Goal: Task Accomplishment & Management: Manage account settings

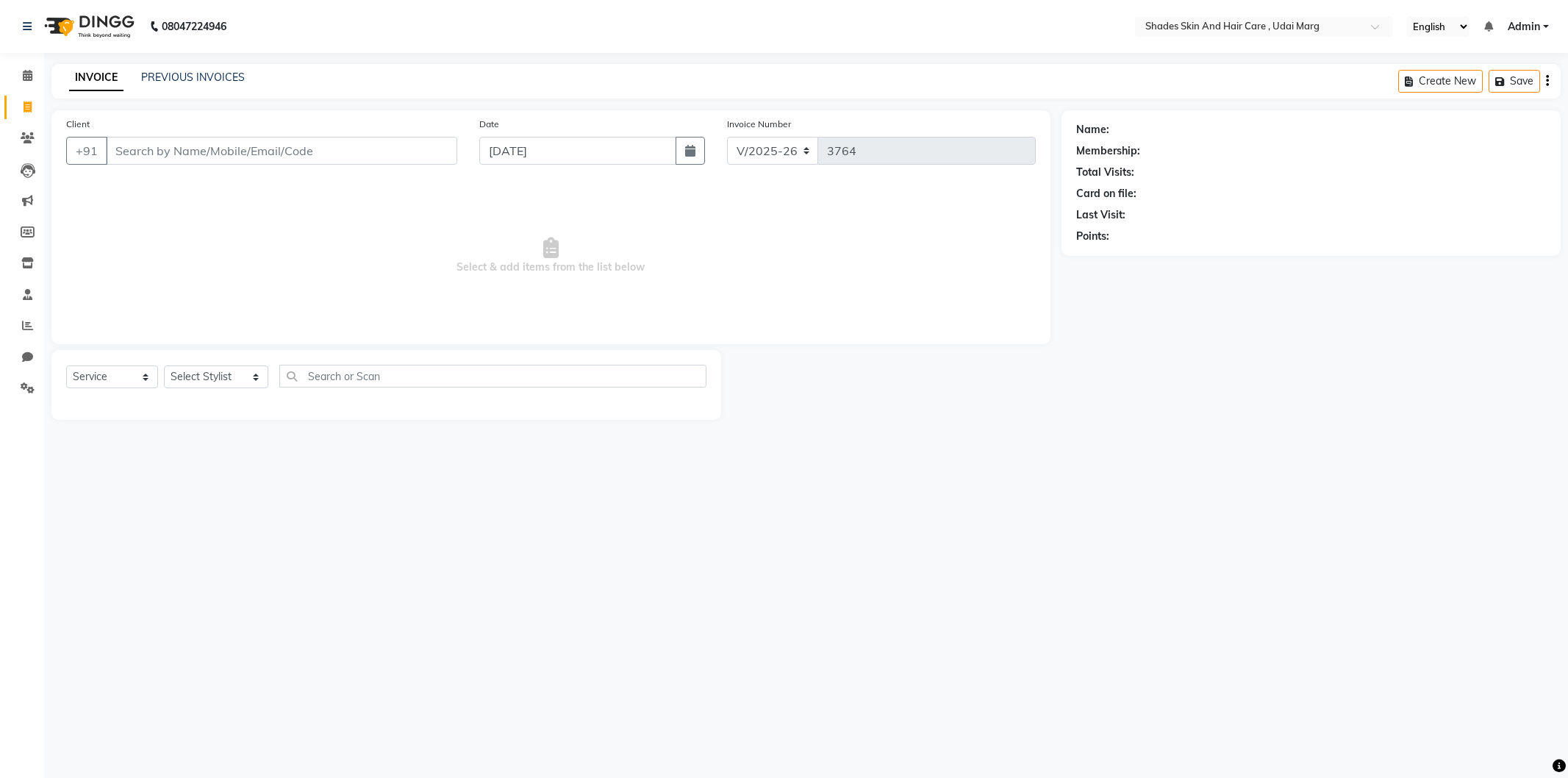
select select "8022"
select select "service"
click at [184, 159] on input "Client" at bounding box center [281, 151] width 351 height 28
type input "9314565825"
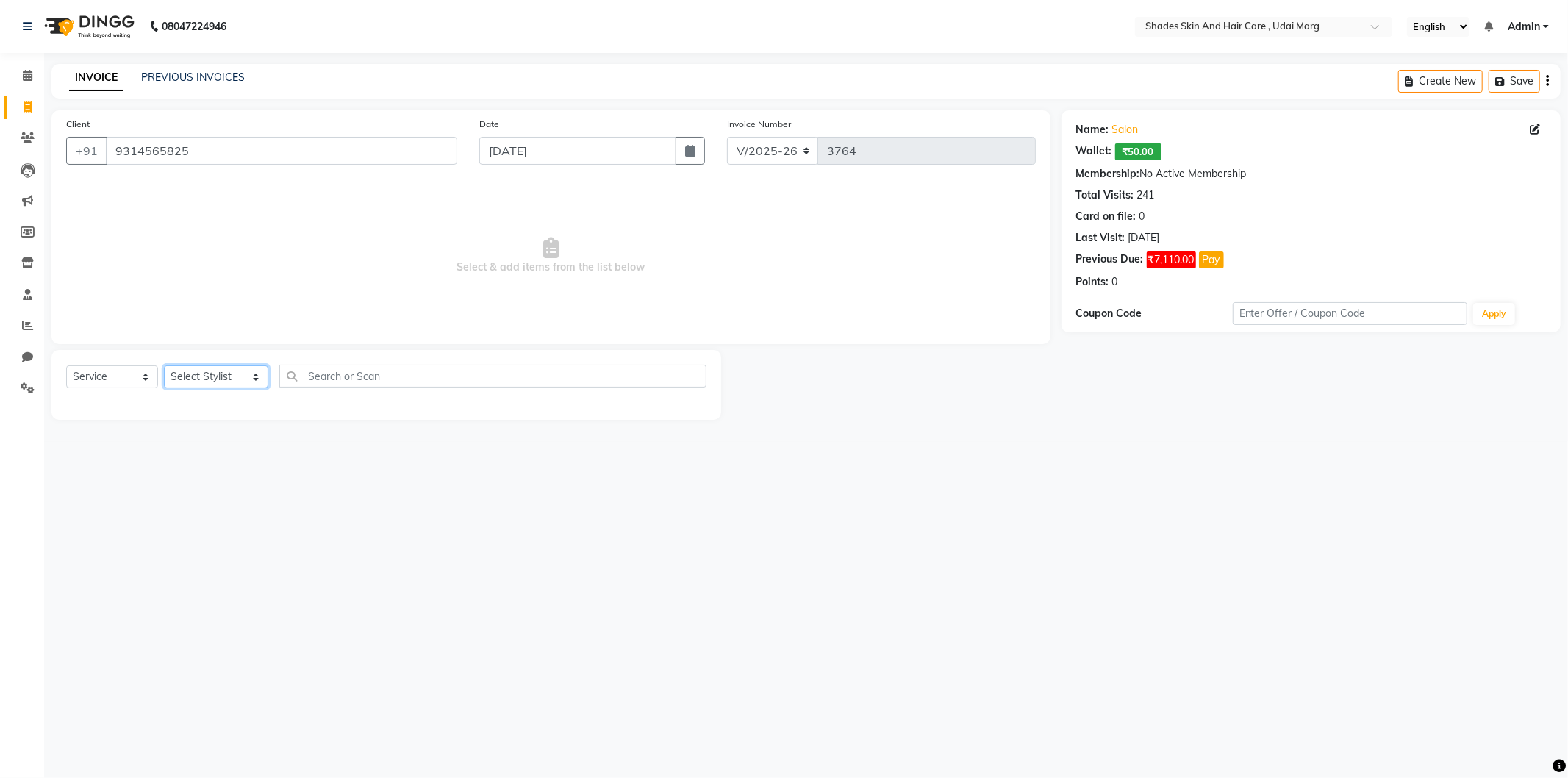
click at [225, 373] on select "Select Stylist [PERSON_NAME] ADMIN [PERSON_NAME] [PERSON_NAME] GAYATRI [PERSON_…" at bounding box center [216, 377] width 104 height 23
select select "74301"
click at [164, 367] on select "Select Stylist [PERSON_NAME] ADMIN [PERSON_NAME] [PERSON_NAME] GAYATRI [PERSON_…" at bounding box center [216, 377] width 104 height 23
click at [111, 411] on div "EYE BROWS" at bounding box center [97, 408] width 62 height 15
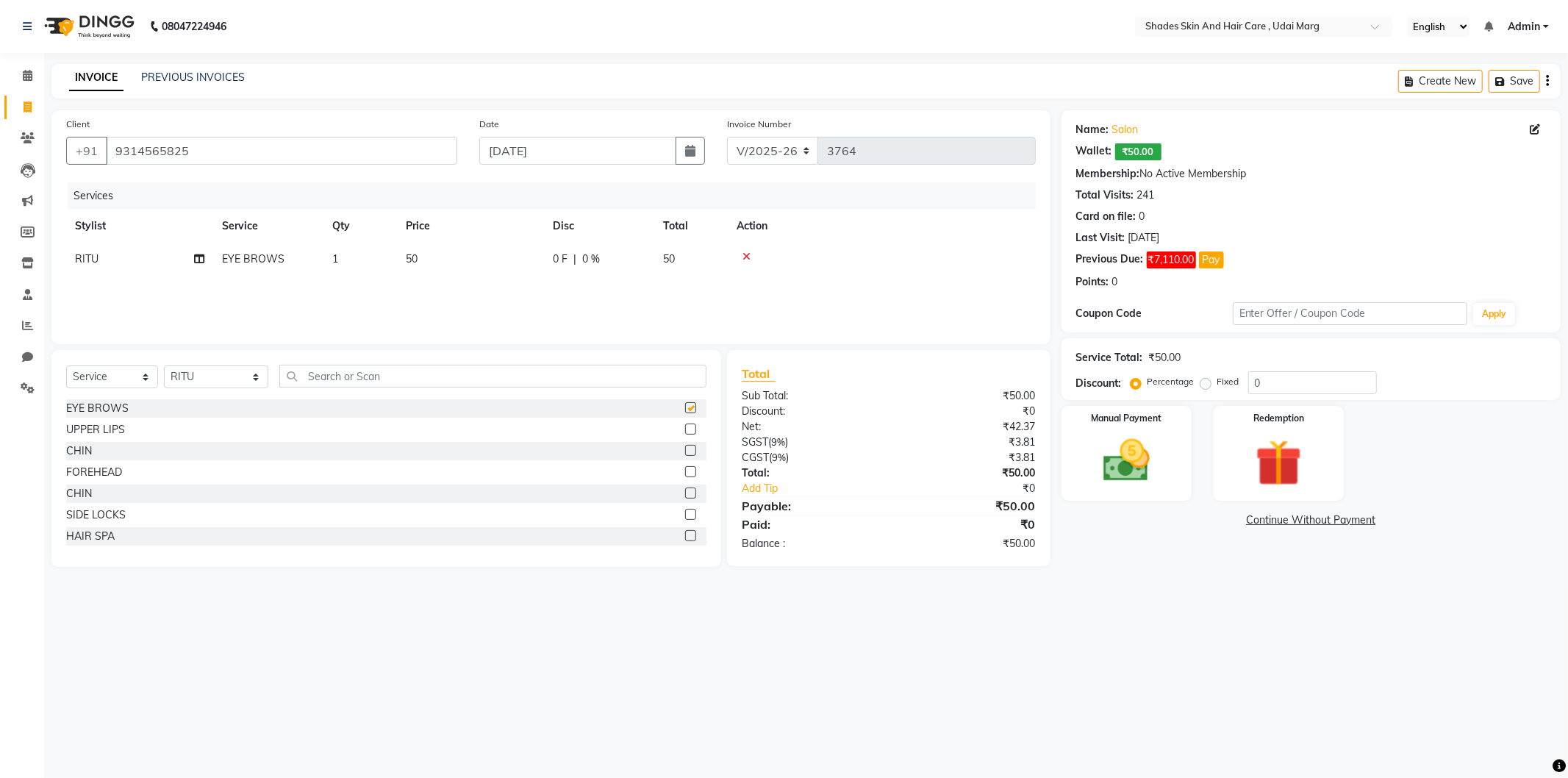
checkbox input "false"
click at [1138, 452] on img at bounding box center [1127, 462] width 79 height 56
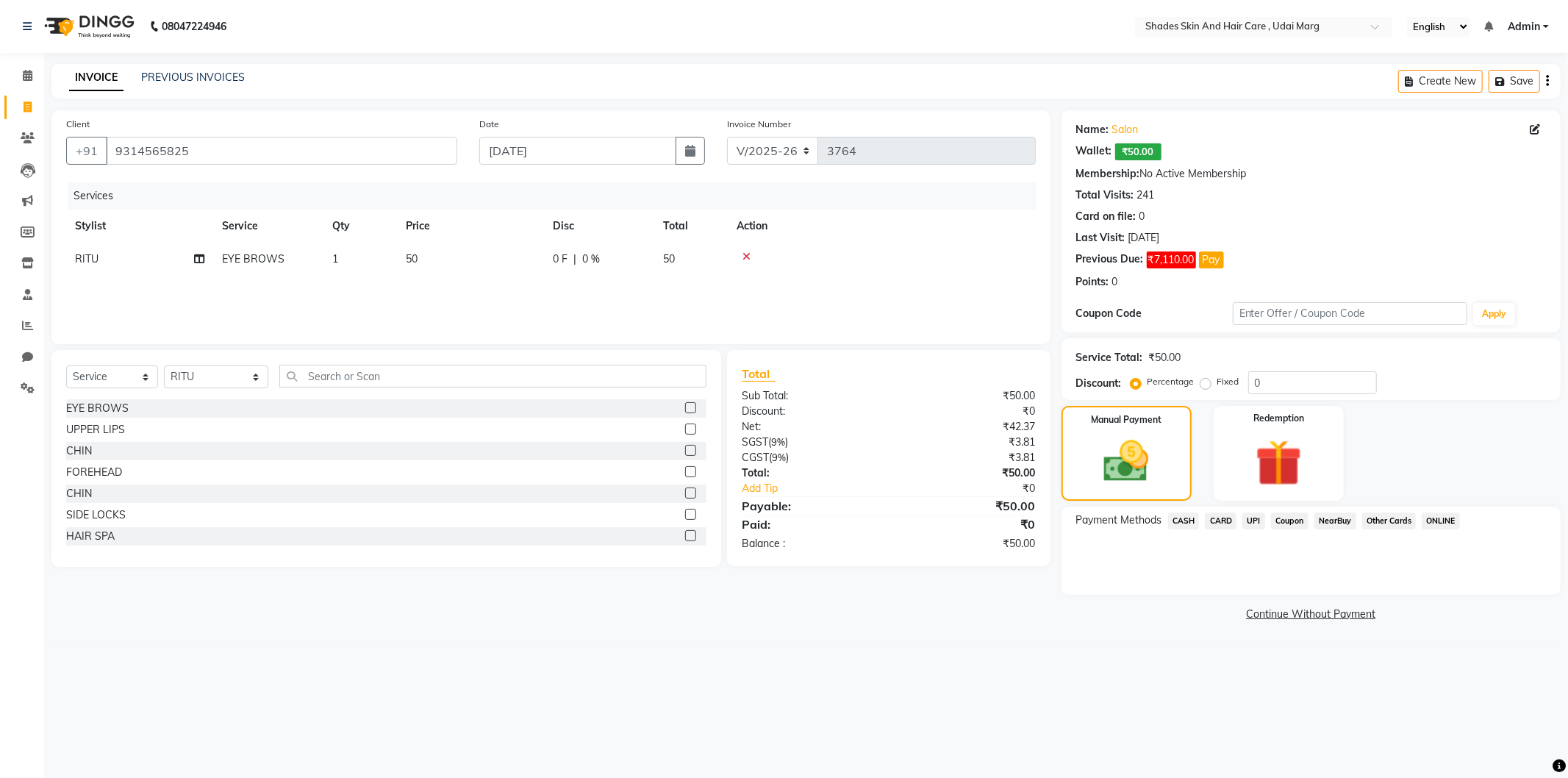
click at [1185, 522] on span "CASH" at bounding box center [1184, 521] width 32 height 17
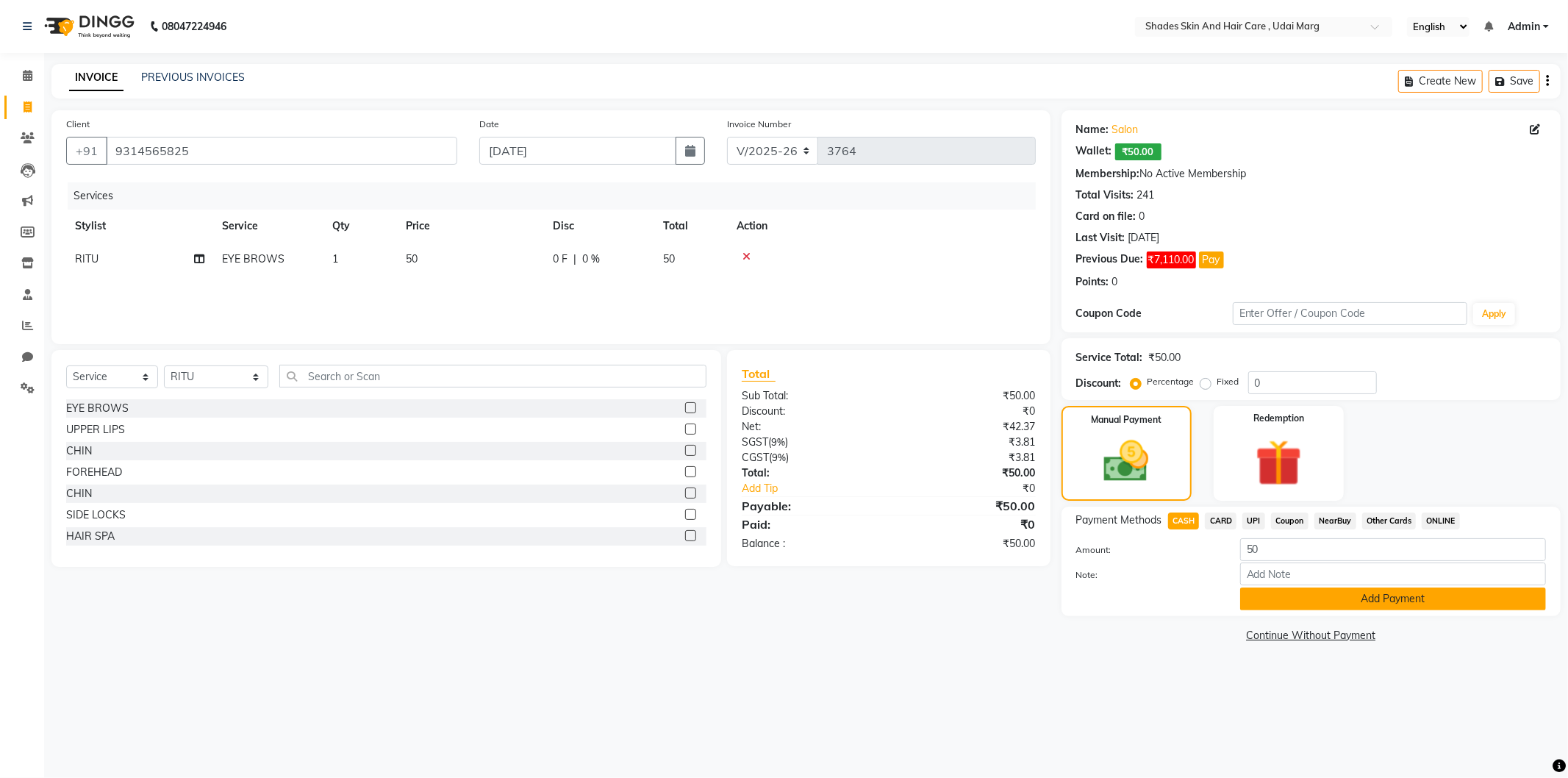
click at [1361, 596] on button "Add Payment" at bounding box center [1394, 599] width 306 height 23
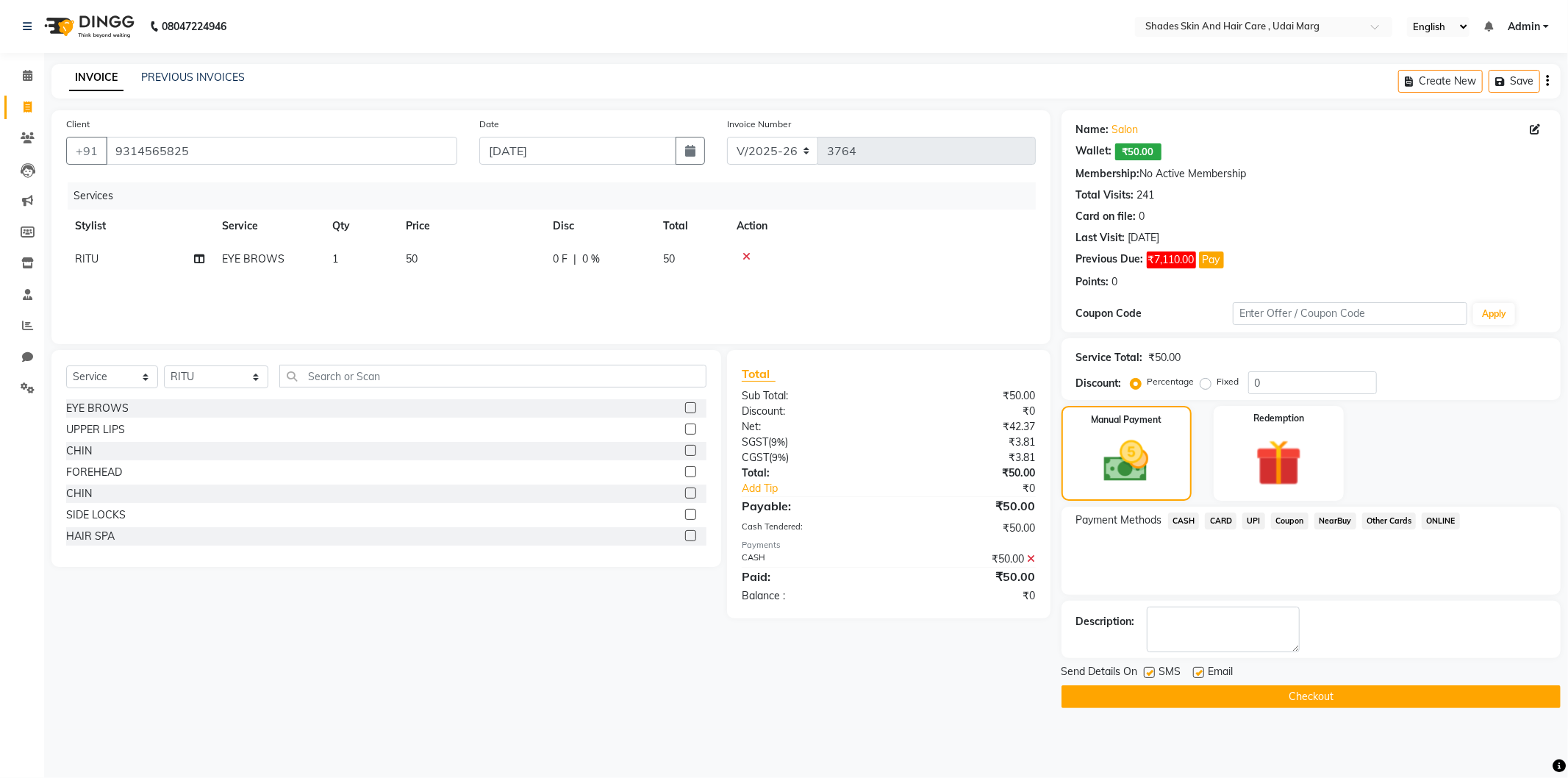
click at [1287, 692] on button "Checkout" at bounding box center [1311, 697] width 500 height 23
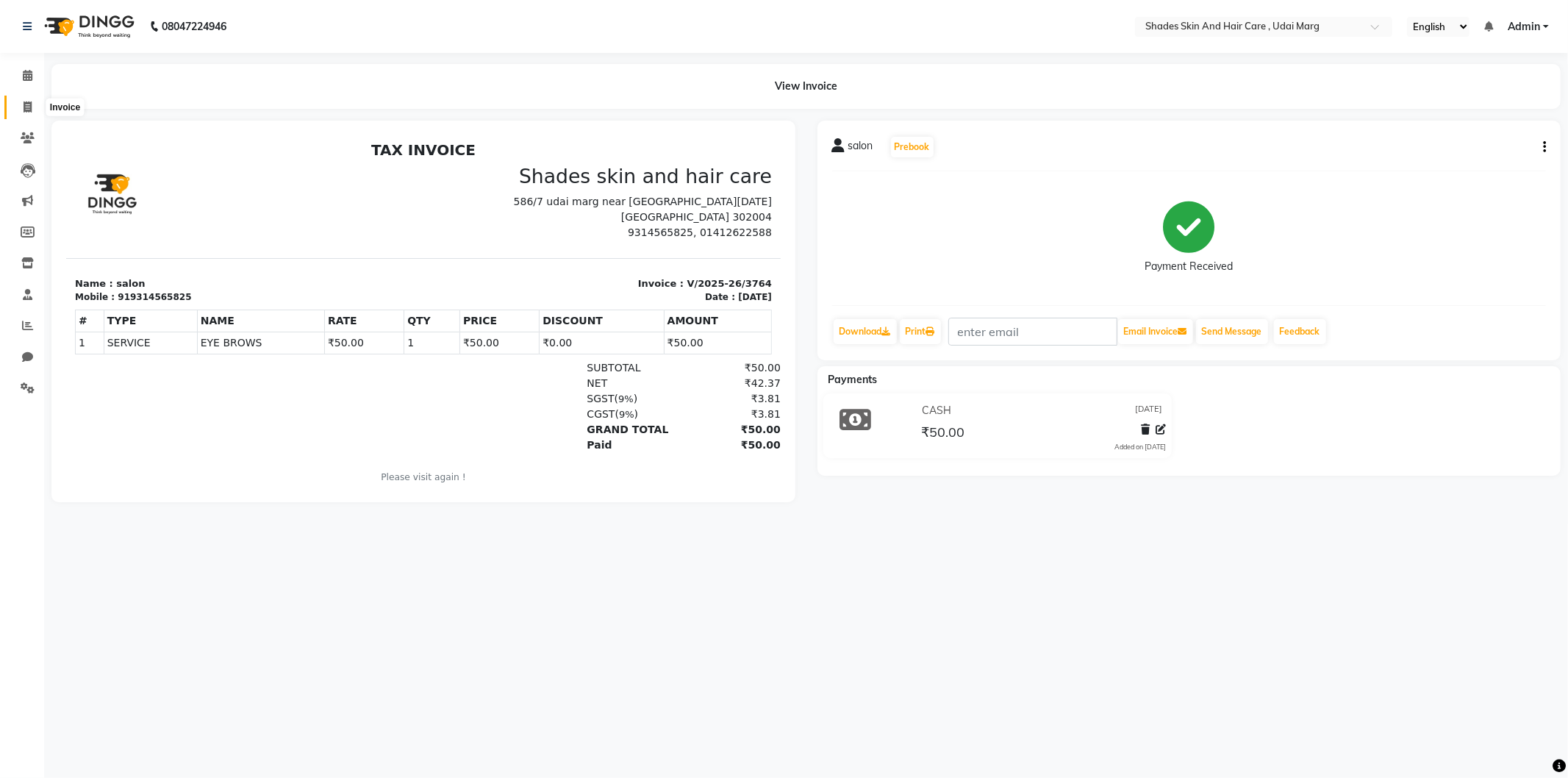
click at [25, 112] on icon at bounding box center [28, 107] width 8 height 11
select select "service"
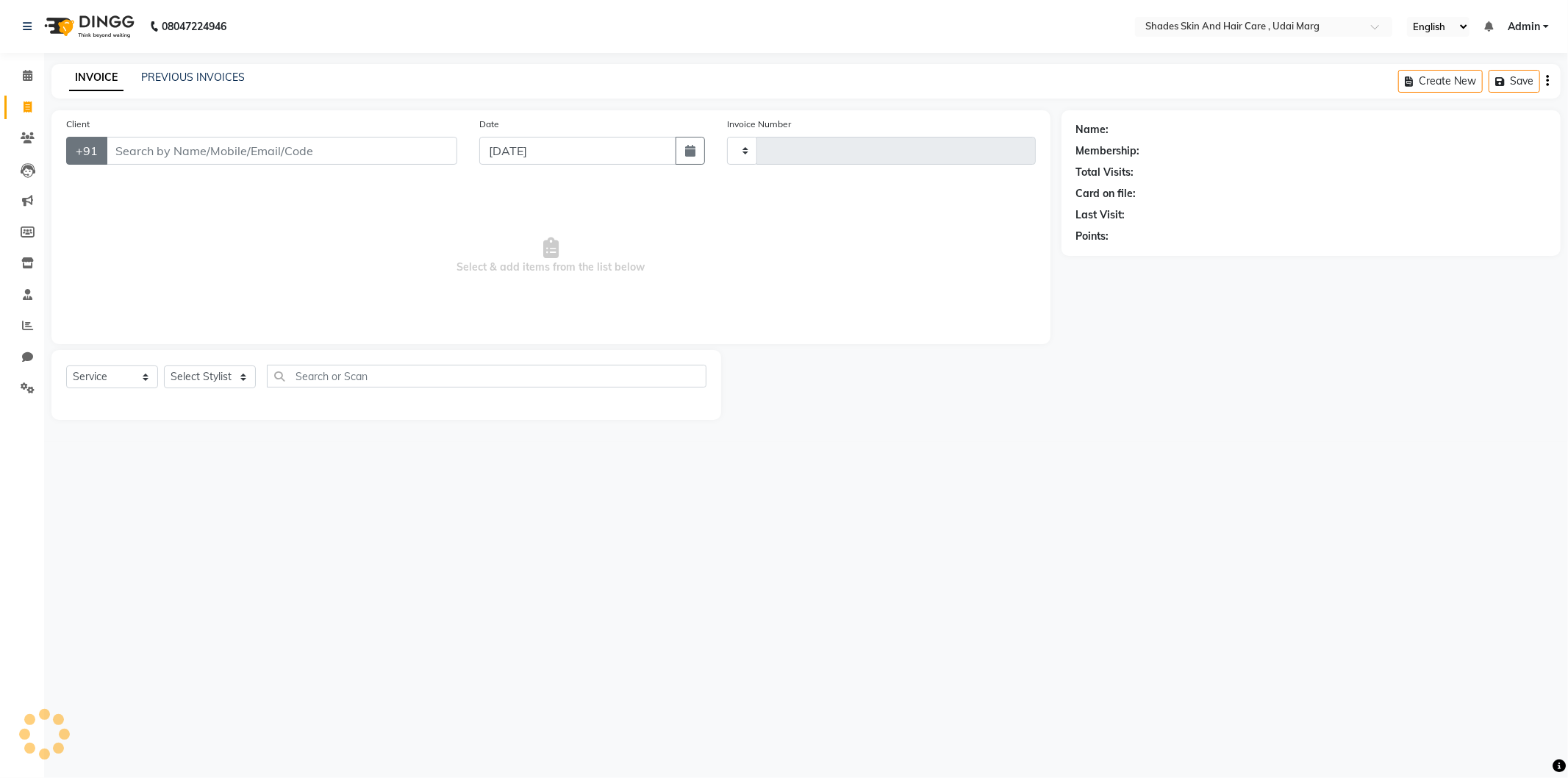
type input "3765"
select select "8022"
click at [134, 147] on input "Client" at bounding box center [281, 151] width 351 height 28
type input "9314565825"
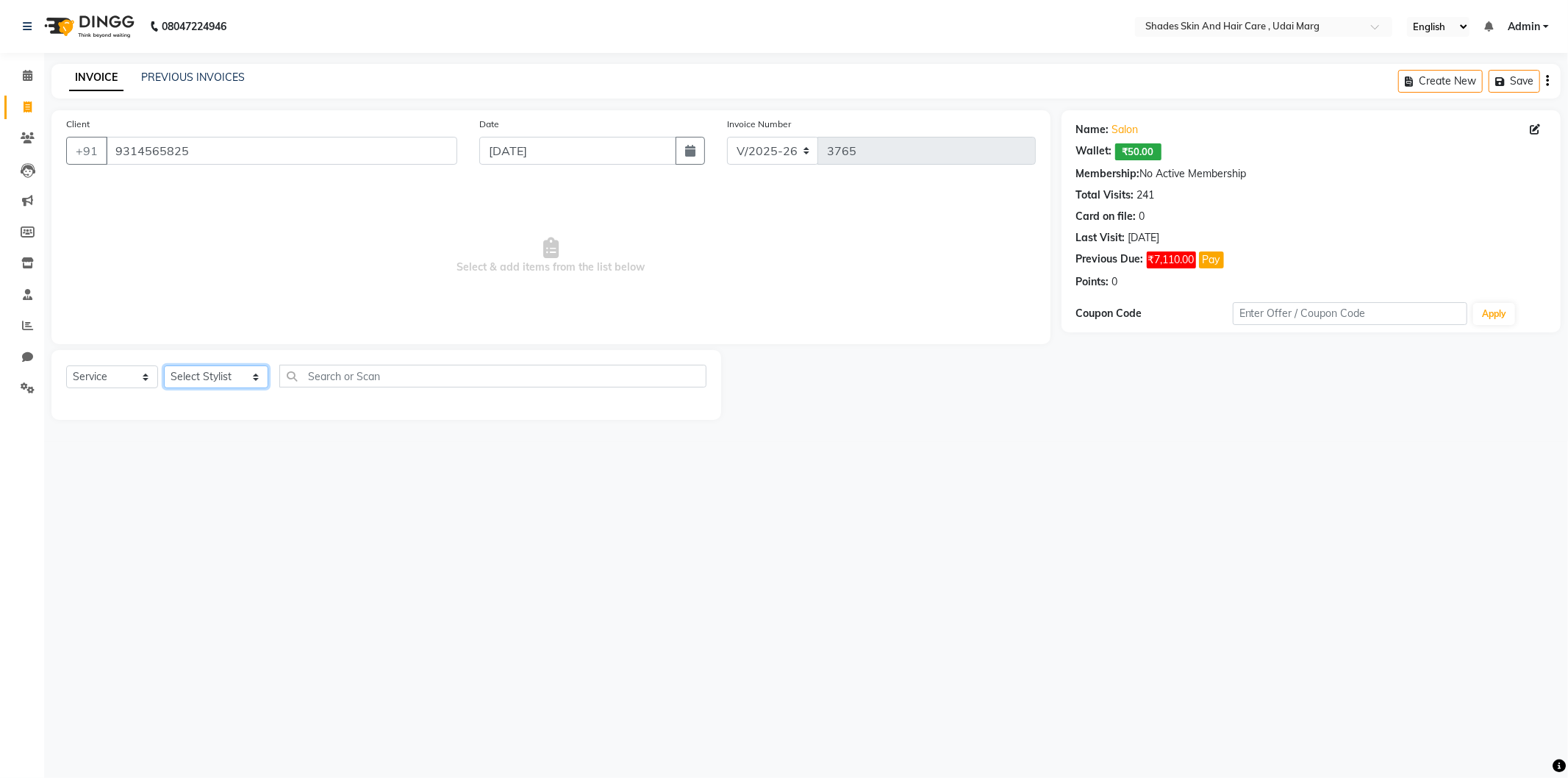
click at [212, 366] on select "Select Stylist [PERSON_NAME] ADMIN [PERSON_NAME] [PERSON_NAME] GAYATRI [PERSON_…" at bounding box center [216, 377] width 104 height 23
select select "74342"
click at [164, 367] on select "Select Stylist [PERSON_NAME] ADMIN [PERSON_NAME] [PERSON_NAME] GAYATRI [PERSON_…" at bounding box center [216, 377] width 104 height 23
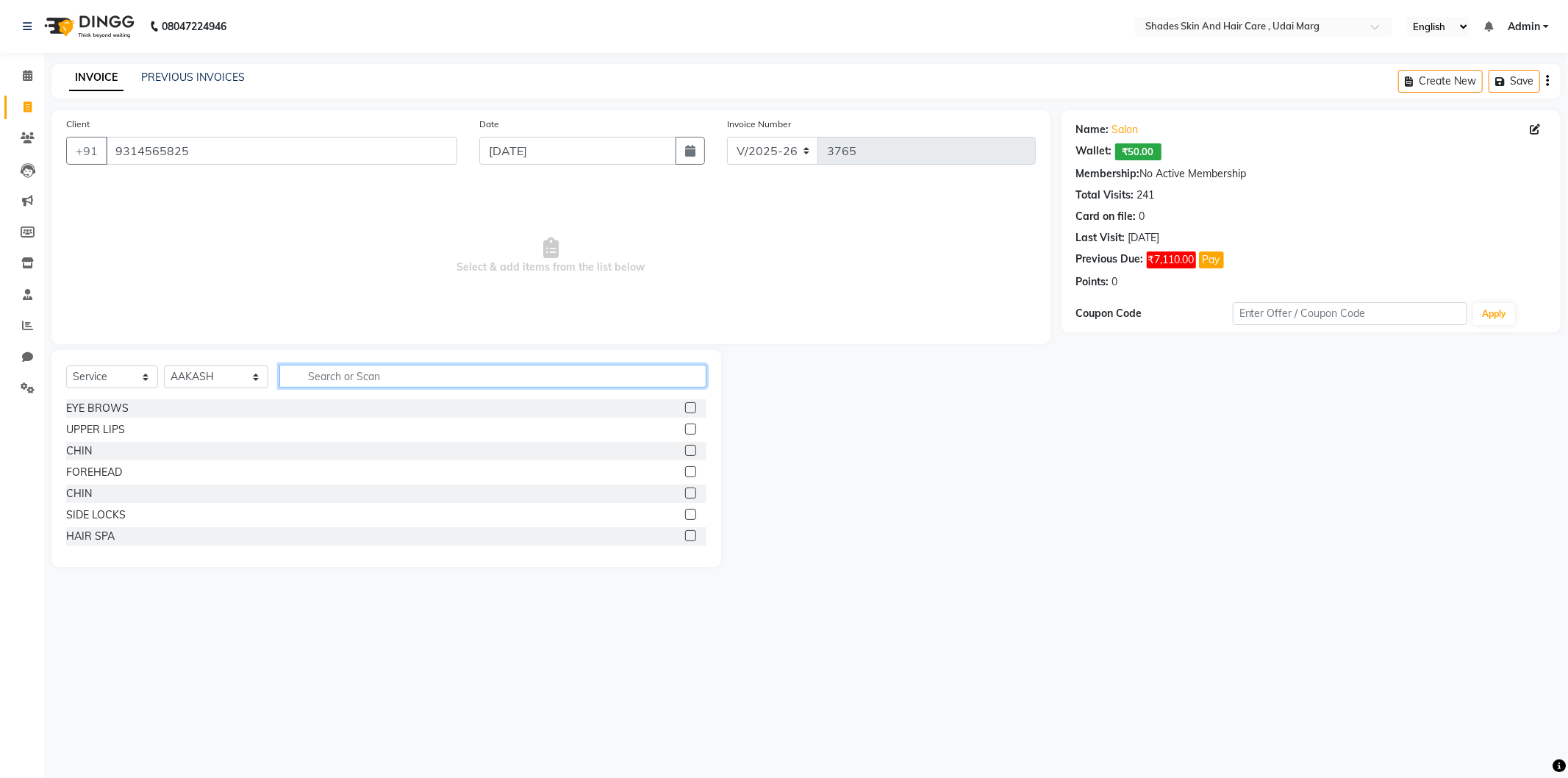
click at [321, 375] on input "text" at bounding box center [493, 376] width 427 height 23
type input "HAIR SPA"
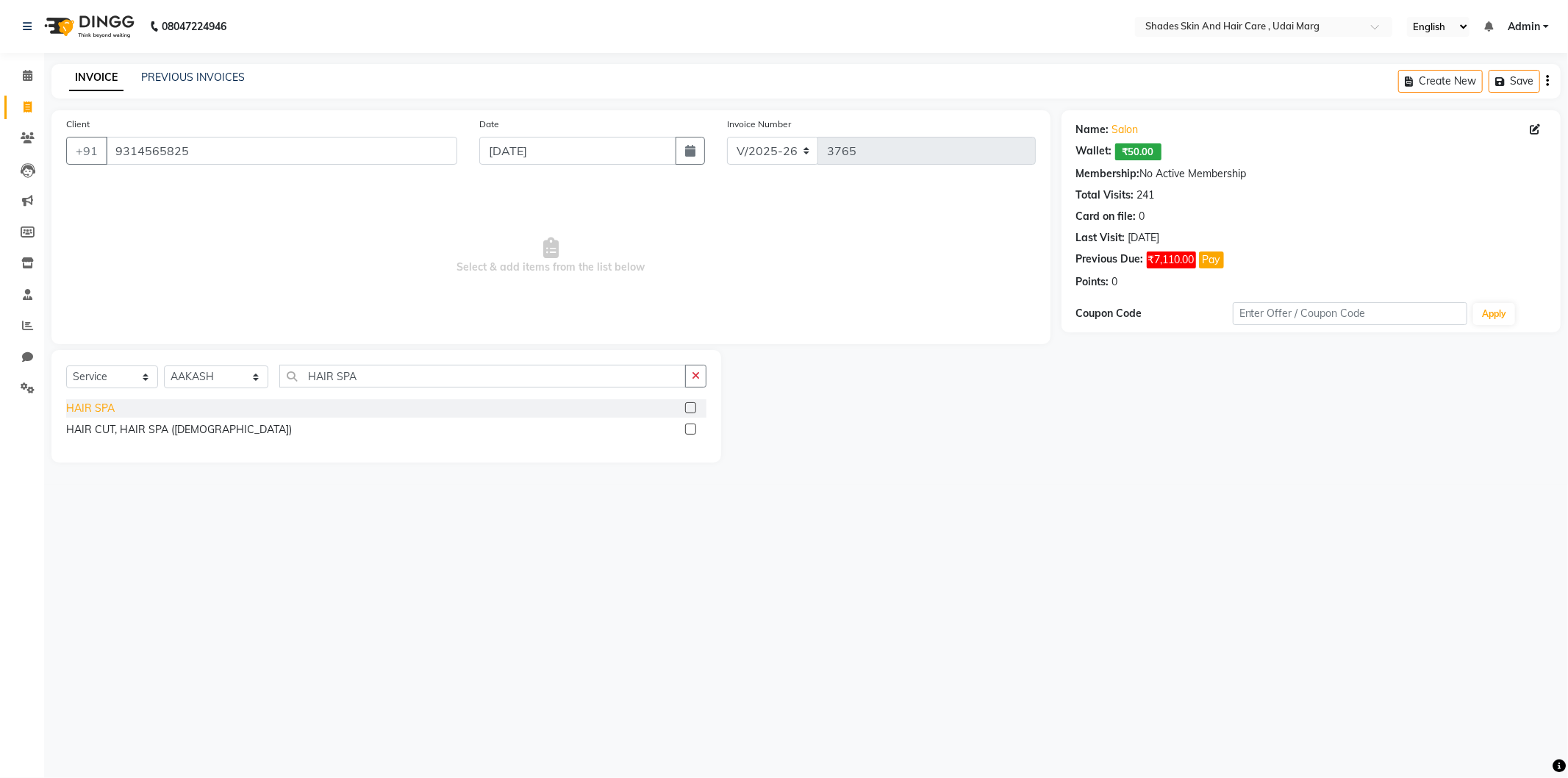
click at [76, 406] on div "HAIR SPA" at bounding box center [90, 408] width 49 height 15
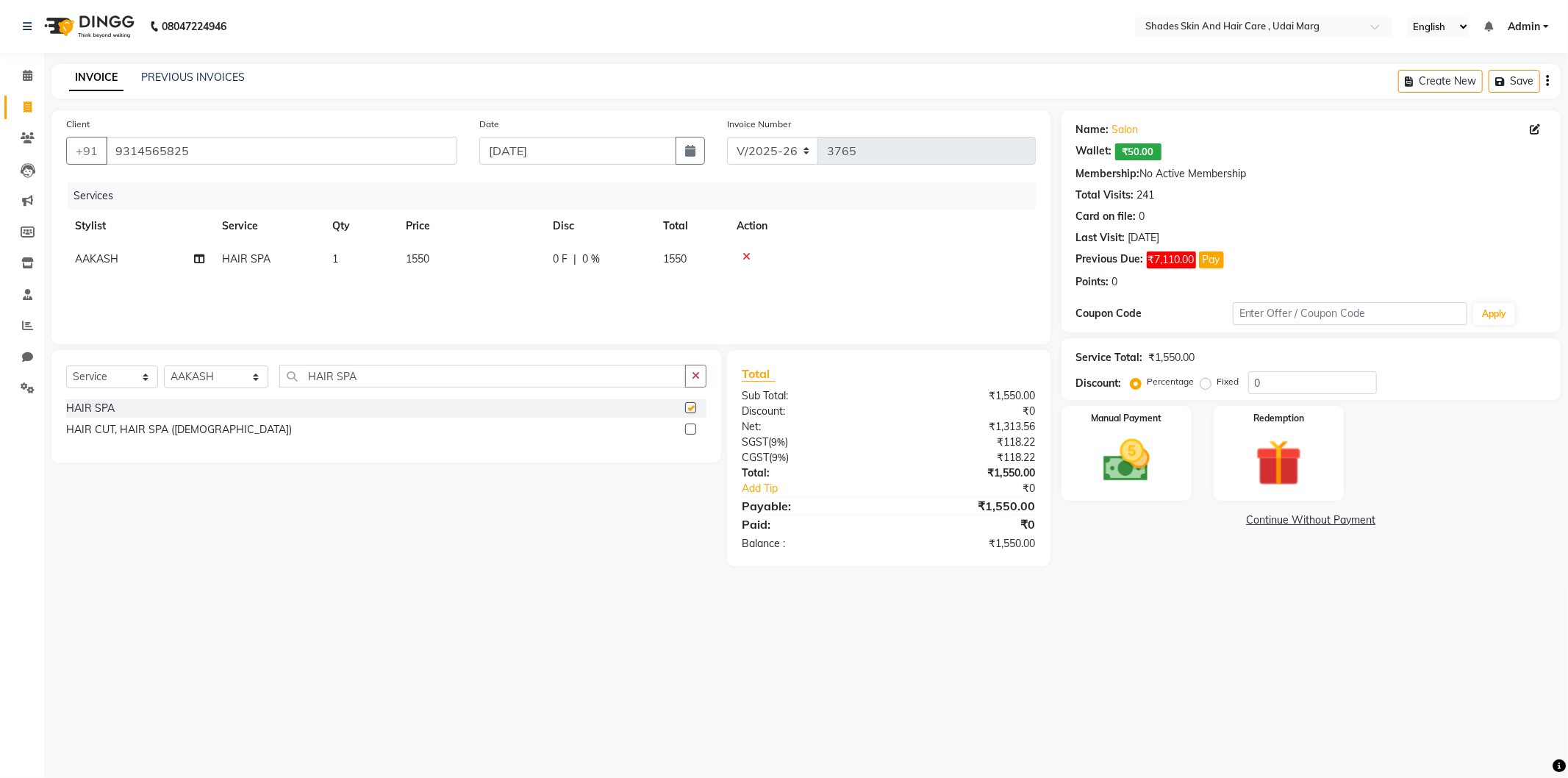
checkbox input "false"
click at [444, 269] on td "1550" at bounding box center [470, 260] width 147 height 33
click at [529, 272] on input "1550" at bounding box center [539, 263] width 129 height 23
type input "1"
type input "2500"
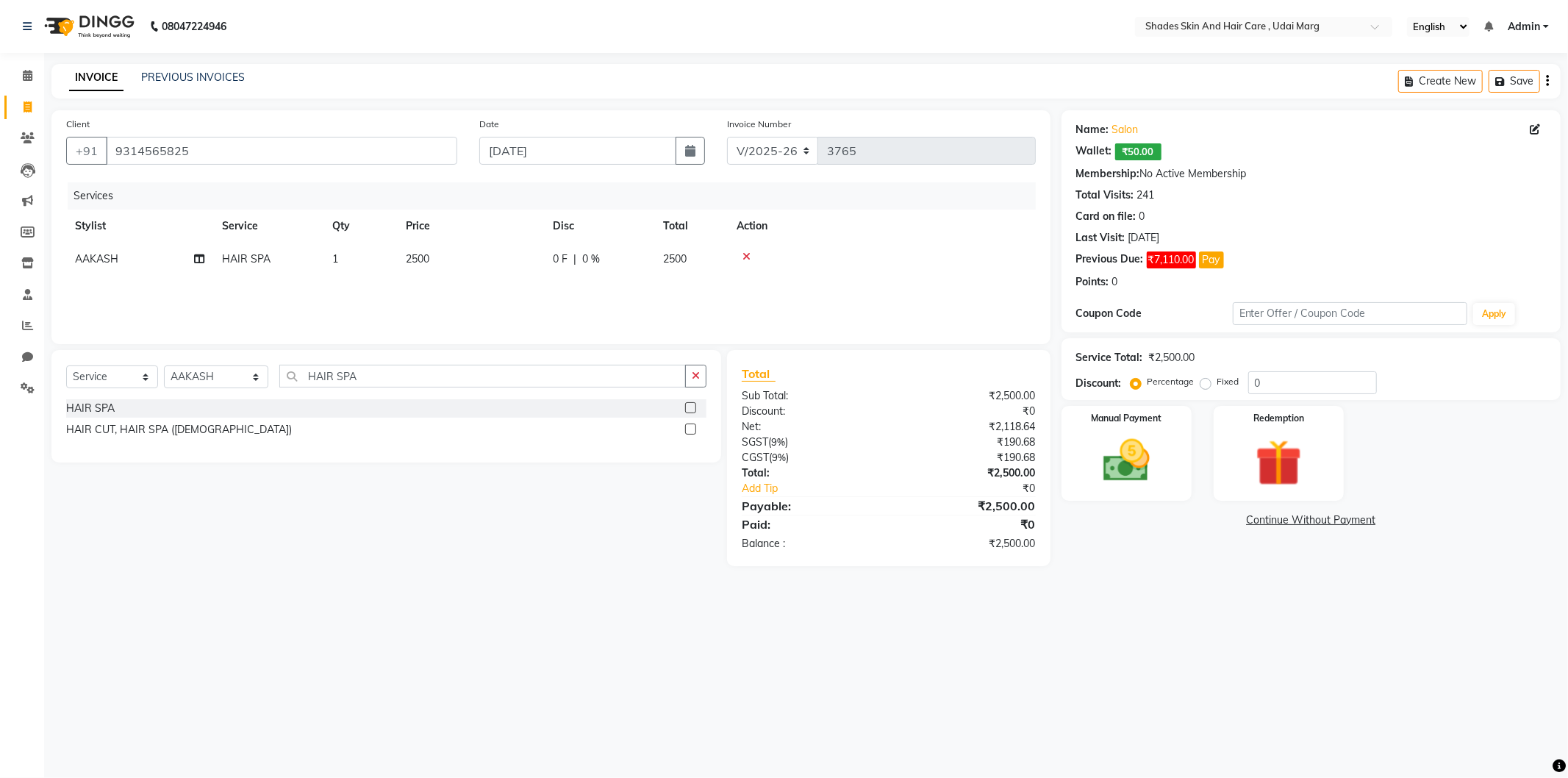
click at [532, 289] on div "Services Stylist Service Qty Price Disc Total Action [PERSON_NAME] HAIR SPA 1 2…" at bounding box center [551, 256] width 970 height 147
click at [253, 372] on select "Select Stylist [PERSON_NAME] ADMIN [PERSON_NAME] [PERSON_NAME] GAYATRI [PERSON_…" at bounding box center [216, 377] width 104 height 23
select select "74309"
click at [164, 367] on select "Select Stylist [PERSON_NAME] ADMIN [PERSON_NAME] [PERSON_NAME] GAYATRI [PERSON_…" at bounding box center [216, 377] width 104 height 23
click at [70, 419] on div "EYE BROWS UPPER LIPS CHIN FOREHEAD CHIN SIDE LOCKS HAIR SPA ADVANCE PAYMENT SMA…" at bounding box center [386, 473] width 641 height 147
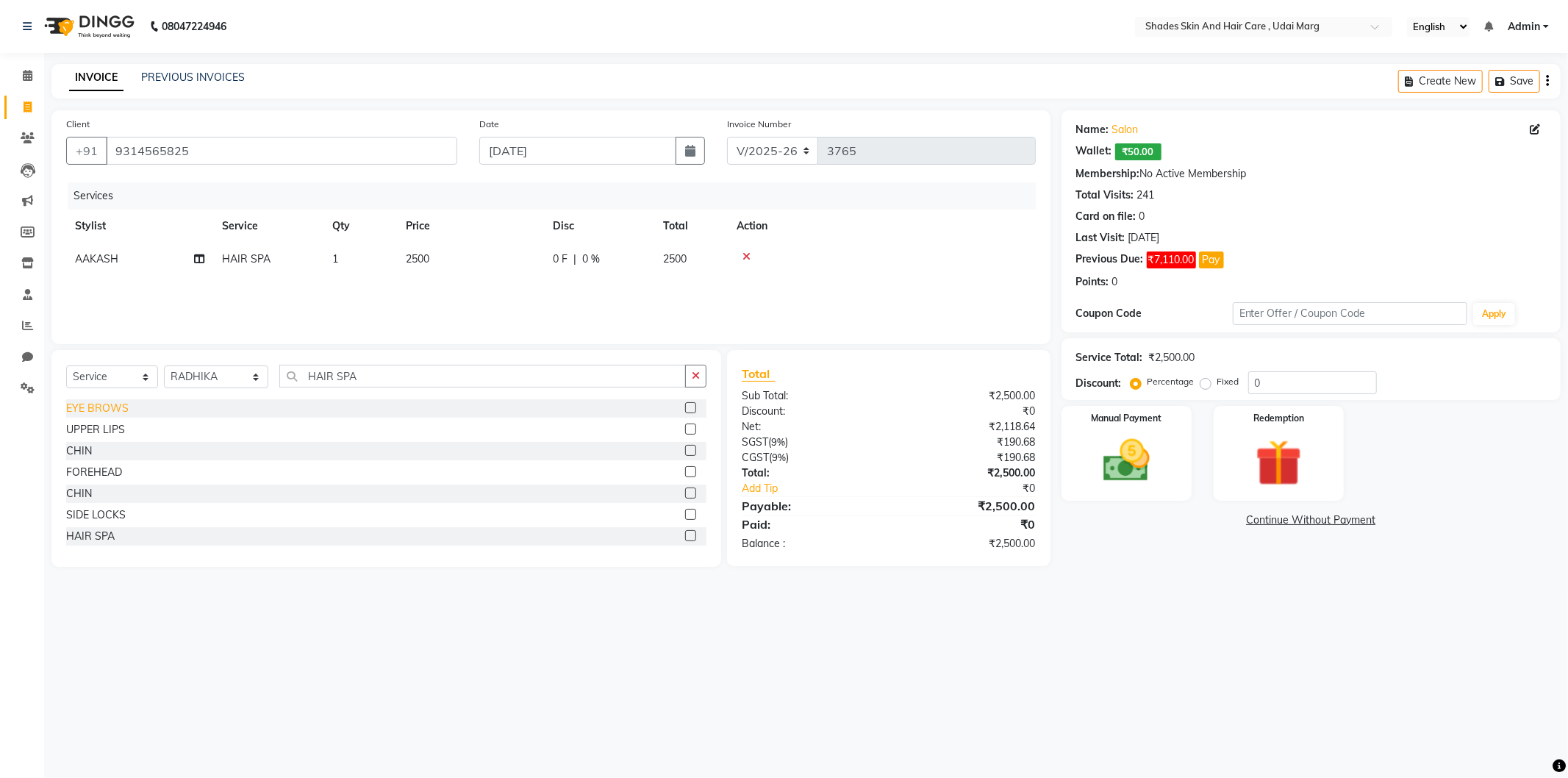
click at [76, 408] on div "EYE BROWS" at bounding box center [97, 408] width 62 height 15
checkbox input "false"
click at [1151, 482] on img at bounding box center [1127, 462] width 79 height 56
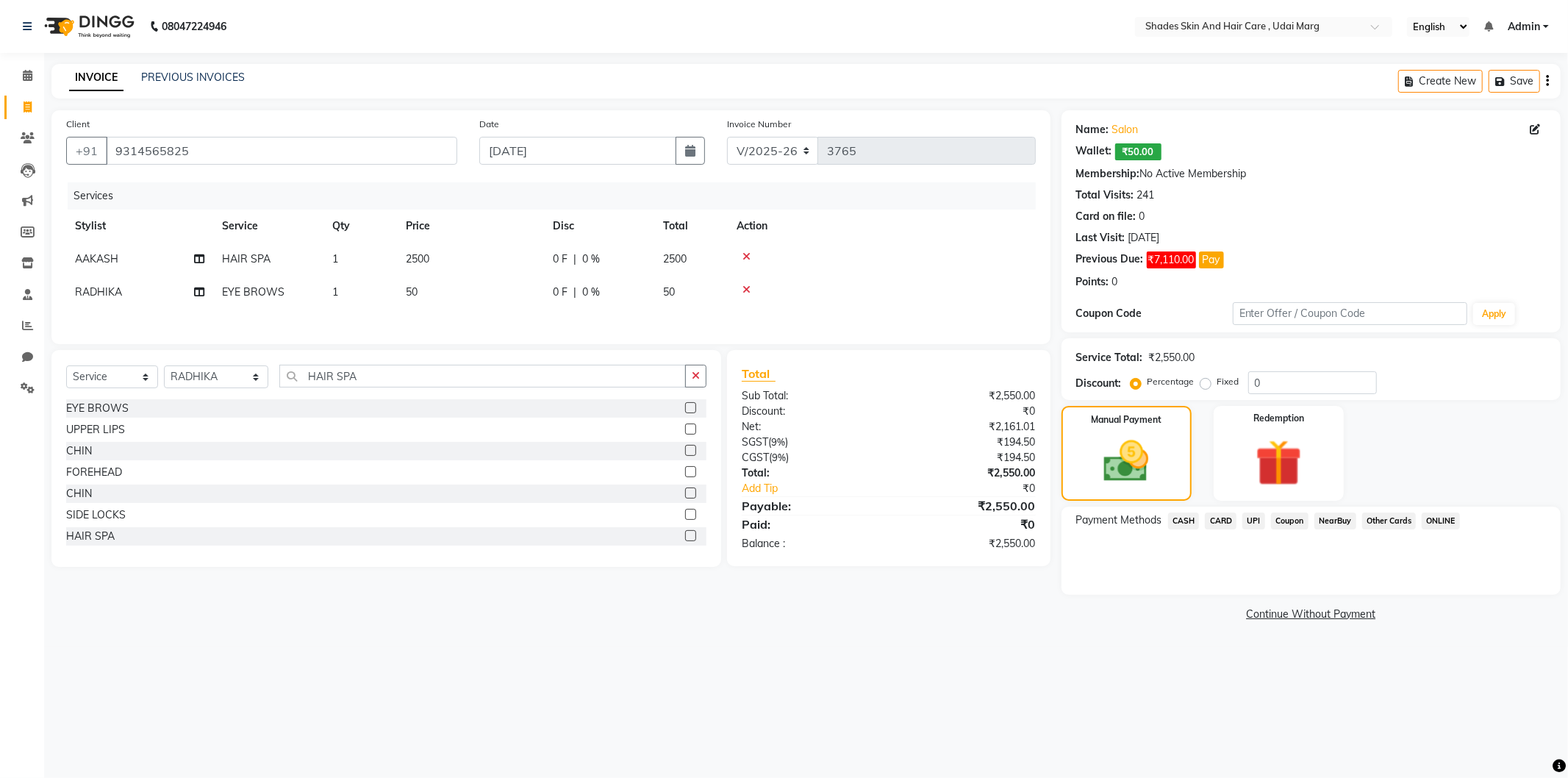
click at [1252, 525] on span "UPI" at bounding box center [1254, 521] width 23 height 17
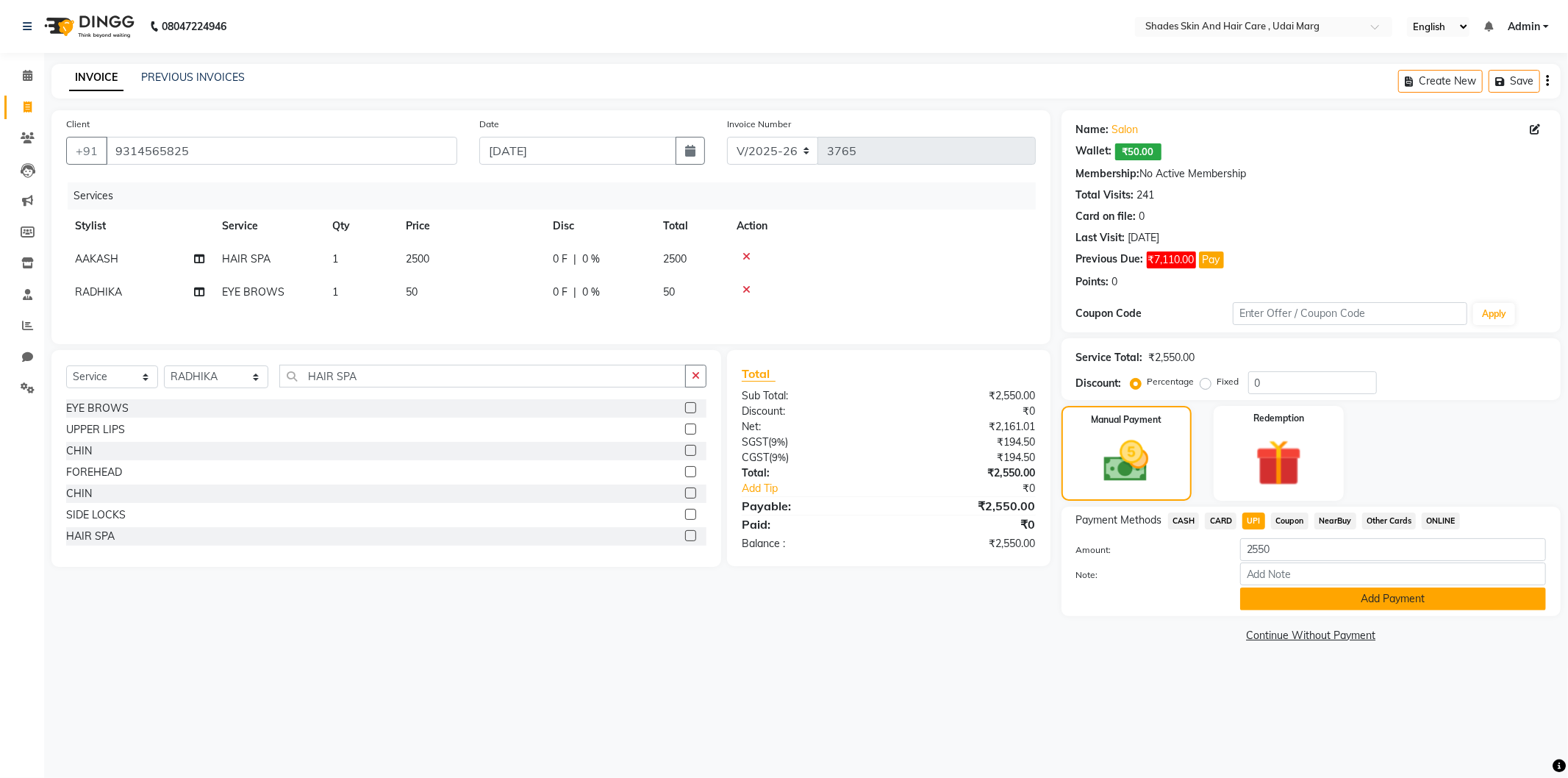
click at [1271, 594] on button "Add Payment" at bounding box center [1394, 599] width 306 height 23
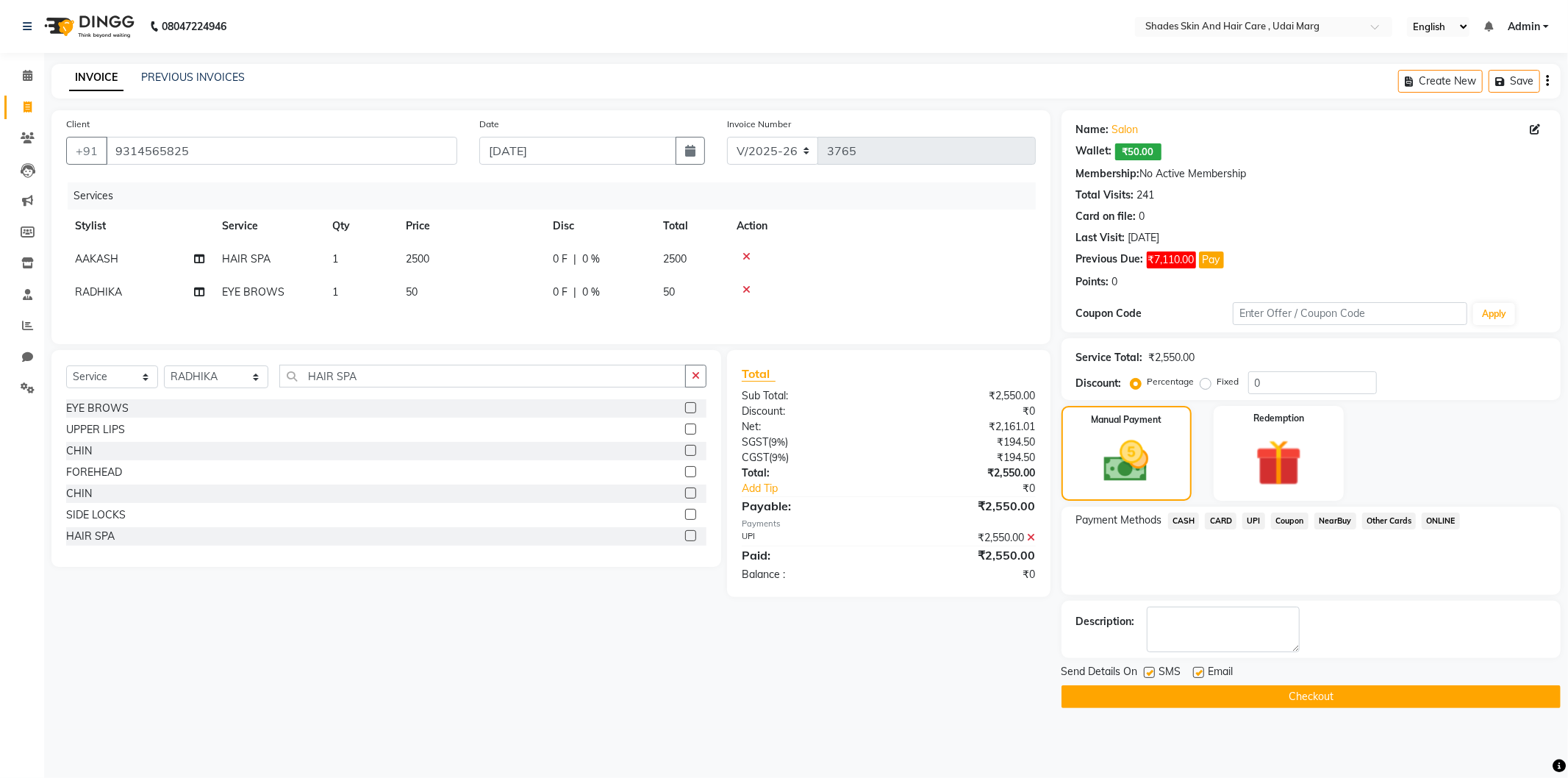
click at [1248, 695] on button "Checkout" at bounding box center [1311, 697] width 500 height 23
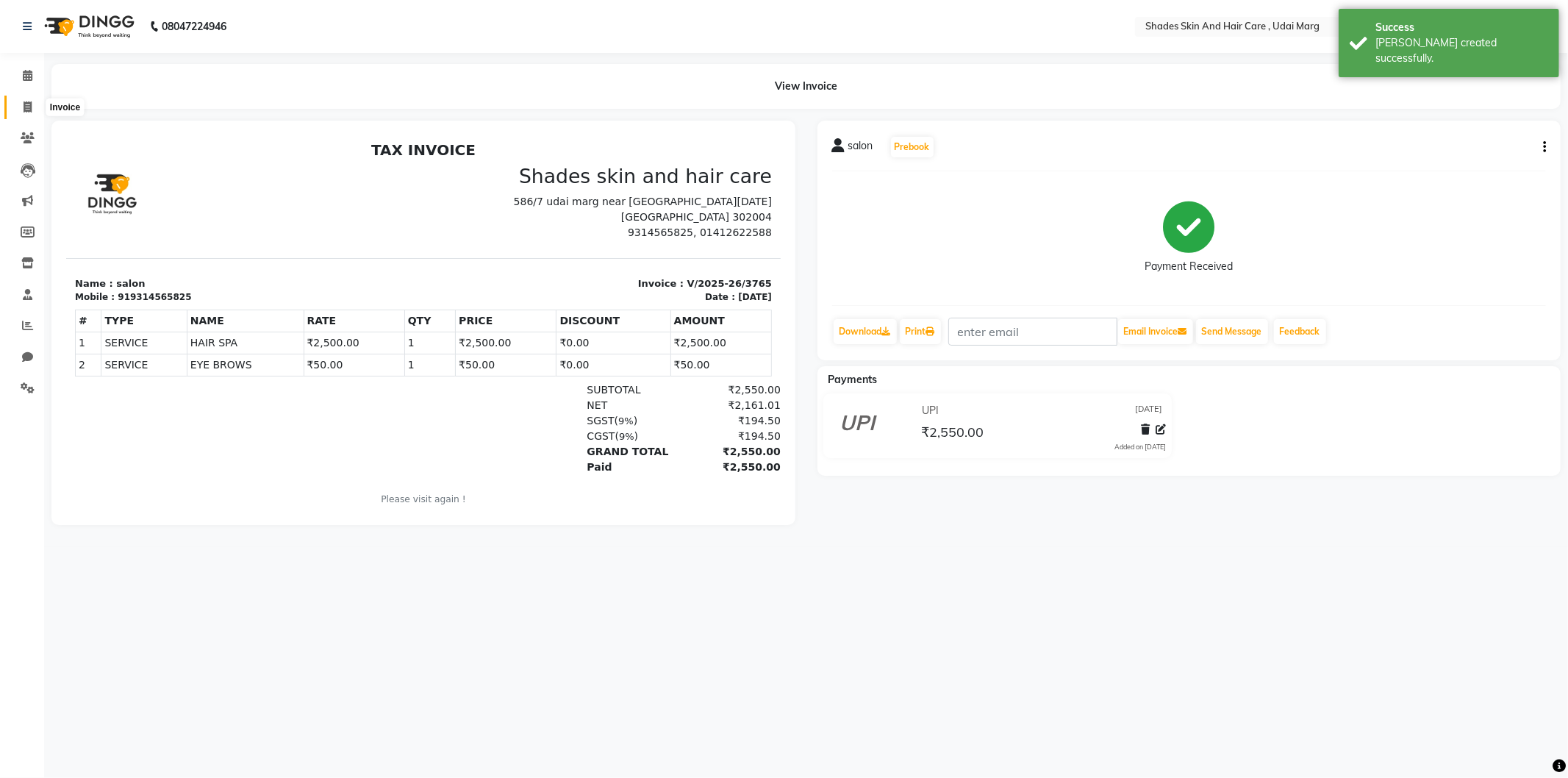
click at [27, 101] on icon at bounding box center [28, 107] width 8 height 11
select select "8022"
select select "service"
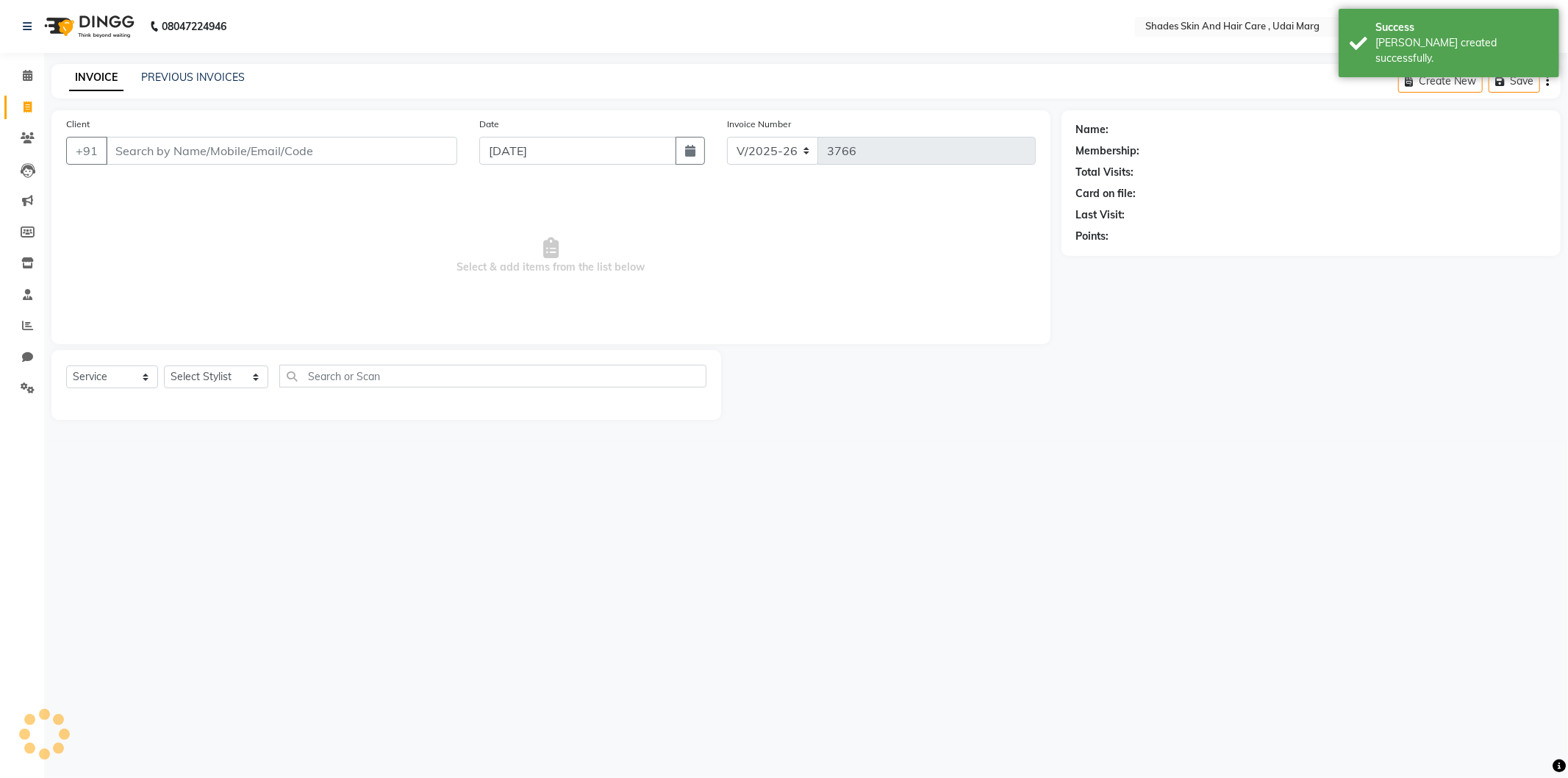
click at [178, 155] on input "Client" at bounding box center [281, 151] width 351 height 28
type input "9314565825"
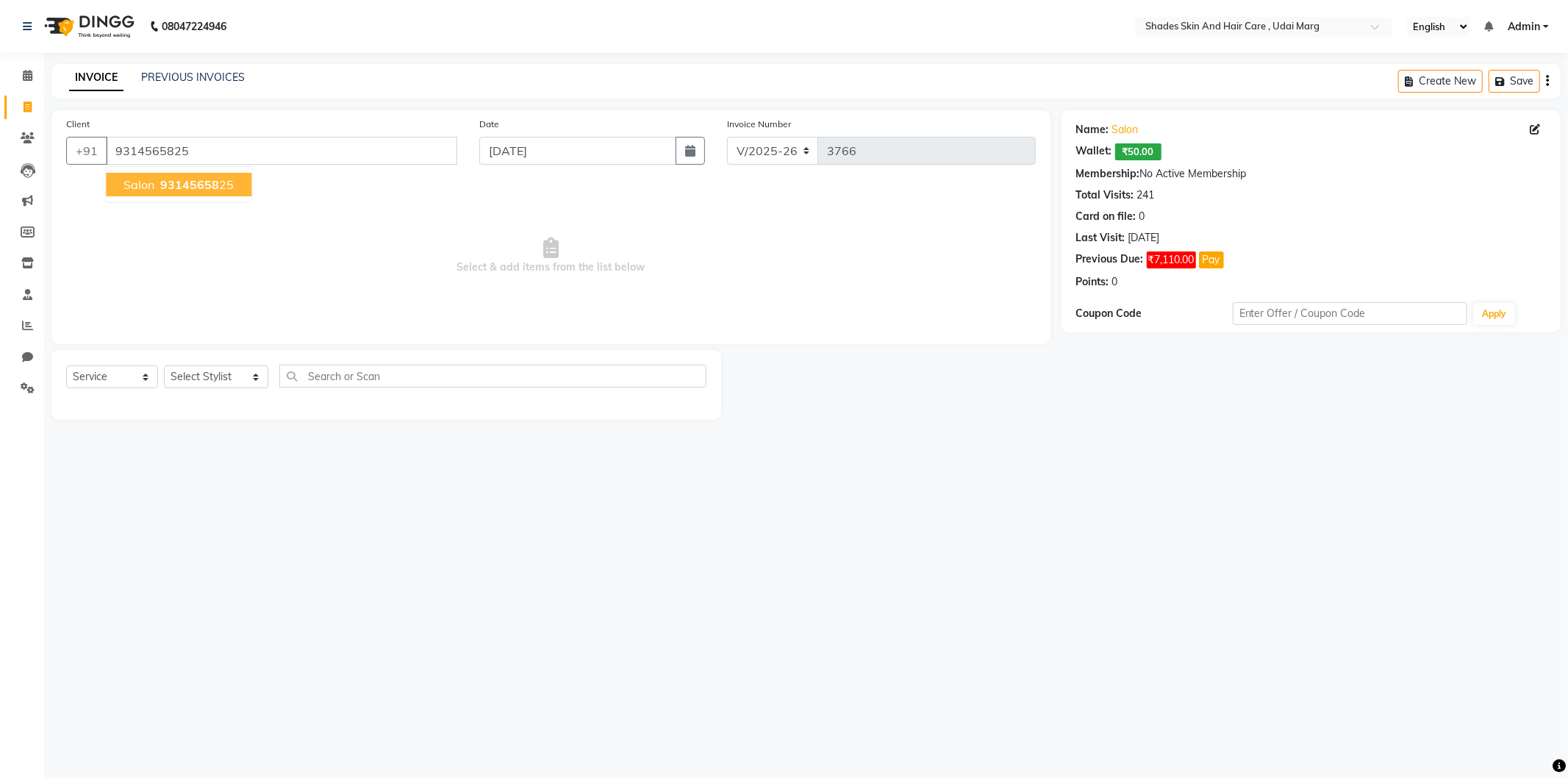
click at [221, 190] on ngb-highlight "93145658 25" at bounding box center [195, 184] width 76 height 14
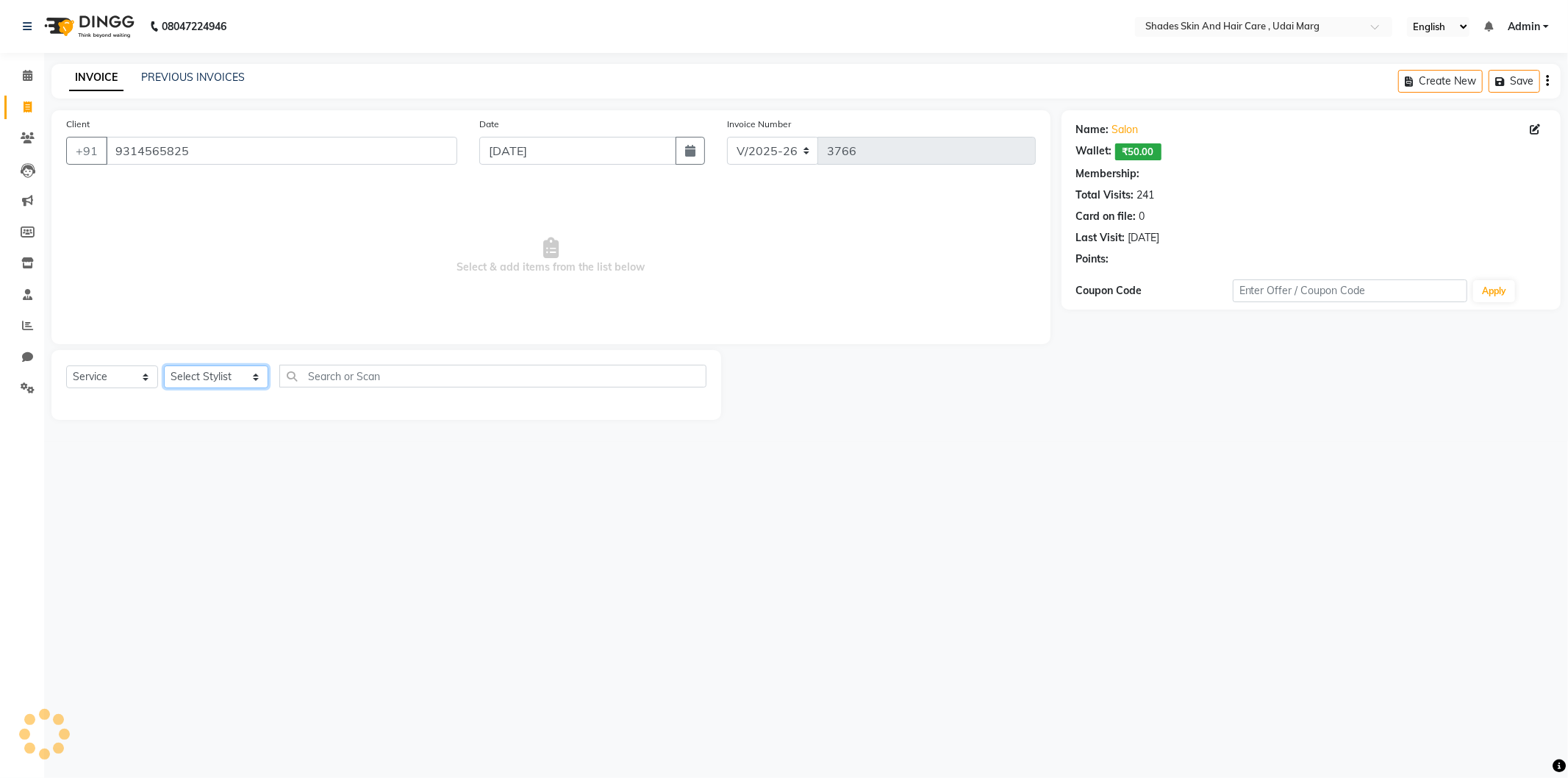
click at [241, 375] on select "Select Stylist [PERSON_NAME] ADMIN [PERSON_NAME] [PERSON_NAME] GAYATRI [PERSON_…" at bounding box center [216, 377] width 104 height 23
click at [164, 367] on select "Select Stylist [PERSON_NAME] ADMIN [PERSON_NAME] [PERSON_NAME] GAYATRI [PERSON_…" at bounding box center [216, 377] width 104 height 23
click at [210, 370] on select "Select Stylist [PERSON_NAME] ADMIN [PERSON_NAME] [PERSON_NAME] GAYATRI [PERSON_…" at bounding box center [216, 377] width 104 height 23
select select "74308"
click at [164, 367] on select "Select Stylist [PERSON_NAME] ADMIN [PERSON_NAME] [PERSON_NAME] GAYATRI [PERSON_…" at bounding box center [216, 377] width 104 height 23
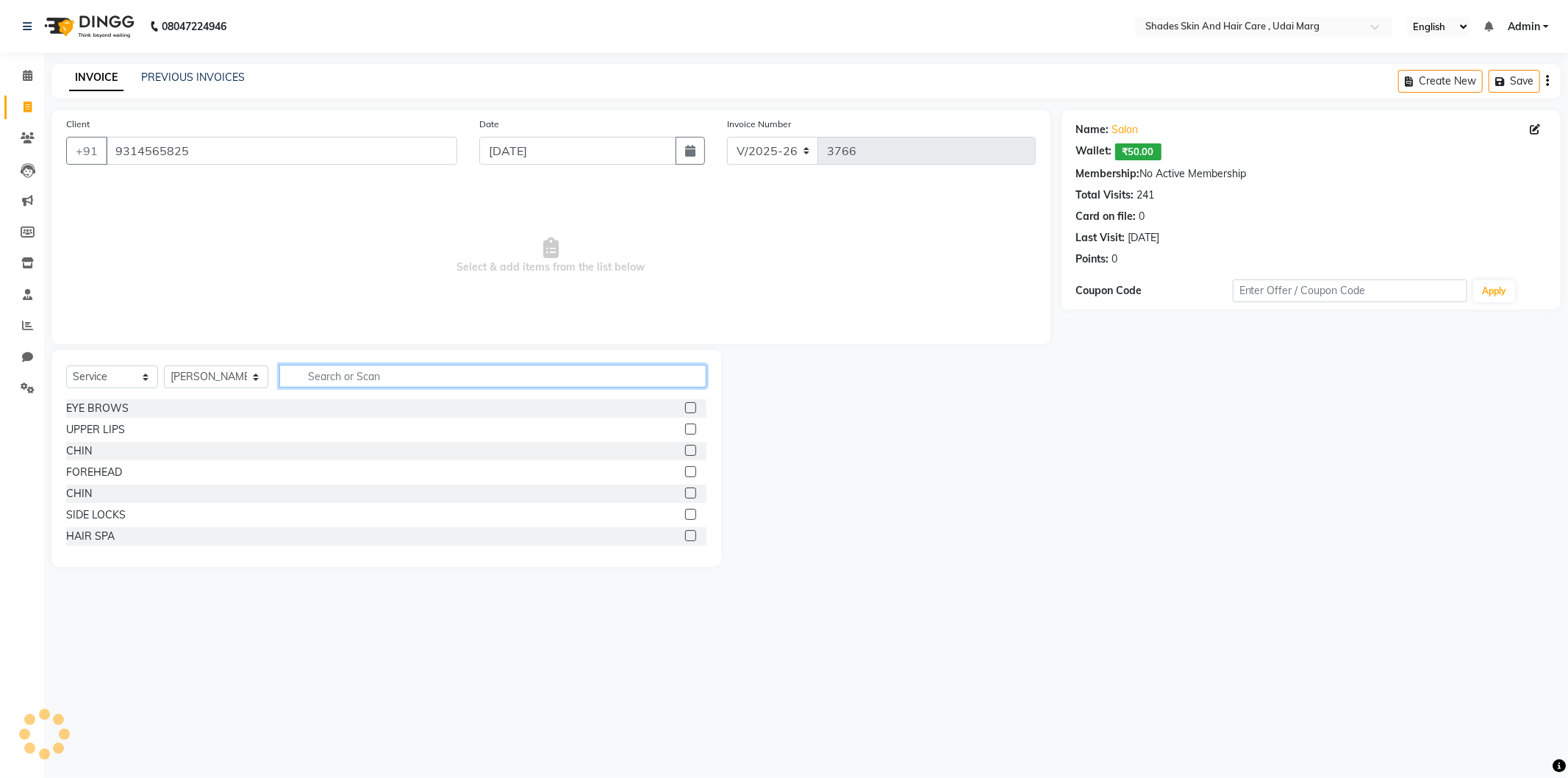
click at [342, 368] on input "text" at bounding box center [493, 376] width 427 height 23
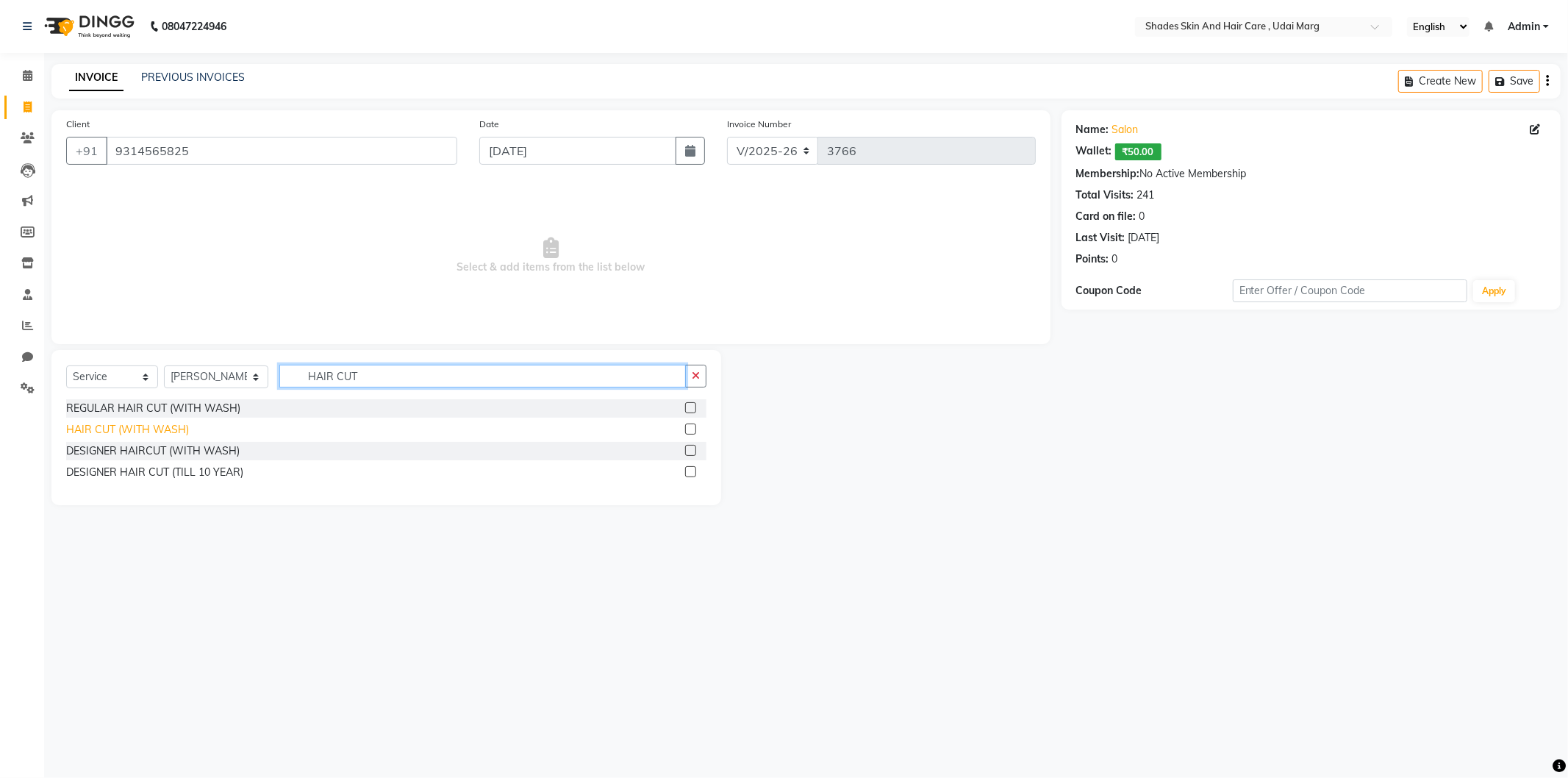
type input "HAIR CUT"
click at [145, 425] on div "HAIR CUT (WITH WASH)" at bounding box center [127, 430] width 123 height 15
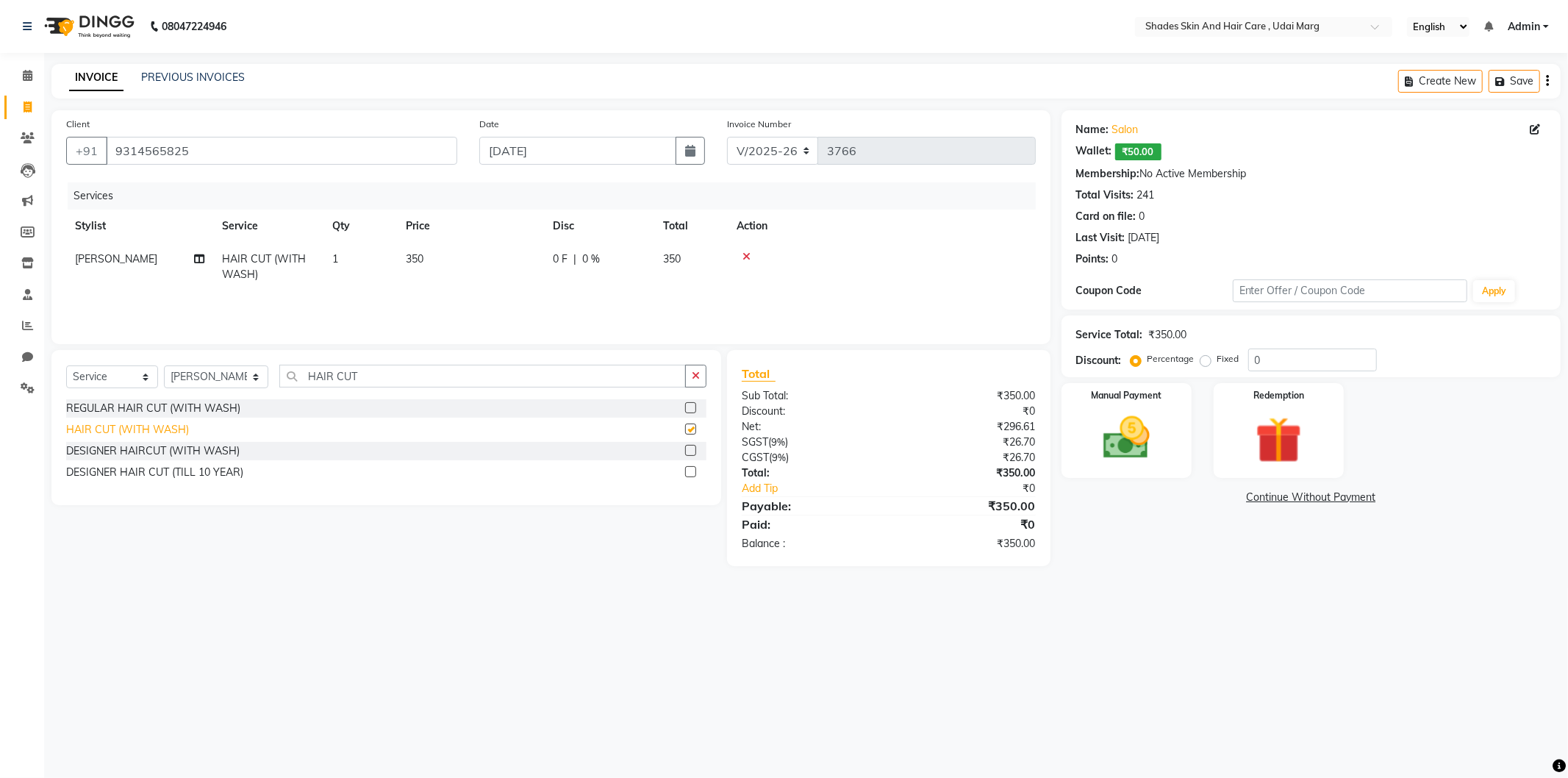
checkbox input "false"
click at [1128, 442] on img at bounding box center [1127, 438] width 79 height 56
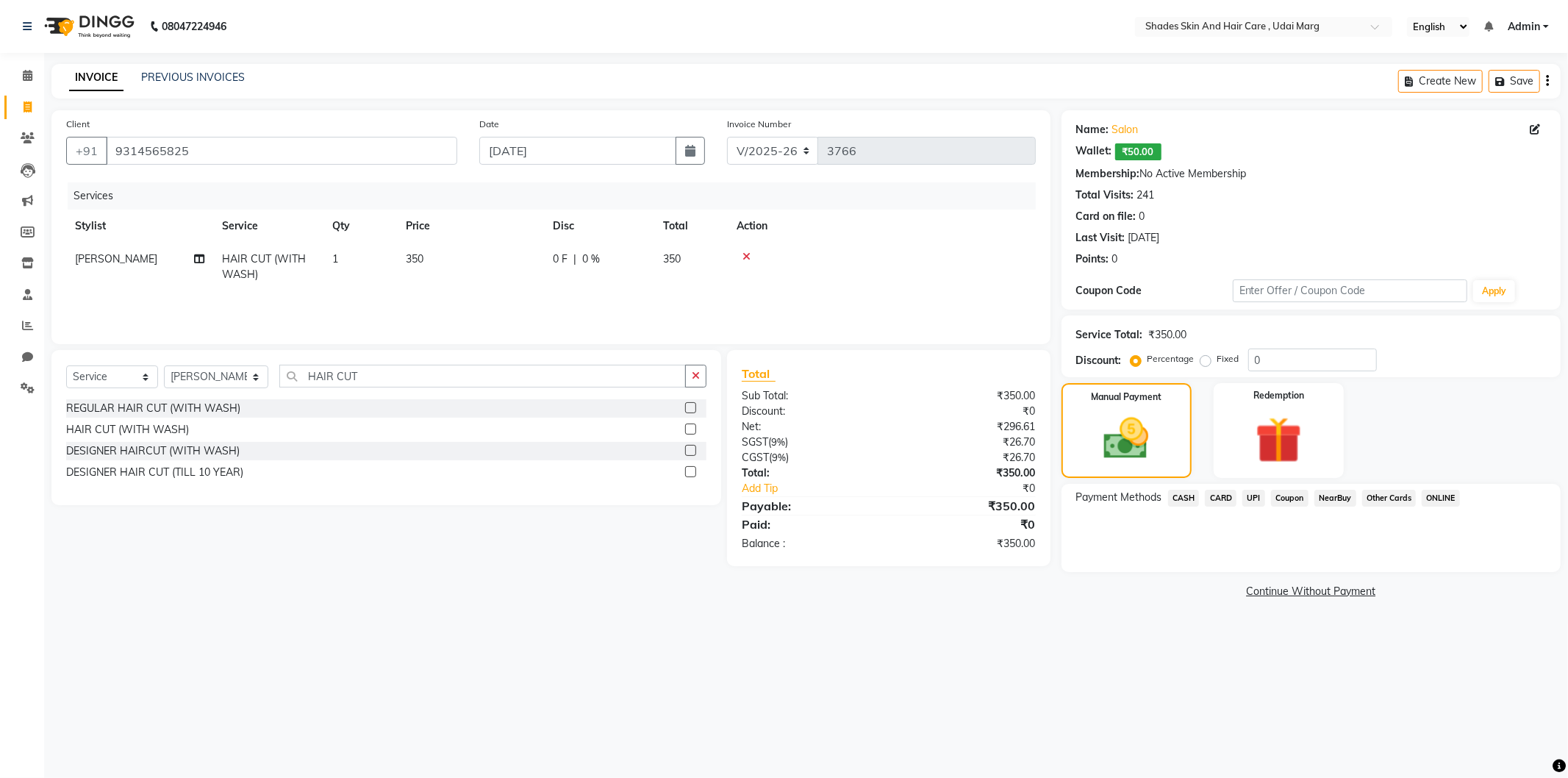
click at [1168, 497] on span "CASH" at bounding box center [1184, 498] width 32 height 17
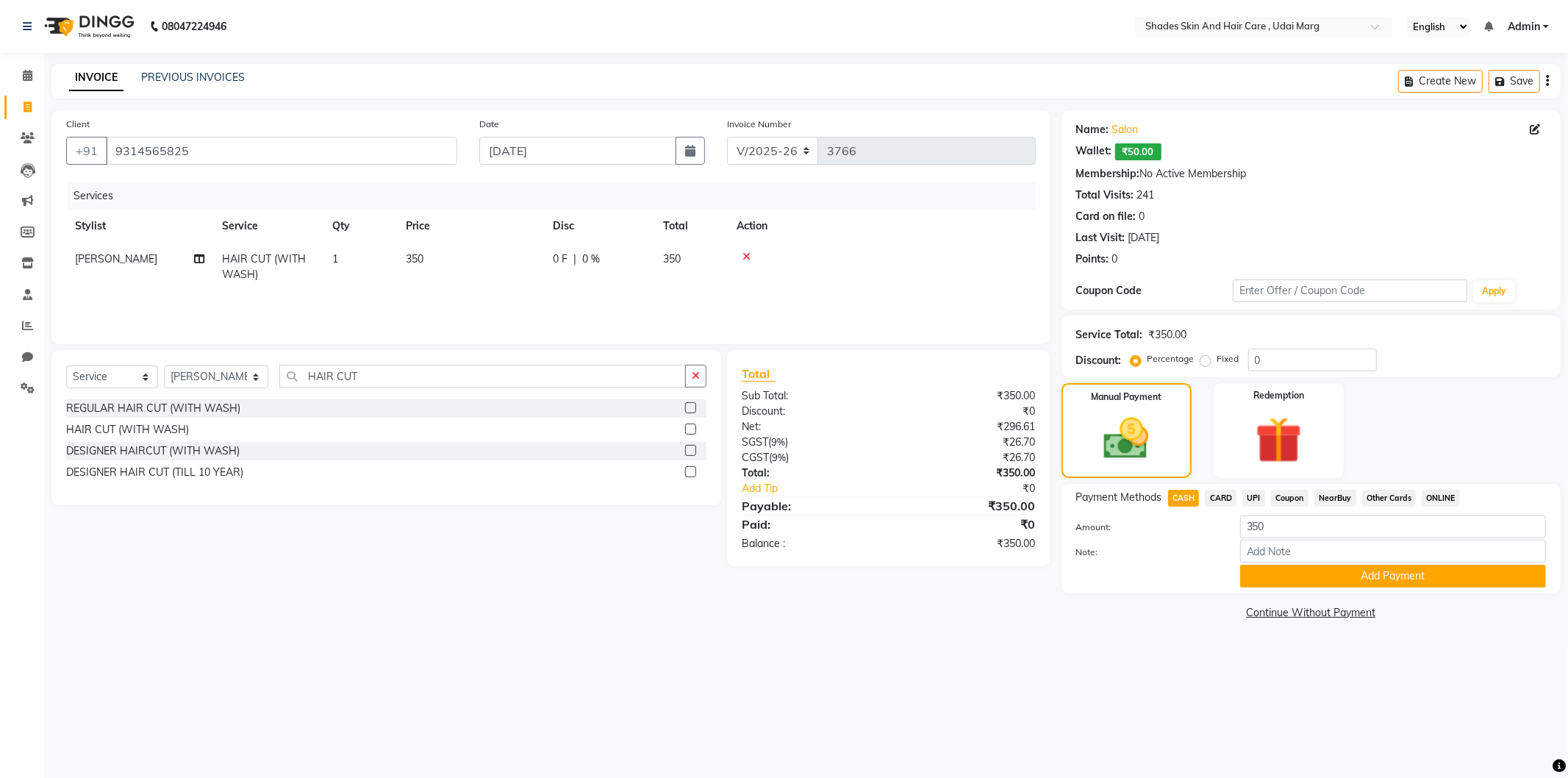
click at [1247, 497] on span "UPI" at bounding box center [1254, 498] width 23 height 17
click at [1214, 499] on span "CARD" at bounding box center [1221, 498] width 32 height 17
click at [1256, 497] on span "UPI" at bounding box center [1254, 498] width 23 height 17
click at [1299, 571] on button "Add Payment" at bounding box center [1394, 576] width 306 height 23
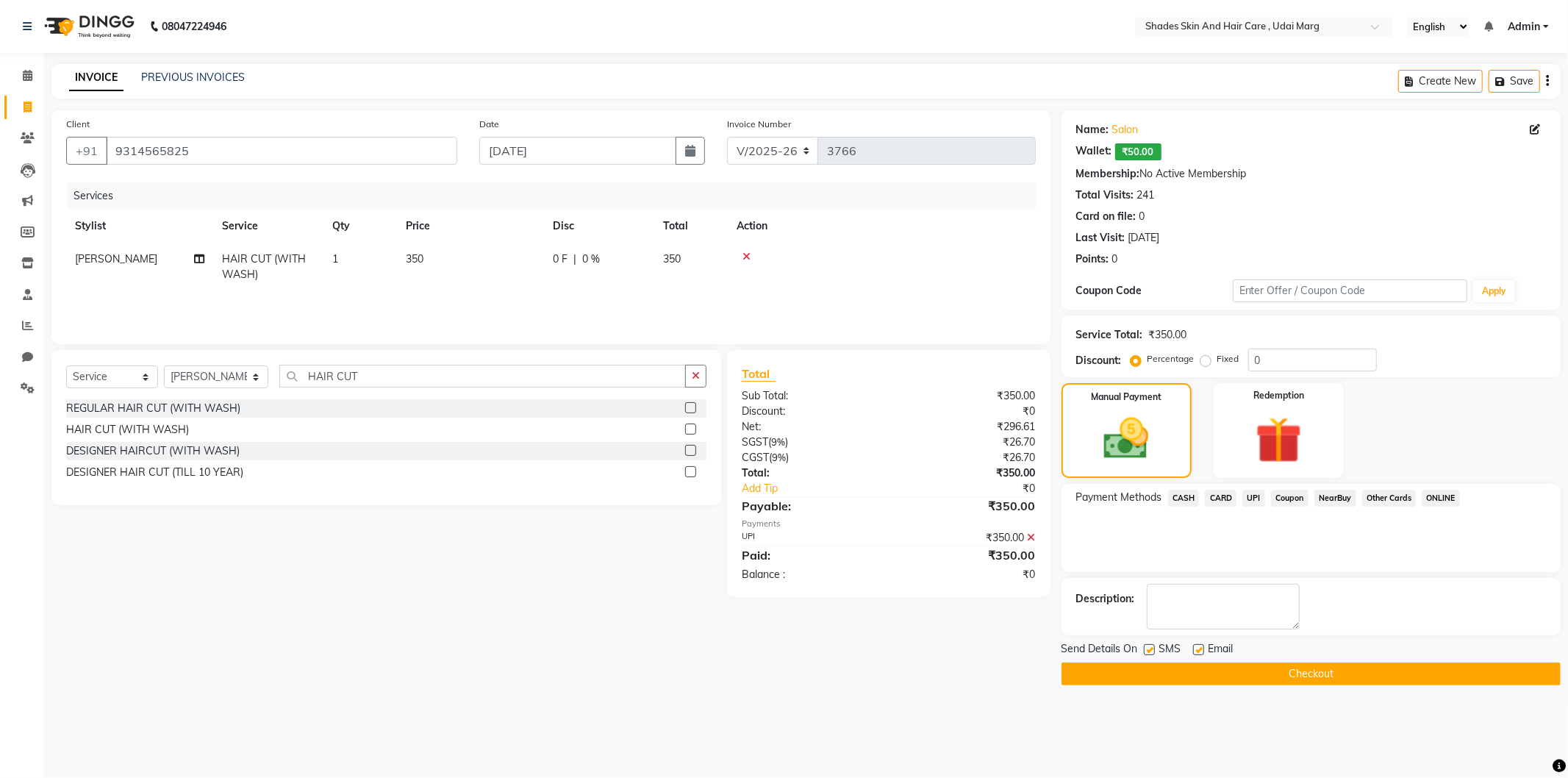
click at [1231, 677] on button "Checkout" at bounding box center [1311, 674] width 500 height 23
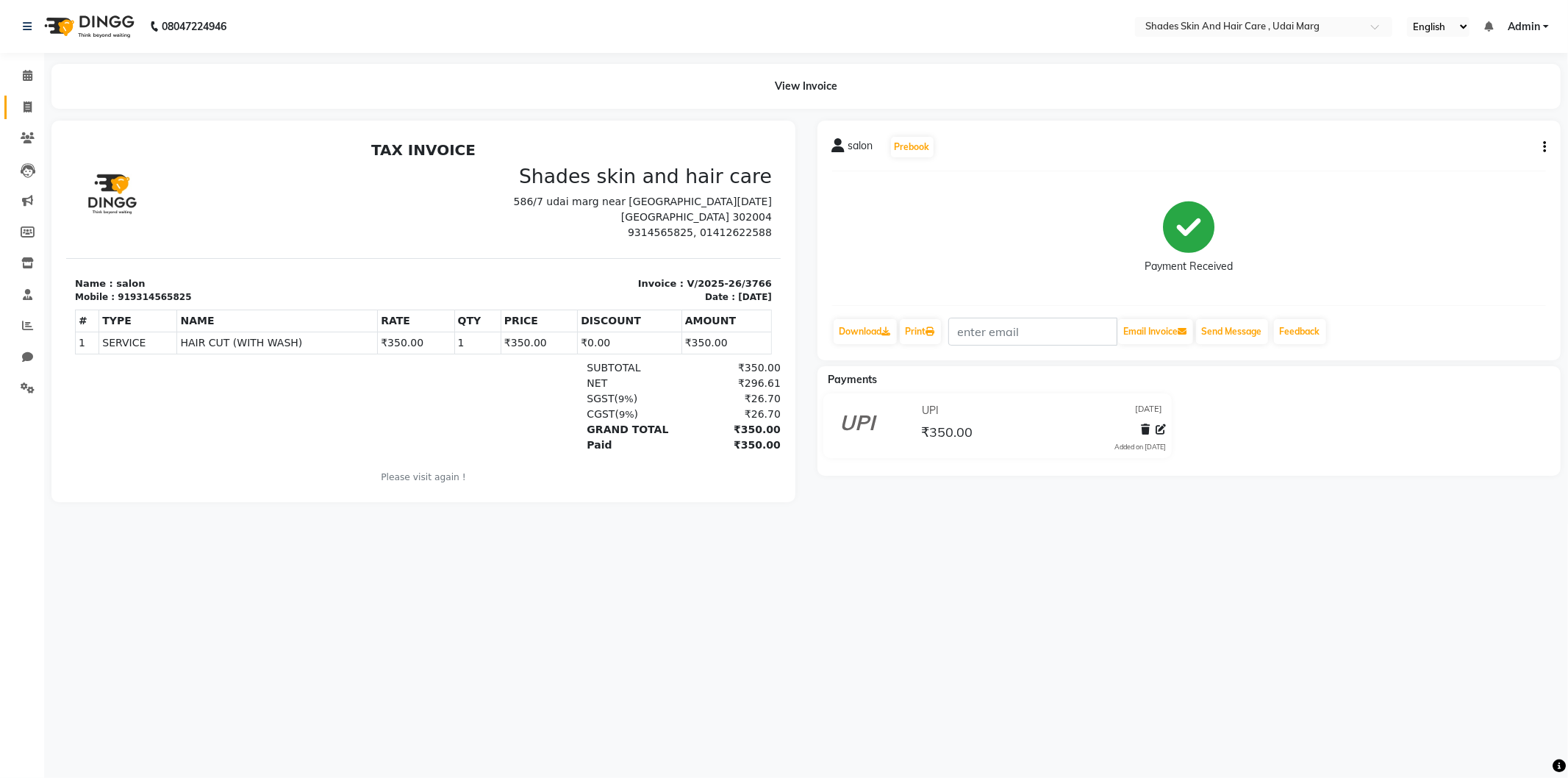
click at [12, 108] on link "Invoice" at bounding box center [22, 108] width 35 height 24
select select "service"
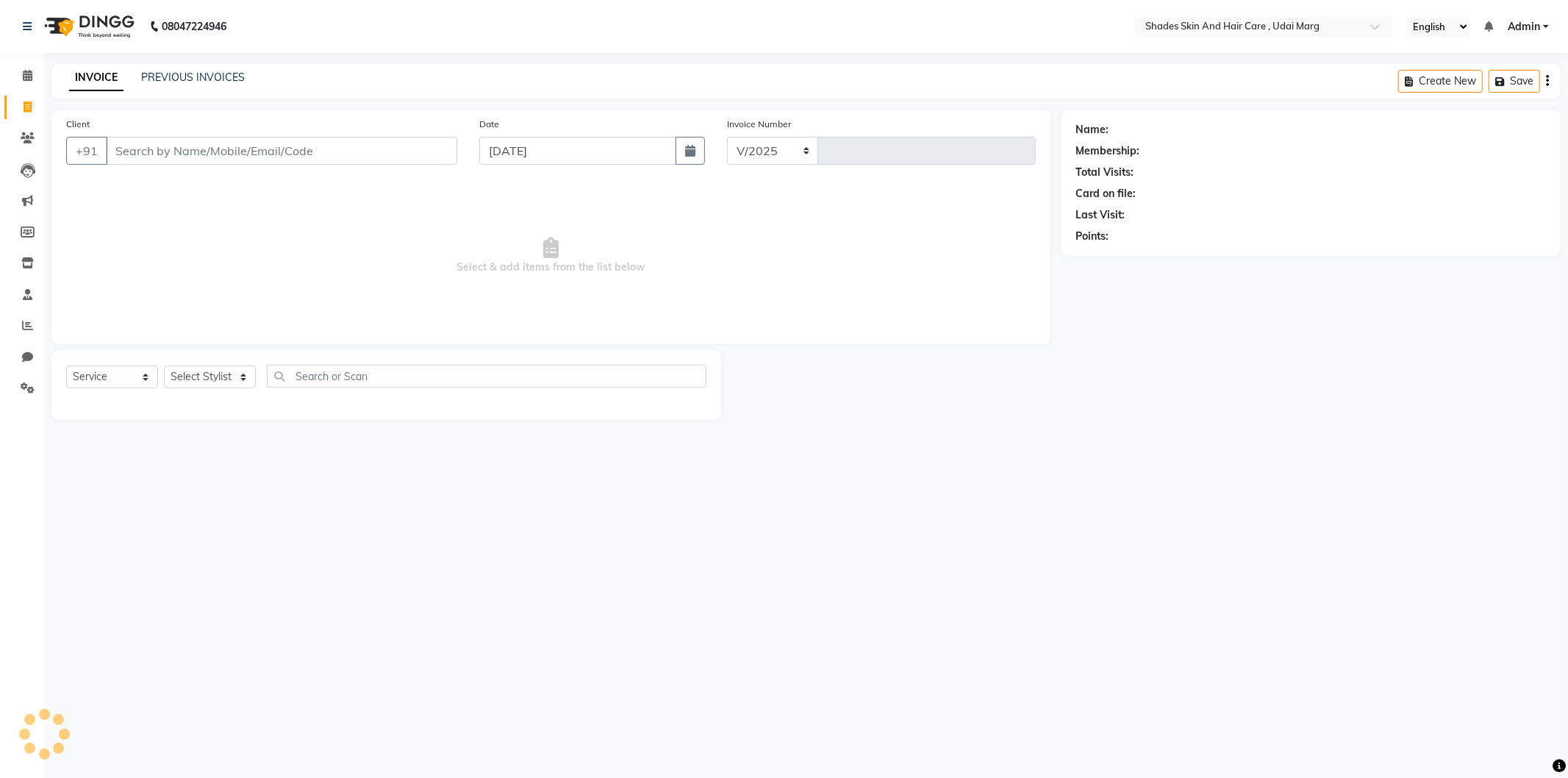
select select "8022"
type input "3767"
click at [324, 146] on input "Client" at bounding box center [281, 151] width 351 height 28
type input "9314565825"
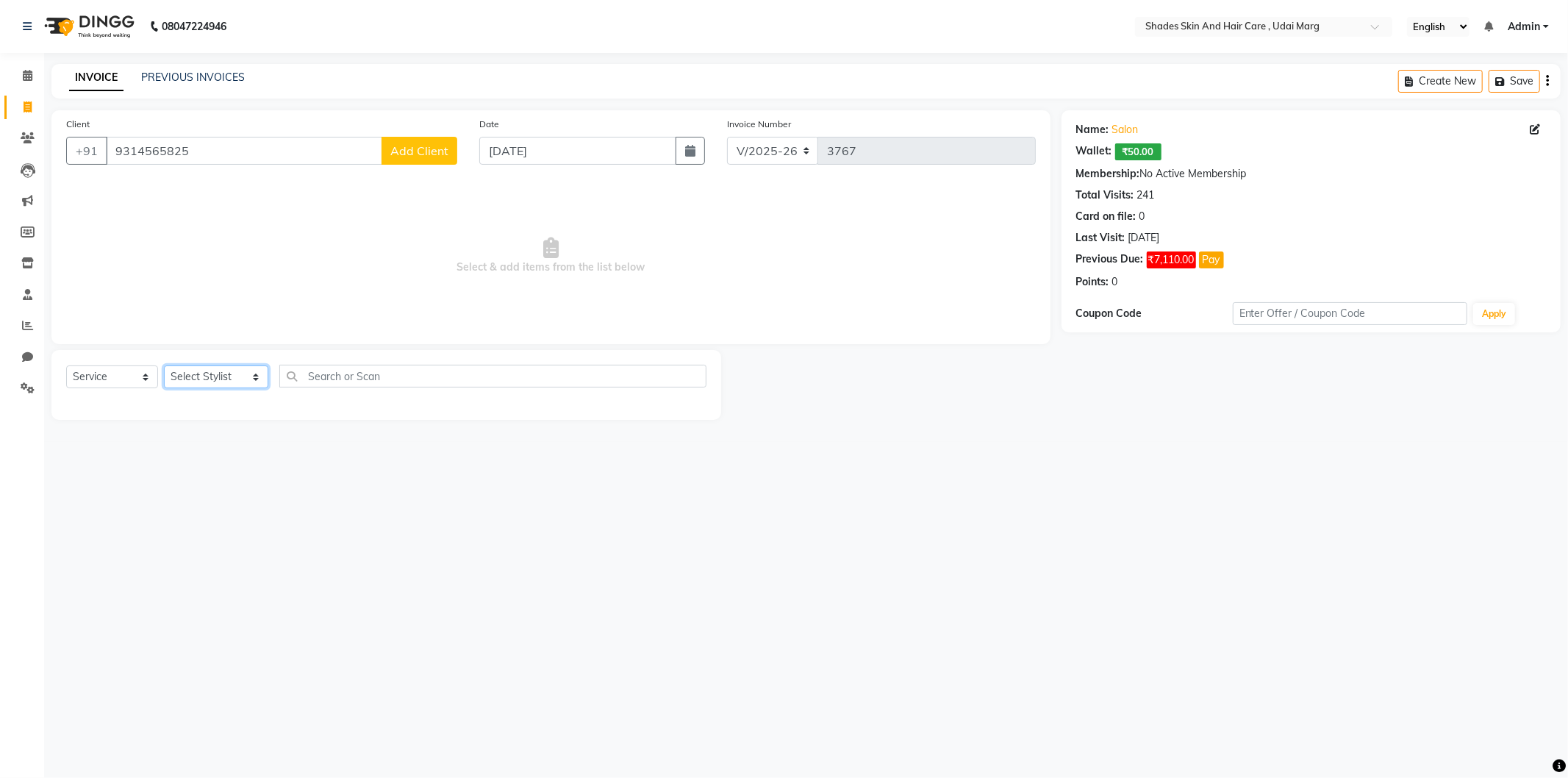
click at [222, 376] on select "Select Stylist [PERSON_NAME] ADMIN [PERSON_NAME] [PERSON_NAME] GAYATRI [PERSON_…" at bounding box center [216, 377] width 104 height 23
select select "74306"
click at [164, 367] on select "Select Stylist [PERSON_NAME] ADMIN [PERSON_NAME] [PERSON_NAME] GAYATRI [PERSON_…" at bounding box center [216, 377] width 104 height 23
click at [260, 384] on select "Select Stylist [PERSON_NAME] ADMIN [PERSON_NAME] [PERSON_NAME] GAYATRI [PERSON_…" at bounding box center [216, 377] width 104 height 23
click at [164, 367] on select "Select Stylist [PERSON_NAME] ADMIN [PERSON_NAME] [PERSON_NAME] GAYATRI [PERSON_…" at bounding box center [216, 377] width 104 height 23
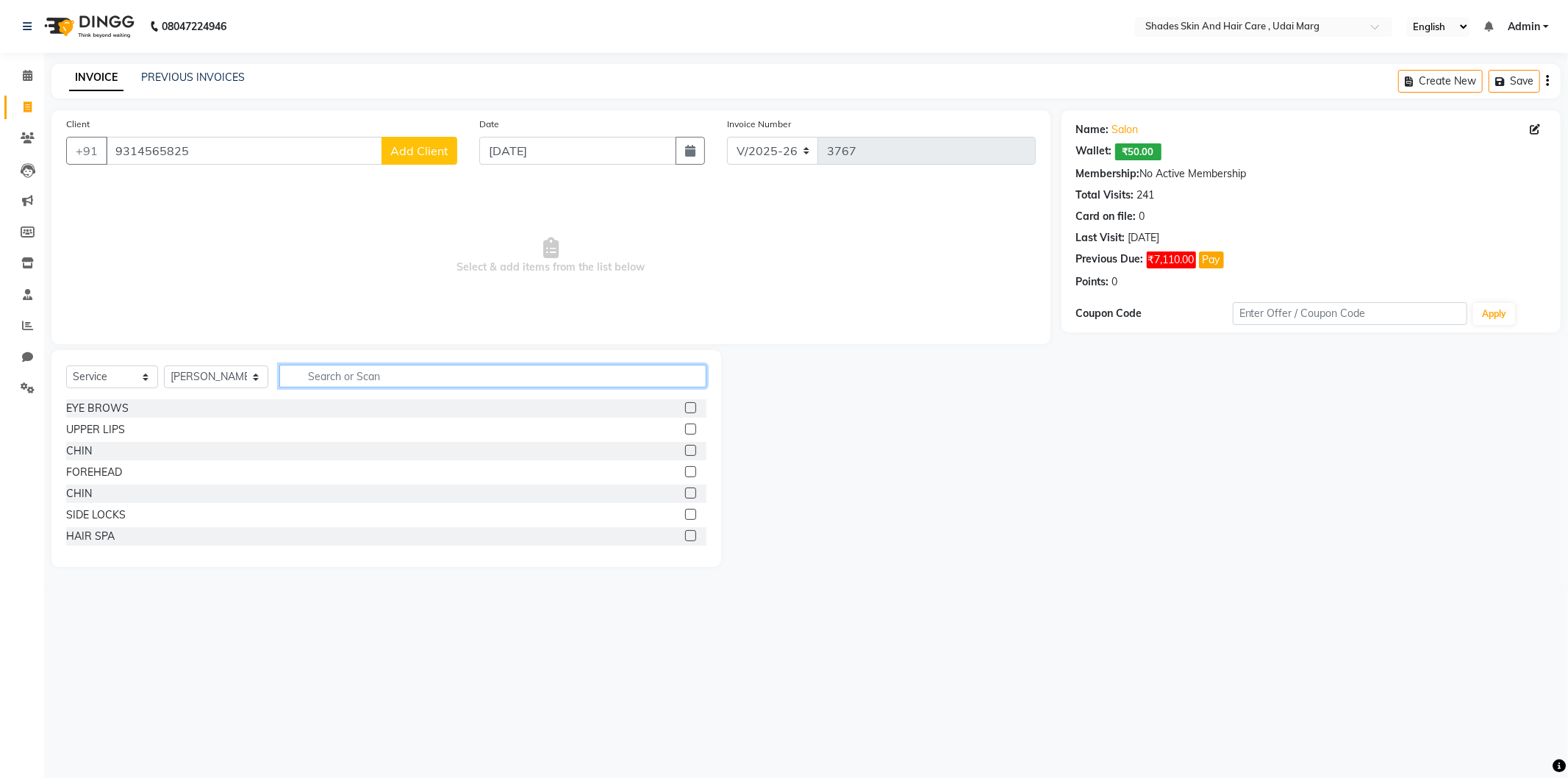
click at [353, 369] on input "text" at bounding box center [493, 376] width 427 height 23
type input "S"
type input "B"
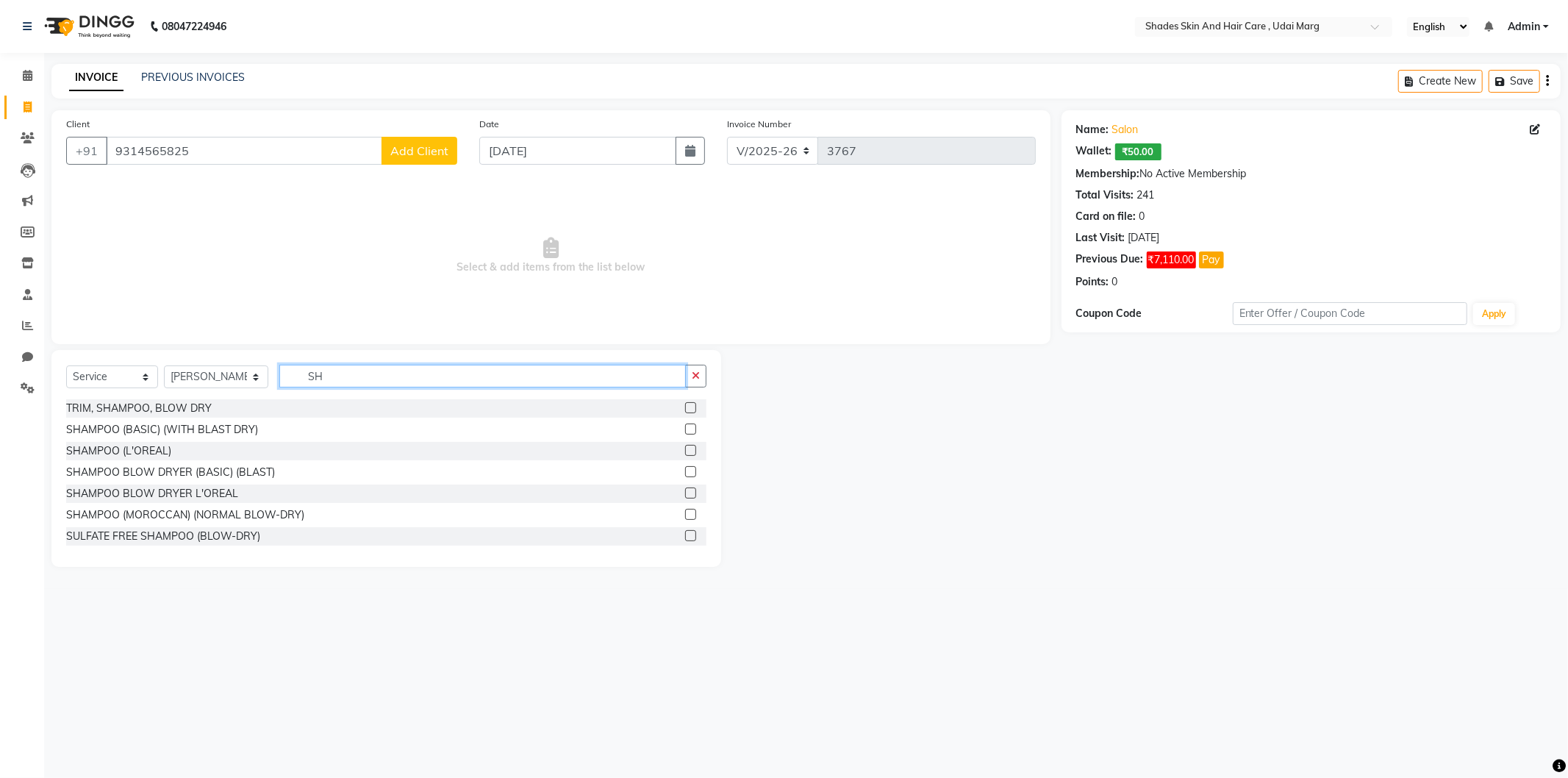
type input "S"
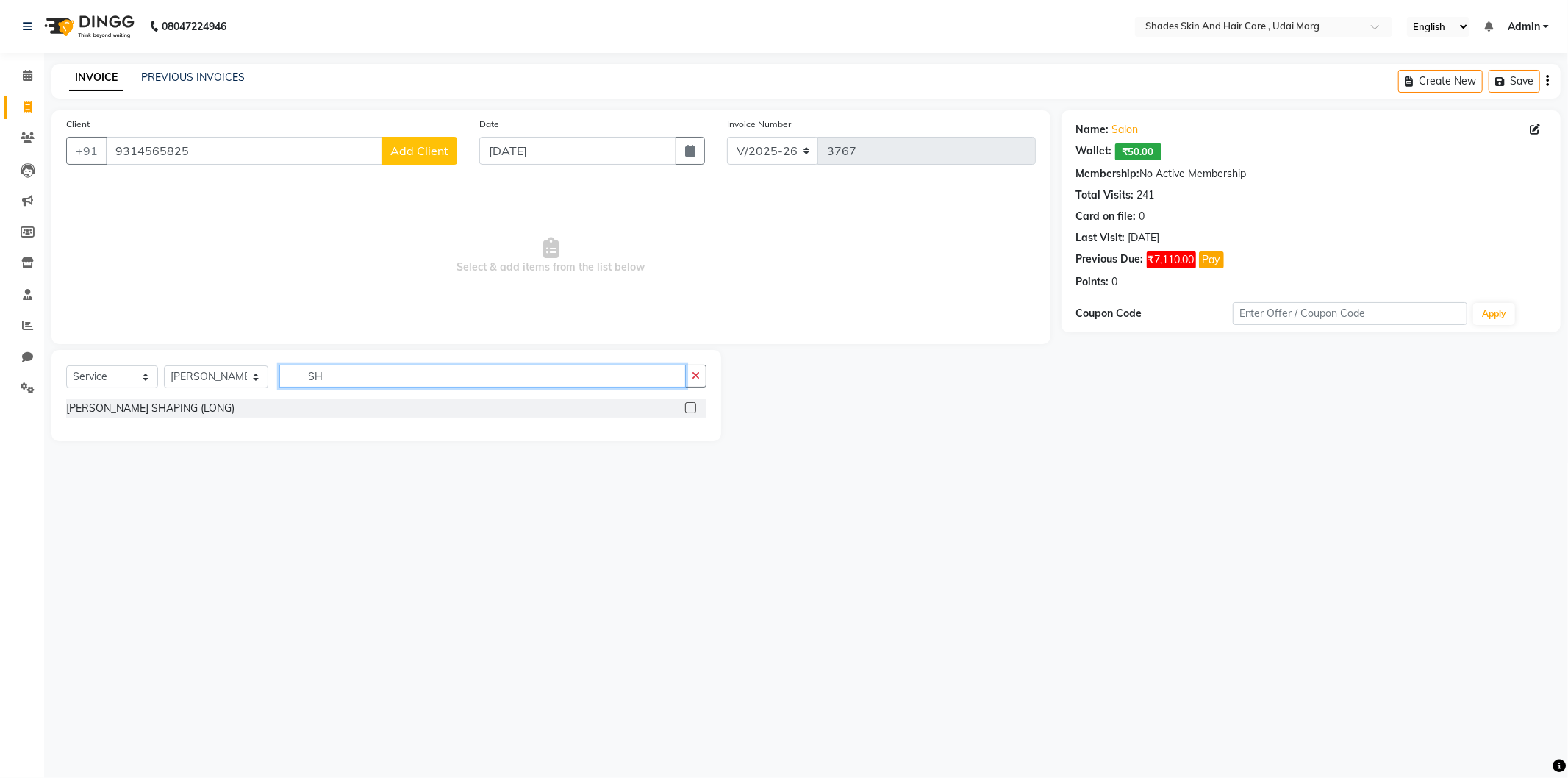
type input "S"
type input "BEARD"
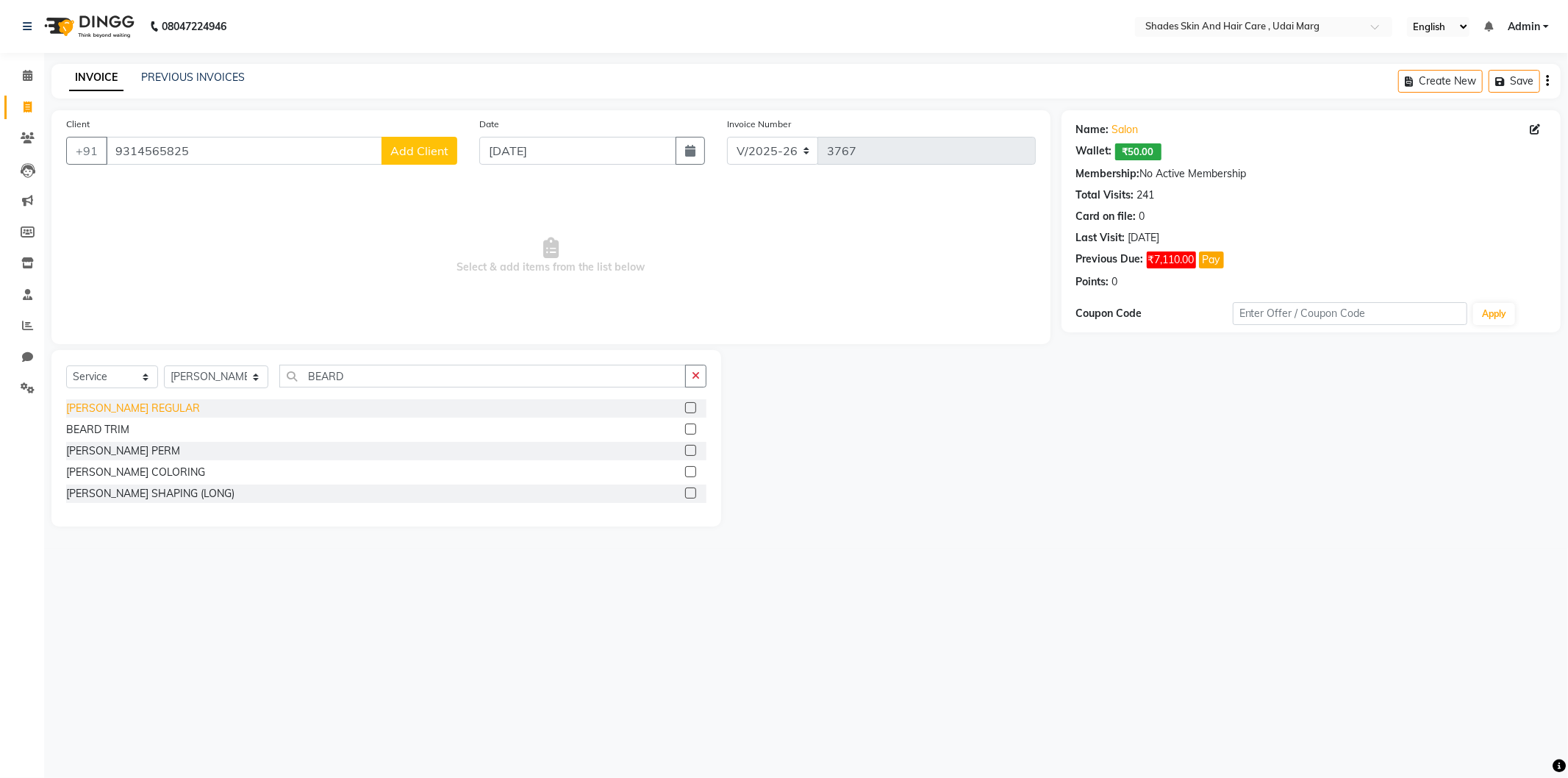
click at [144, 405] on div "[PERSON_NAME] REGULAR" at bounding box center [133, 408] width 134 height 15
checkbox input "false"
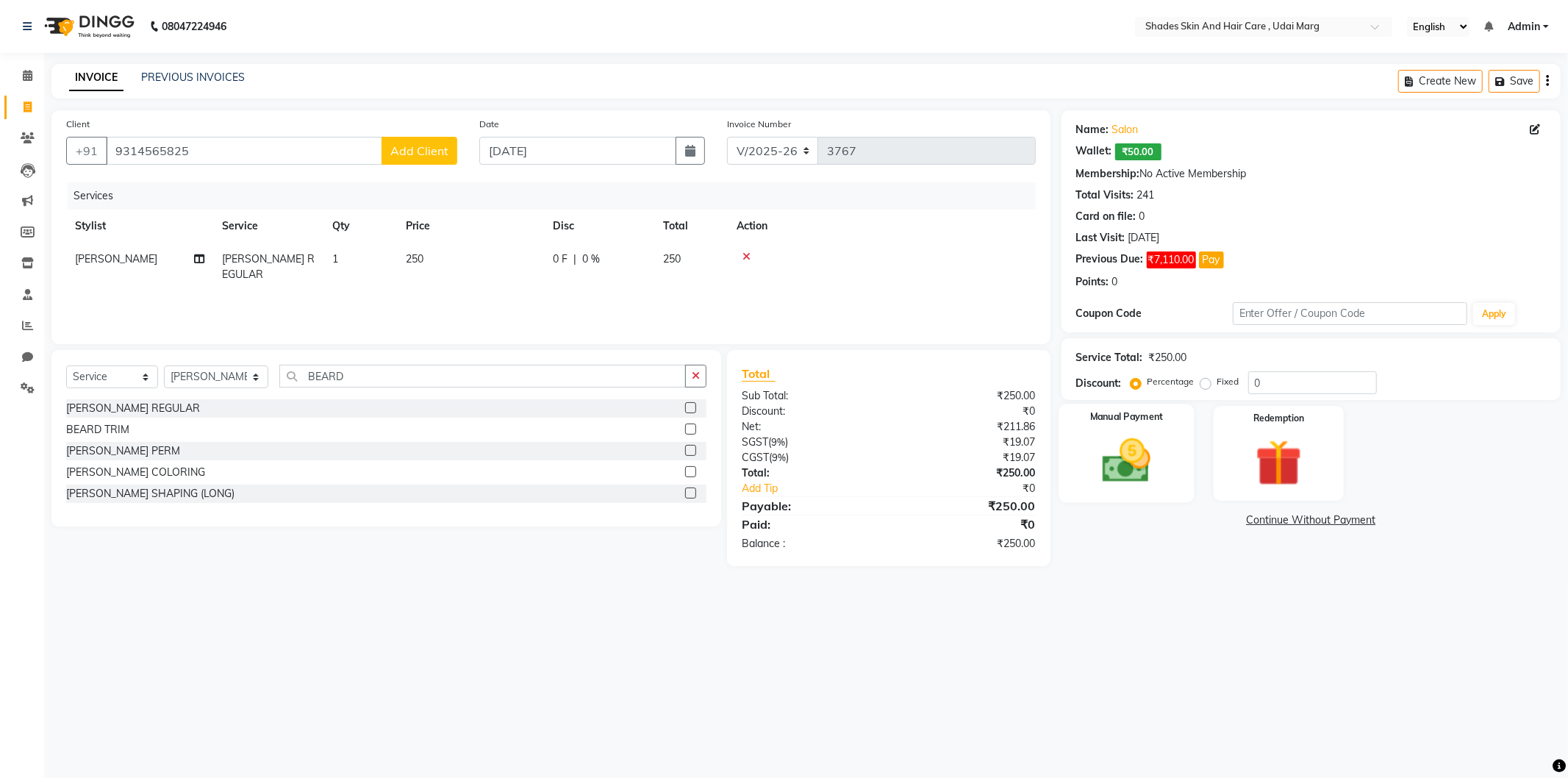
click at [1152, 458] on img at bounding box center [1127, 462] width 79 height 56
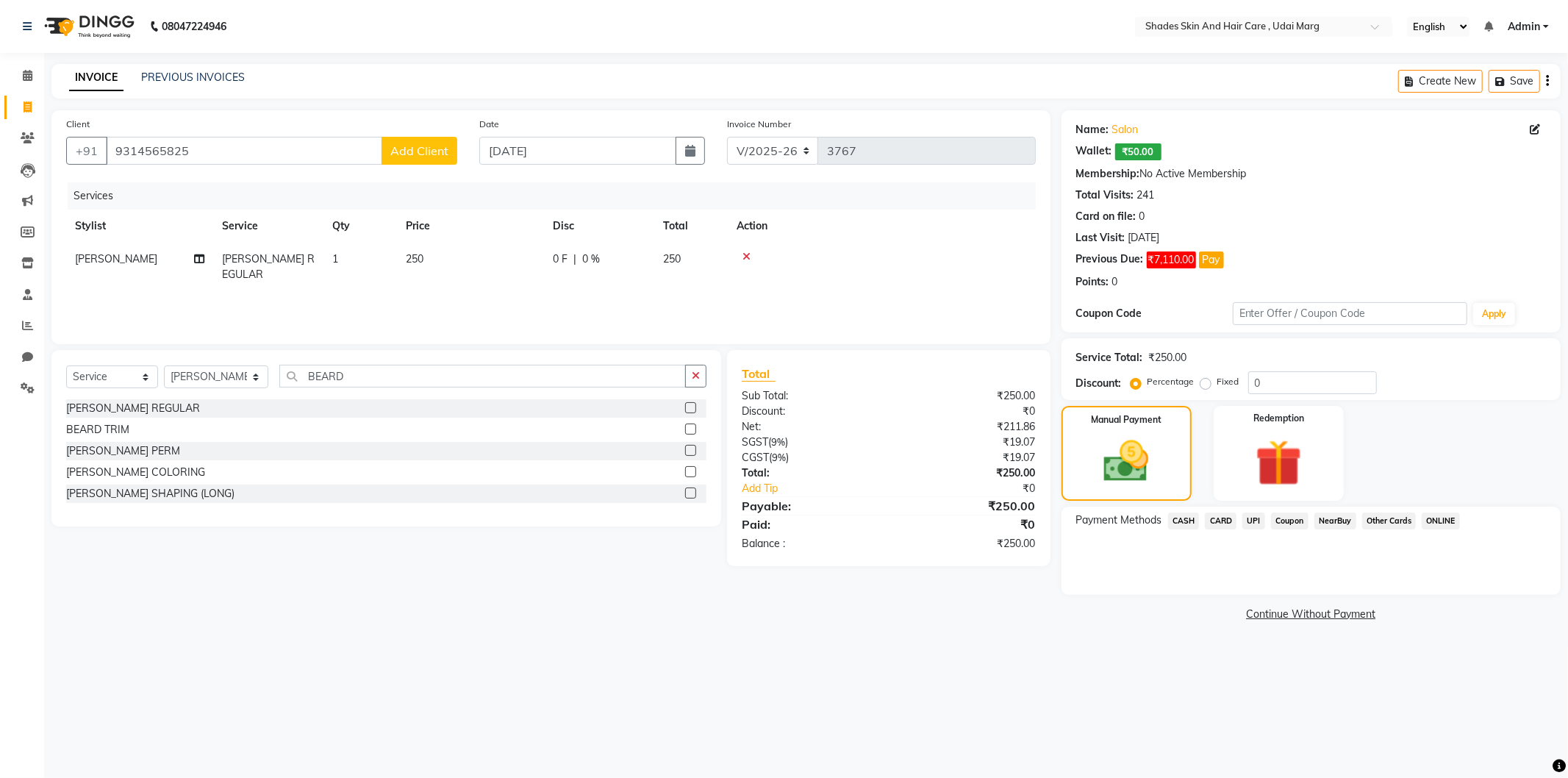
click at [1246, 520] on span "UPI" at bounding box center [1254, 521] width 23 height 17
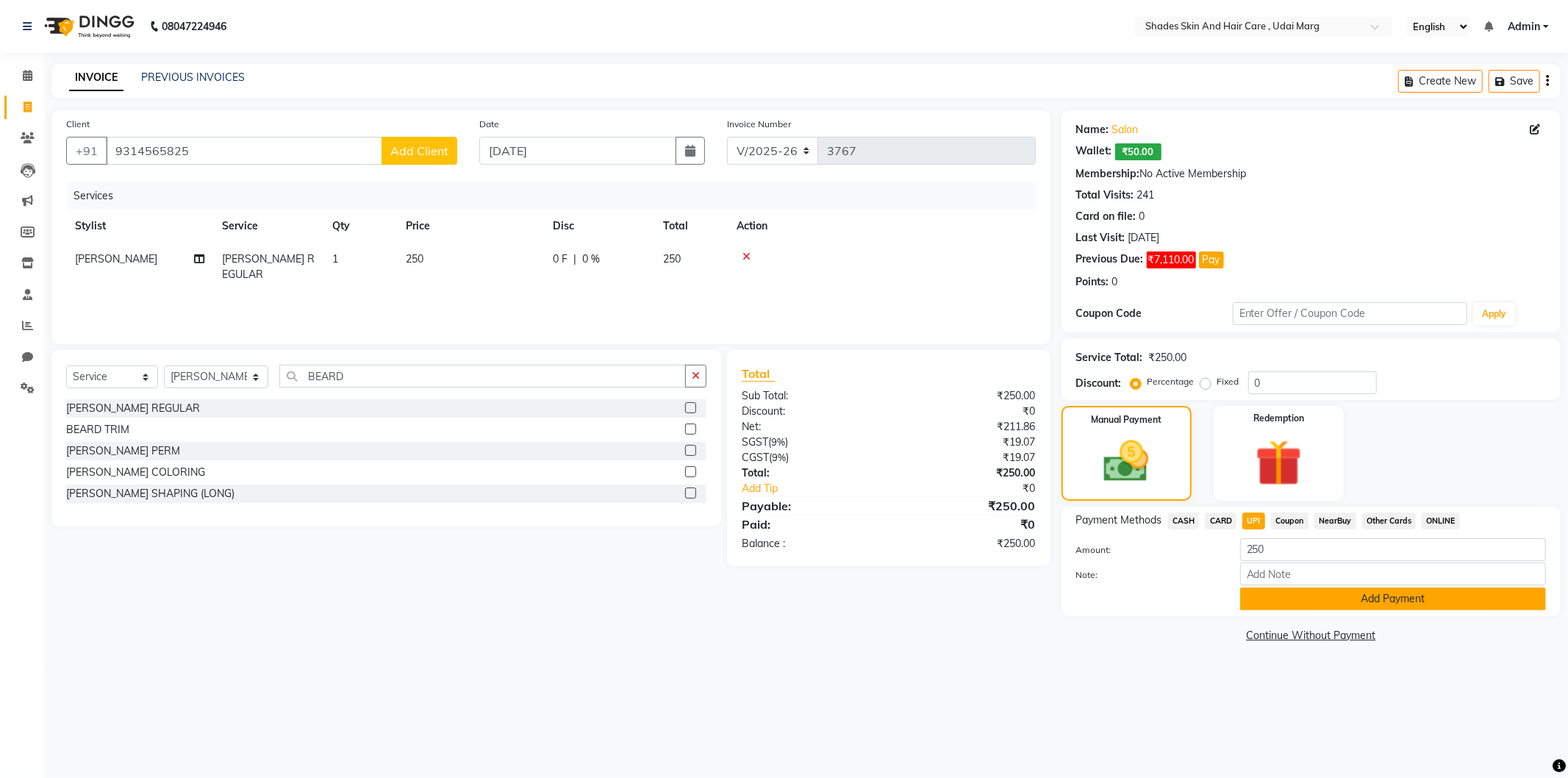
click at [1284, 602] on button "Add Payment" at bounding box center [1394, 599] width 306 height 23
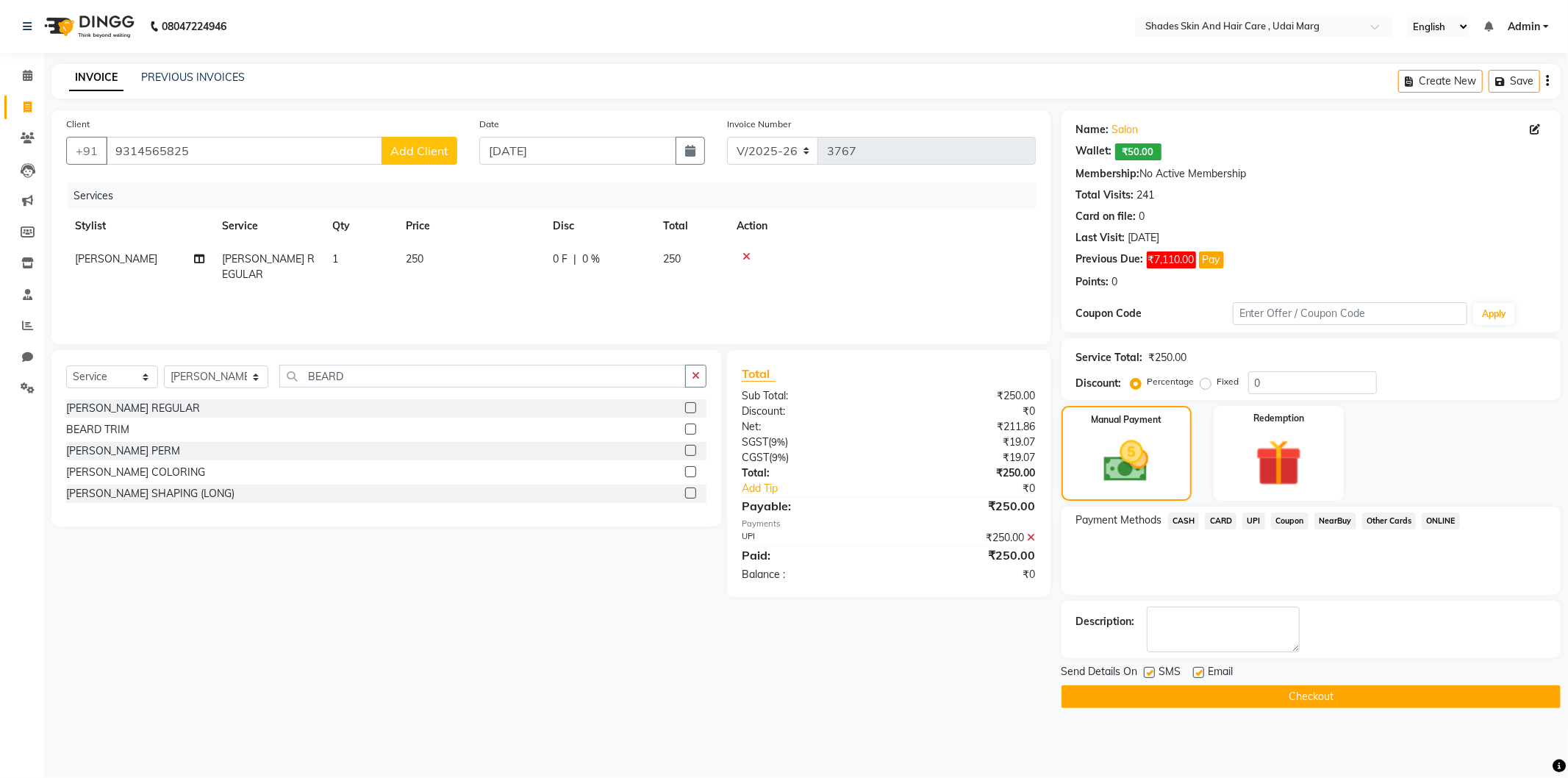
click at [1224, 701] on button "Checkout" at bounding box center [1311, 697] width 500 height 23
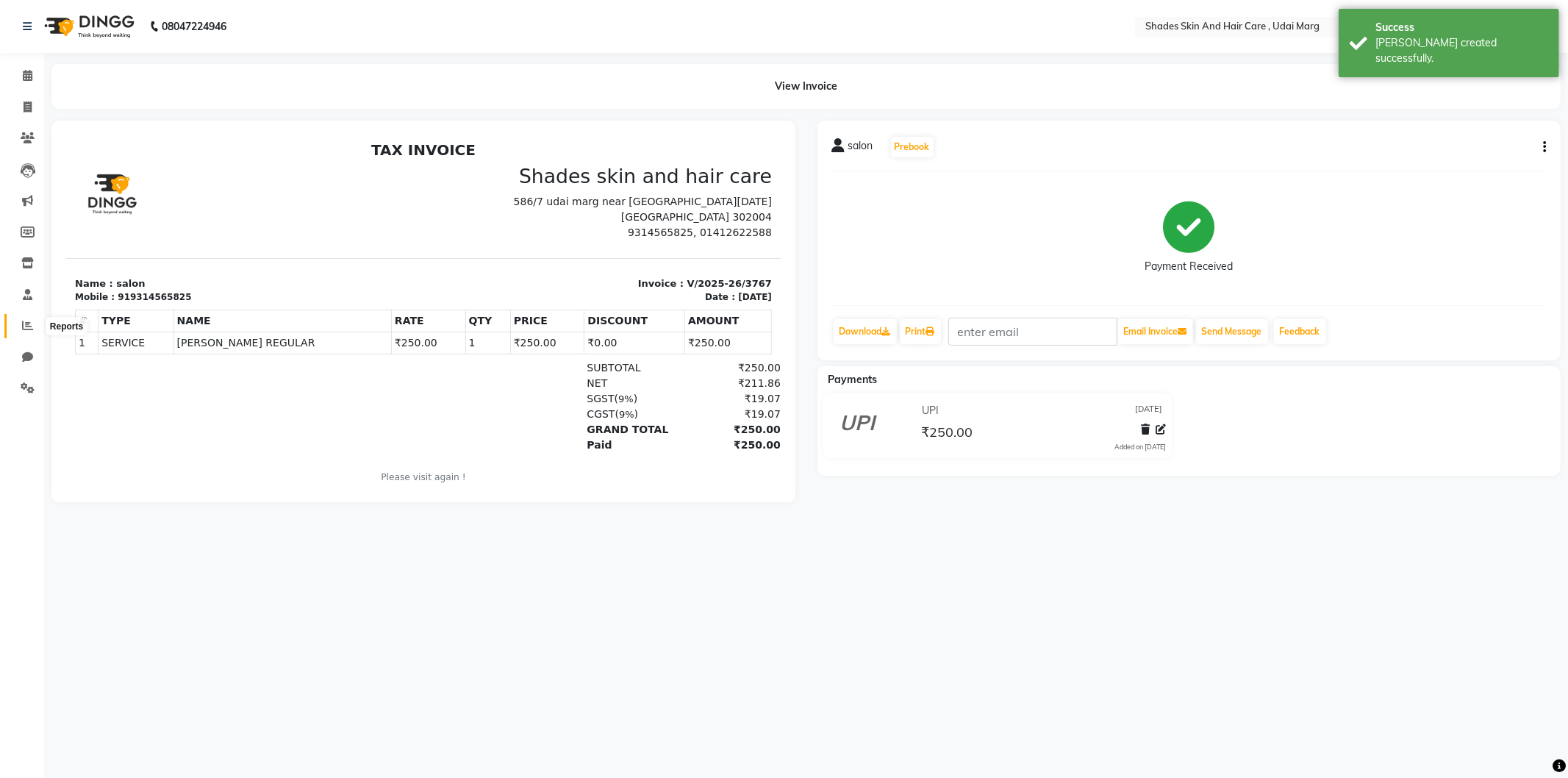
click at [32, 326] on icon at bounding box center [28, 325] width 11 height 11
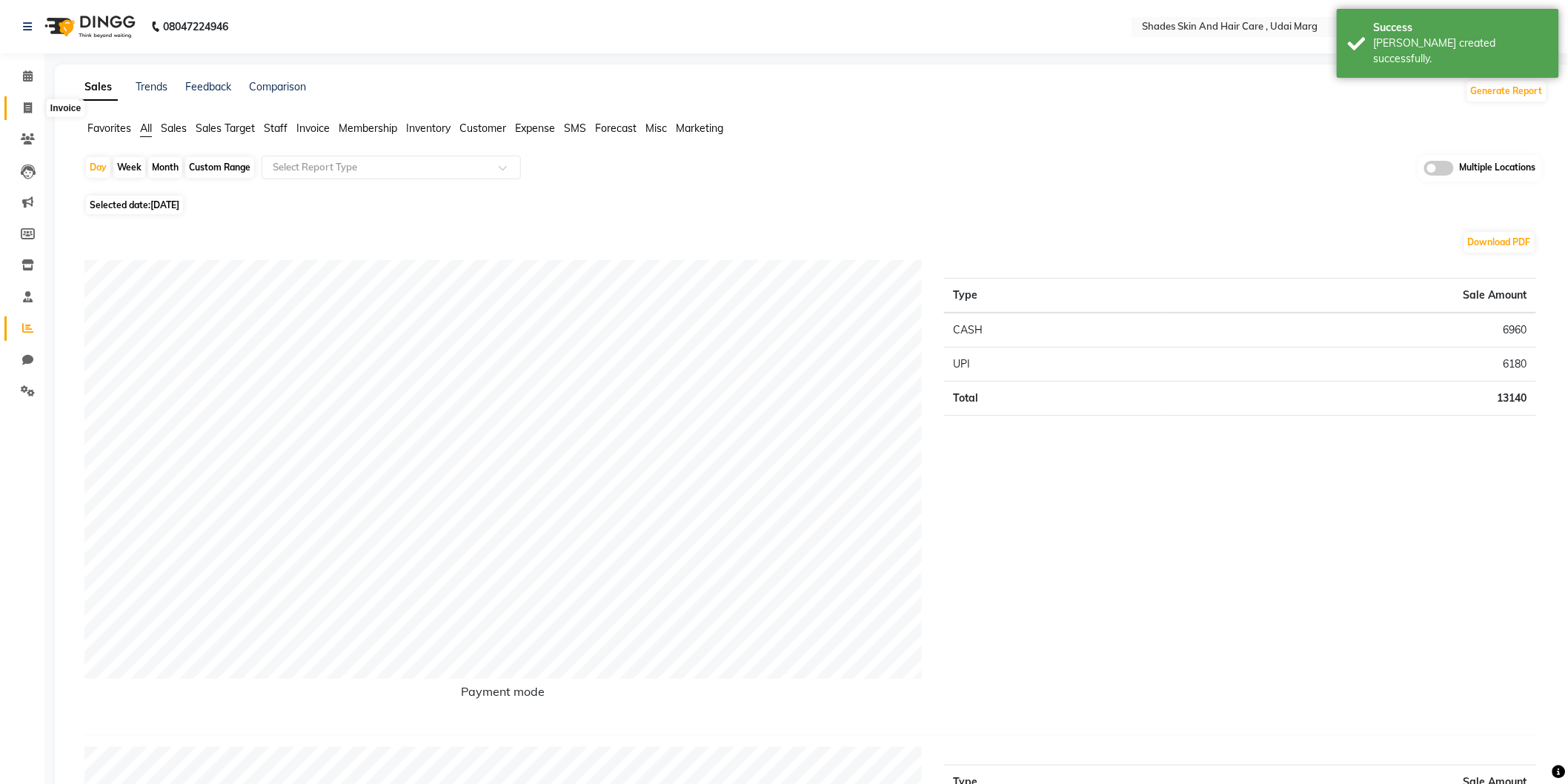
click at [27, 112] on icon at bounding box center [28, 108] width 8 height 11
select select "service"
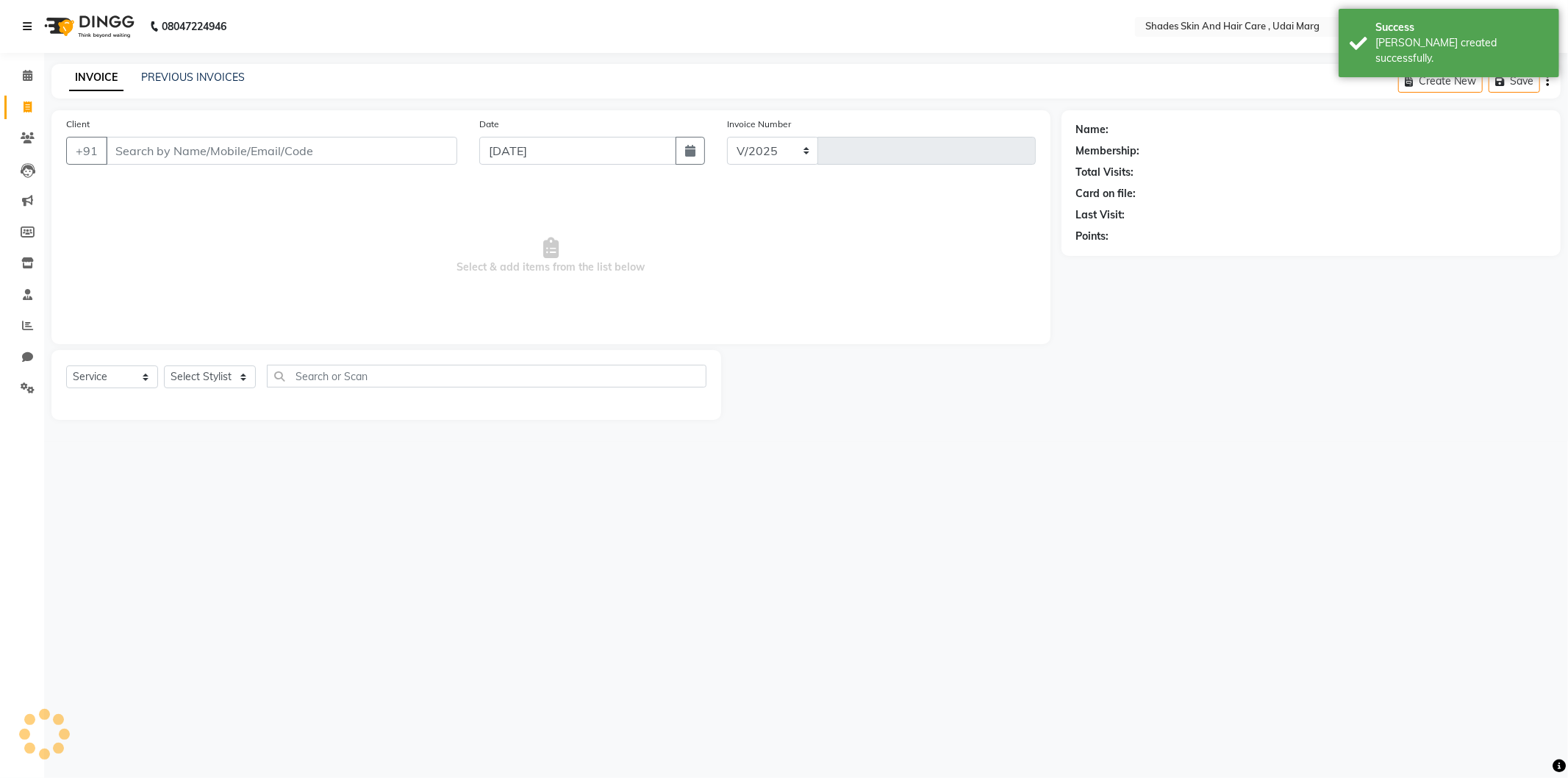
select select "8022"
type input "3768"
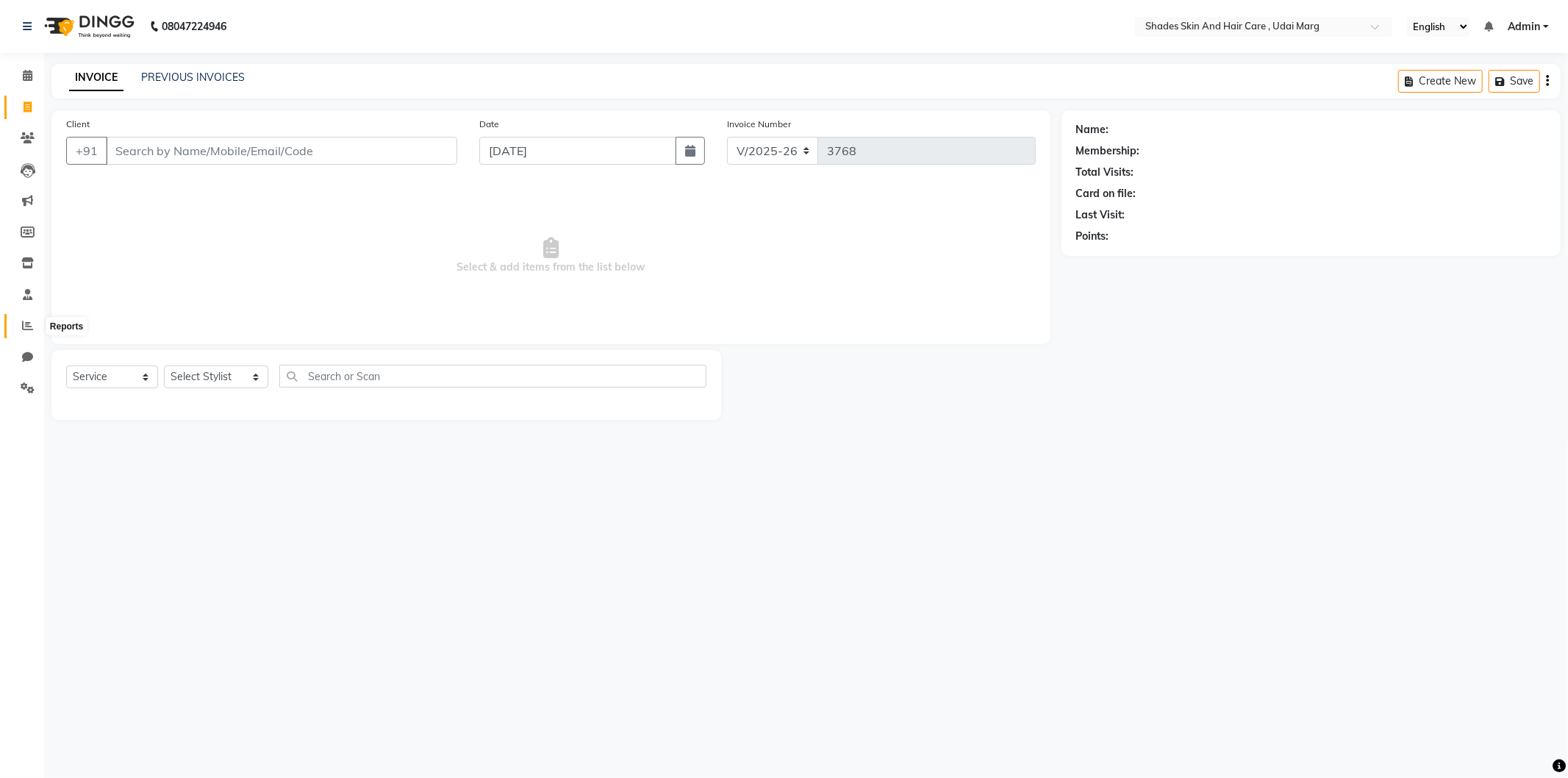
click at [23, 328] on icon at bounding box center [28, 325] width 11 height 11
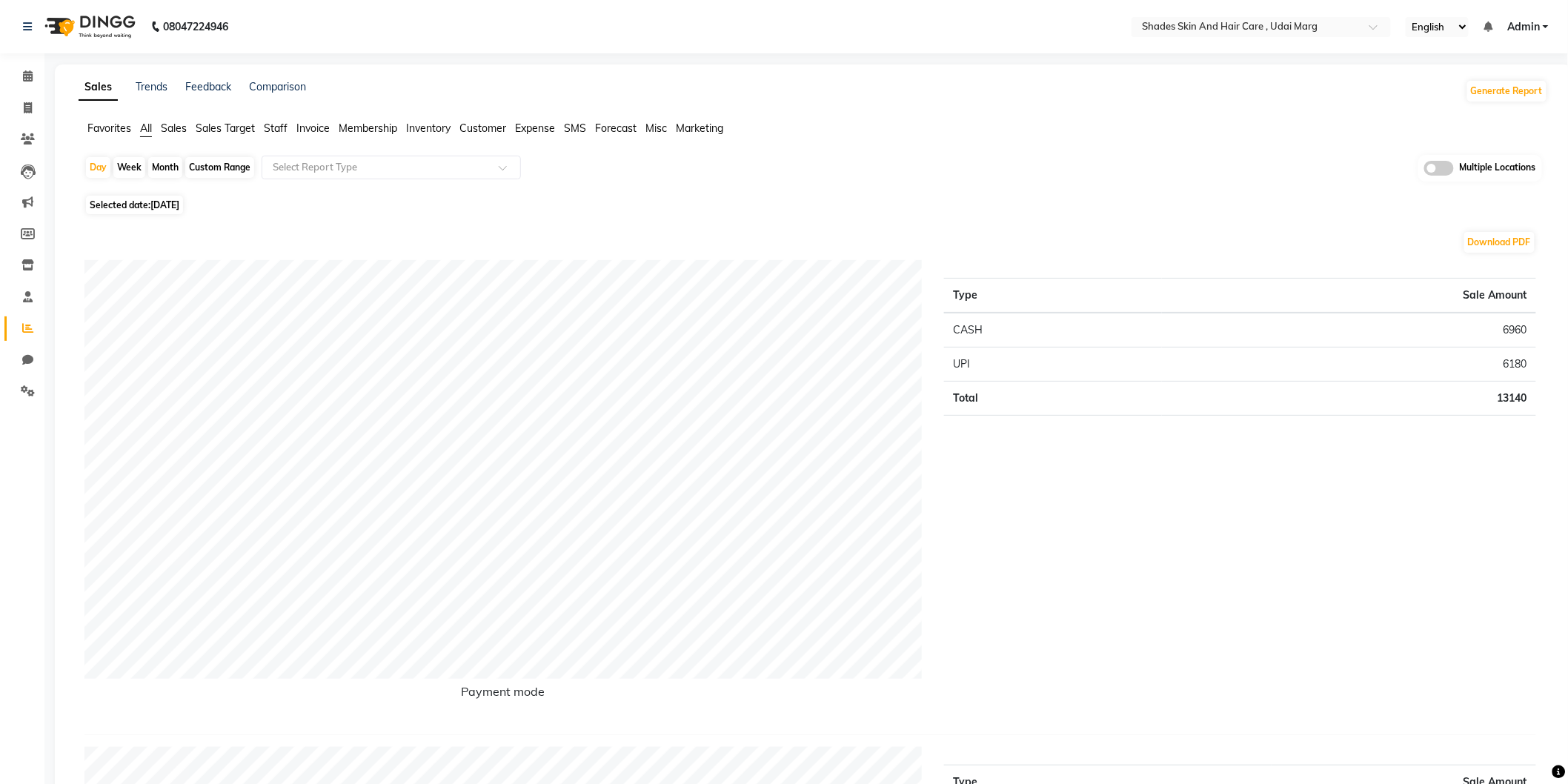
click at [262, 129] on ul "Favorites All Sales Sales Target Staff Invoice Membership Inventory Customer Ex…" at bounding box center [813, 129] width 1469 height 16
click at [276, 127] on span "Staff" at bounding box center [276, 128] width 24 height 14
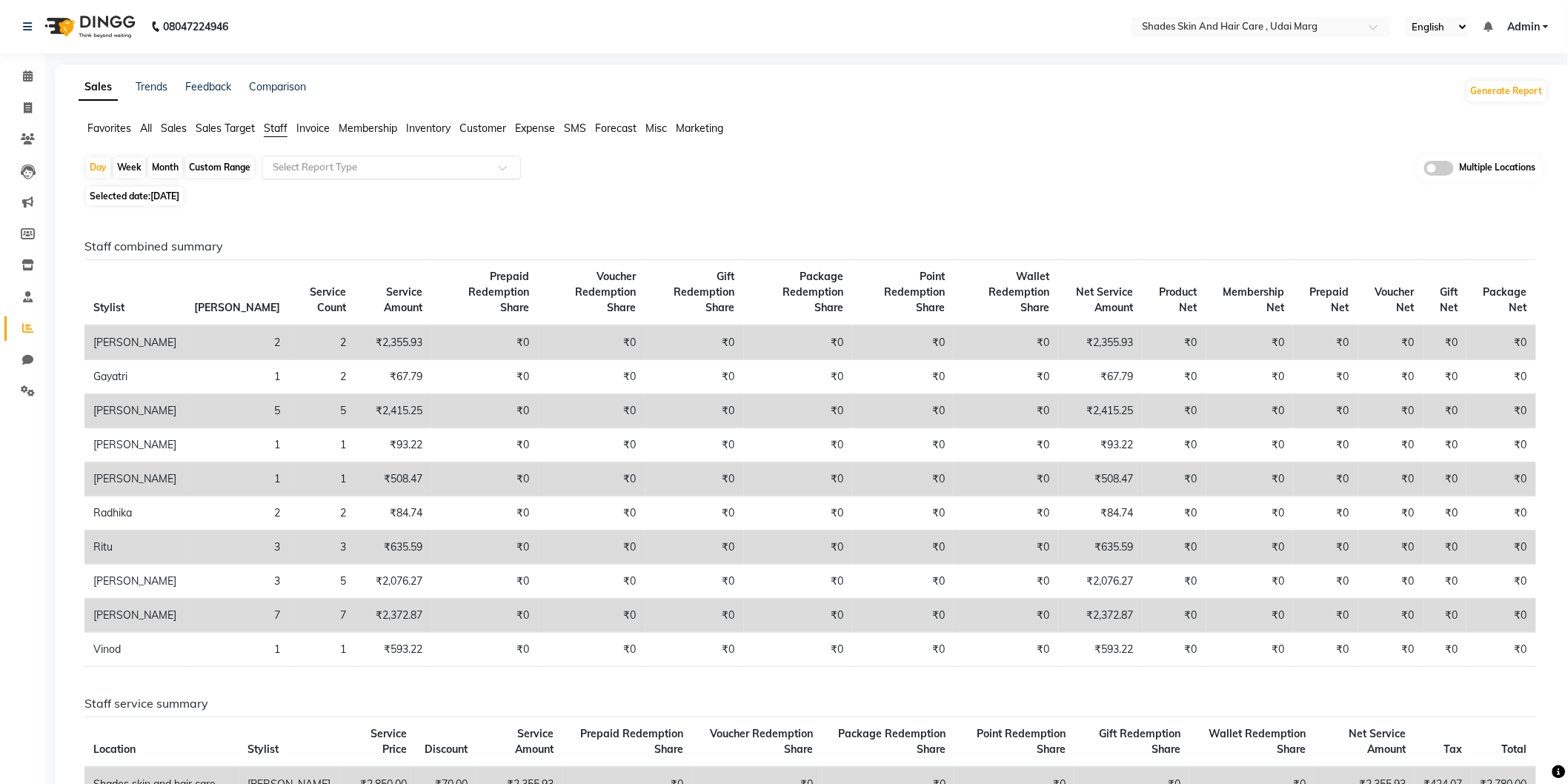
click at [354, 157] on div "Select Report Type" at bounding box center [391, 168] width 259 height 24
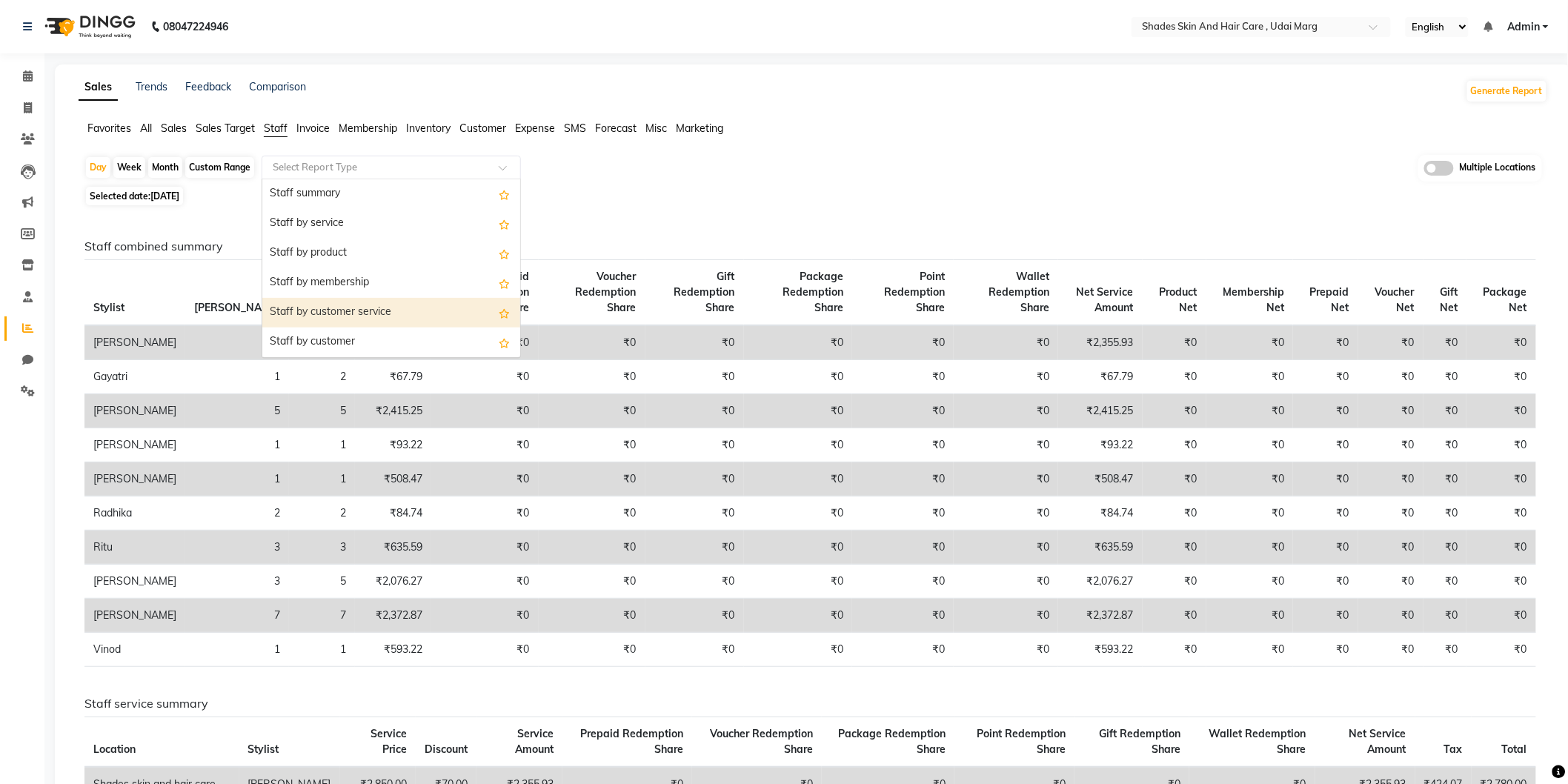
click at [324, 325] on div "Staff by customer service" at bounding box center [391, 312] width 258 height 30
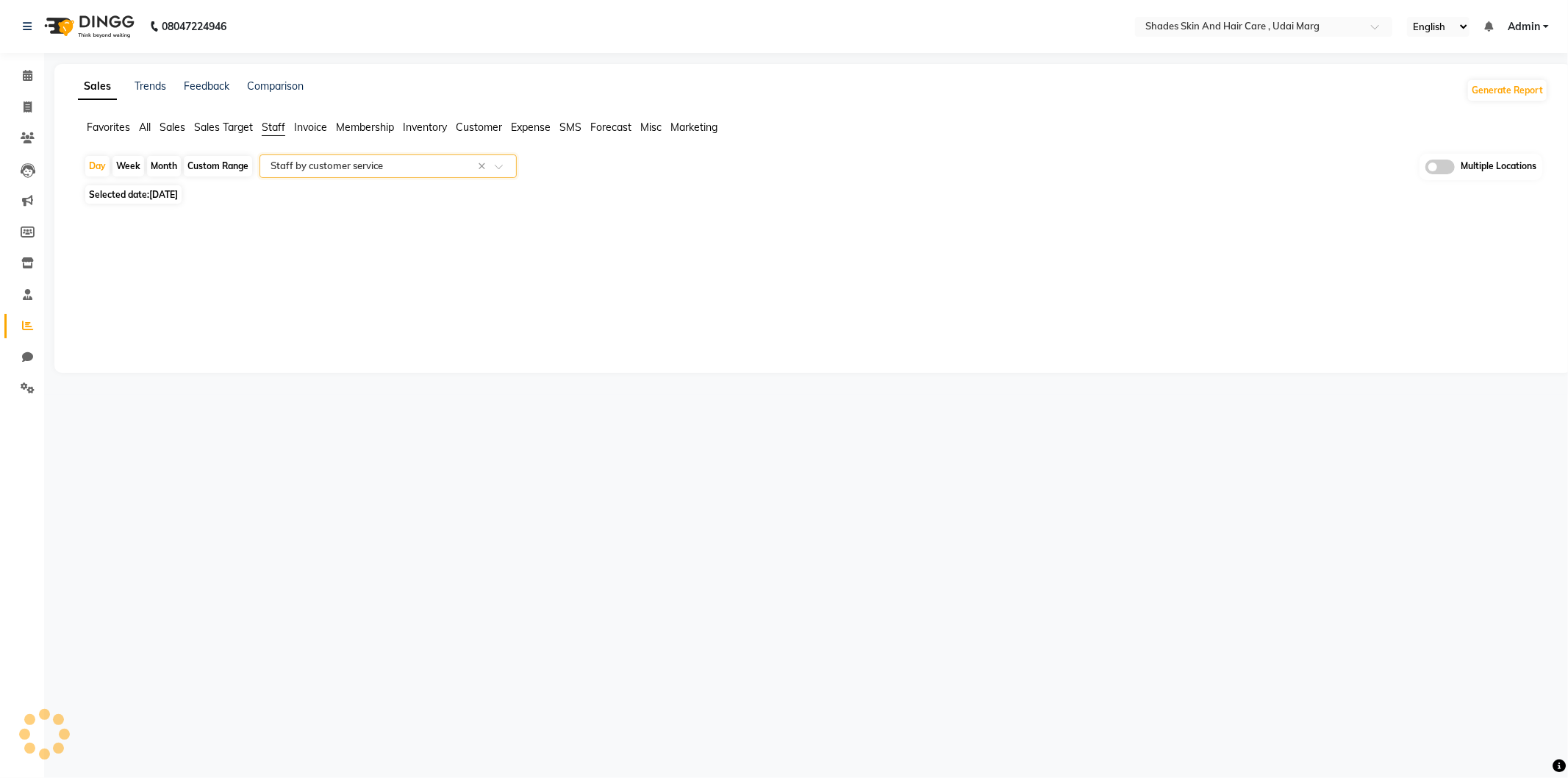
select select "full_report"
select select "csv"
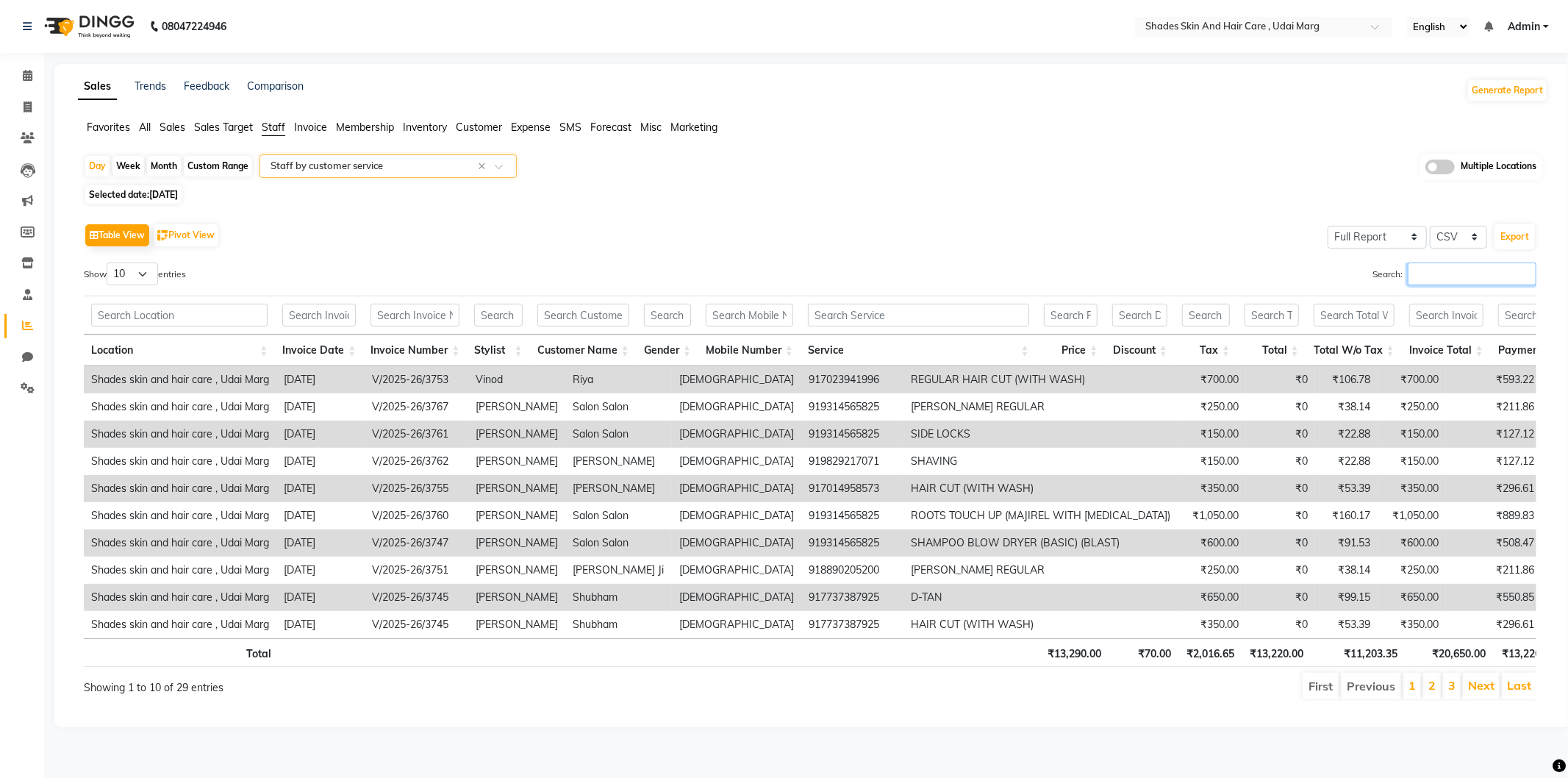
click at [1453, 268] on input "Search:" at bounding box center [1472, 273] width 128 height 23
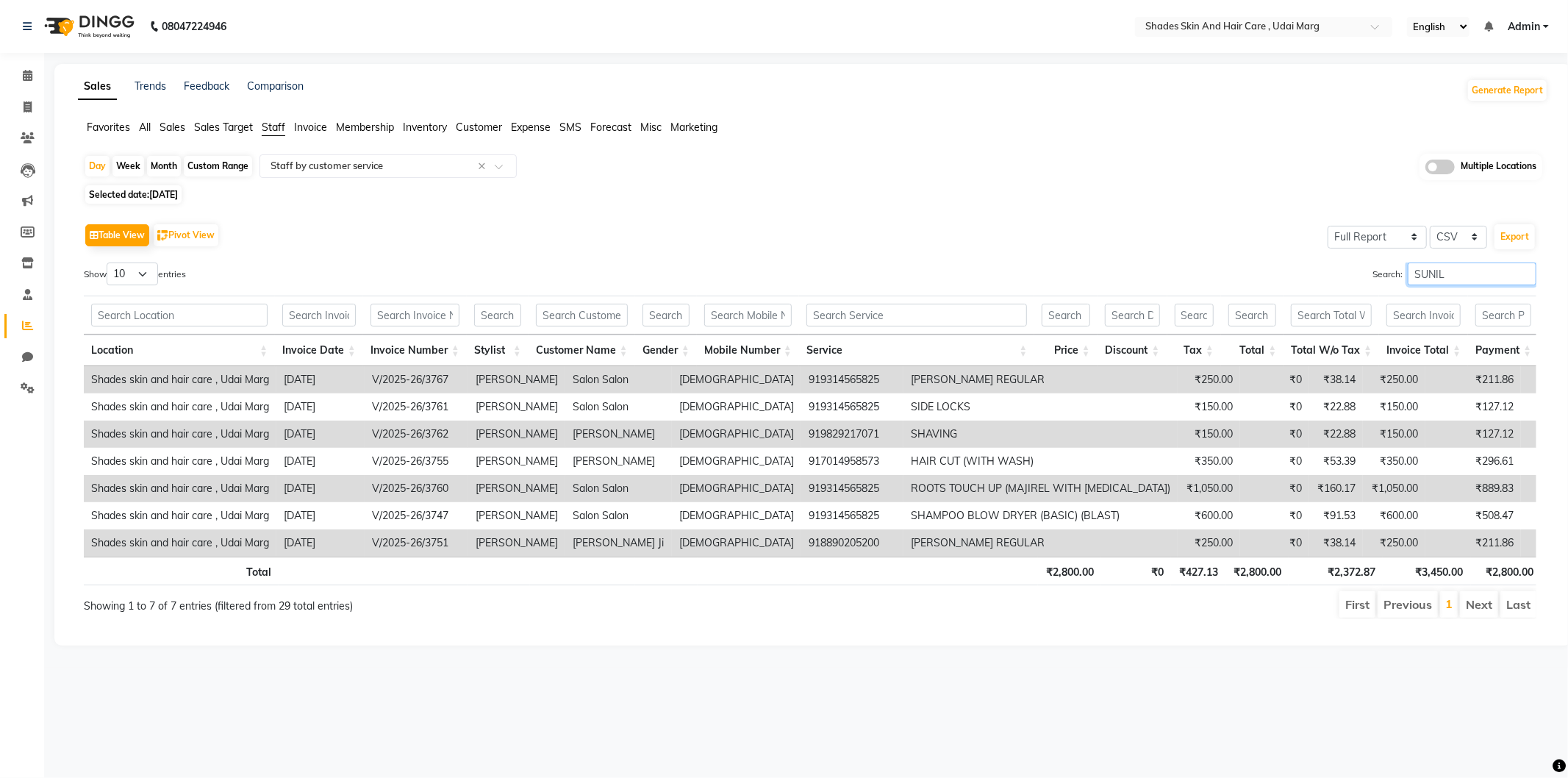
type input "SUNIL"
click at [24, 112] on icon at bounding box center [28, 107] width 8 height 11
select select "service"
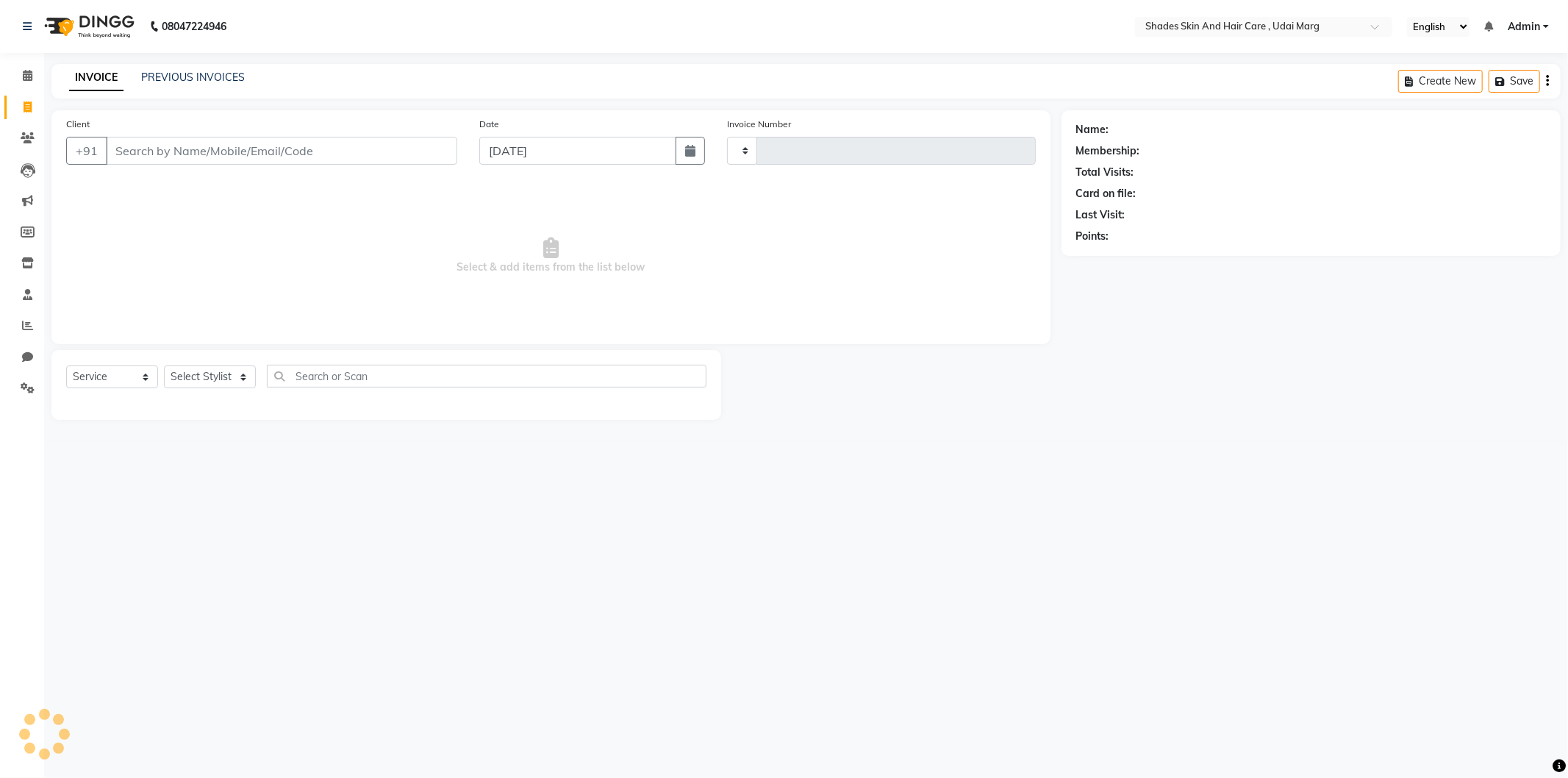
type input "3768"
select select "8022"
click at [186, 155] on input "Client" at bounding box center [281, 151] width 351 height 28
type input "9414285365"
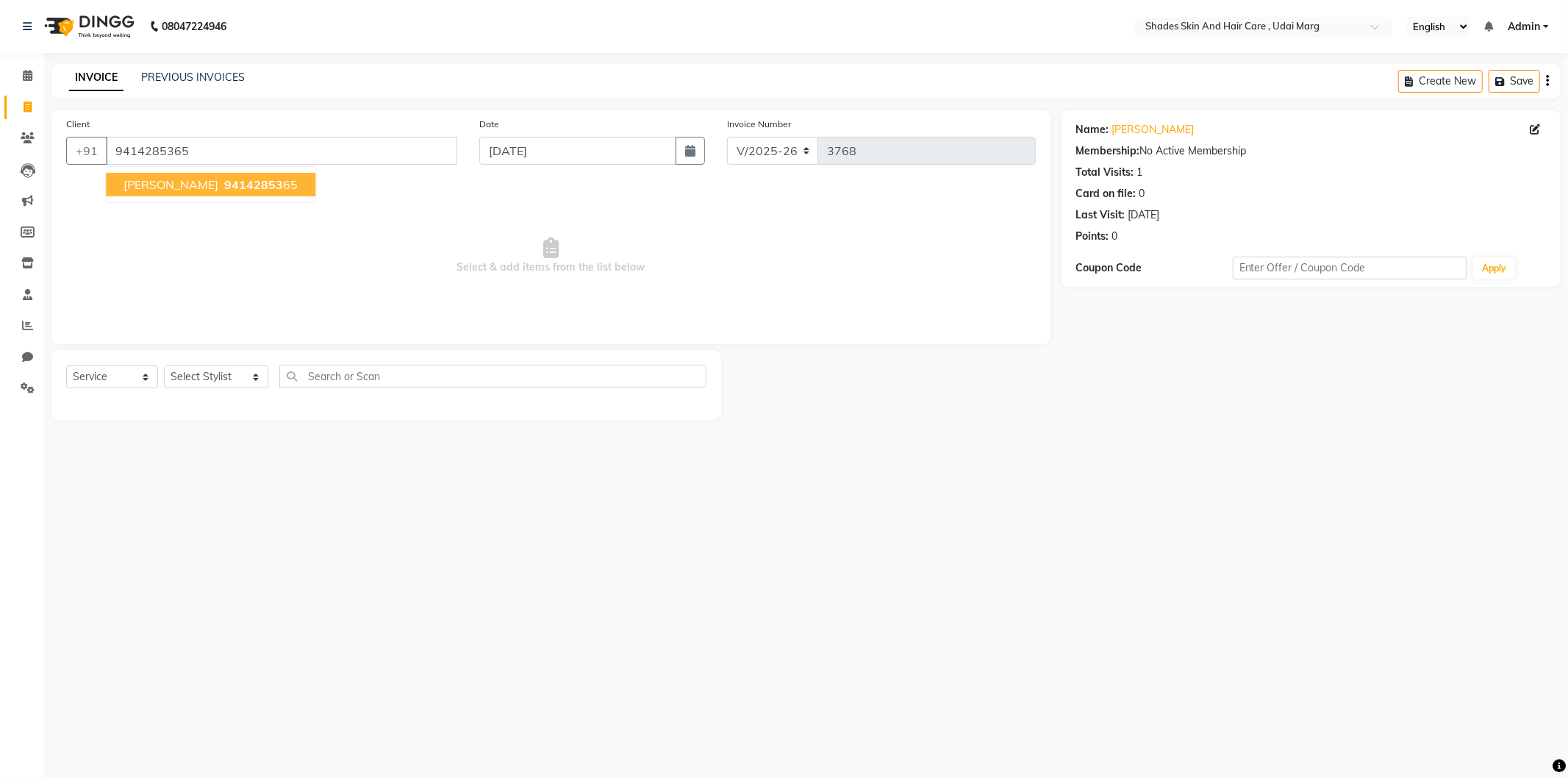
click at [224, 177] on span "94142853" at bounding box center [253, 184] width 59 height 14
click at [236, 367] on select "Select Stylist [PERSON_NAME] ADMIN [PERSON_NAME] [PERSON_NAME] GAYATRI [PERSON_…" at bounding box center [216, 377] width 104 height 23
select select "74336"
click at [164, 367] on select "Select Stylist [PERSON_NAME] ADMIN [PERSON_NAME] [PERSON_NAME] GAYATRI [PERSON_…" at bounding box center [216, 377] width 104 height 23
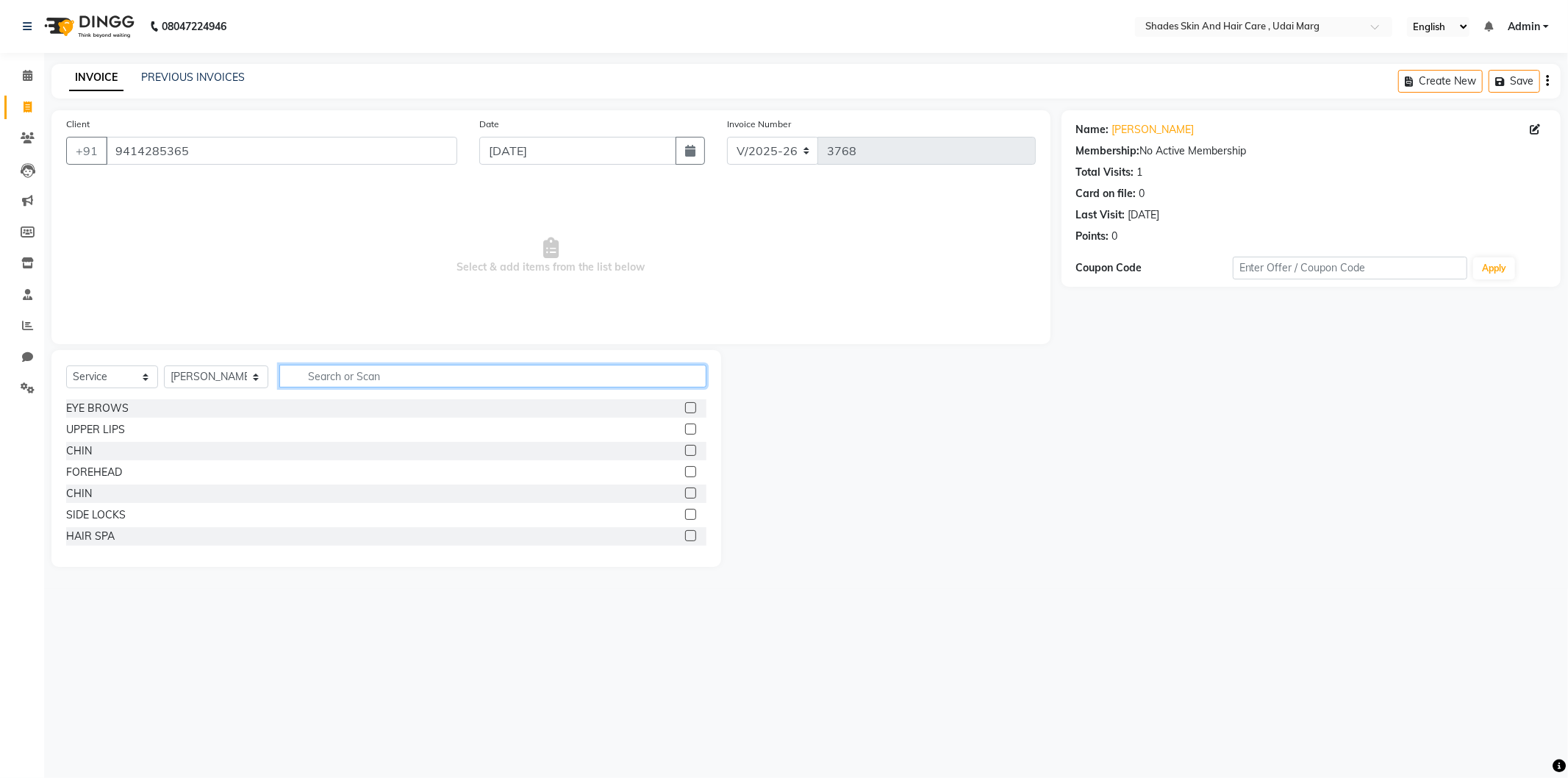
click at [328, 375] on input "text" at bounding box center [493, 376] width 427 height 23
type input "HAIR SPA"
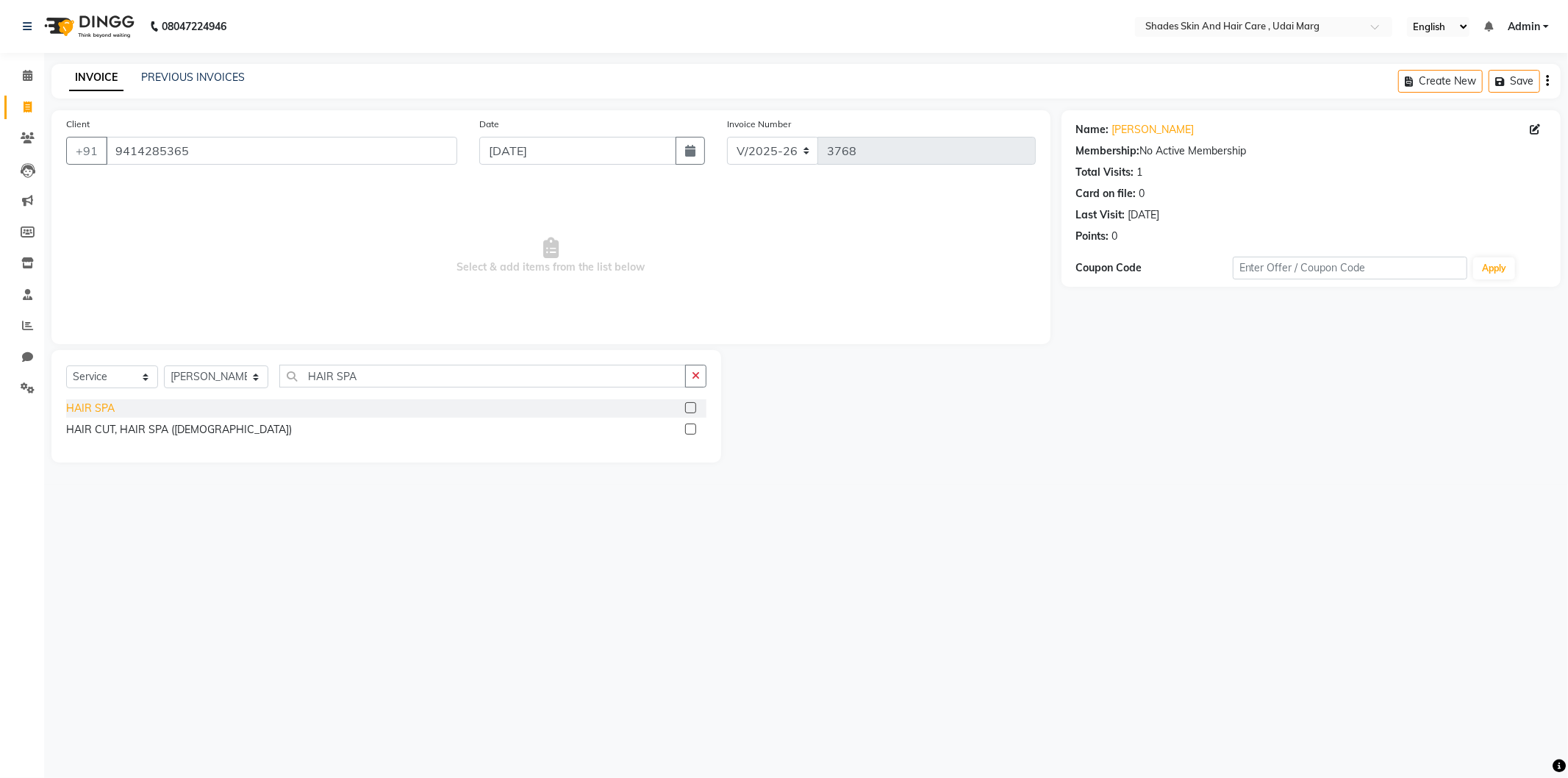
click at [97, 407] on div "HAIR SPA" at bounding box center [90, 408] width 49 height 15
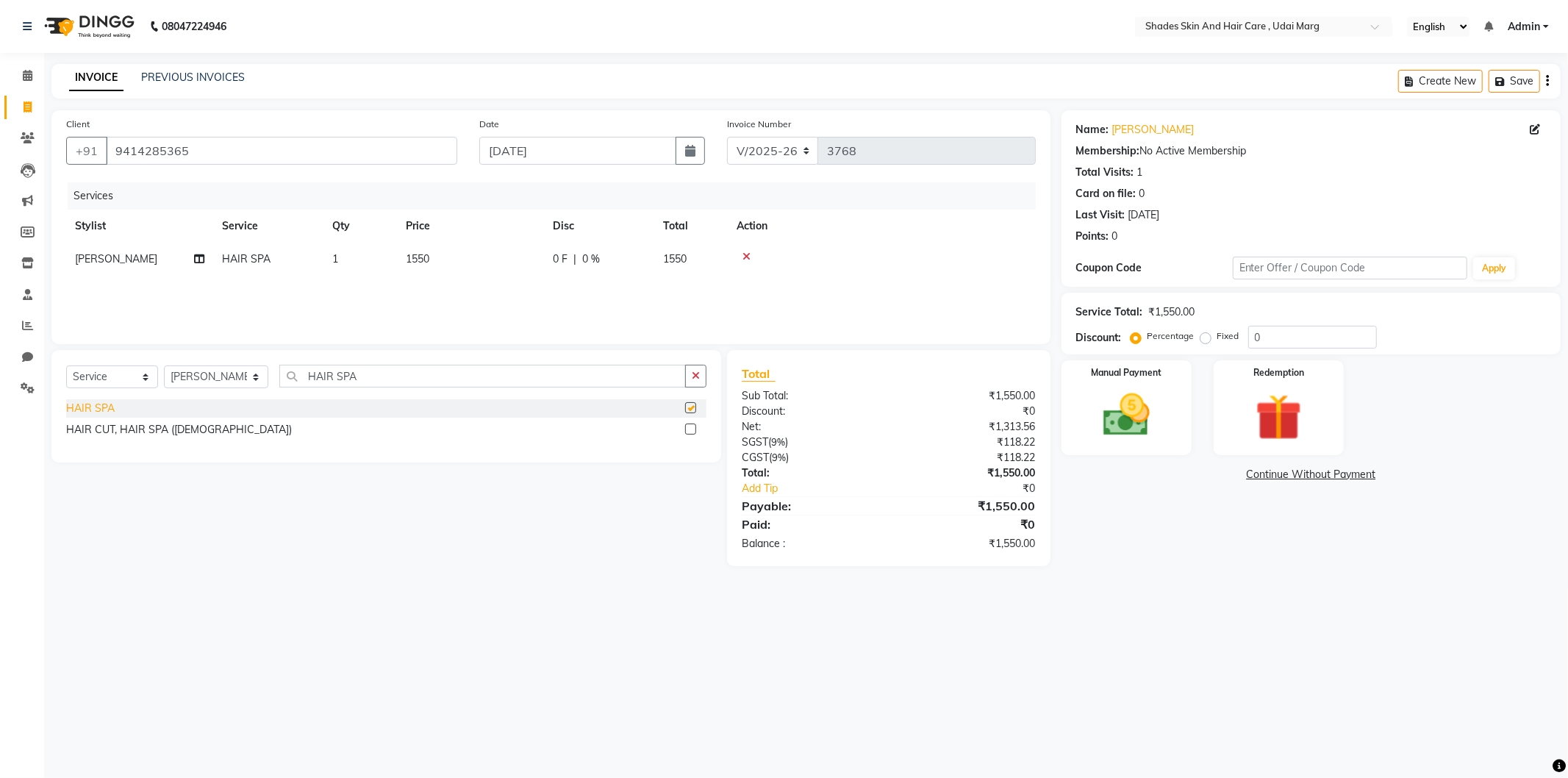
checkbox input "false"
click at [241, 380] on select "Select Stylist [PERSON_NAME] ADMIN [PERSON_NAME] [PERSON_NAME] GAYATRI [PERSON_…" at bounding box center [216, 377] width 104 height 23
select select "74318"
click at [164, 367] on select "Select Stylist [PERSON_NAME] ADMIN [PERSON_NAME] [PERSON_NAME] GAYATRI [PERSON_…" at bounding box center [216, 377] width 104 height 23
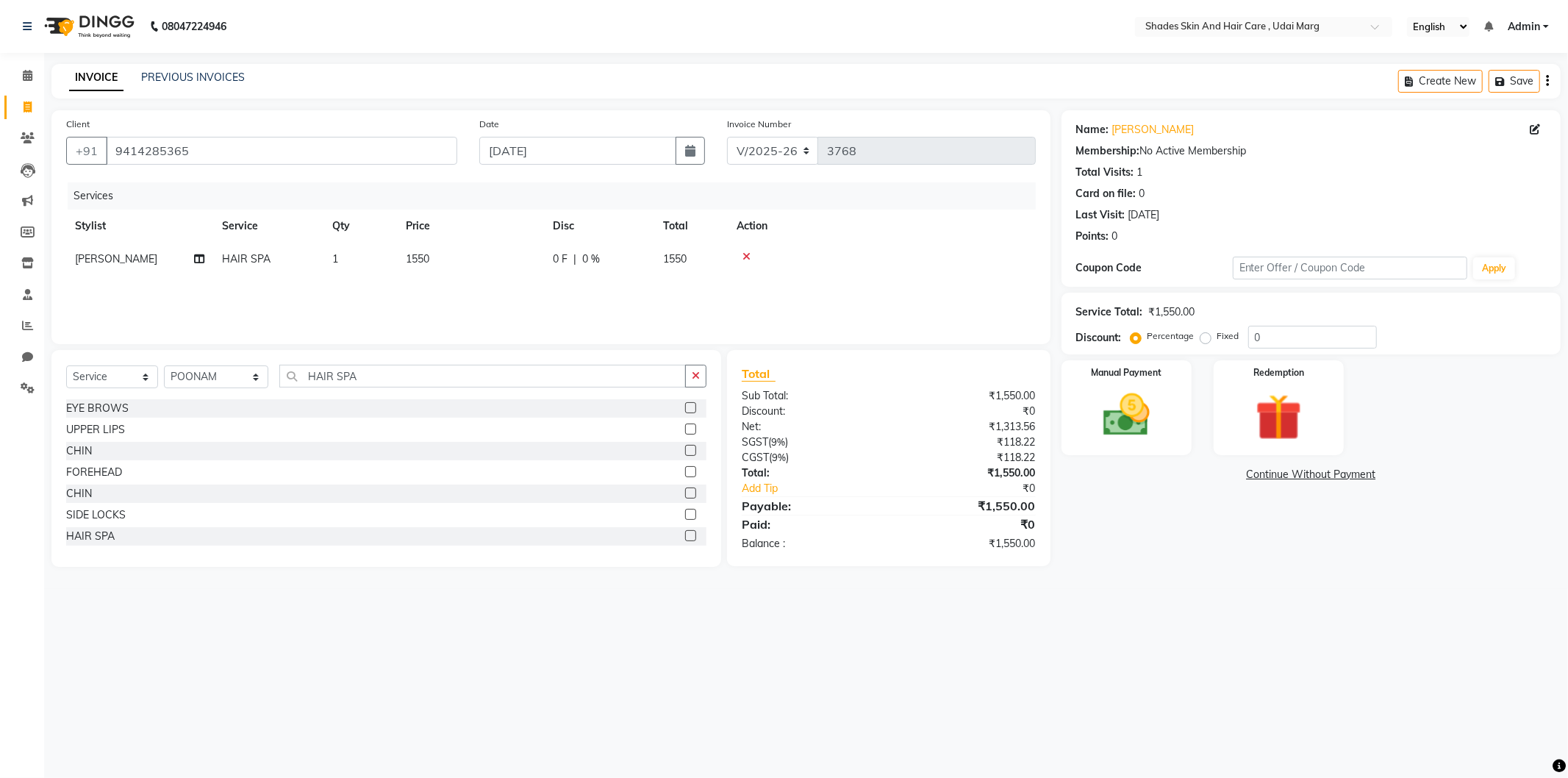
click at [416, 359] on div "Select Service Product Membership Package Voucher Prepaid Gift Card Select Styl…" at bounding box center [386, 458] width 670 height 217
click at [392, 390] on div "Select Service Product Membership Package Voucher Prepaid Gift Card Select Styl…" at bounding box center [386, 382] width 641 height 34
click at [393, 383] on input "HAIR SPA" at bounding box center [483, 376] width 406 height 23
type input "H"
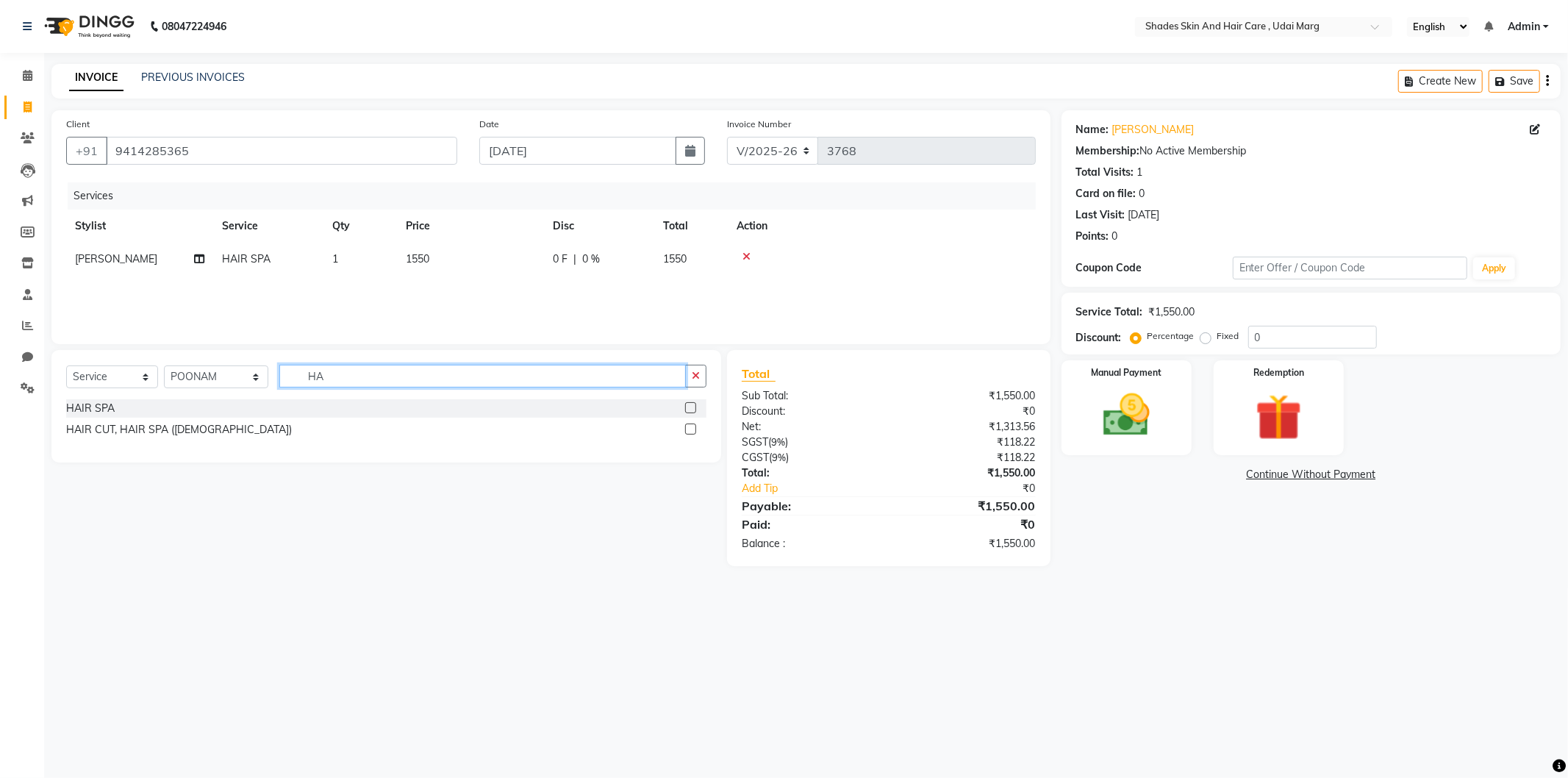
type input "H"
type input "BACK"
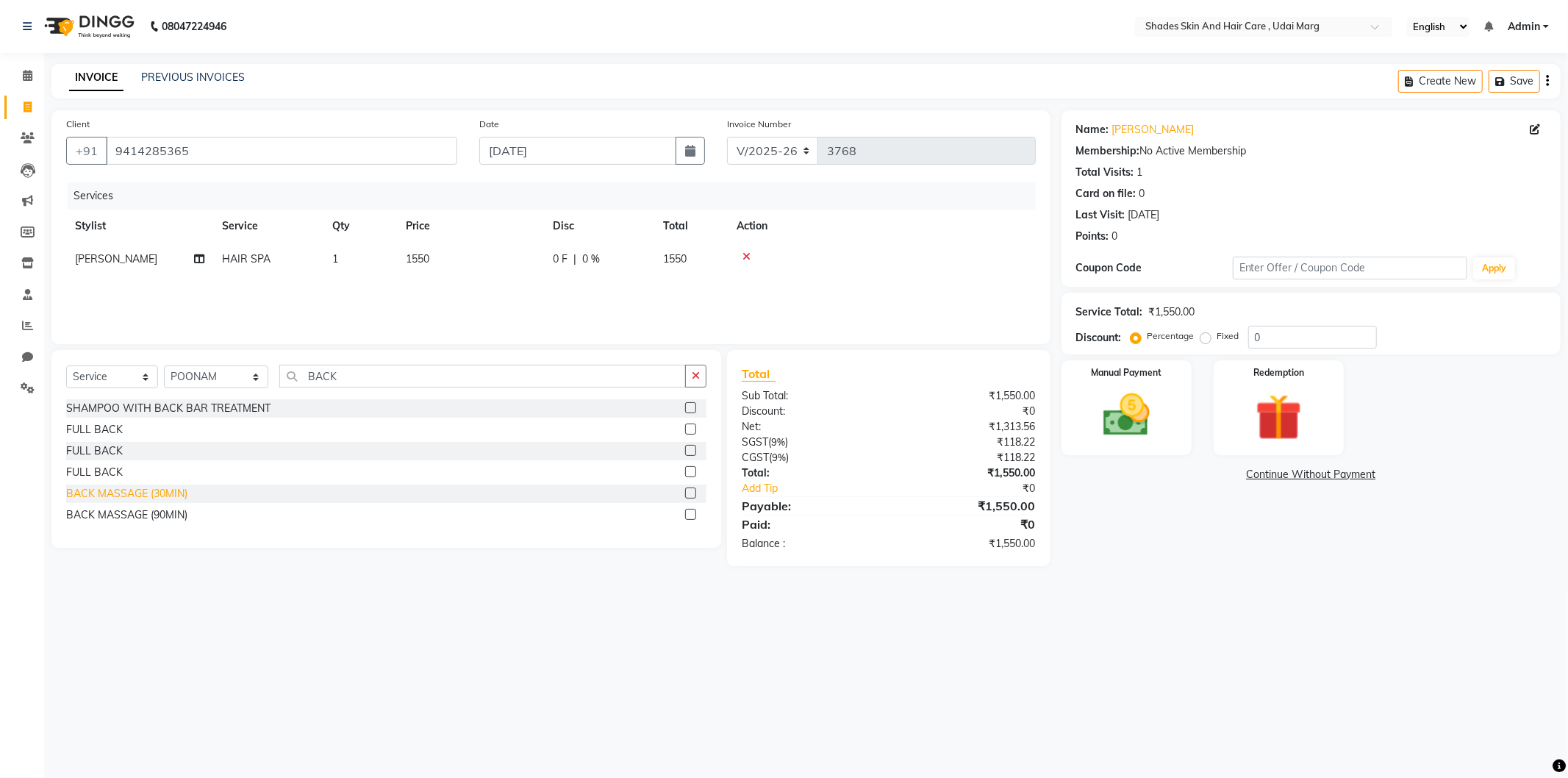
click at [166, 491] on div "BACK MASSAGE (30MIN)" at bounding box center [127, 493] width 121 height 15
checkbox input "false"
click at [440, 297] on td "450" at bounding box center [470, 300] width 147 height 49
select select "74318"
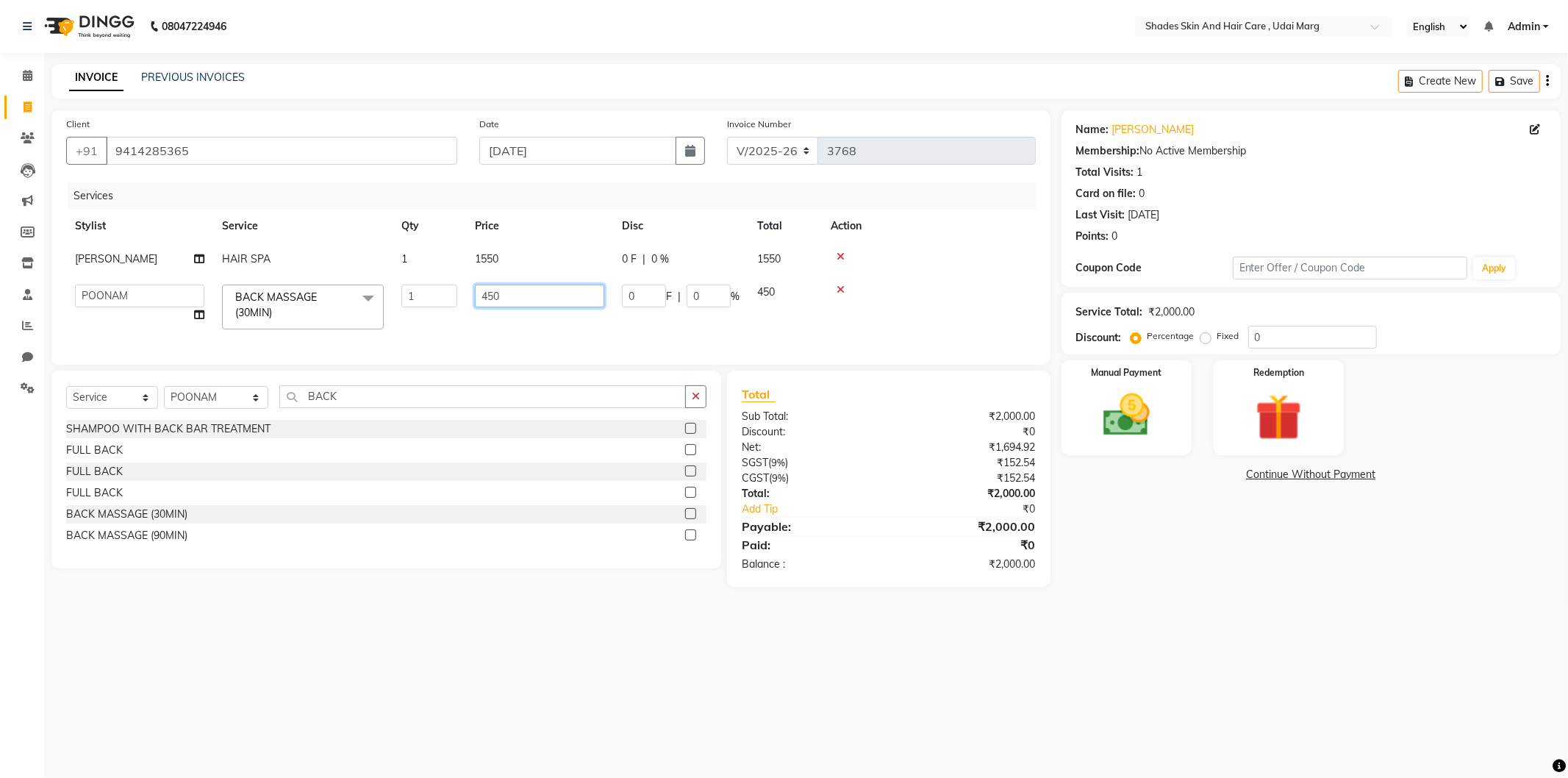
click at [539, 305] on input "450" at bounding box center [539, 296] width 129 height 23
type input "4"
type input "850"
click at [449, 325] on div "Services Stylist Service Qty Price Disc Total Action [PERSON_NAME] HAIR SPA 1 1…" at bounding box center [551, 266] width 970 height 167
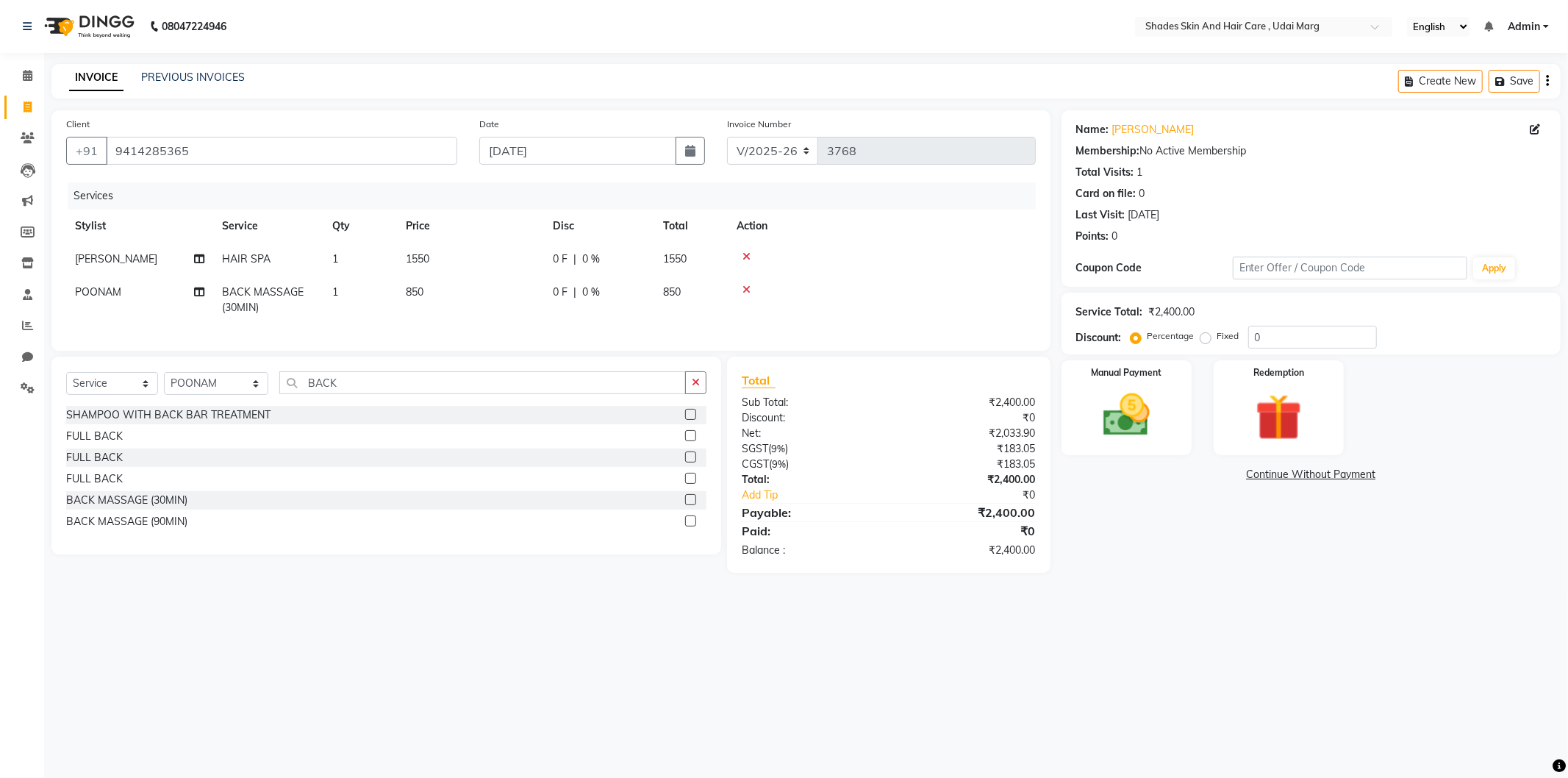
click at [361, 406] on div "Select Service Product Membership Package Voucher Prepaid Gift Card Select Styl…" at bounding box center [386, 388] width 641 height 34
click at [364, 391] on input "BACK" at bounding box center [483, 383] width 406 height 23
type input "B"
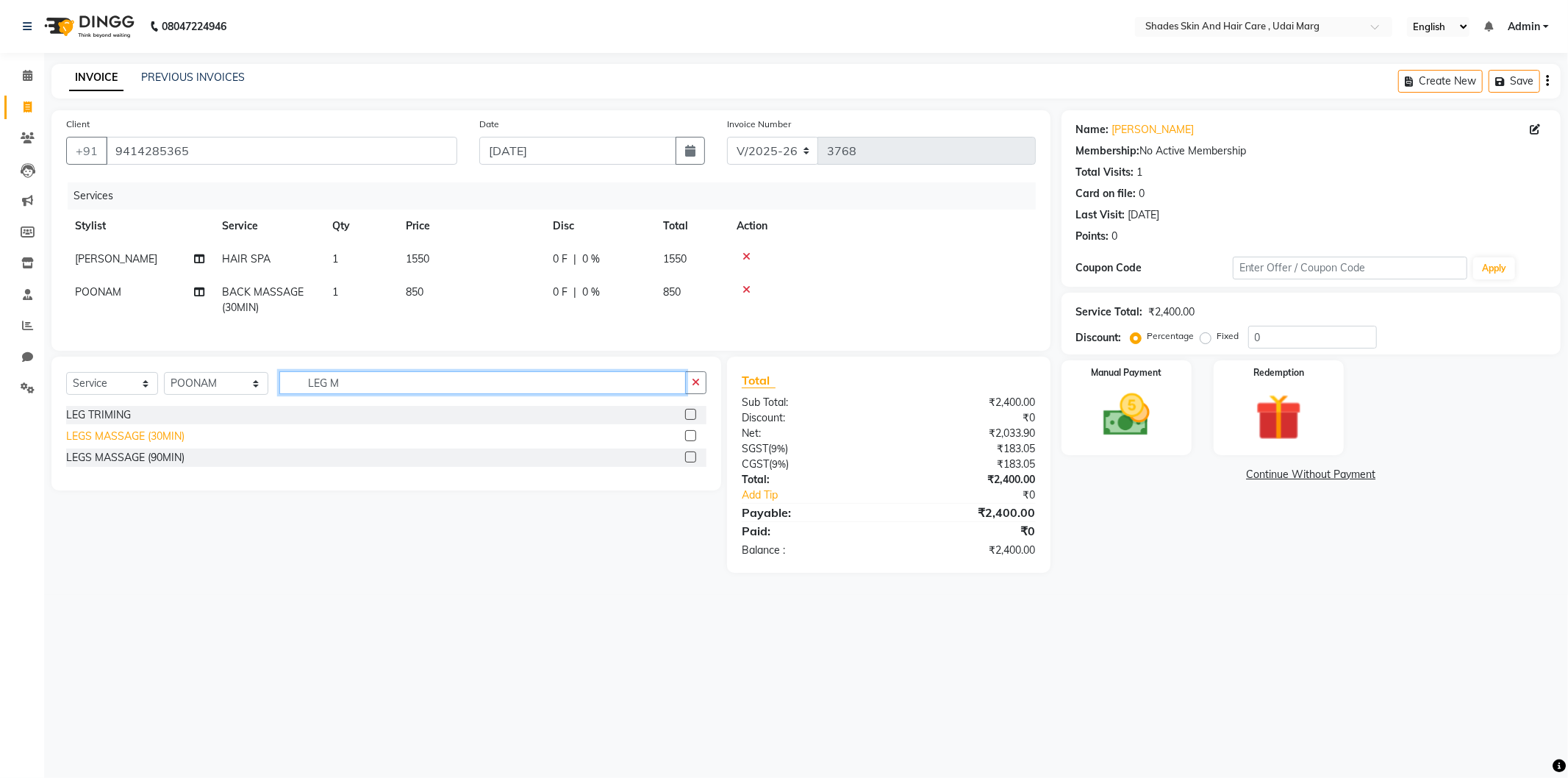
type input "LEG M"
click at [178, 444] on div "LEGS MASSAGE (30MIN)" at bounding box center [125, 436] width 119 height 15
checkbox input "false"
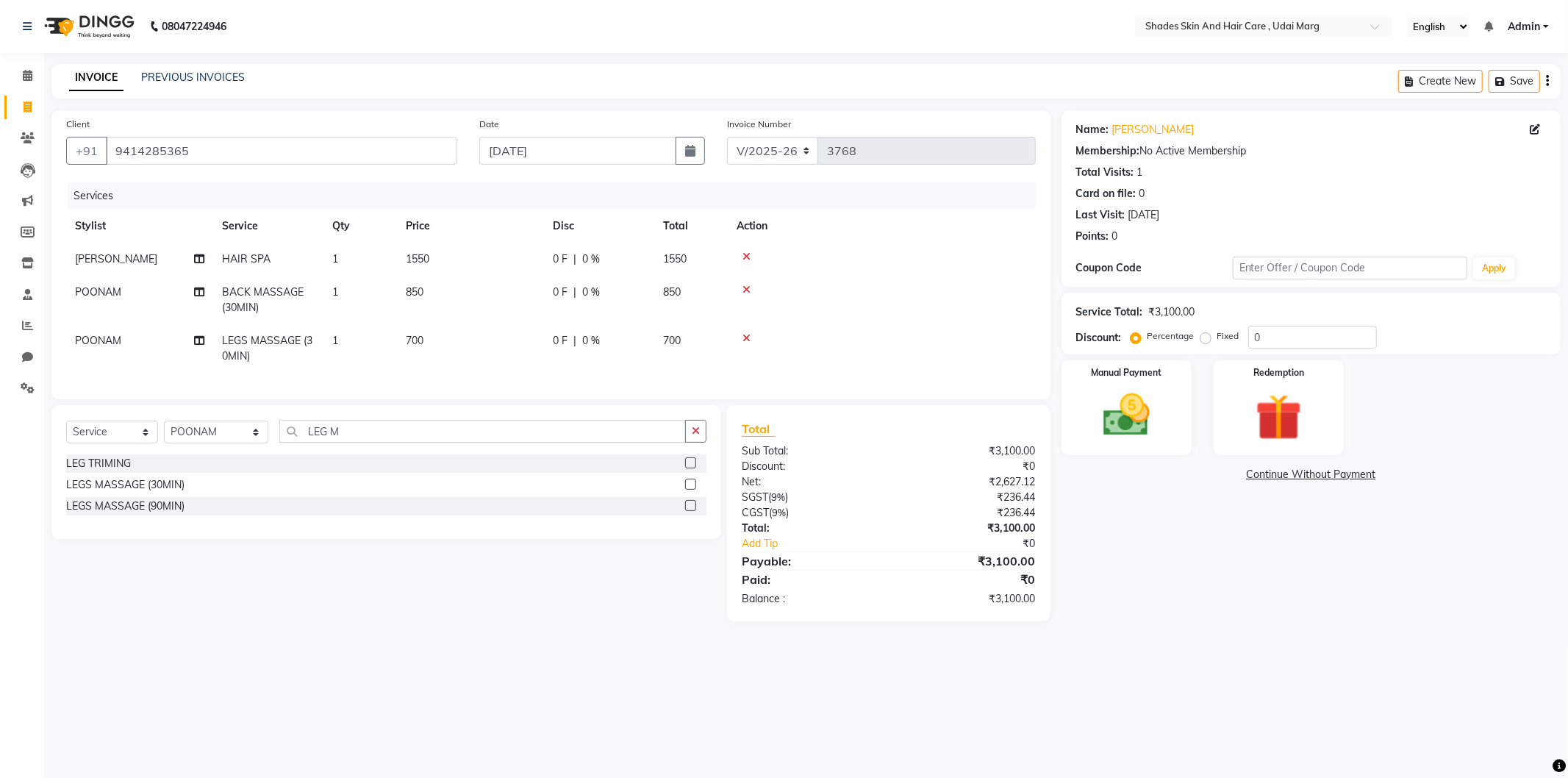
click at [427, 344] on td "700" at bounding box center [470, 348] width 147 height 49
select select "74318"
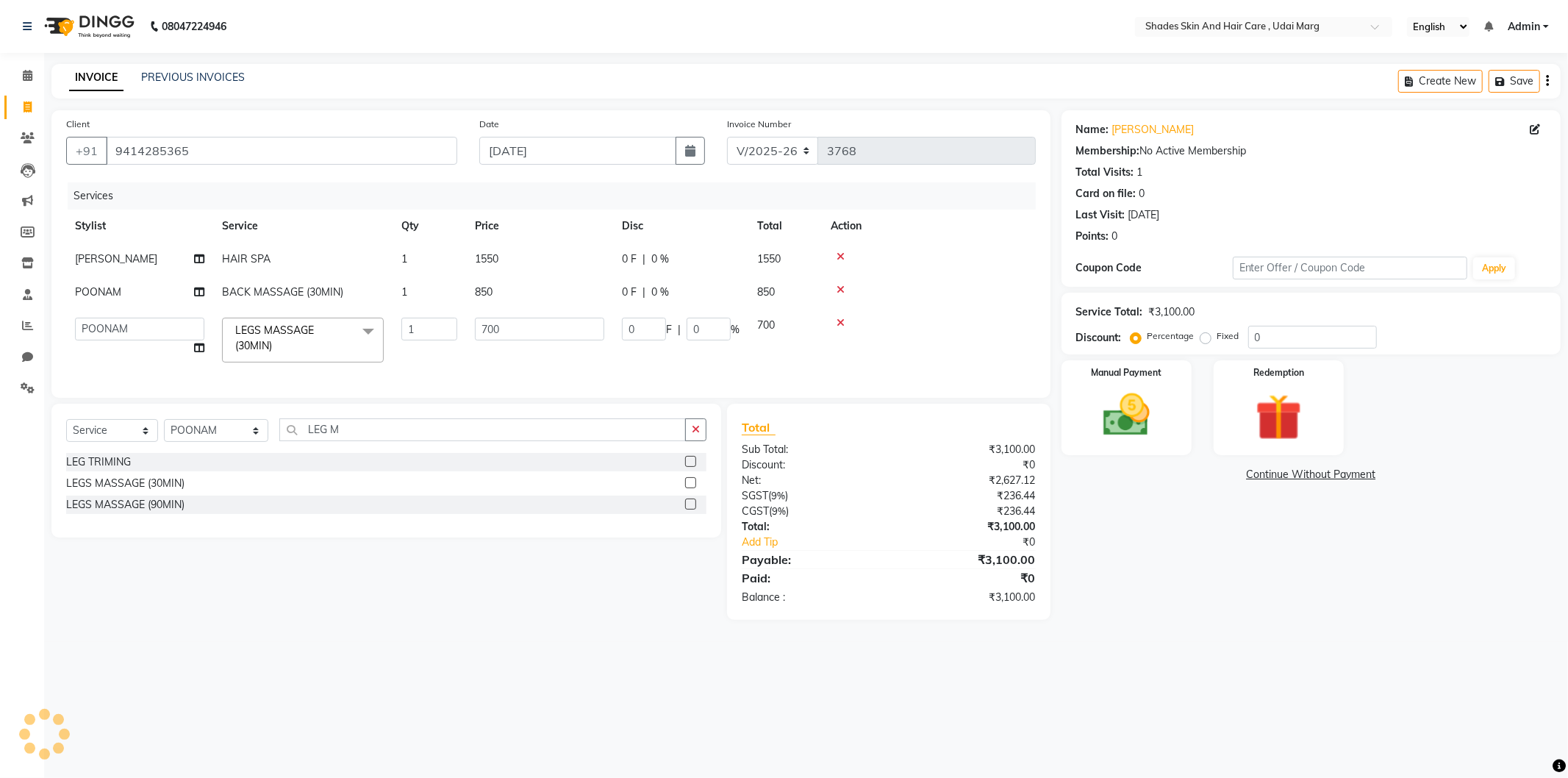
click at [496, 342] on td "700" at bounding box center [539, 340] width 147 height 62
click at [519, 334] on input "700" at bounding box center [539, 329] width 129 height 23
type input "7"
type input "650"
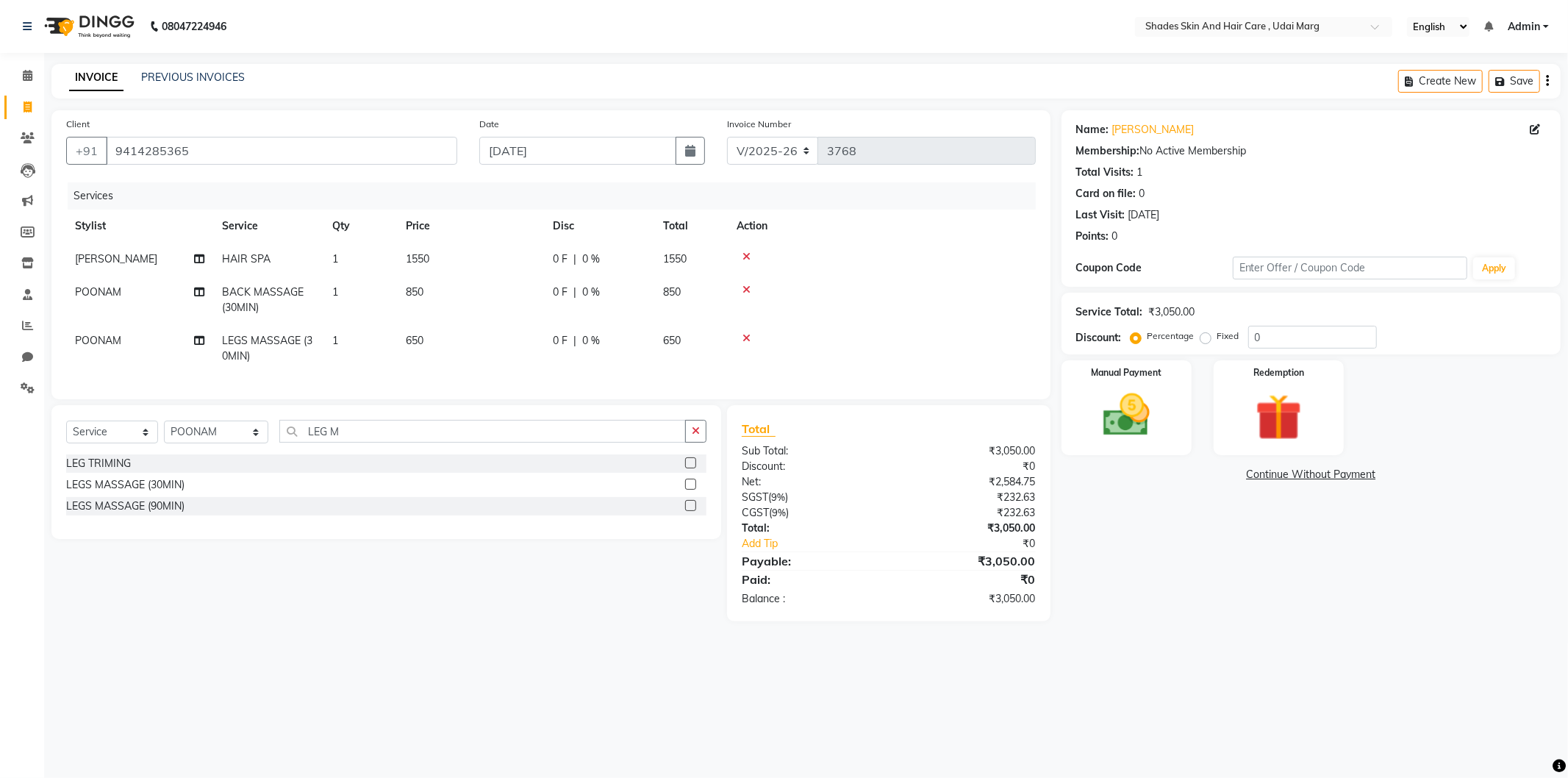
click at [518, 363] on td "650" at bounding box center [470, 348] width 147 height 49
select select "74318"
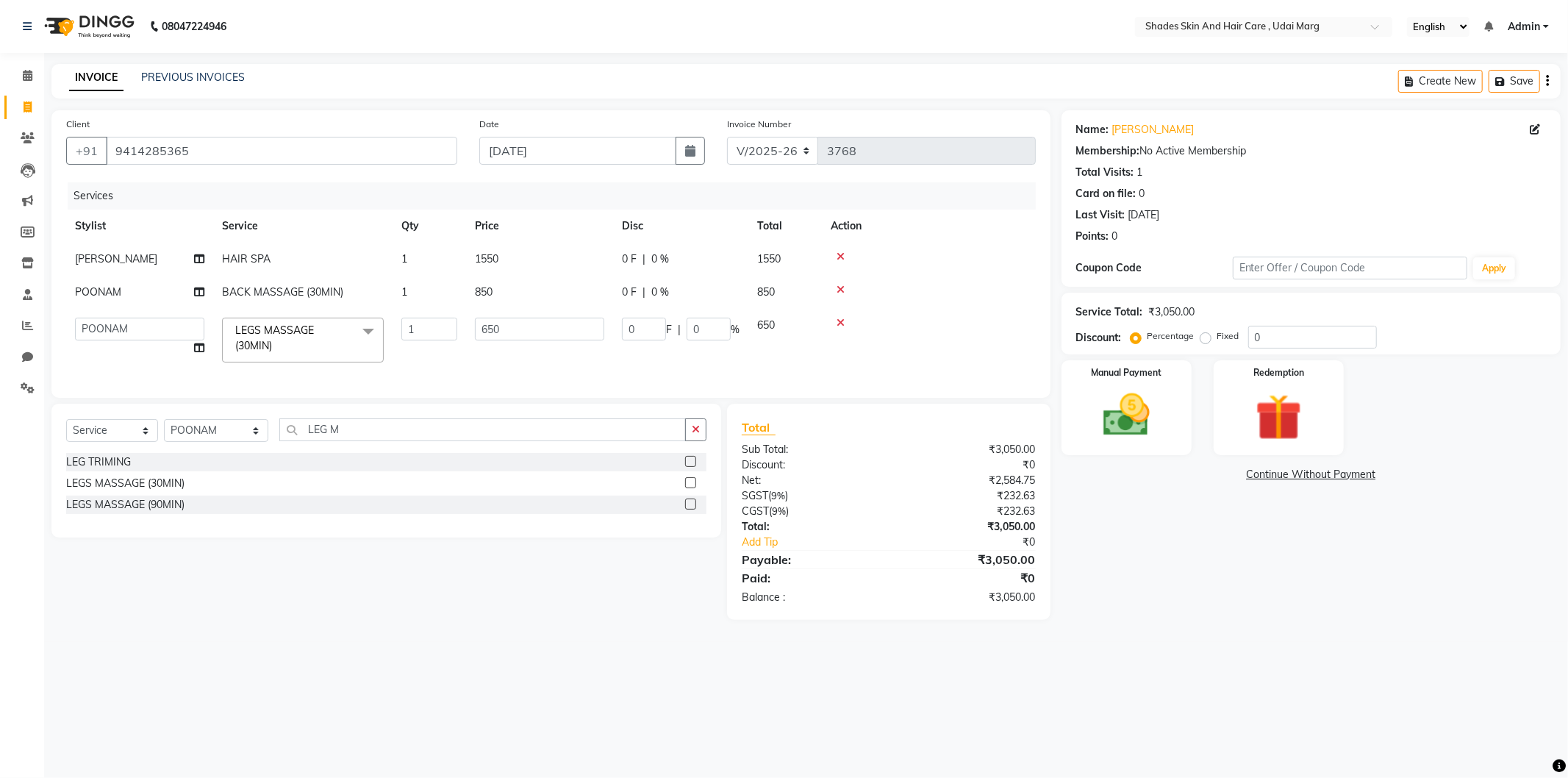
click at [490, 298] on span "850" at bounding box center [484, 292] width 18 height 14
select select "74318"
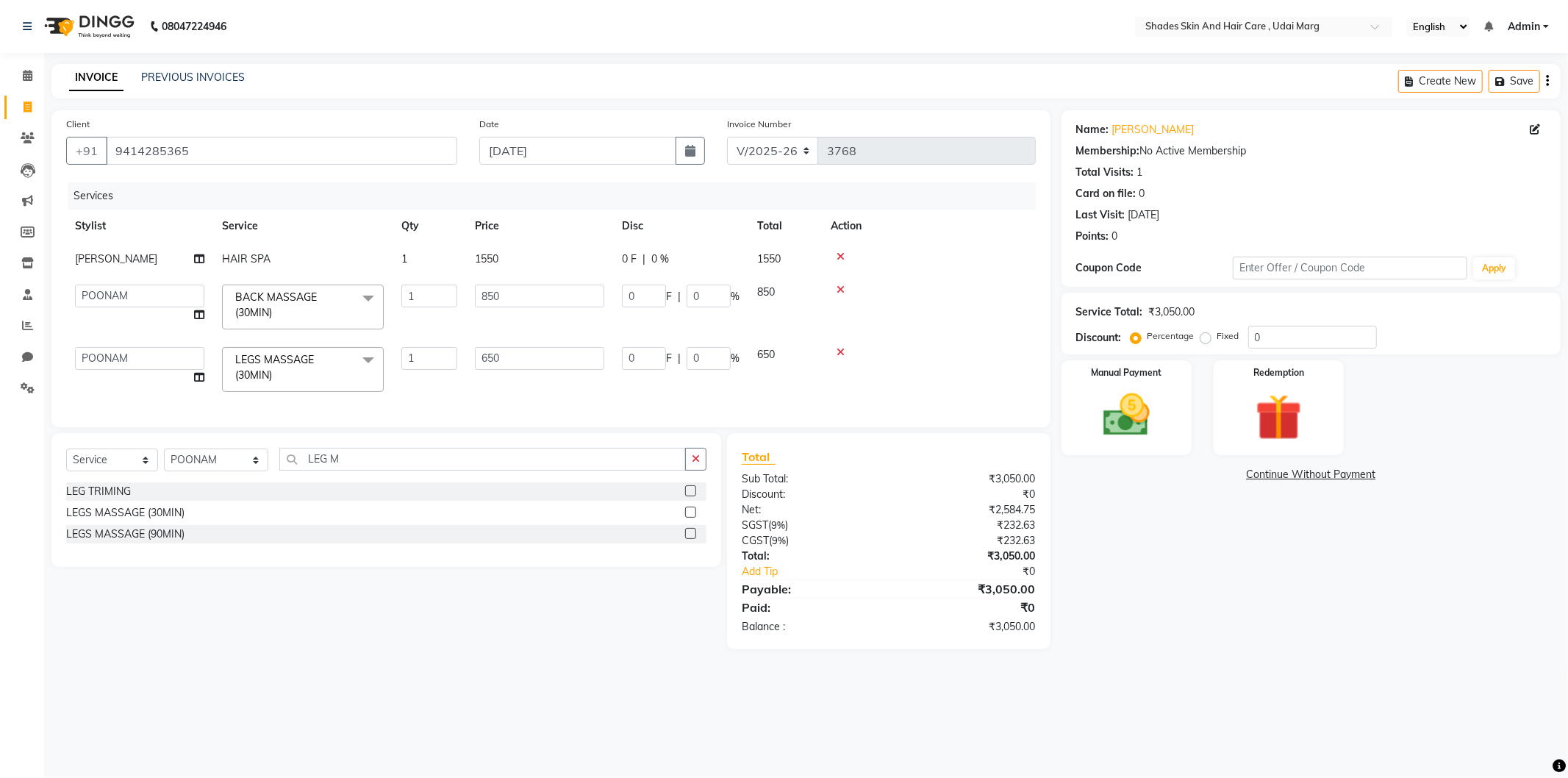
click at [951, 366] on td at bounding box center [929, 369] width 214 height 62
click at [1144, 424] on img at bounding box center [1127, 415] width 79 height 56
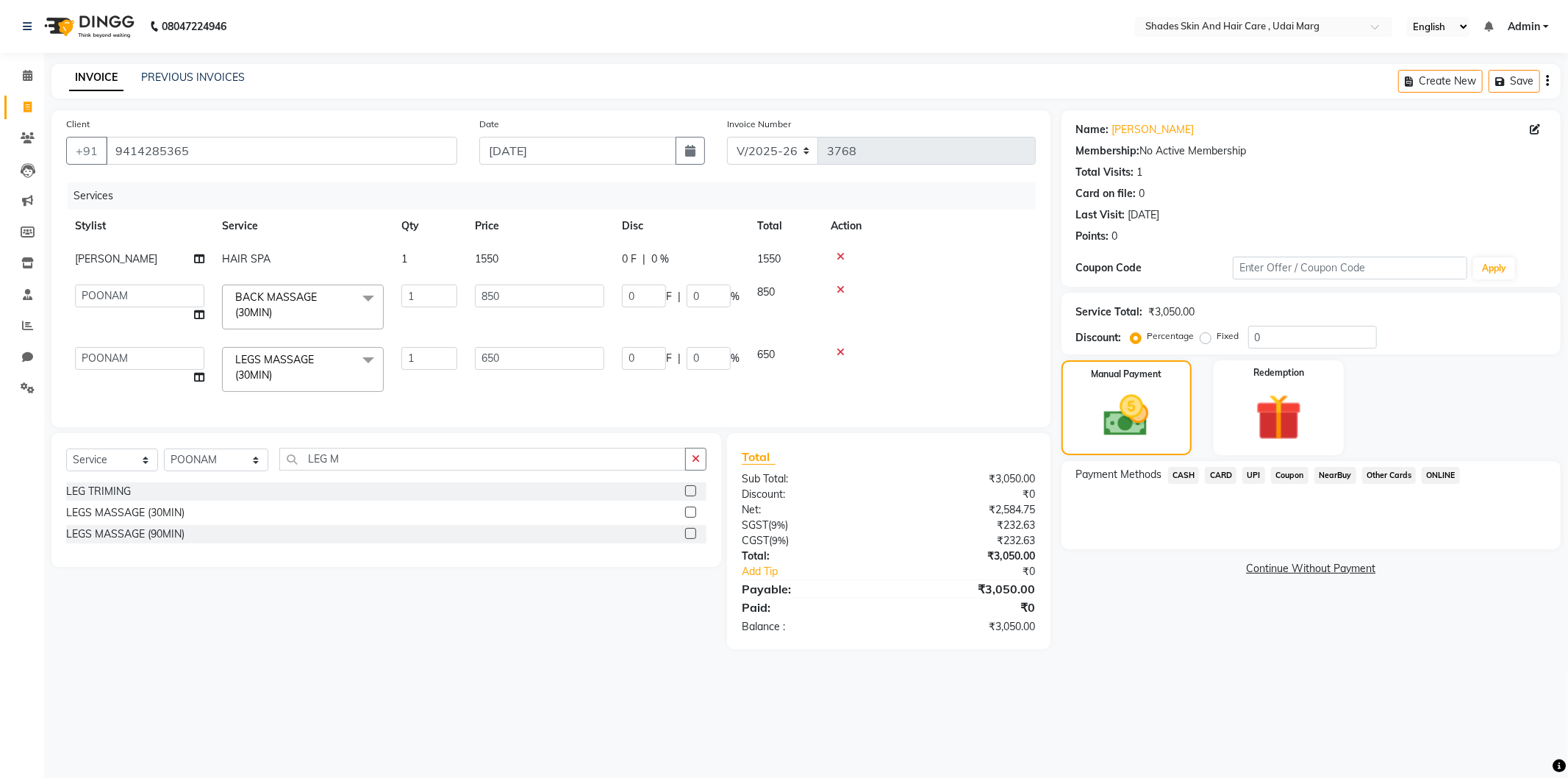
click at [1248, 468] on span "UPI" at bounding box center [1254, 475] width 23 height 17
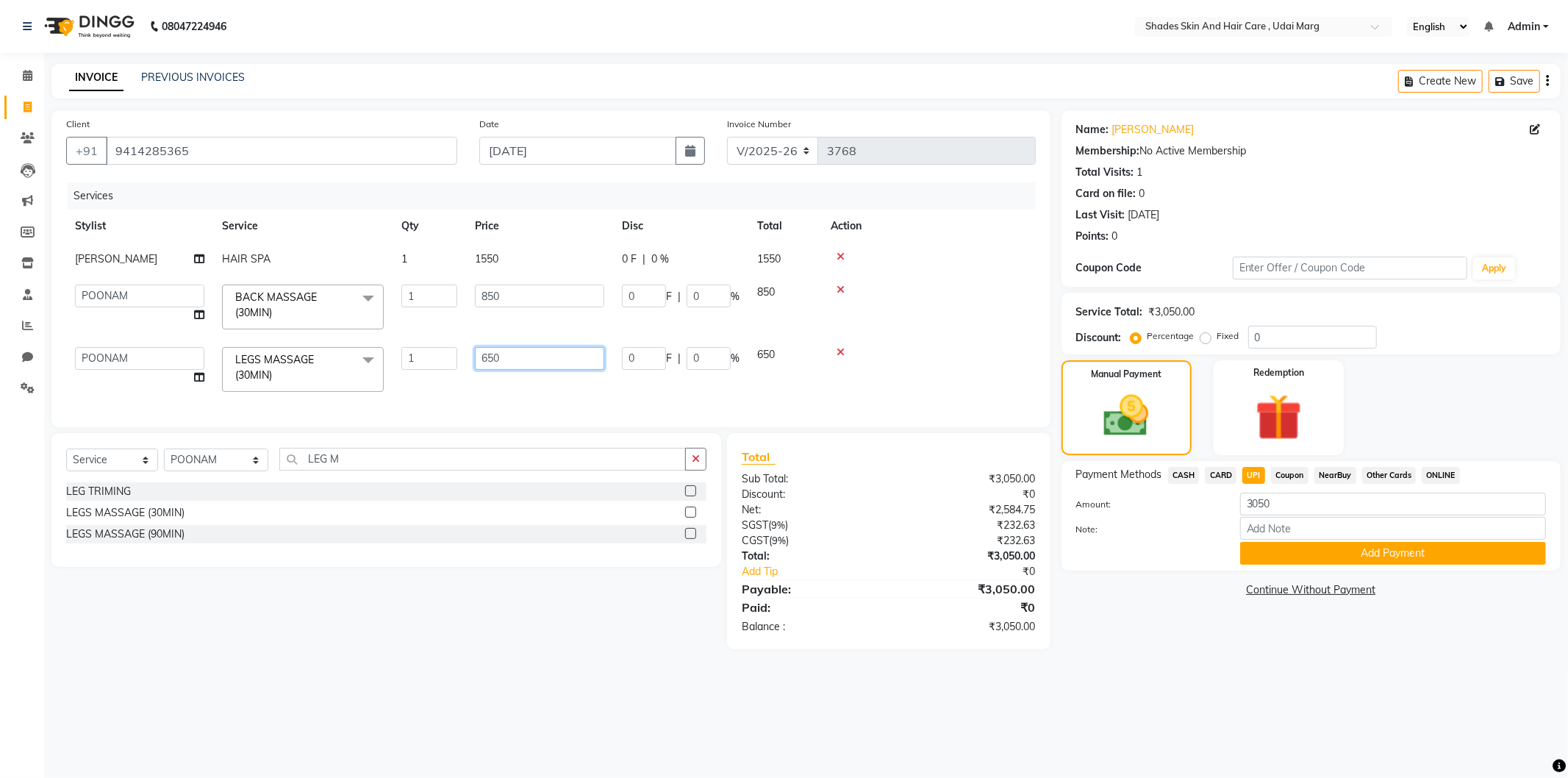
click at [549, 356] on input "650" at bounding box center [539, 359] width 129 height 23
type input "6"
type input "750"
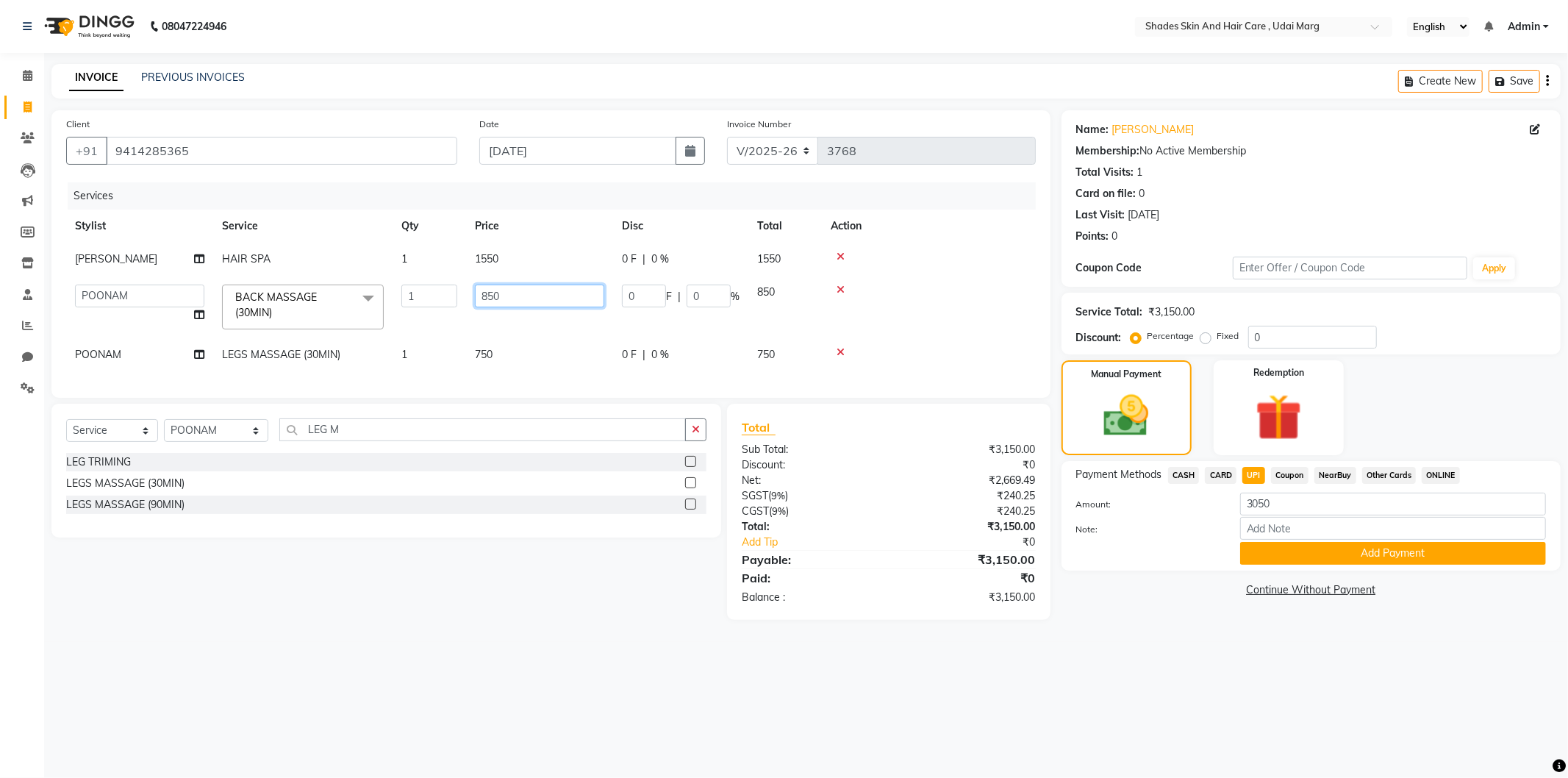
click at [539, 313] on td "850" at bounding box center [539, 307] width 147 height 62
type input "8"
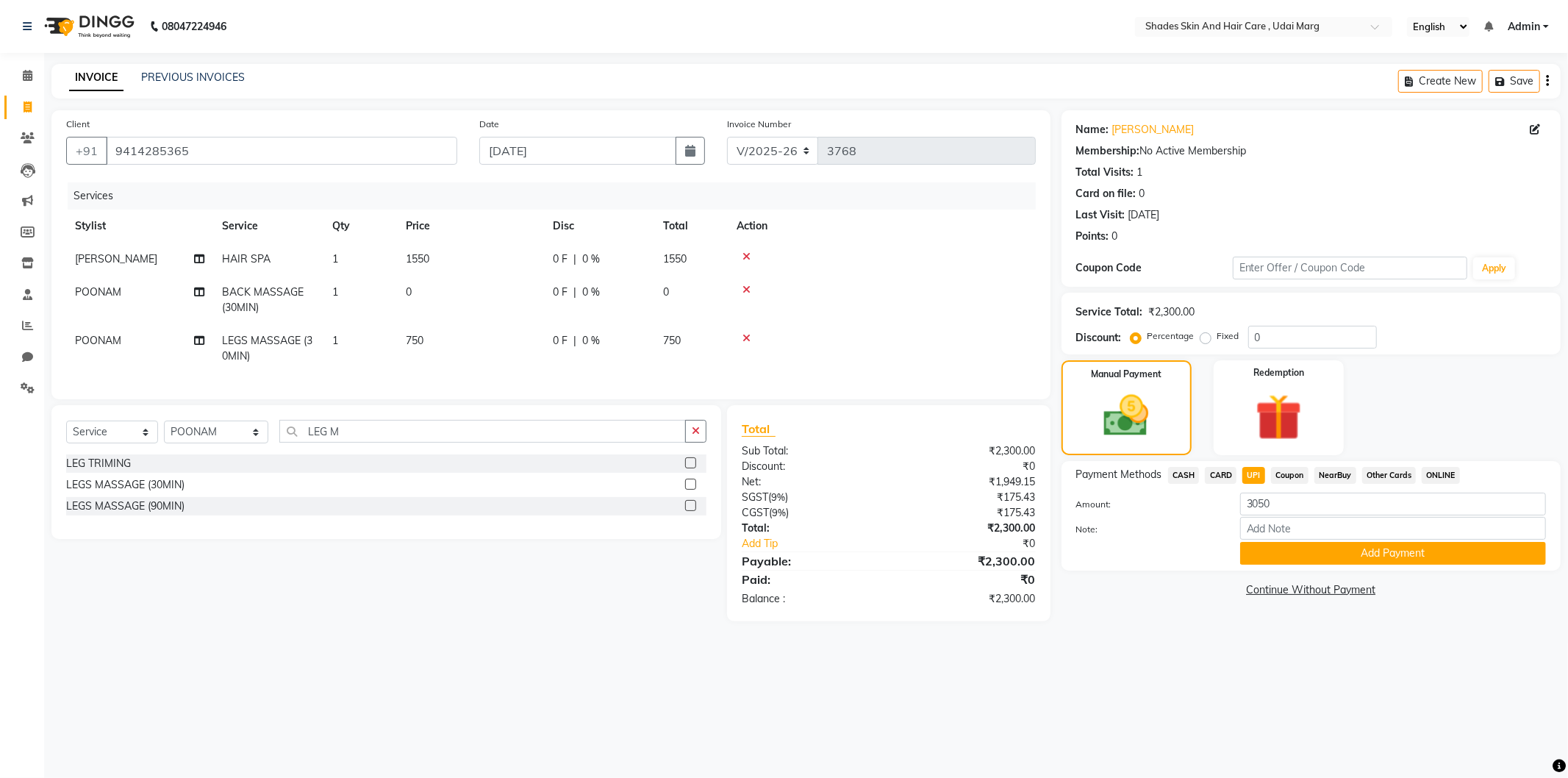
click at [840, 291] on div at bounding box center [882, 289] width 291 height 10
click at [744, 290] on icon at bounding box center [747, 289] width 8 height 10
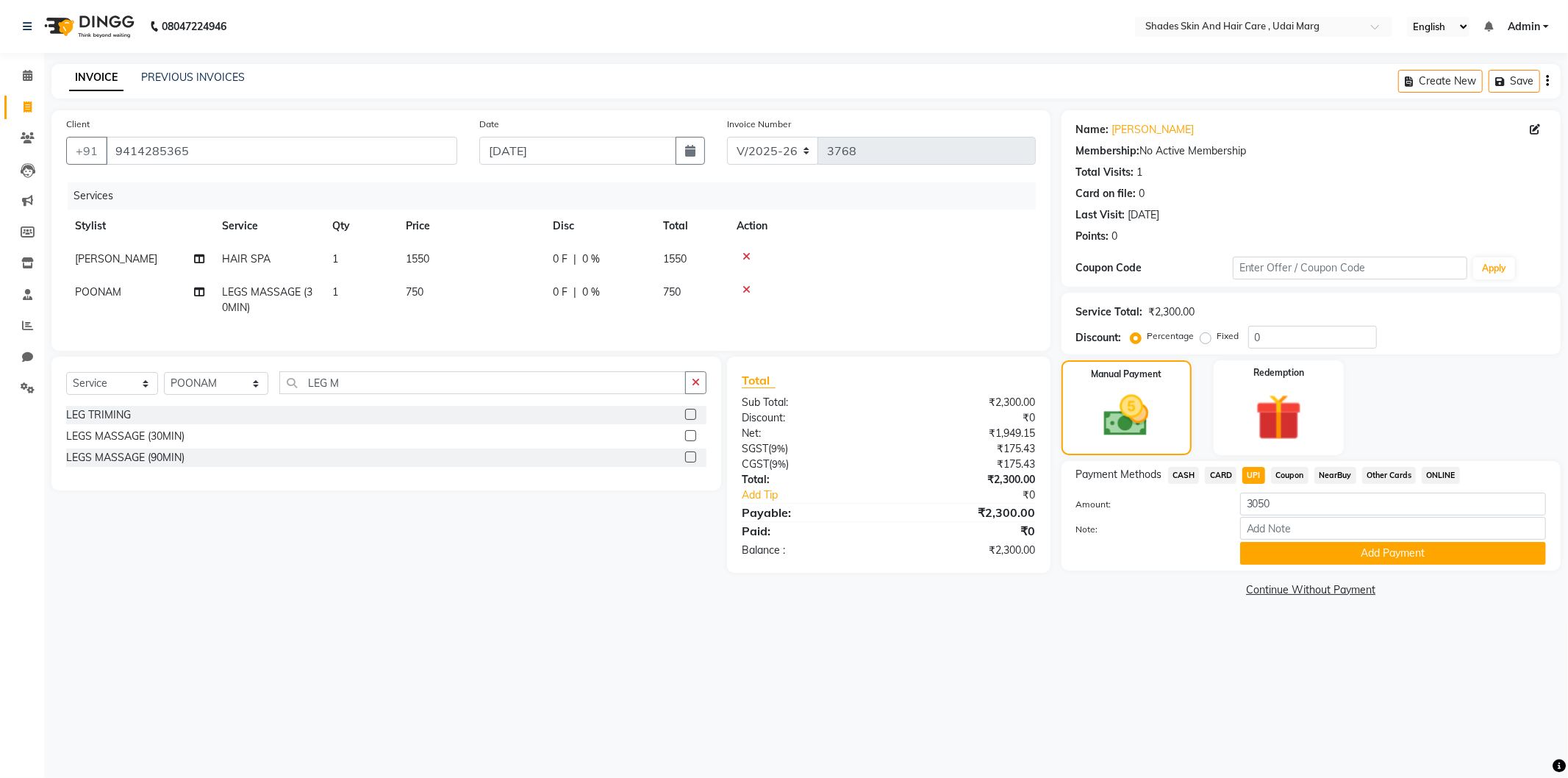
click at [1258, 468] on span "UPI" at bounding box center [1254, 475] width 23 height 17
click at [1280, 501] on input "2300" at bounding box center [1394, 504] width 306 height 23
type input "2"
type input "3050"
click at [1296, 559] on button "Add Payment" at bounding box center [1394, 553] width 306 height 23
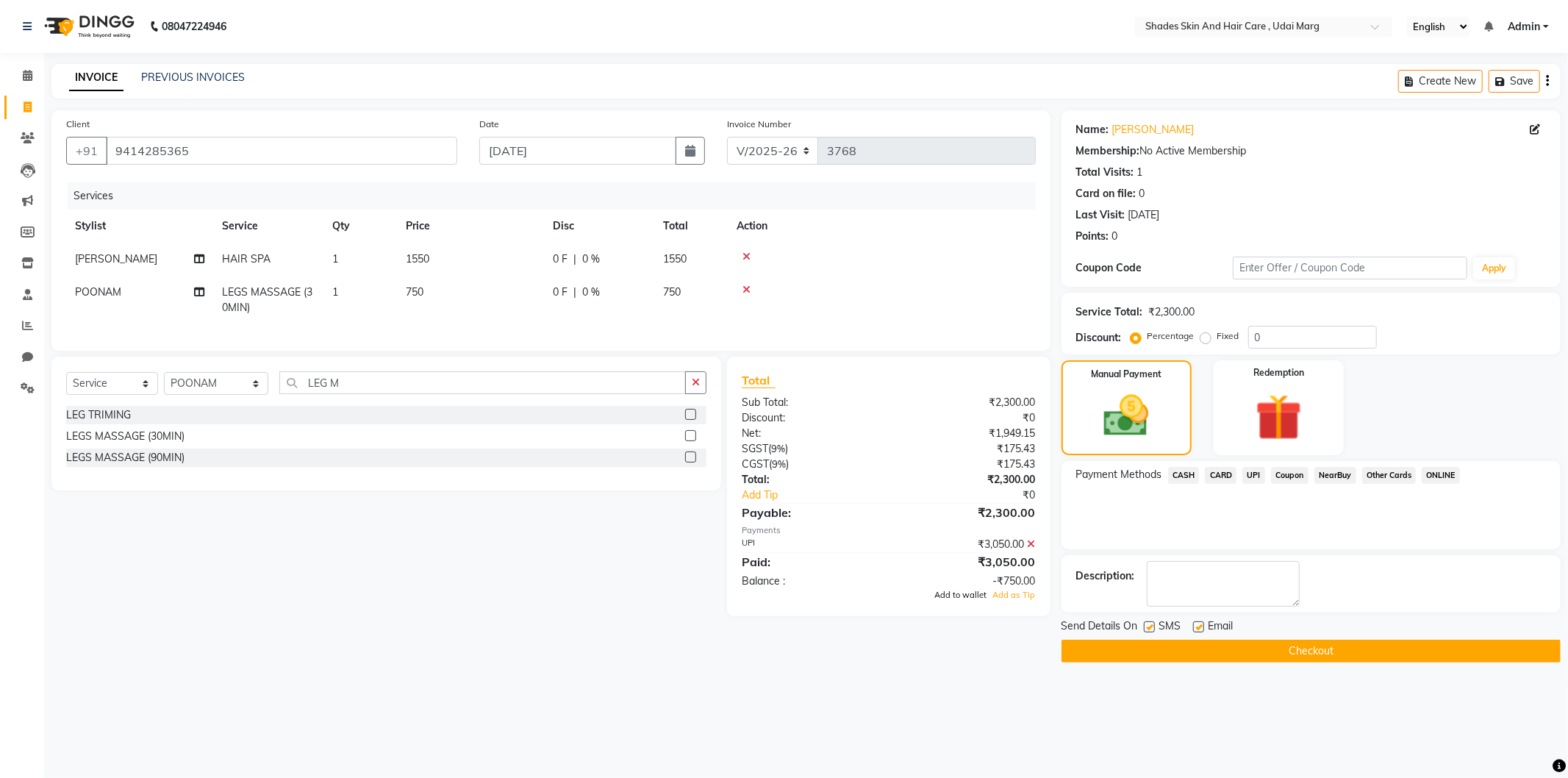
click at [950, 600] on span "Add to wallet" at bounding box center [962, 595] width 53 height 10
click at [1257, 646] on button "Checkout" at bounding box center [1311, 651] width 500 height 23
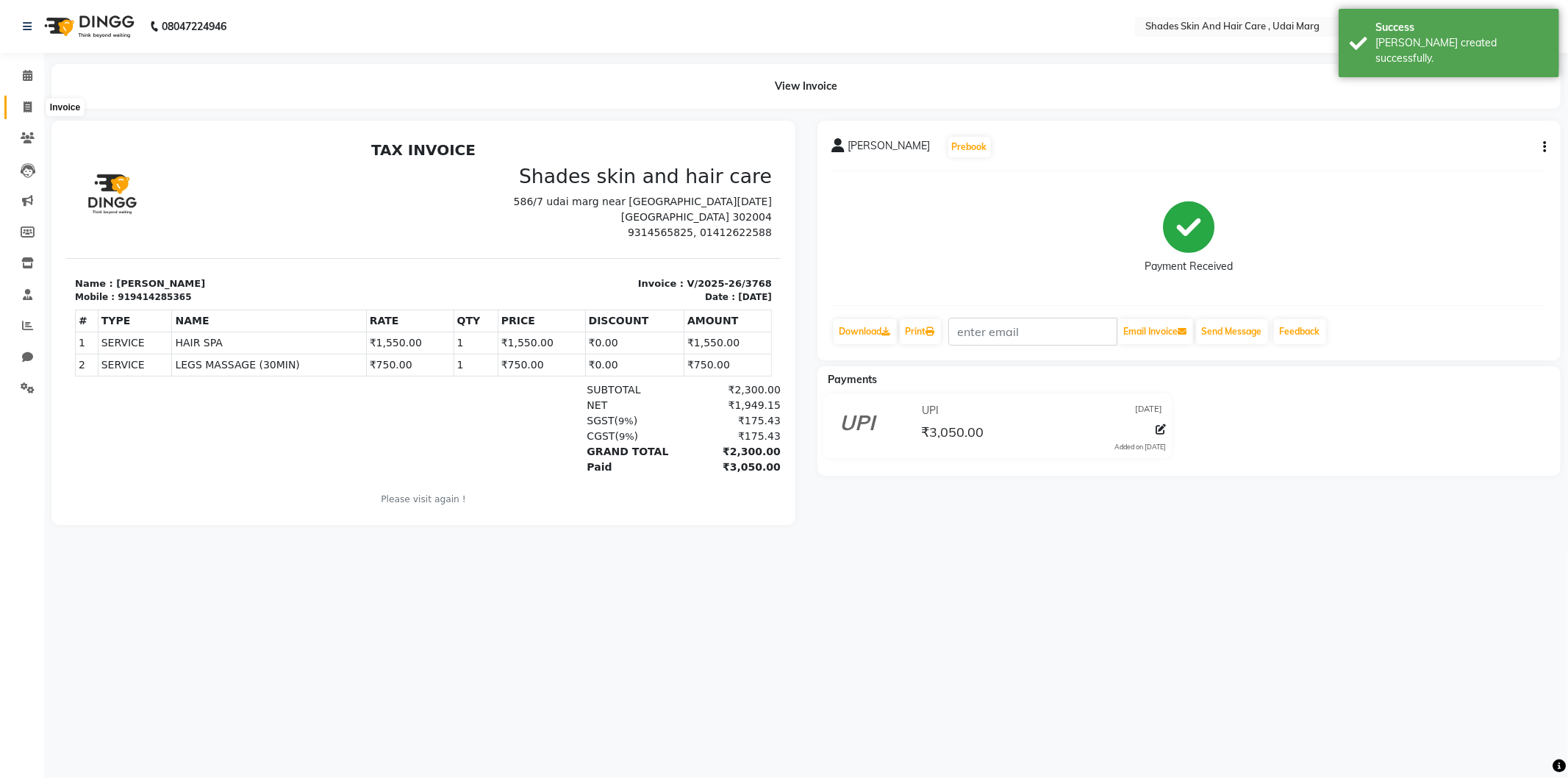
click at [28, 104] on icon at bounding box center [28, 107] width 8 height 11
select select "8022"
select select "service"
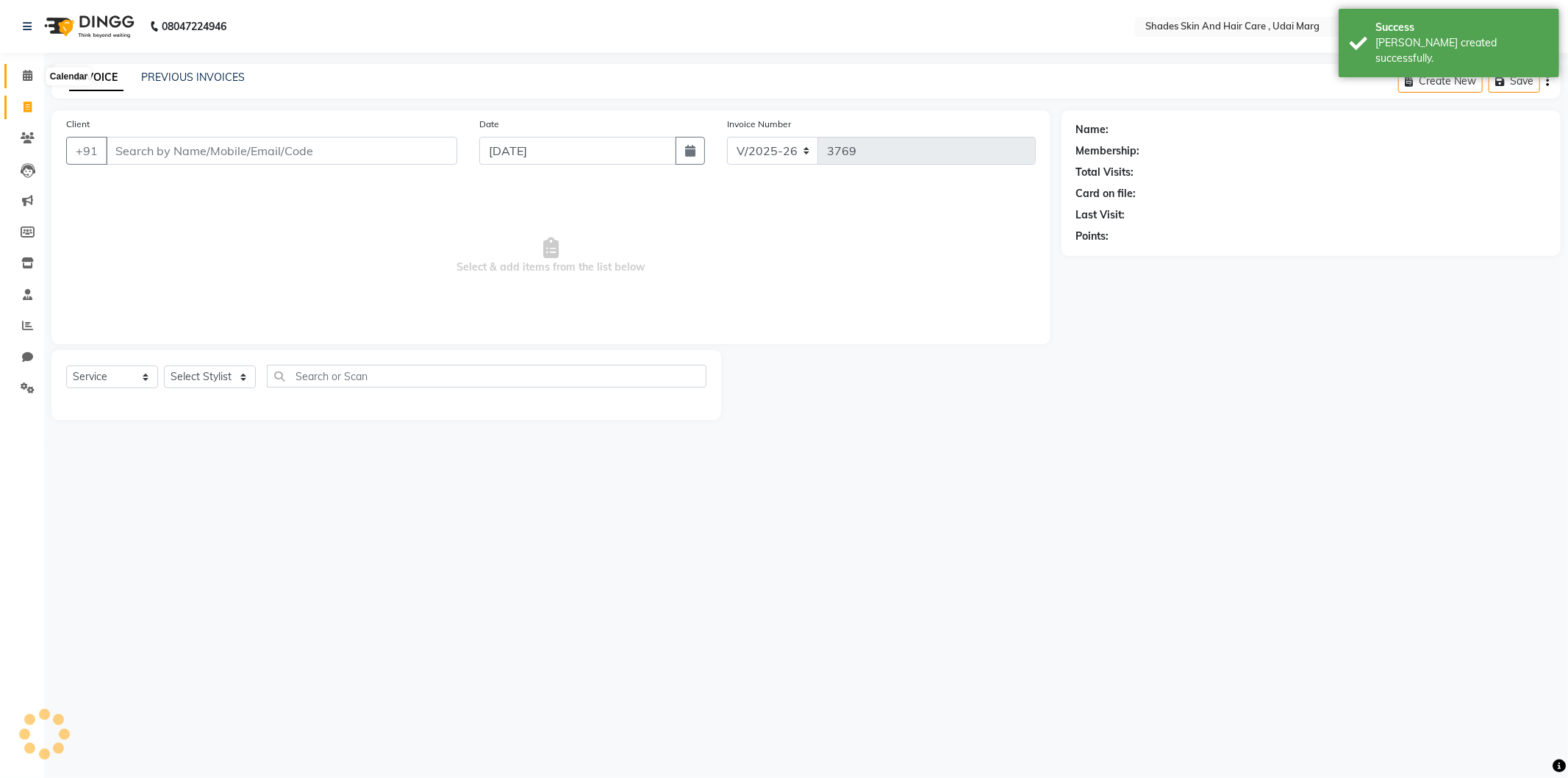
click at [30, 79] on icon at bounding box center [28, 76] width 10 height 11
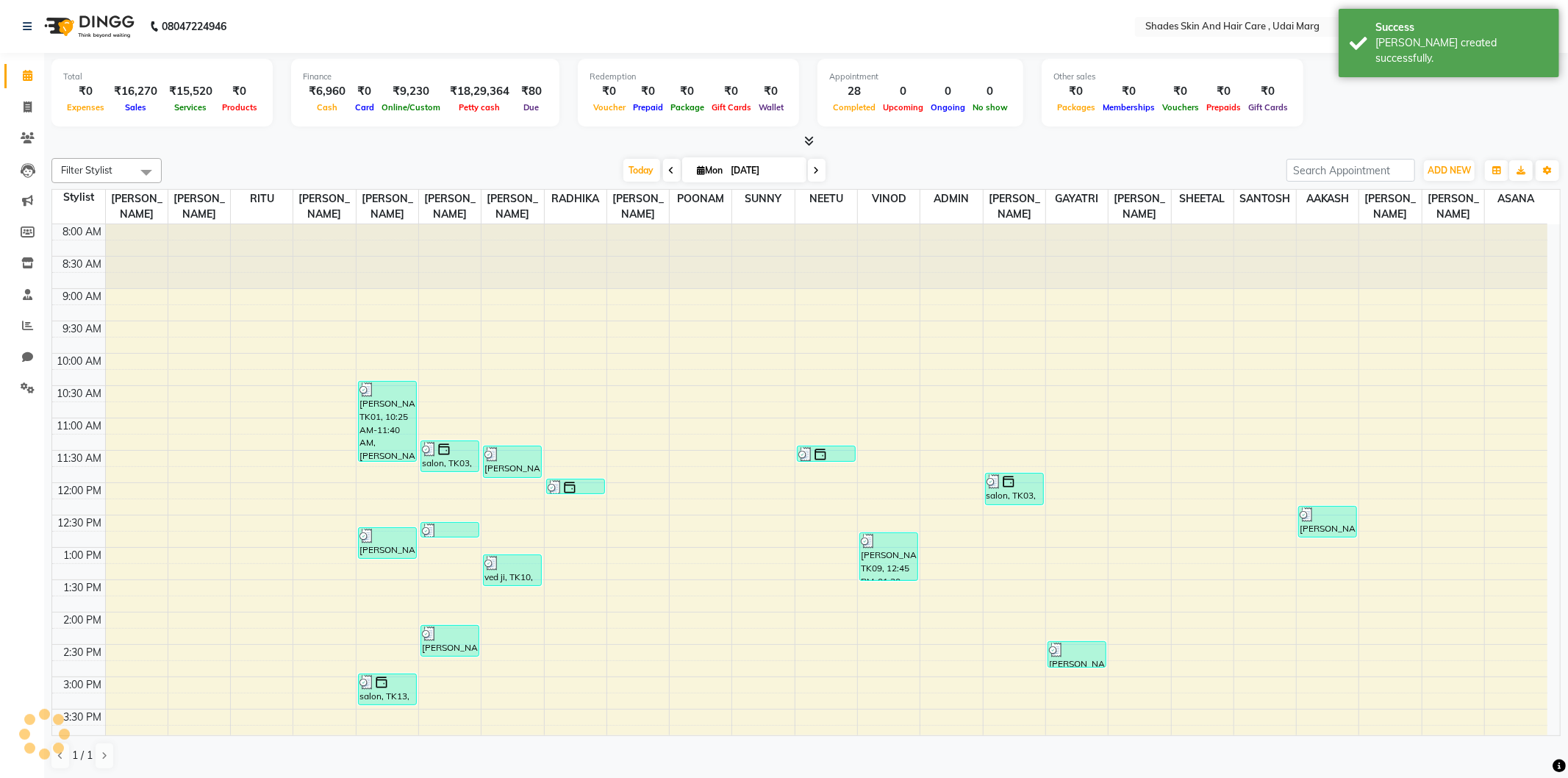
click at [0, 100] on li "Invoice" at bounding box center [22, 108] width 44 height 32
click at [18, 103] on span at bounding box center [27, 108] width 25 height 17
select select "8022"
select select "service"
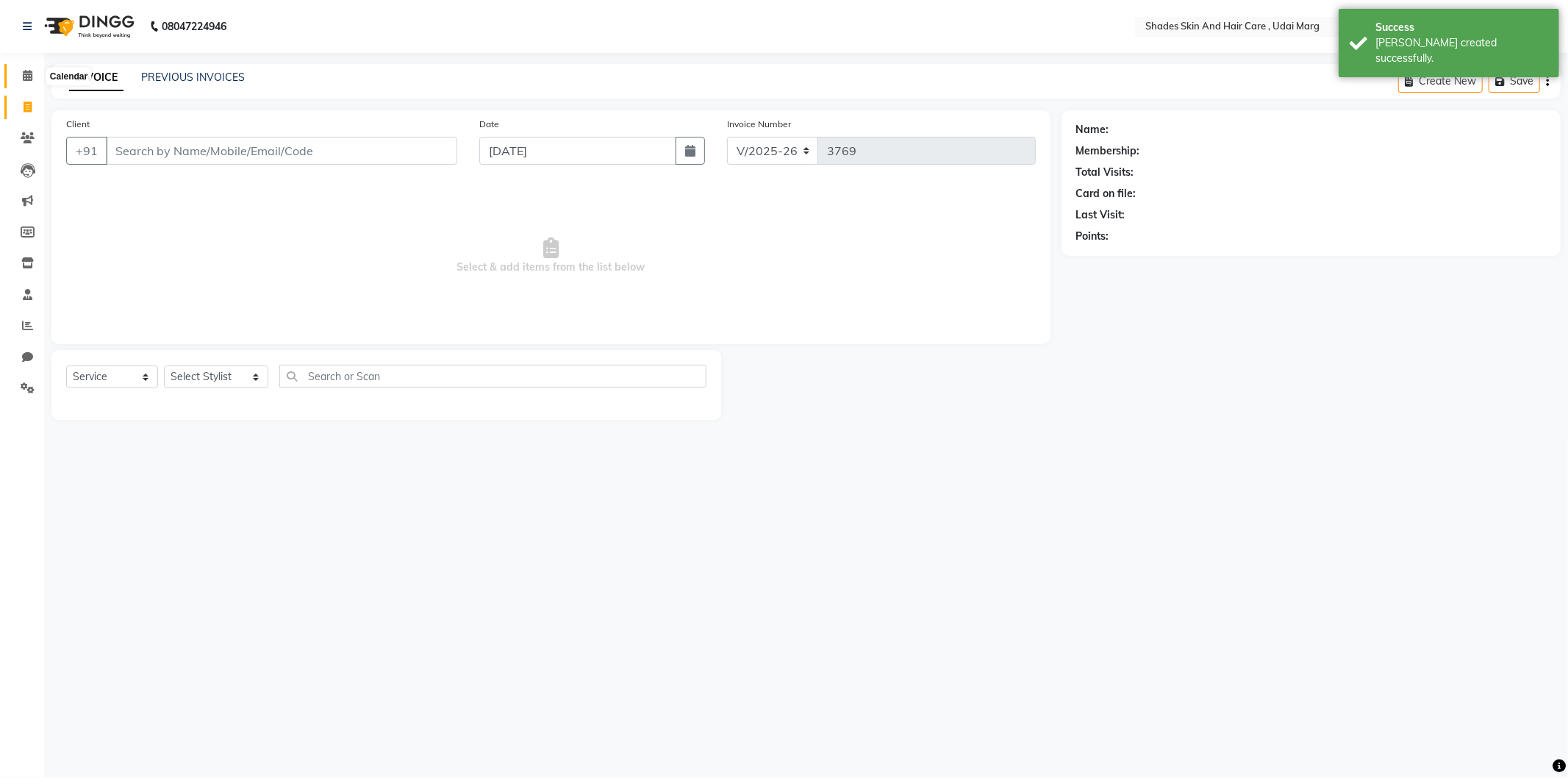
click at [27, 73] on icon at bounding box center [28, 76] width 10 height 11
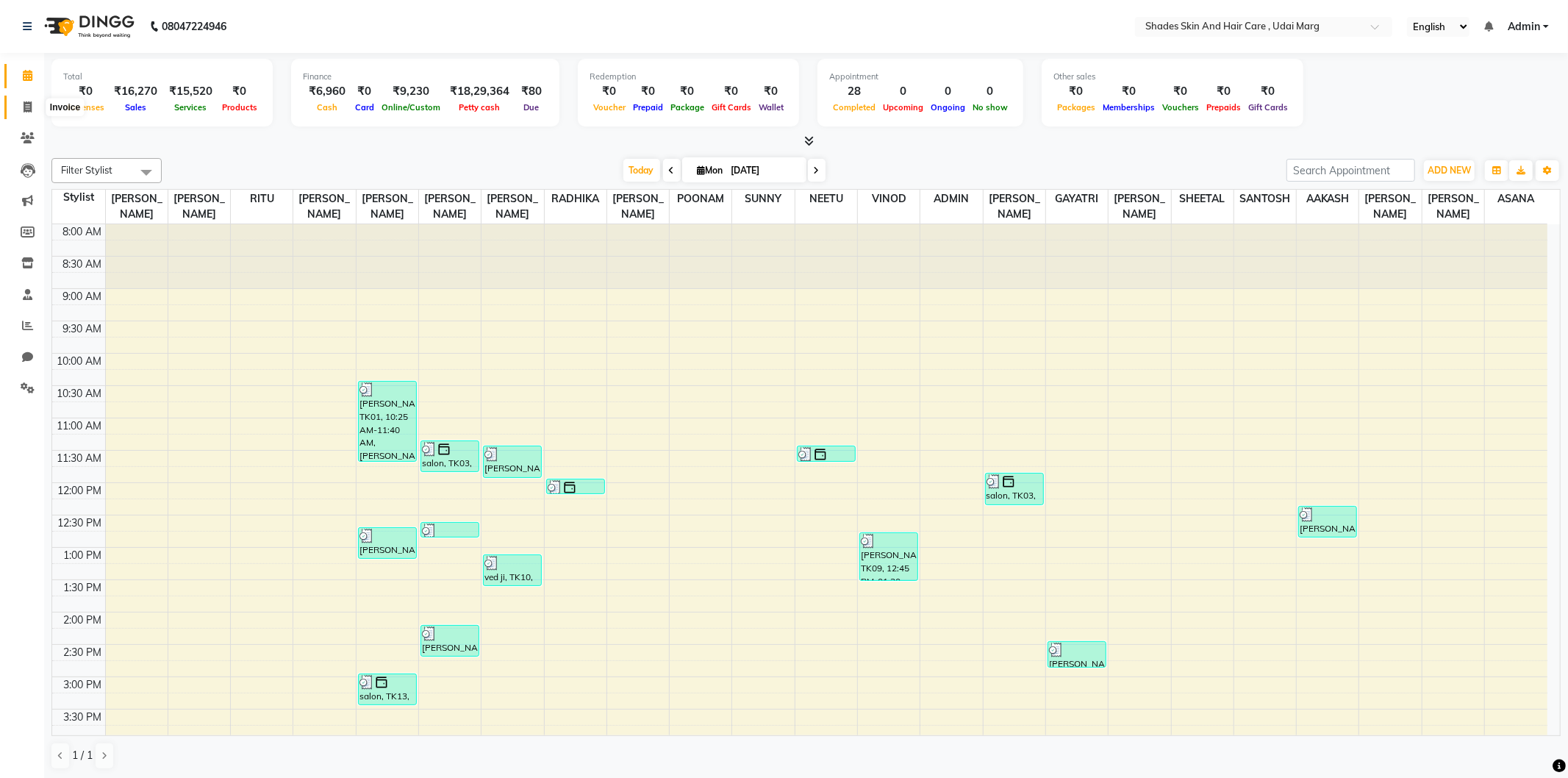
click at [14, 105] on span at bounding box center [27, 108] width 25 height 17
select select "service"
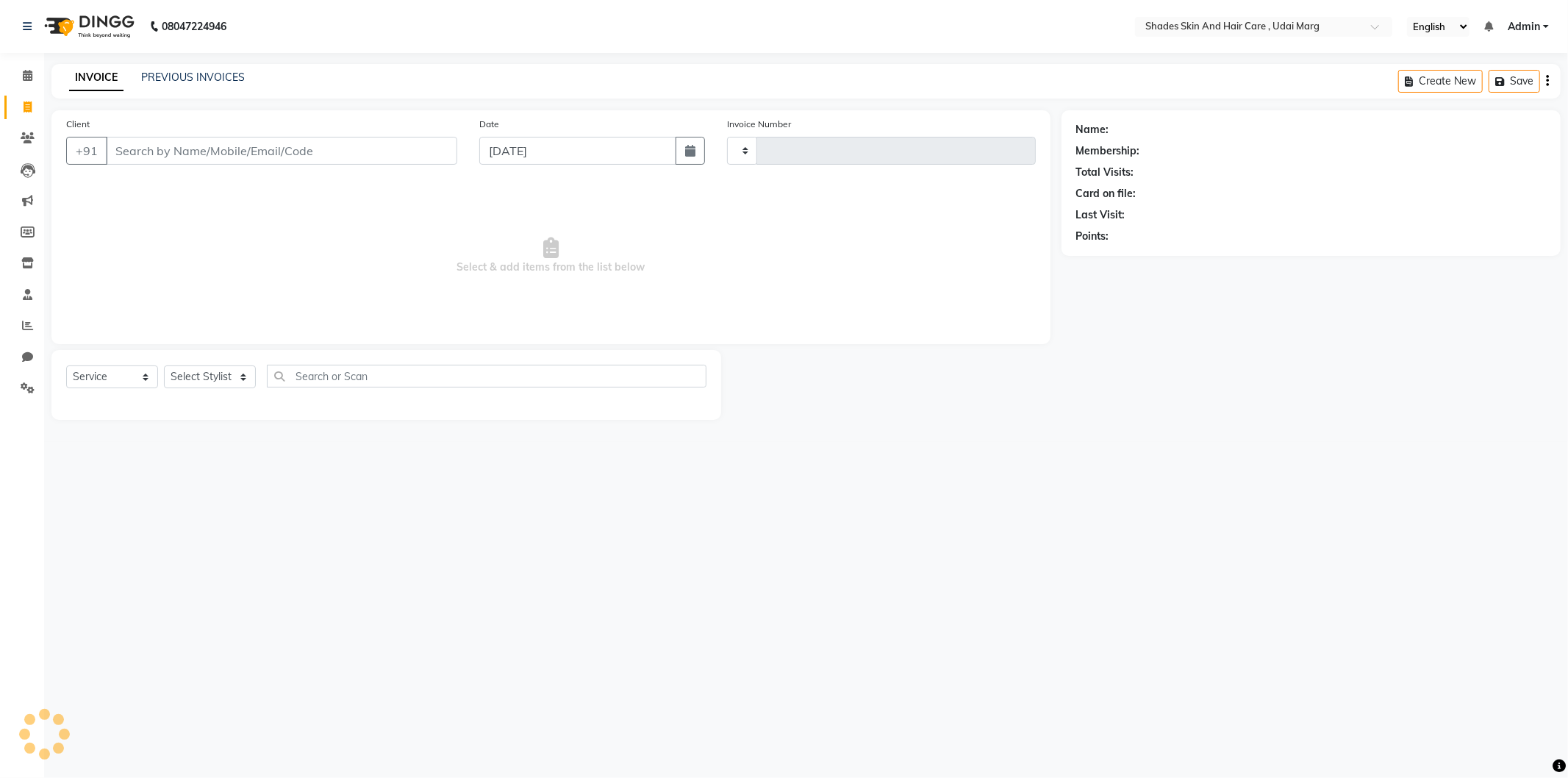
type input "3769"
select select "8022"
click at [248, 142] on input "Client" at bounding box center [281, 151] width 351 height 28
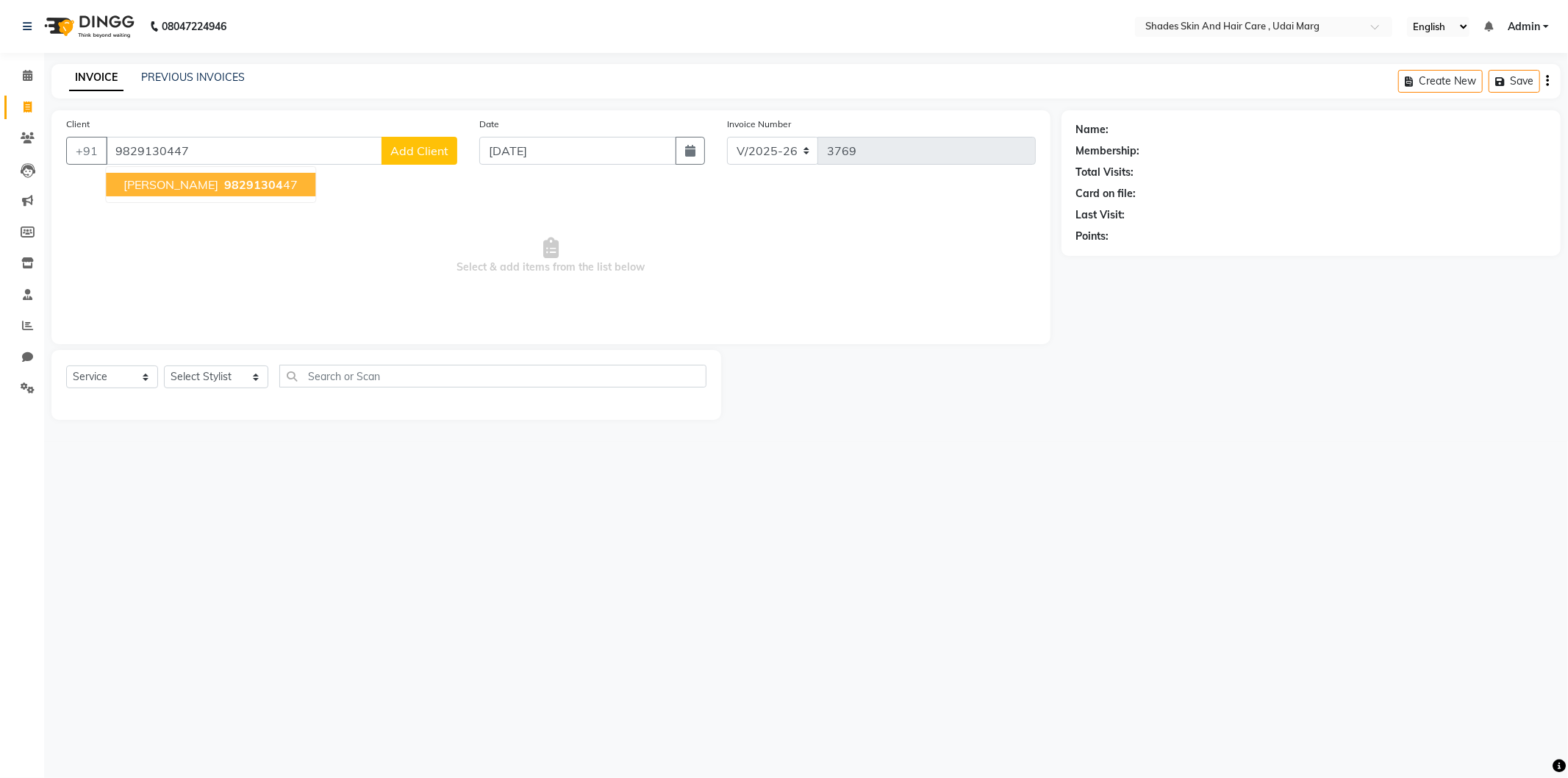
type input "9829130447"
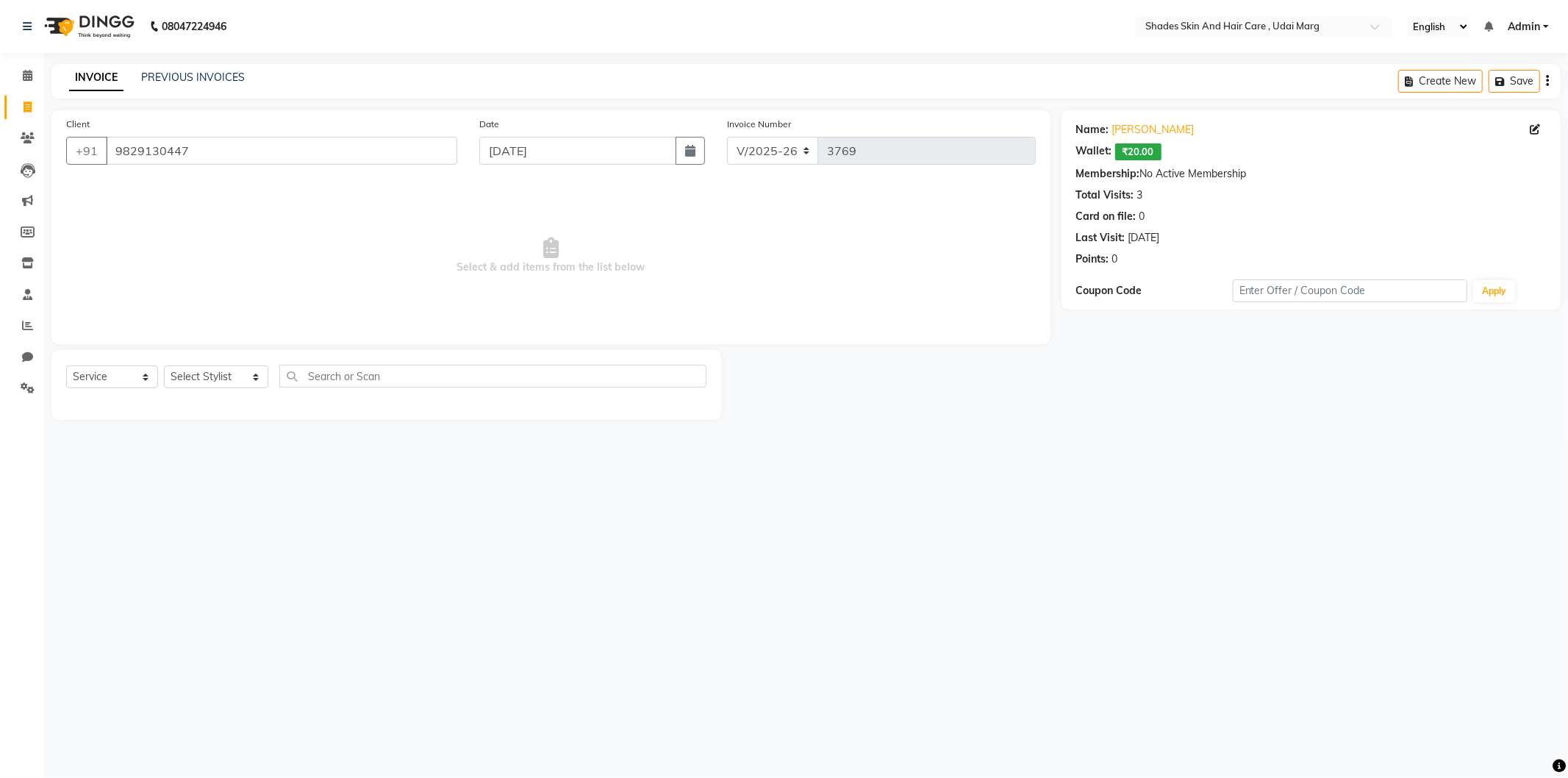
click at [210, 395] on div "Select Service Product Membership Package Voucher Prepaid Gift Card Select Styl…" at bounding box center [386, 382] width 641 height 34
click at [218, 381] on select "Select Stylist [PERSON_NAME] ADMIN [PERSON_NAME] [PERSON_NAME] GAYATRI [PERSON_…" at bounding box center [216, 377] width 104 height 23
select select "74309"
click at [164, 367] on select "Select Stylist [PERSON_NAME] ADMIN [PERSON_NAME] [PERSON_NAME] GAYATRI [PERSON_…" at bounding box center [216, 377] width 104 height 23
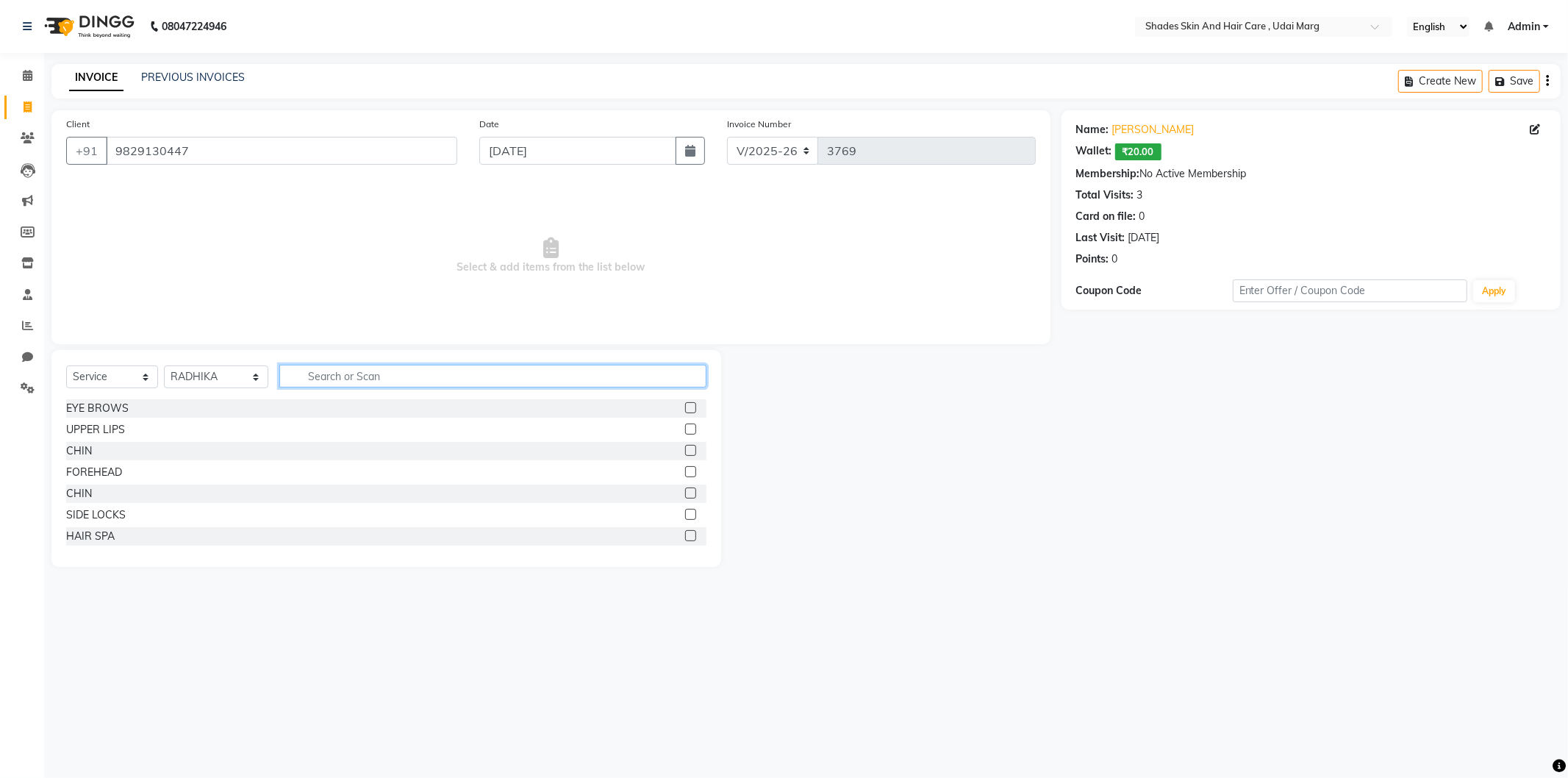
click at [377, 372] on input "text" at bounding box center [493, 376] width 427 height 23
click at [116, 407] on div "EYE BROWS" at bounding box center [97, 408] width 62 height 15
checkbox input "false"
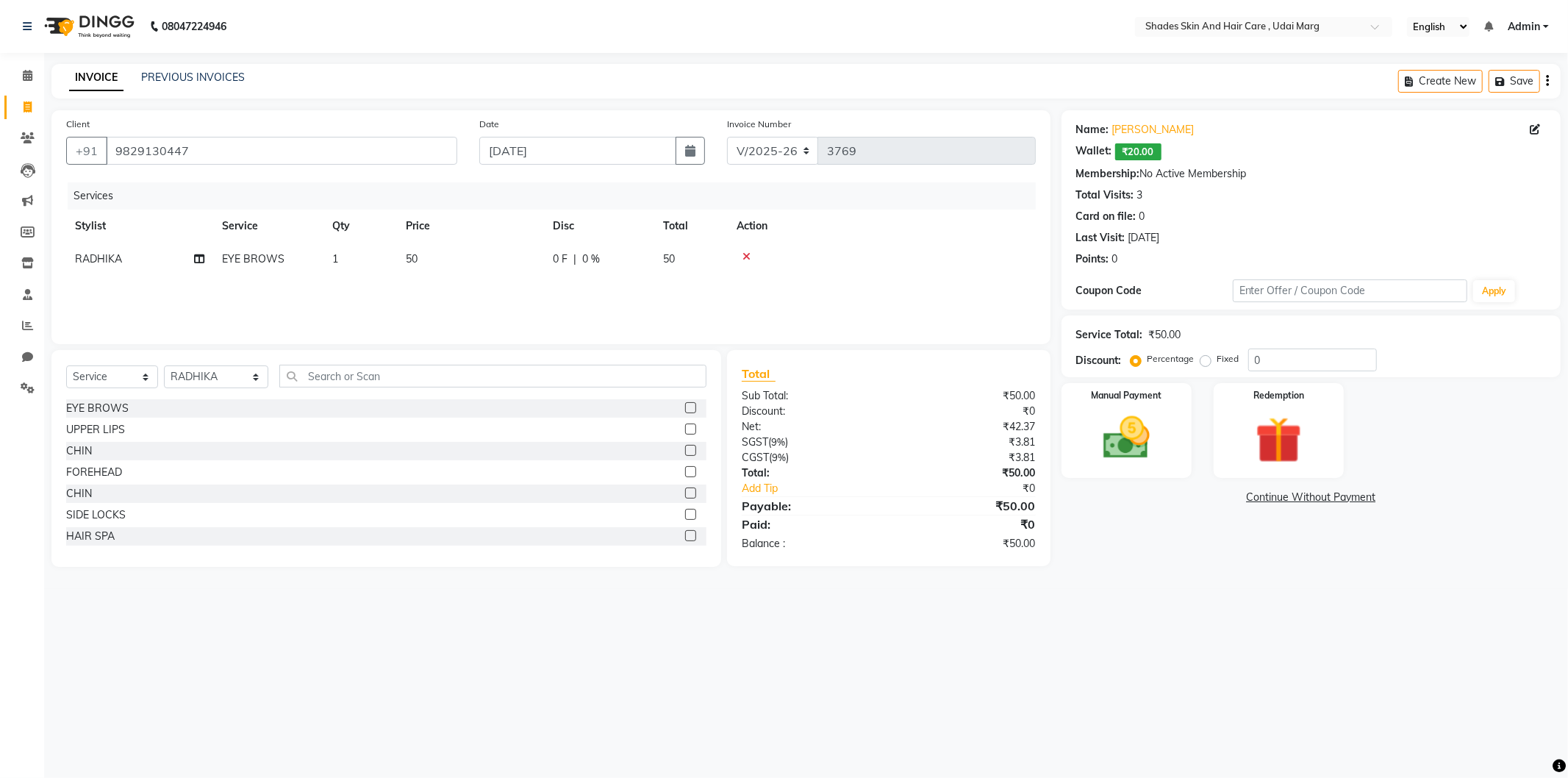
click at [414, 256] on span "50" at bounding box center [411, 259] width 12 height 14
select select "74309"
click at [504, 275] on td "50" at bounding box center [539, 271] width 147 height 56
click at [508, 268] on input "50" at bounding box center [539, 263] width 129 height 23
type input "5"
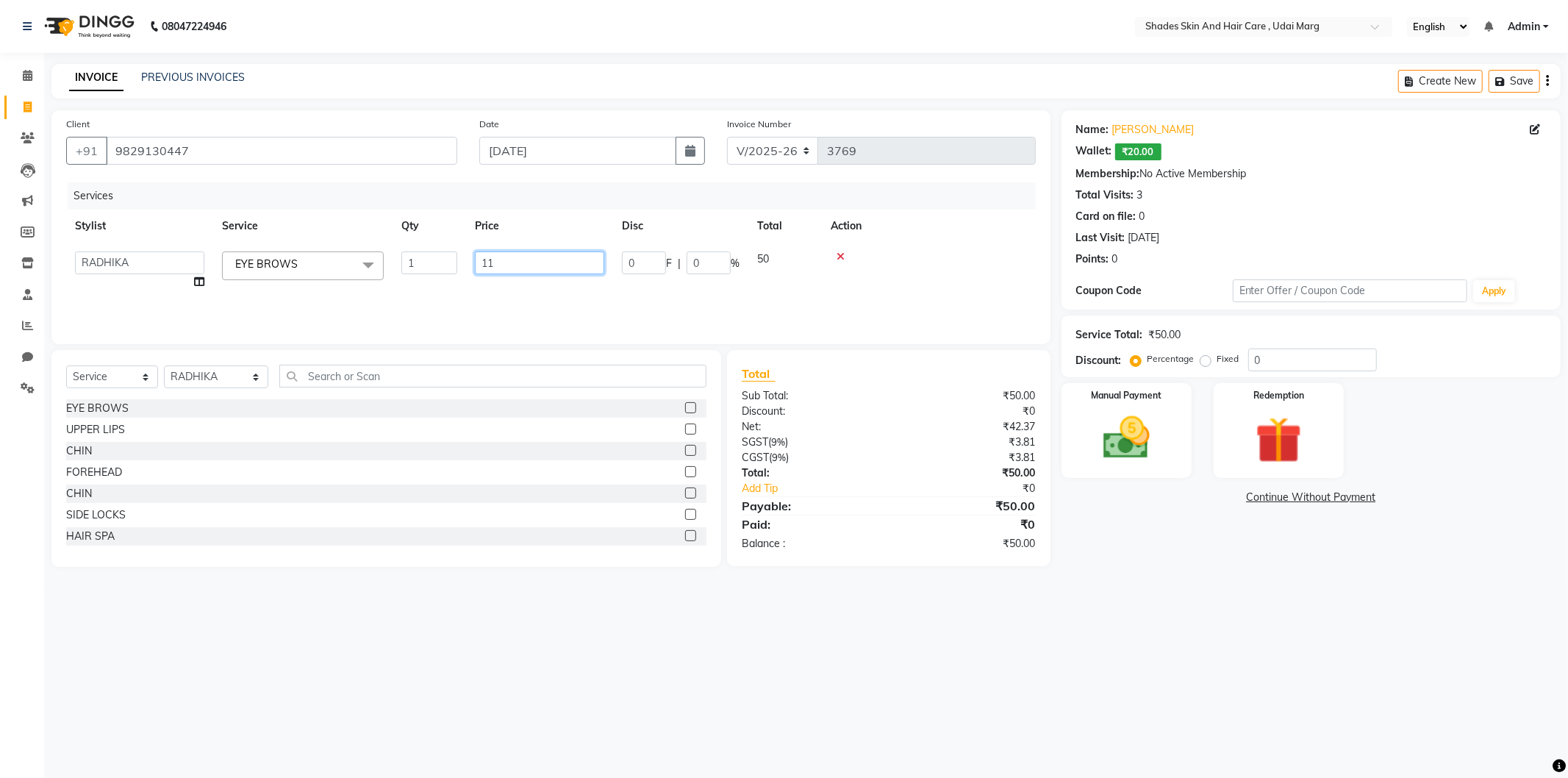
type input "110"
click at [541, 300] on div "Services Stylist Service Qty Price Disc Total Action [PERSON_NAME] ADMIN [PERSO…" at bounding box center [551, 256] width 970 height 147
click at [1156, 429] on img at bounding box center [1127, 438] width 79 height 56
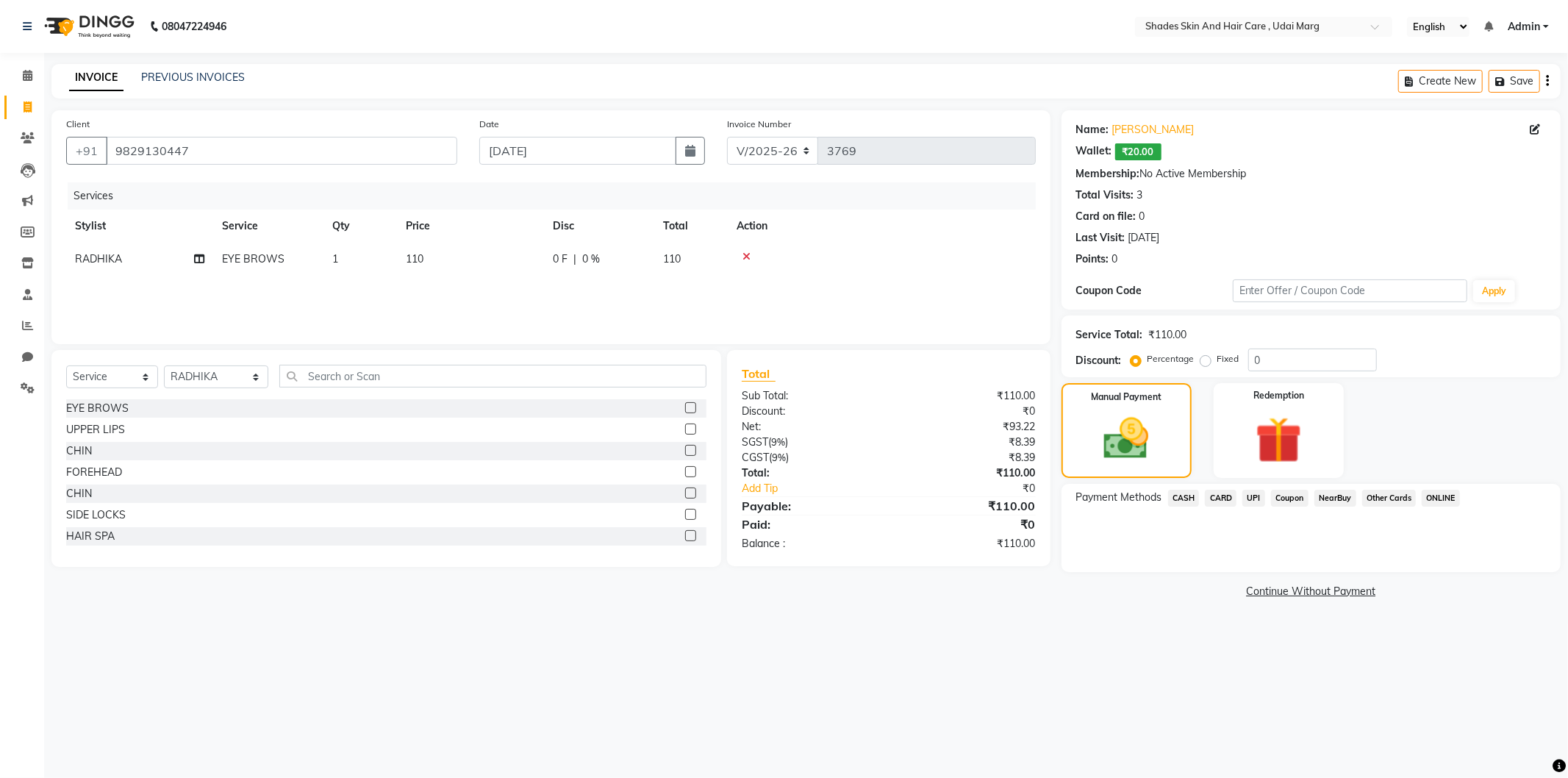
click at [1189, 498] on span "CASH" at bounding box center [1184, 498] width 32 height 17
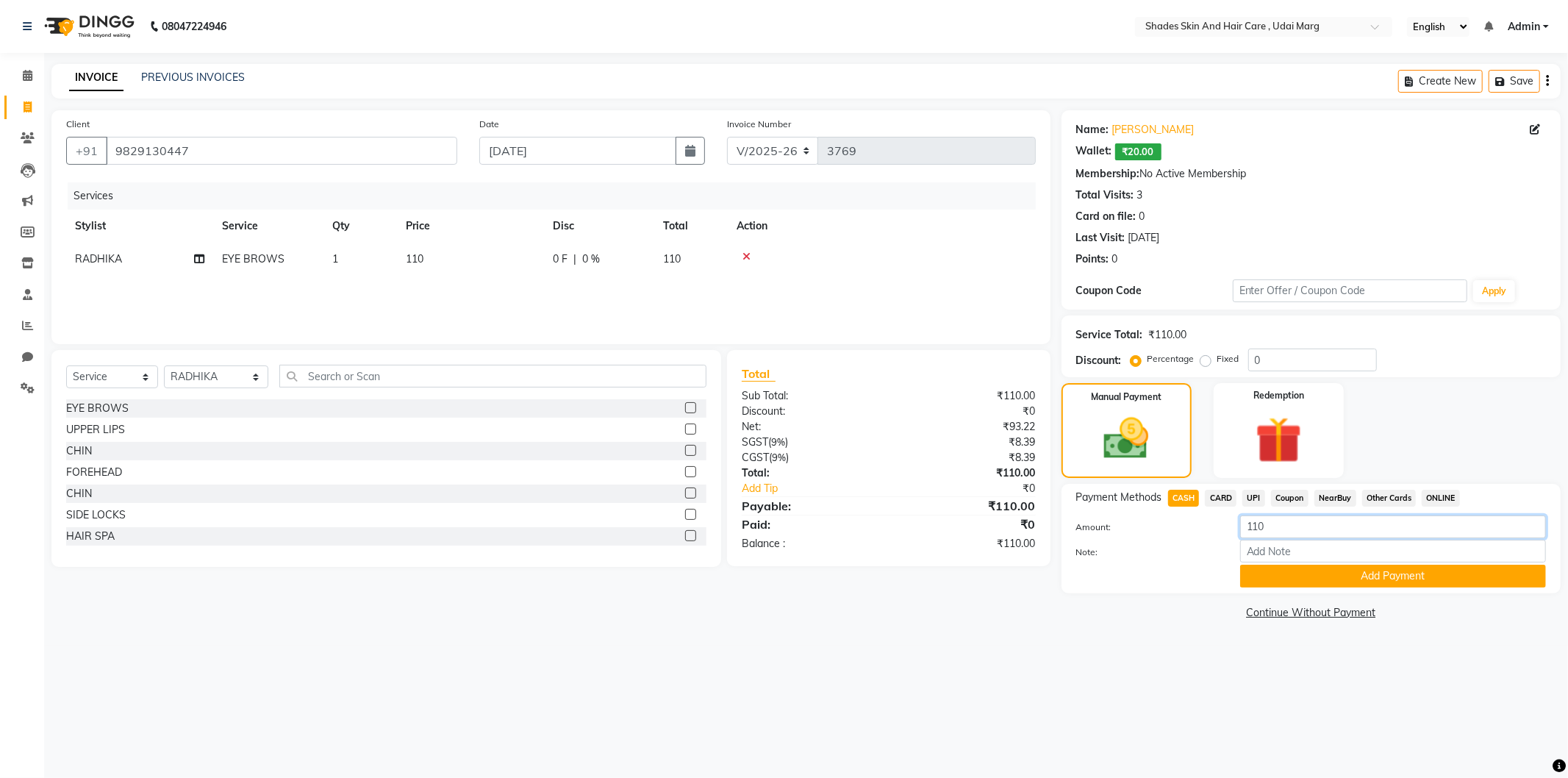
click at [1294, 516] on input "110" at bounding box center [1394, 527] width 306 height 23
type input "1"
type input "200"
click at [1306, 572] on button "Add Payment" at bounding box center [1394, 576] width 306 height 23
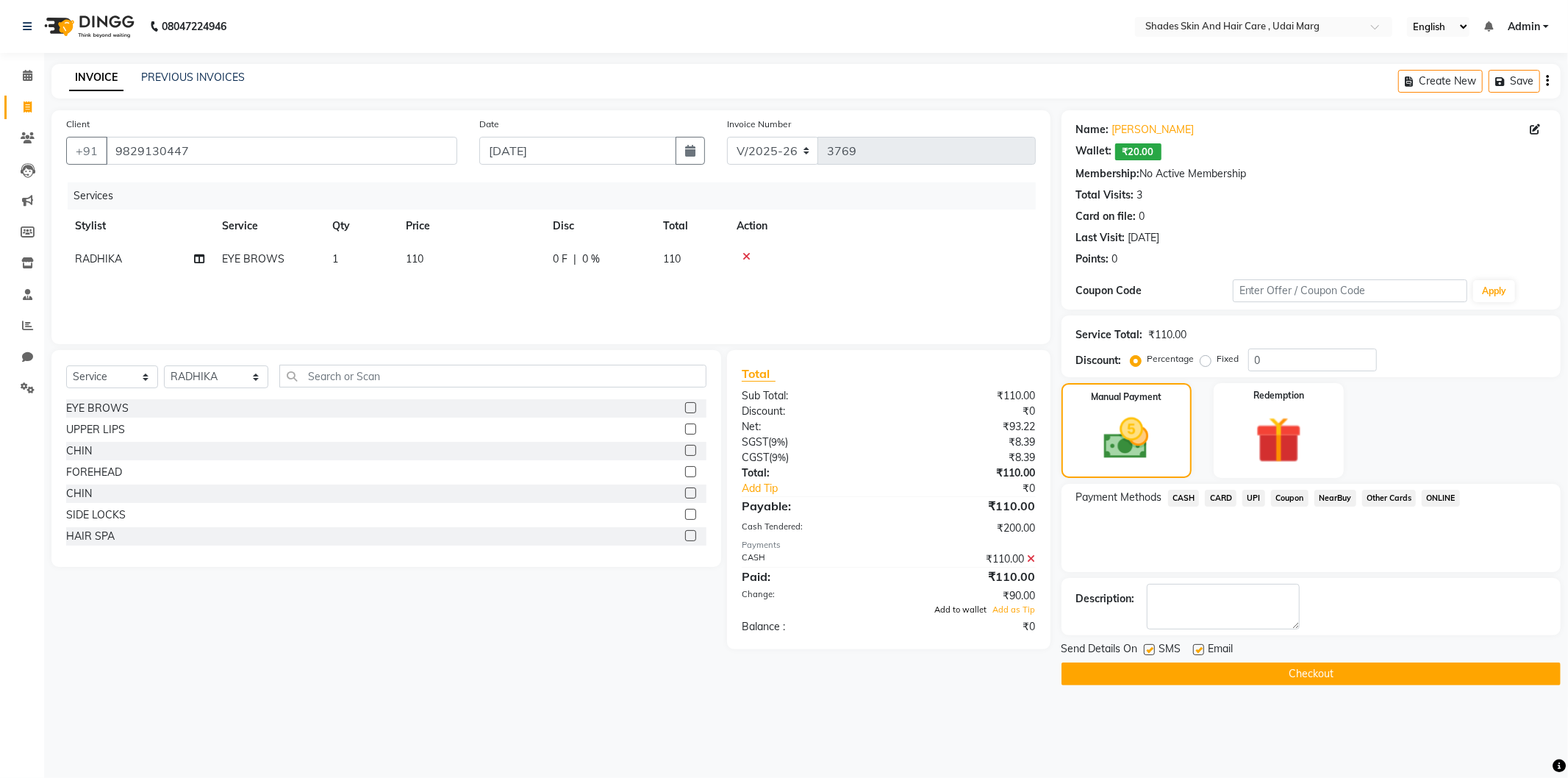
click at [955, 607] on span "Add to wallet" at bounding box center [962, 610] width 53 height 10
click at [1237, 667] on button "Checkout" at bounding box center [1311, 674] width 500 height 23
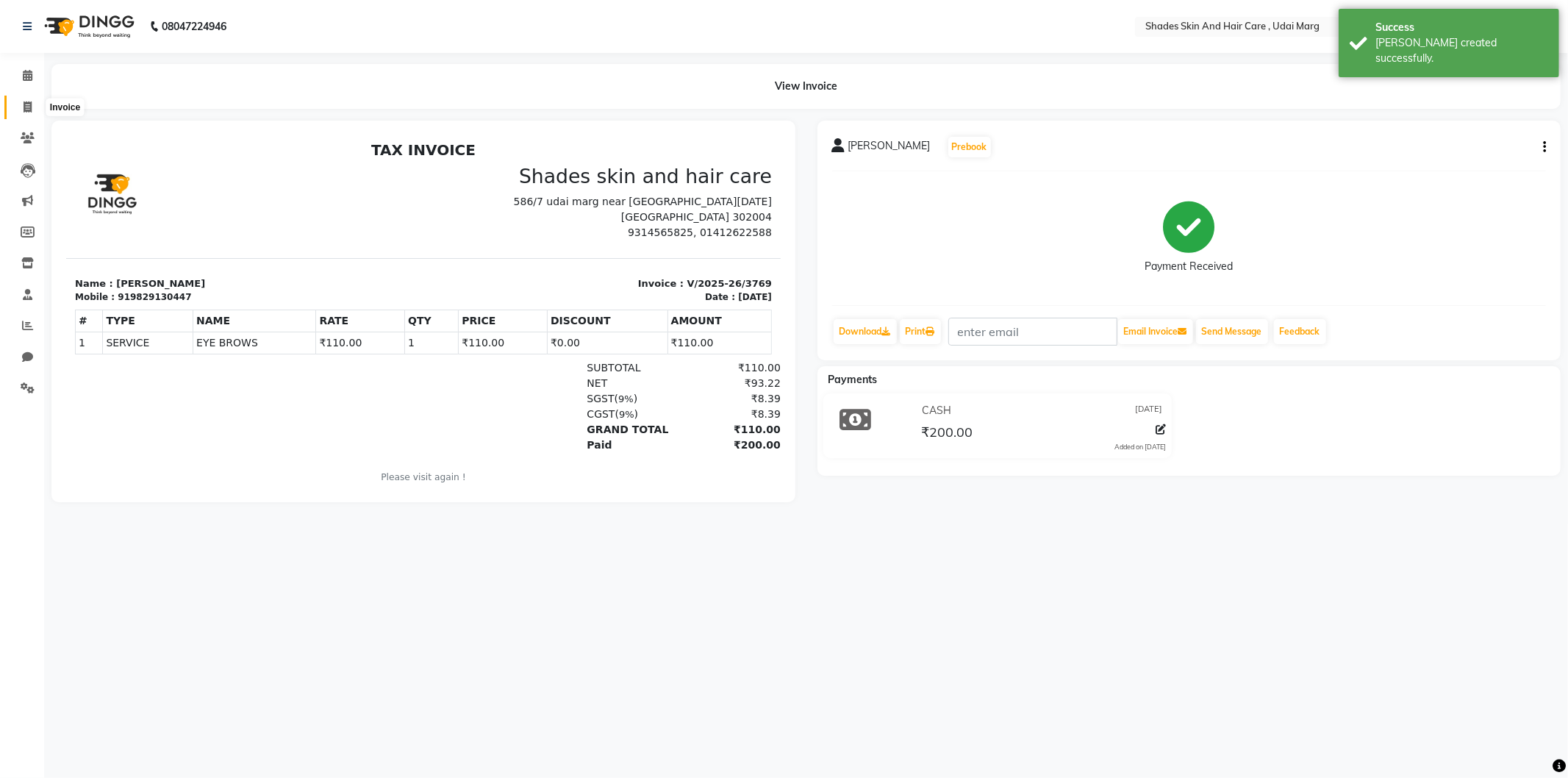
click at [39, 106] on span at bounding box center [27, 108] width 25 height 17
select select "service"
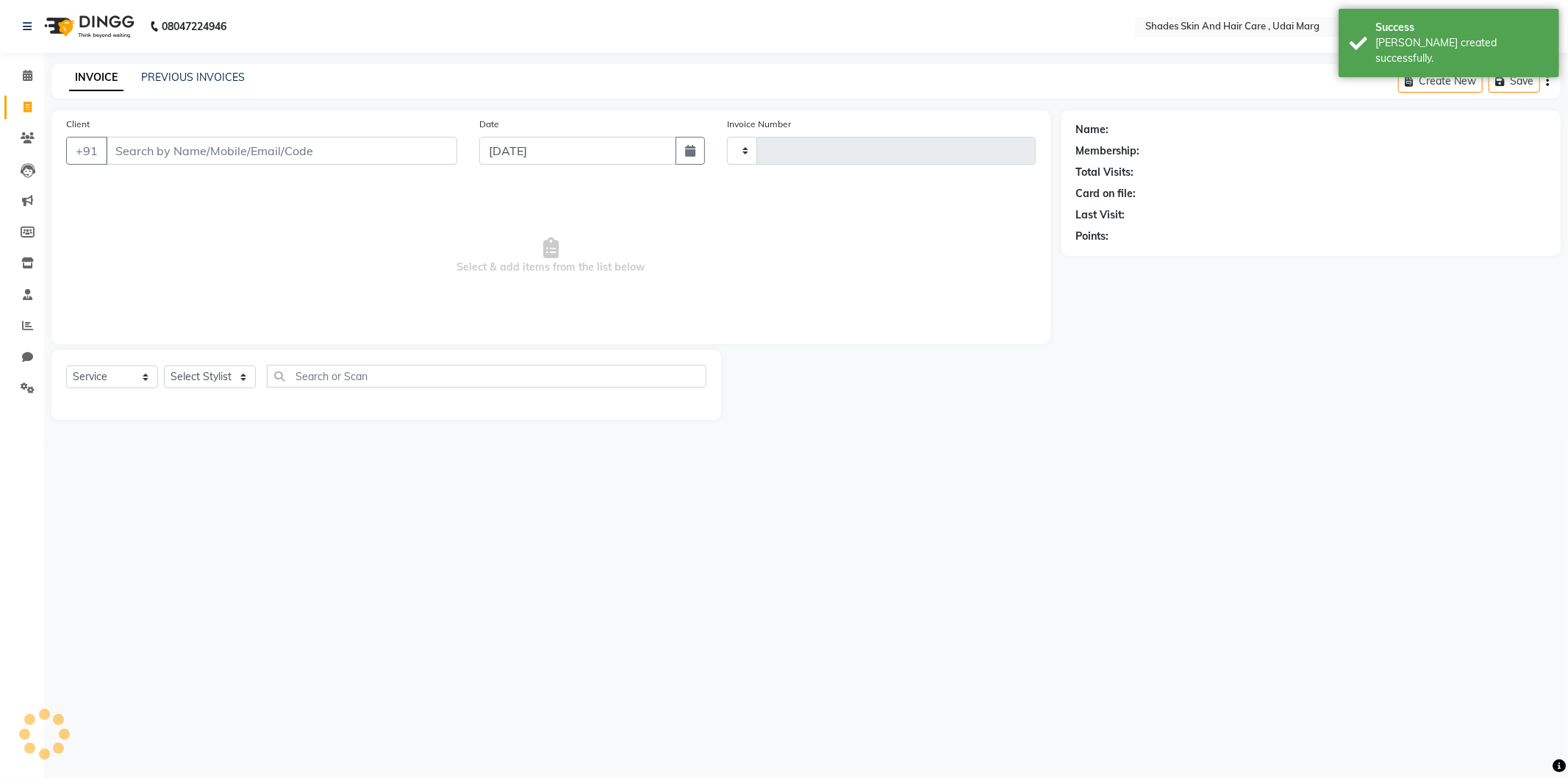
type input "3770"
select select "8022"
click at [24, 314] on link "Reports" at bounding box center [22, 326] width 35 height 24
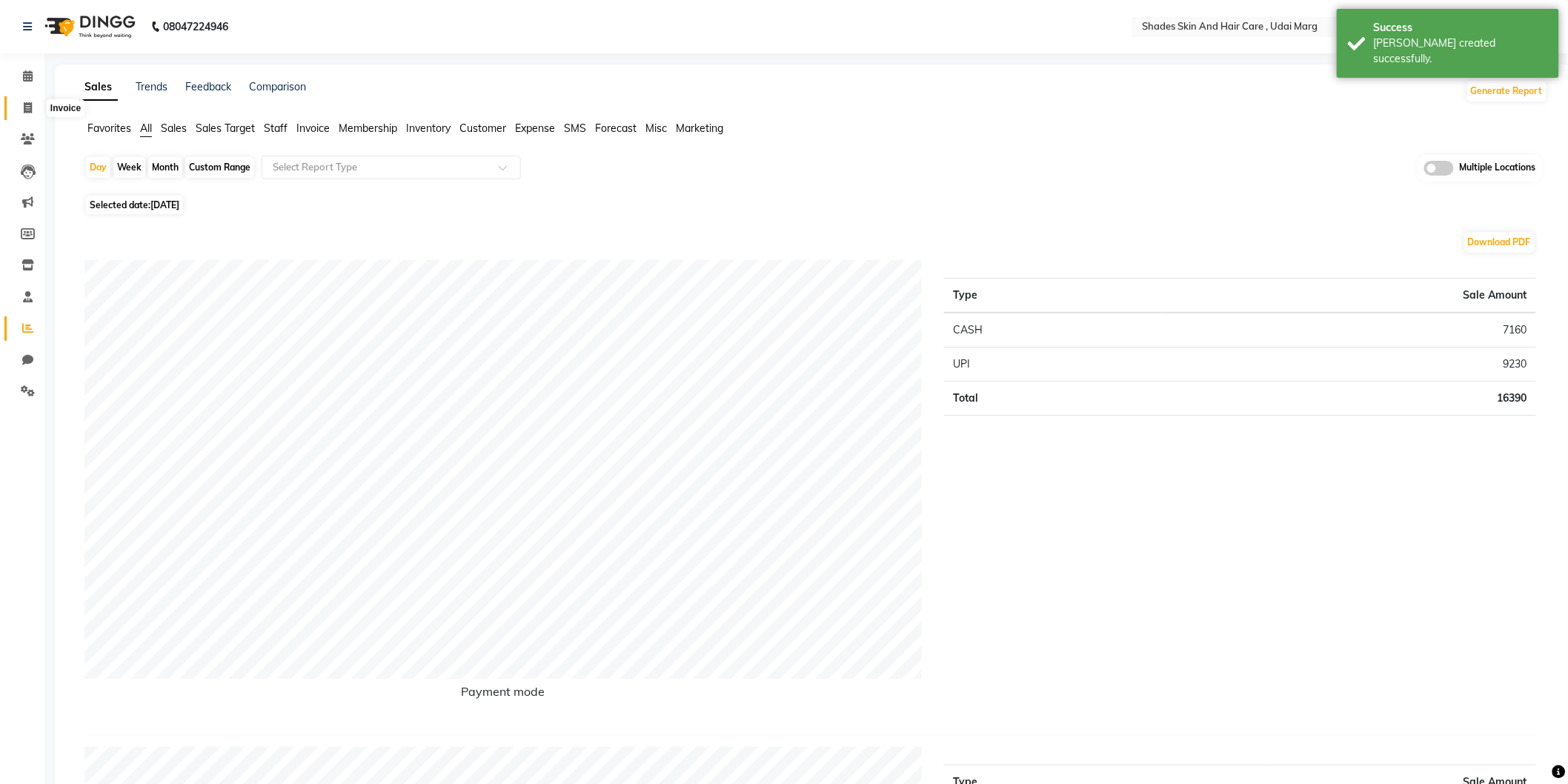
click at [32, 102] on span at bounding box center [27, 108] width 26 height 17
select select "service"
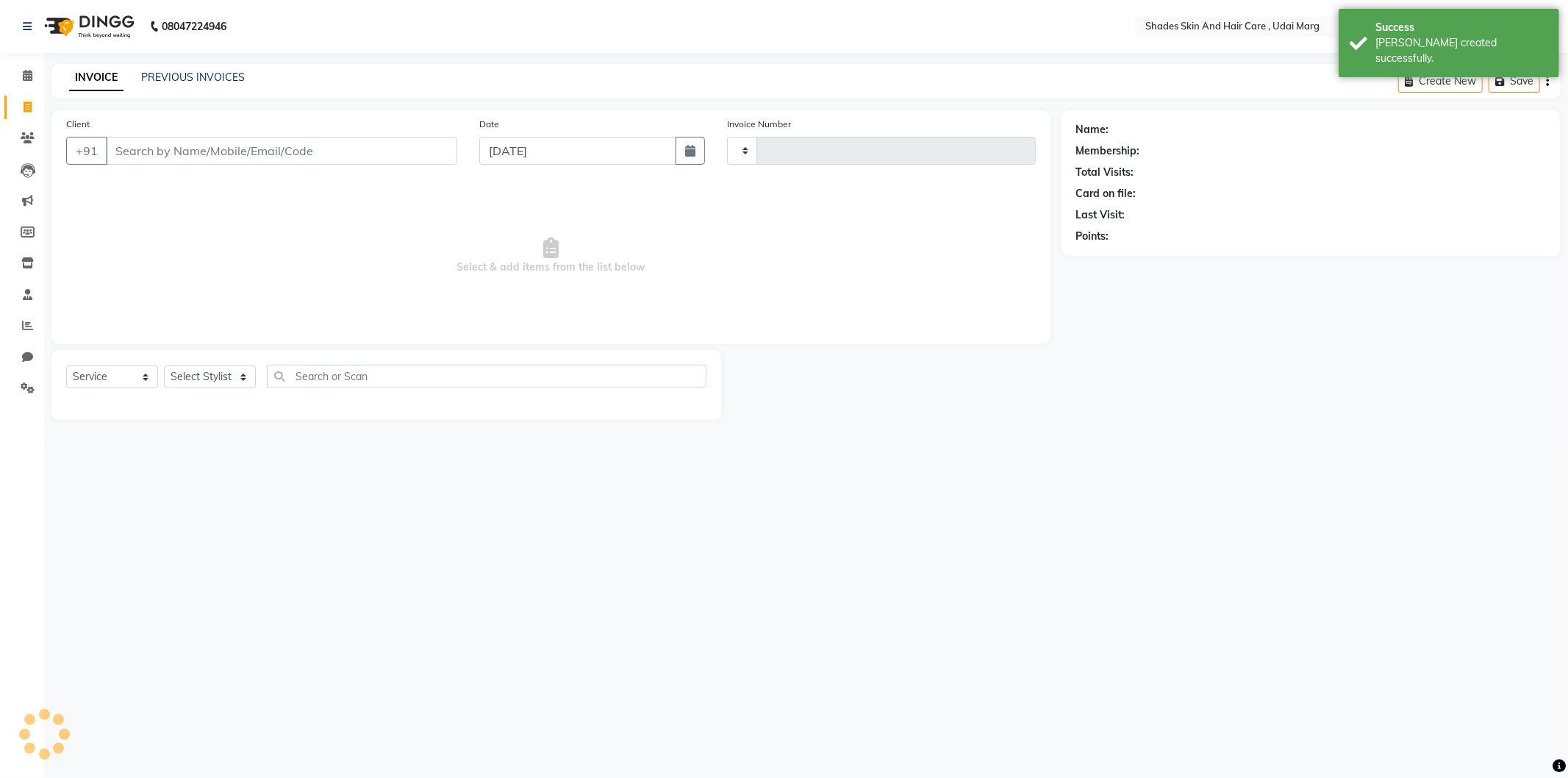
type input "3770"
select select "8022"
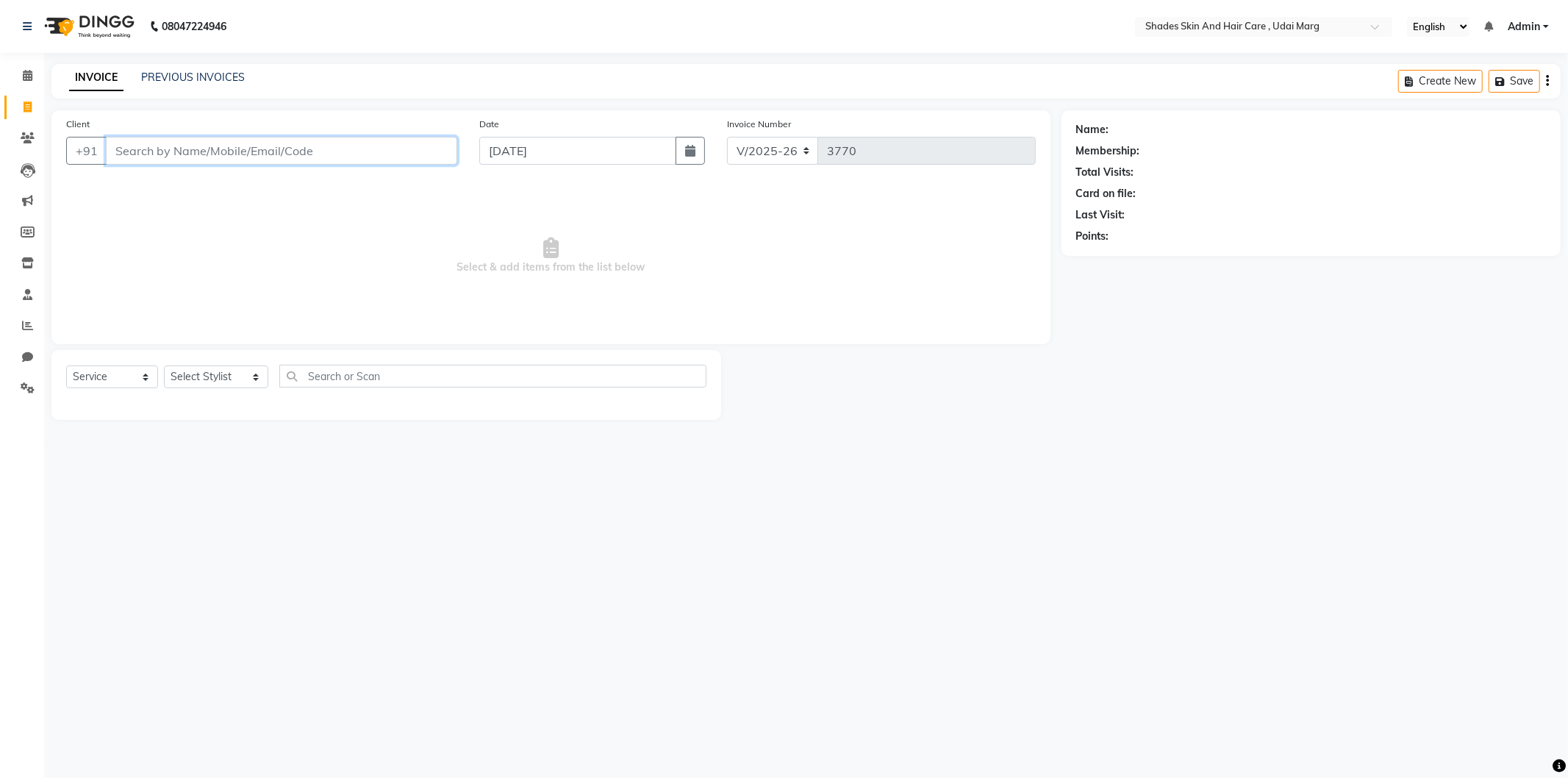
click at [316, 137] on input "Client" at bounding box center [281, 151] width 351 height 28
type input "7231891714"
click at [432, 151] on span "Add Client" at bounding box center [419, 151] width 58 height 14
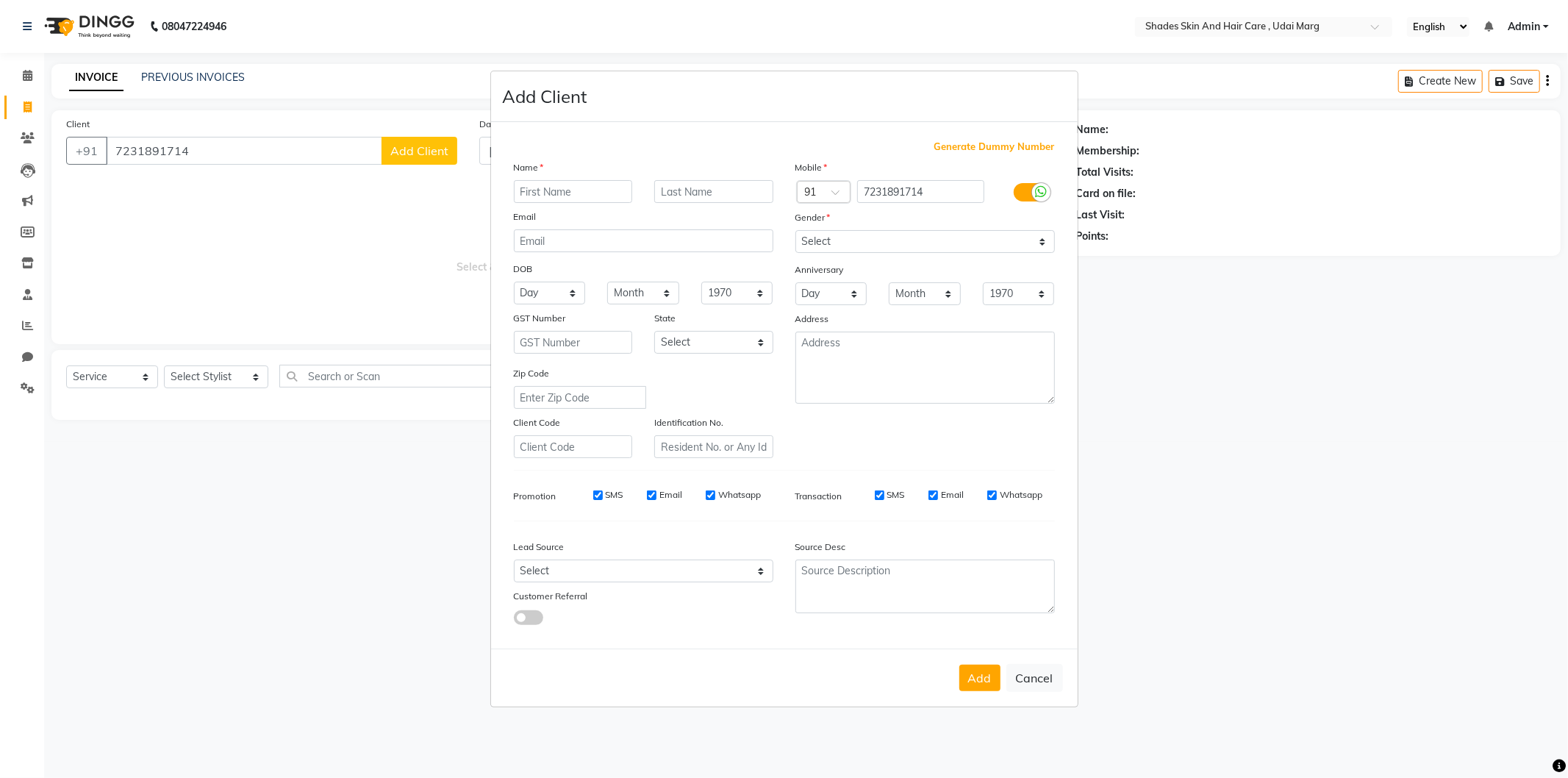
click at [540, 195] on input "text" at bounding box center [573, 191] width 119 height 23
type input "S"
type input "[PERSON_NAME]"
click at [872, 243] on select "Select [DEMOGRAPHIC_DATA] [DEMOGRAPHIC_DATA] Other Prefer Not To Say" at bounding box center [925, 242] width 260 height 23
select select "[DEMOGRAPHIC_DATA]"
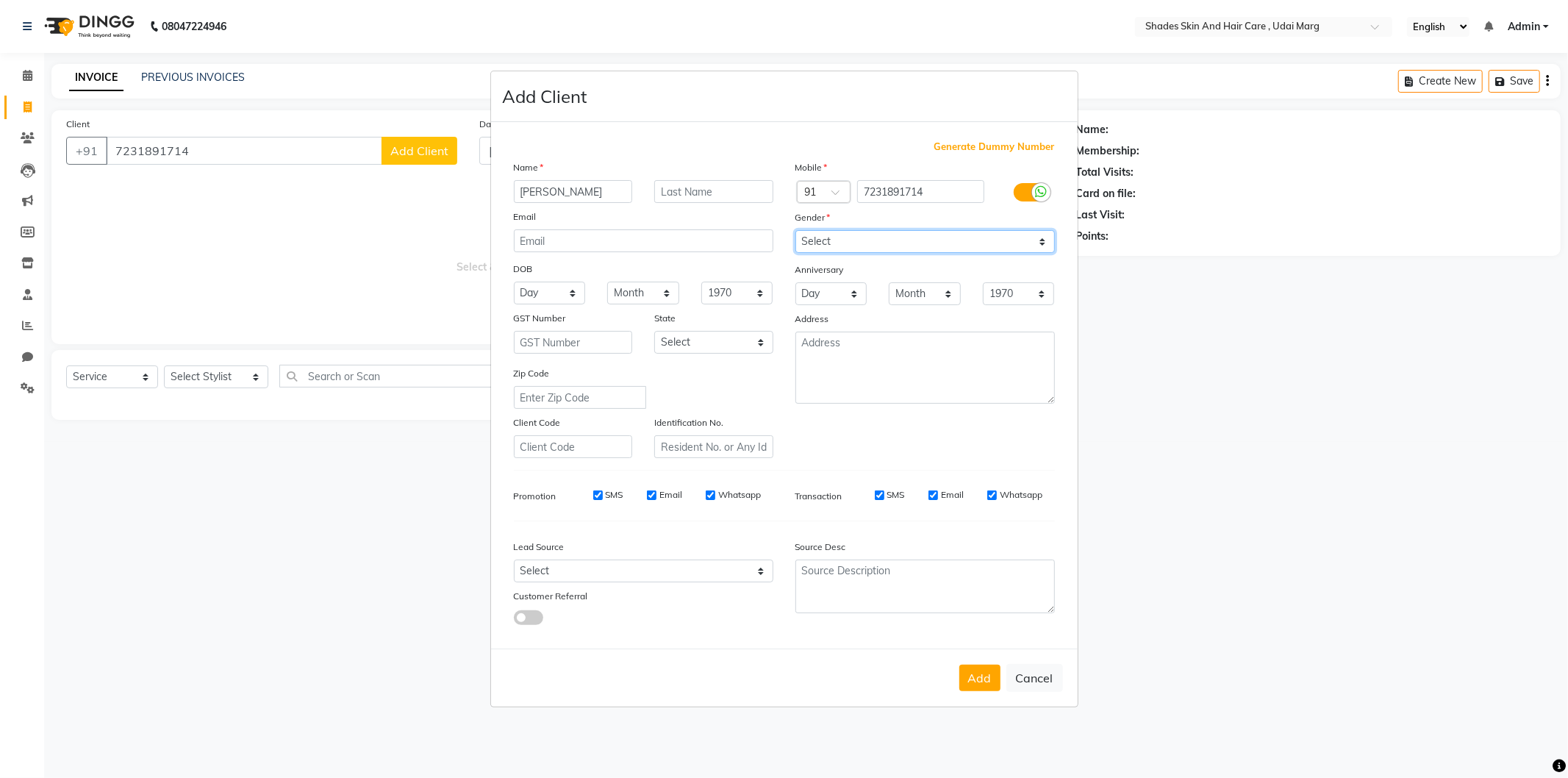
click at [795, 230] on select "Select [DEMOGRAPHIC_DATA] [DEMOGRAPHIC_DATA] Other Prefer Not To Say" at bounding box center [925, 242] width 260 height 23
click at [966, 670] on button "Add" at bounding box center [980, 678] width 41 height 26
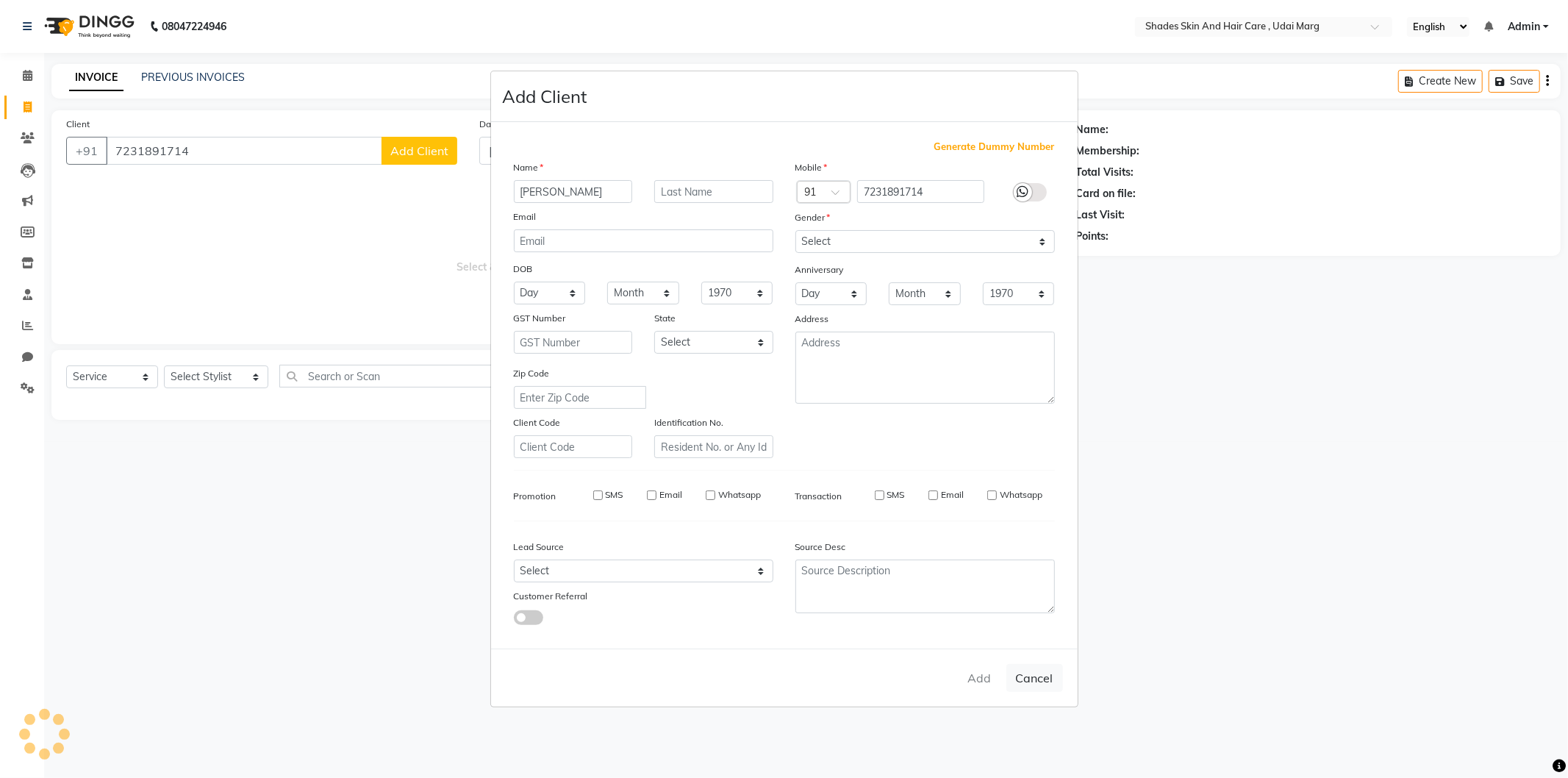
select select
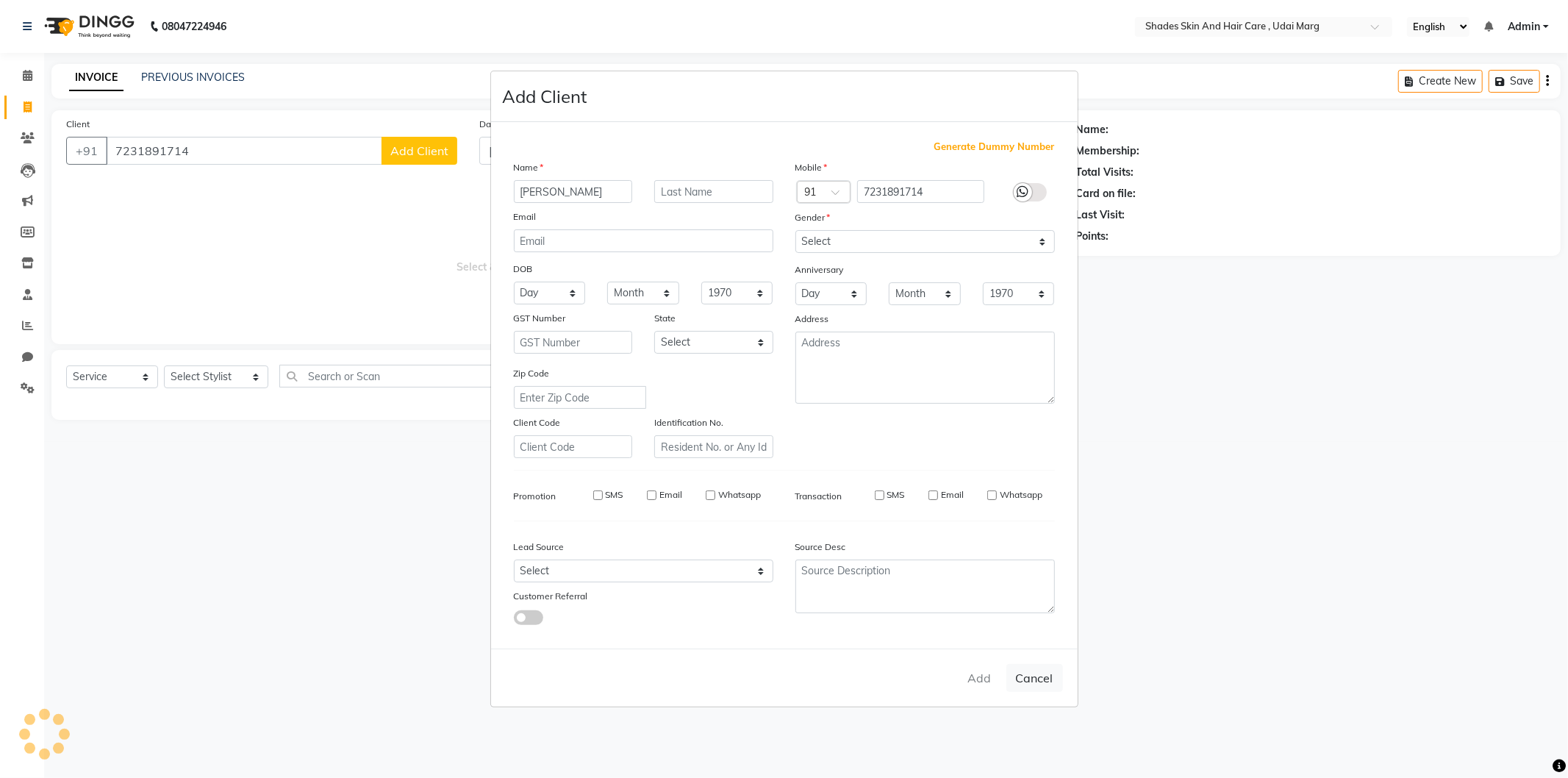
select select
checkbox input "false"
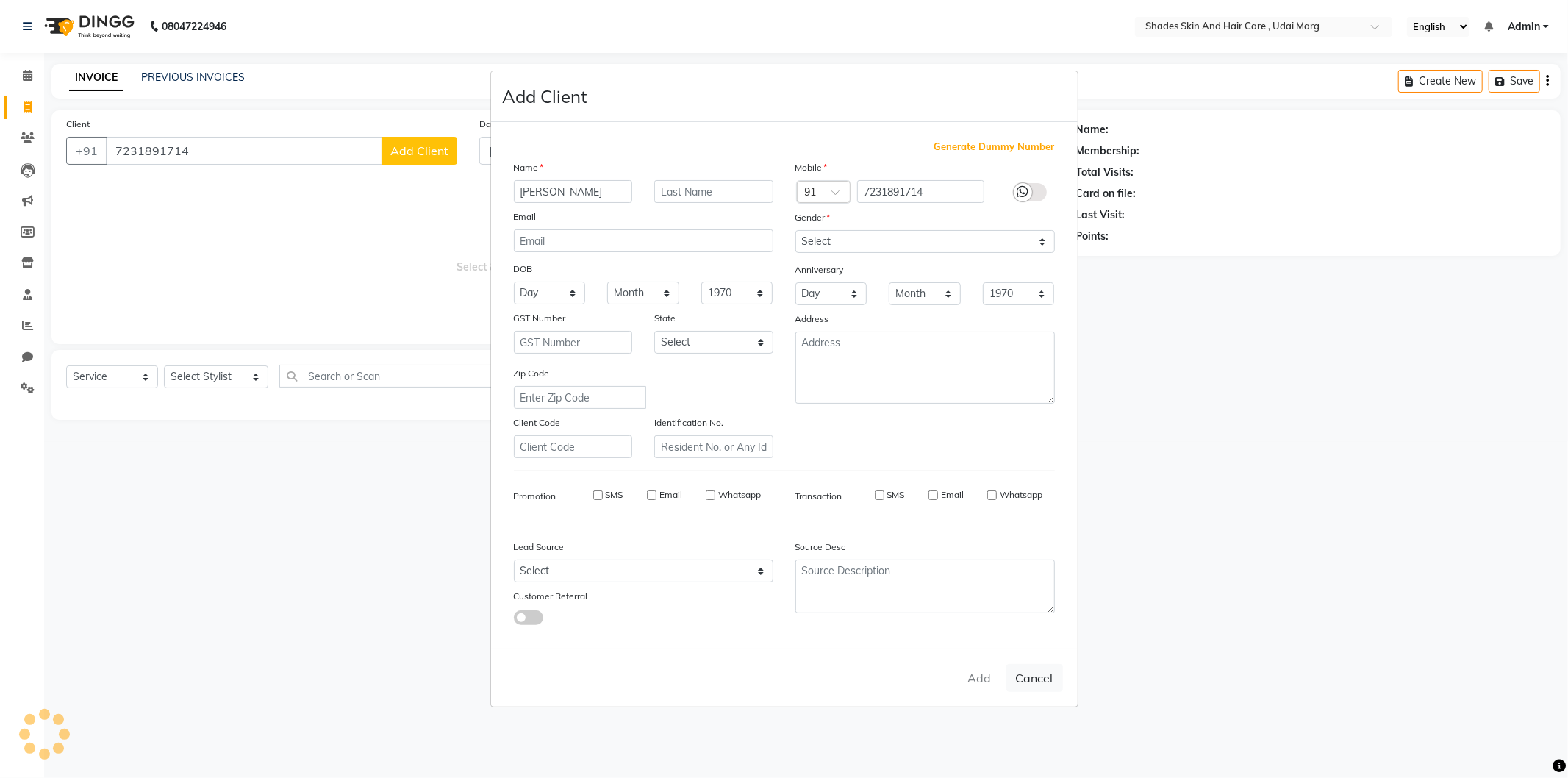
checkbox input "false"
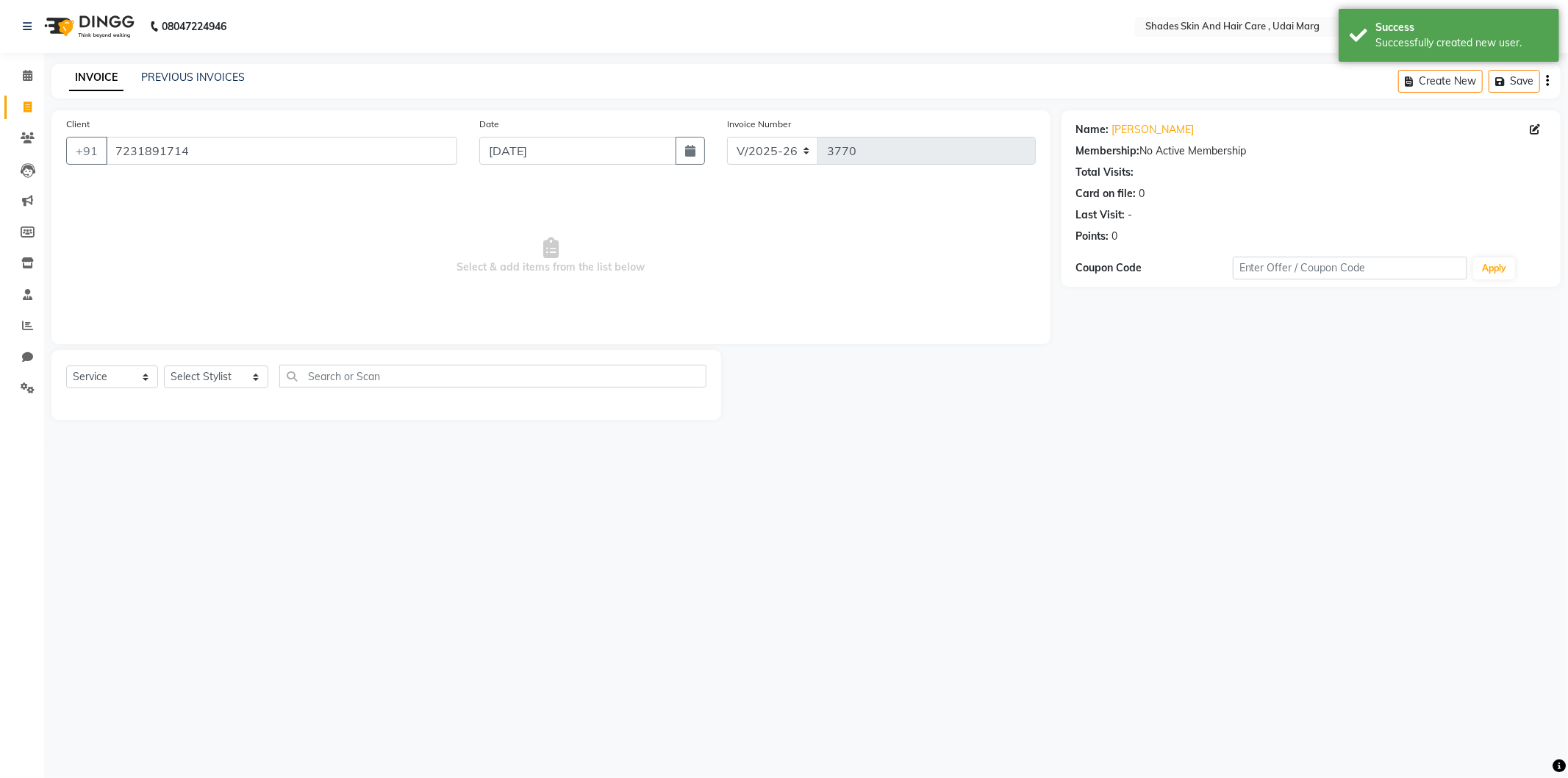
click at [245, 393] on div "Select Service Product Membership Package Voucher Prepaid Gift Card Select Styl…" at bounding box center [386, 382] width 641 height 34
click at [244, 376] on select "Select Stylist [PERSON_NAME] ADMIN [PERSON_NAME] [PERSON_NAME] GAYATRI [PERSON_…" at bounding box center [216, 377] width 104 height 23
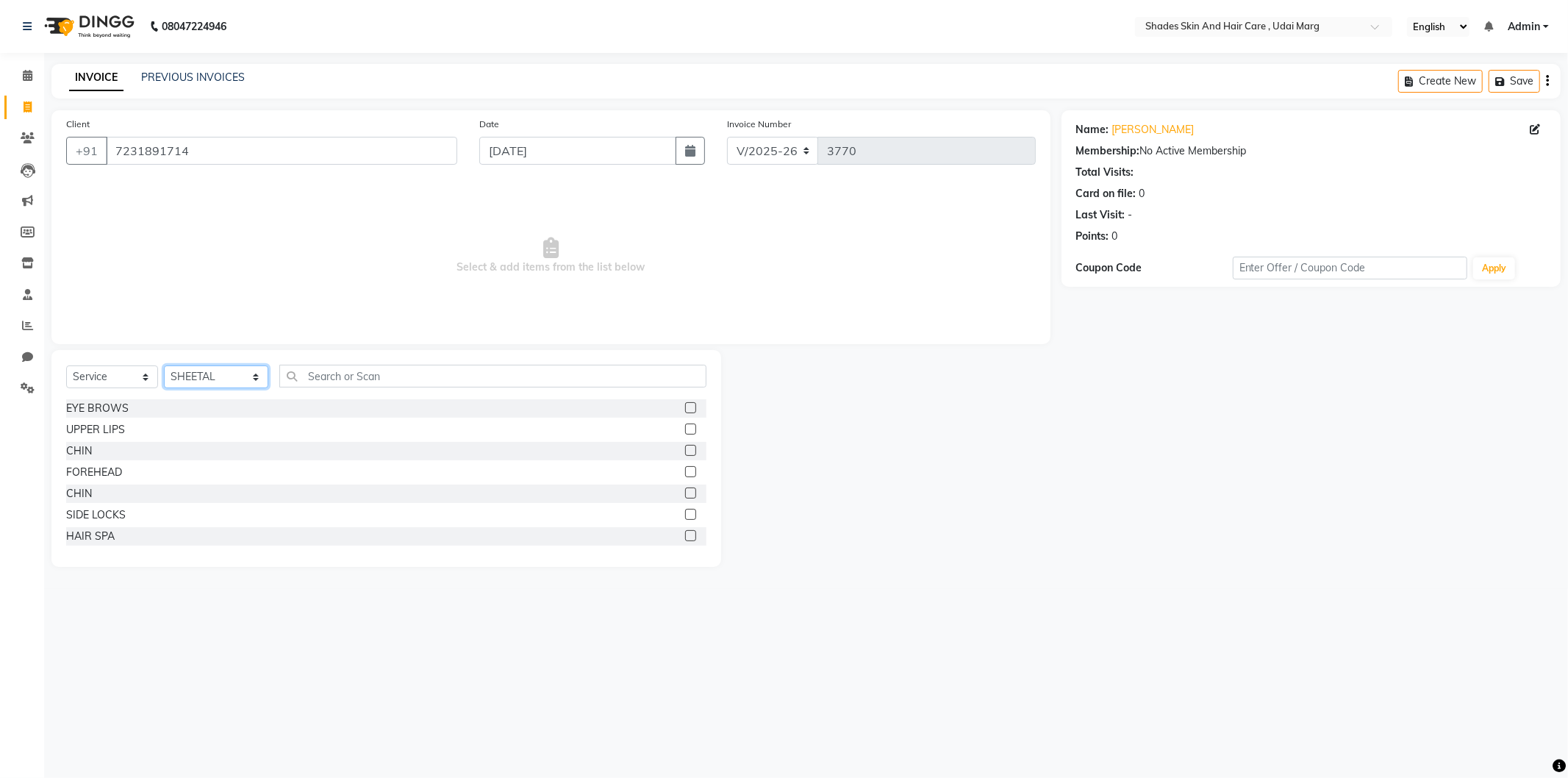
click at [257, 384] on select "Select Stylist [PERSON_NAME] ADMIN [PERSON_NAME] [PERSON_NAME] GAYATRI [PERSON_…" at bounding box center [216, 377] width 104 height 23
select select "74311"
click at [164, 367] on select "Select Stylist [PERSON_NAME] ADMIN [PERSON_NAME] [PERSON_NAME] GAYATRI [PERSON_…" at bounding box center [216, 377] width 104 height 23
click at [371, 376] on input "text" at bounding box center [493, 376] width 427 height 23
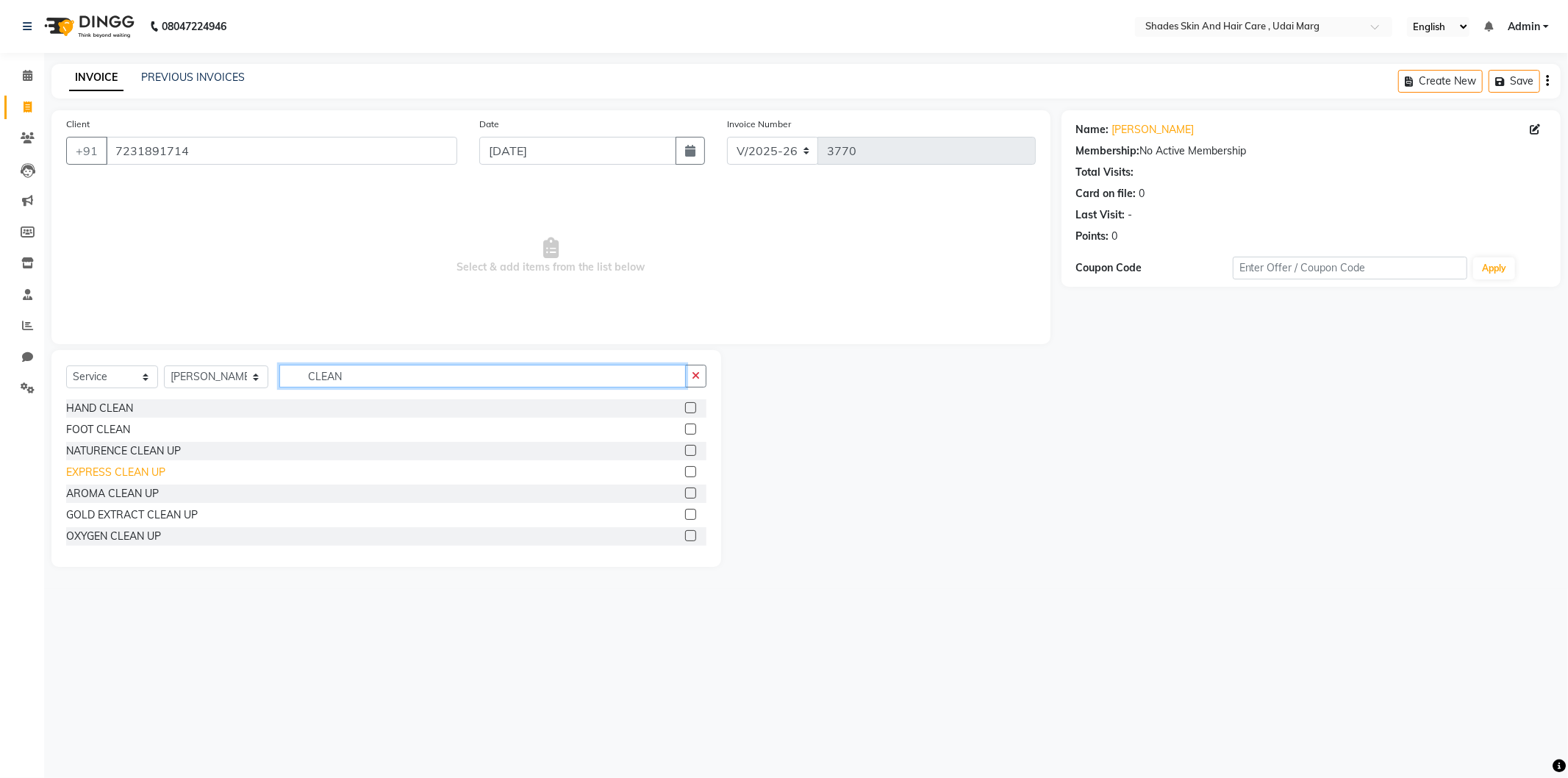
type input "CLEAN"
click at [146, 472] on div "EXPRESS CLEAN UP" at bounding box center [116, 472] width 100 height 15
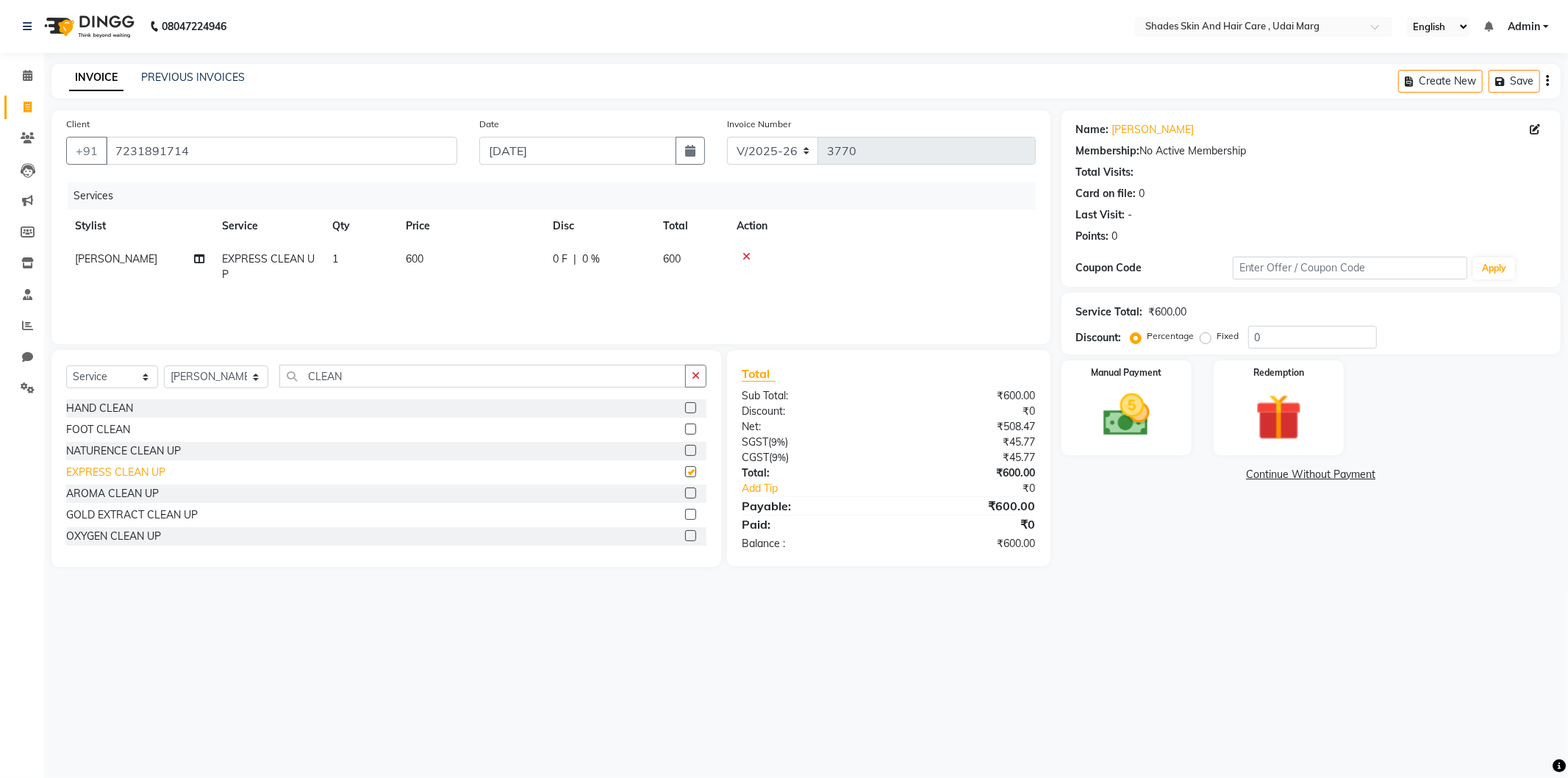
checkbox input "false"
click at [155, 451] on div "NATURENCE CLEAN UP" at bounding box center [123, 450] width 115 height 15
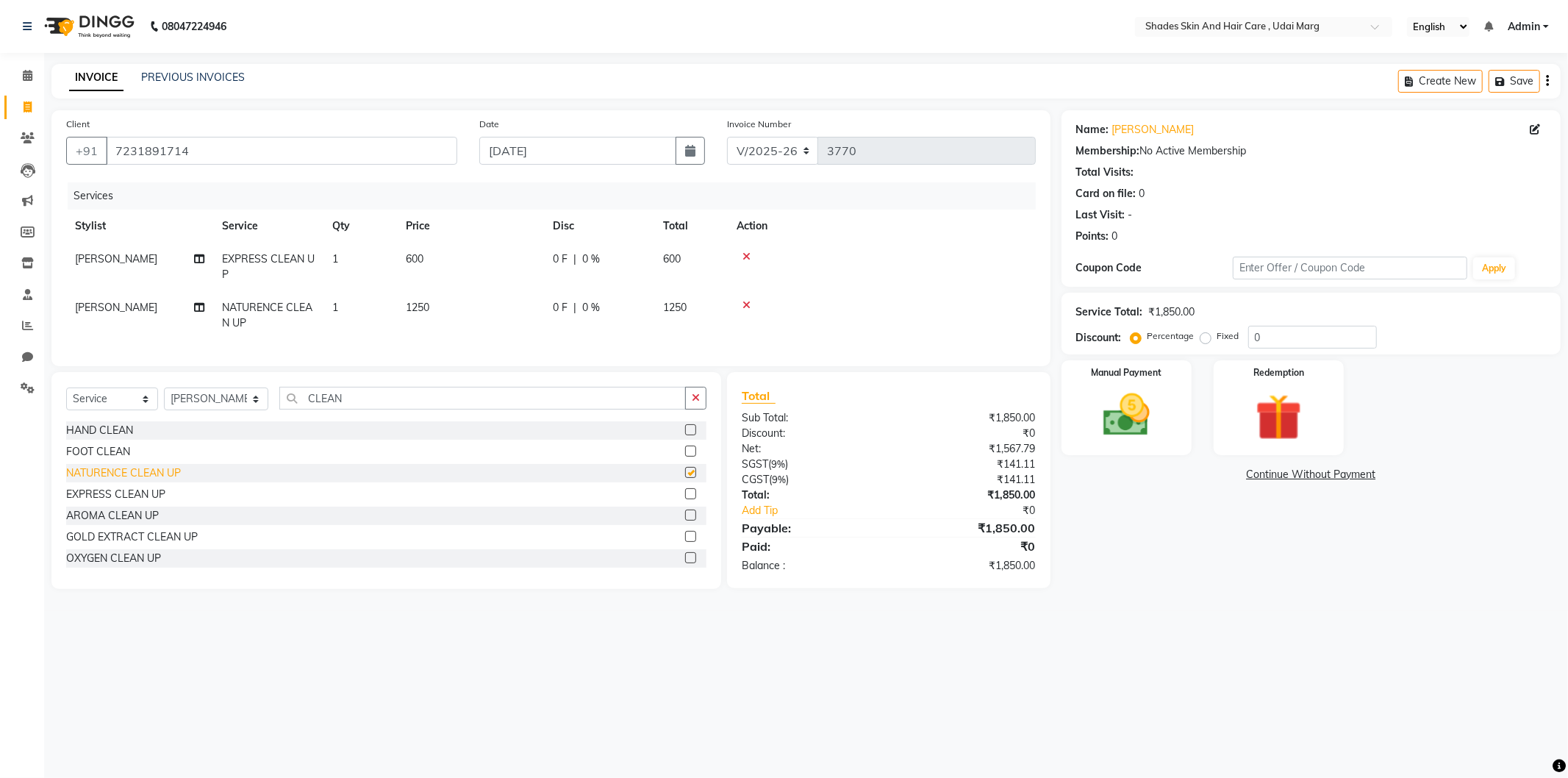
checkbox input "false"
click at [414, 258] on span "600" at bounding box center [414, 259] width 18 height 14
select select "74311"
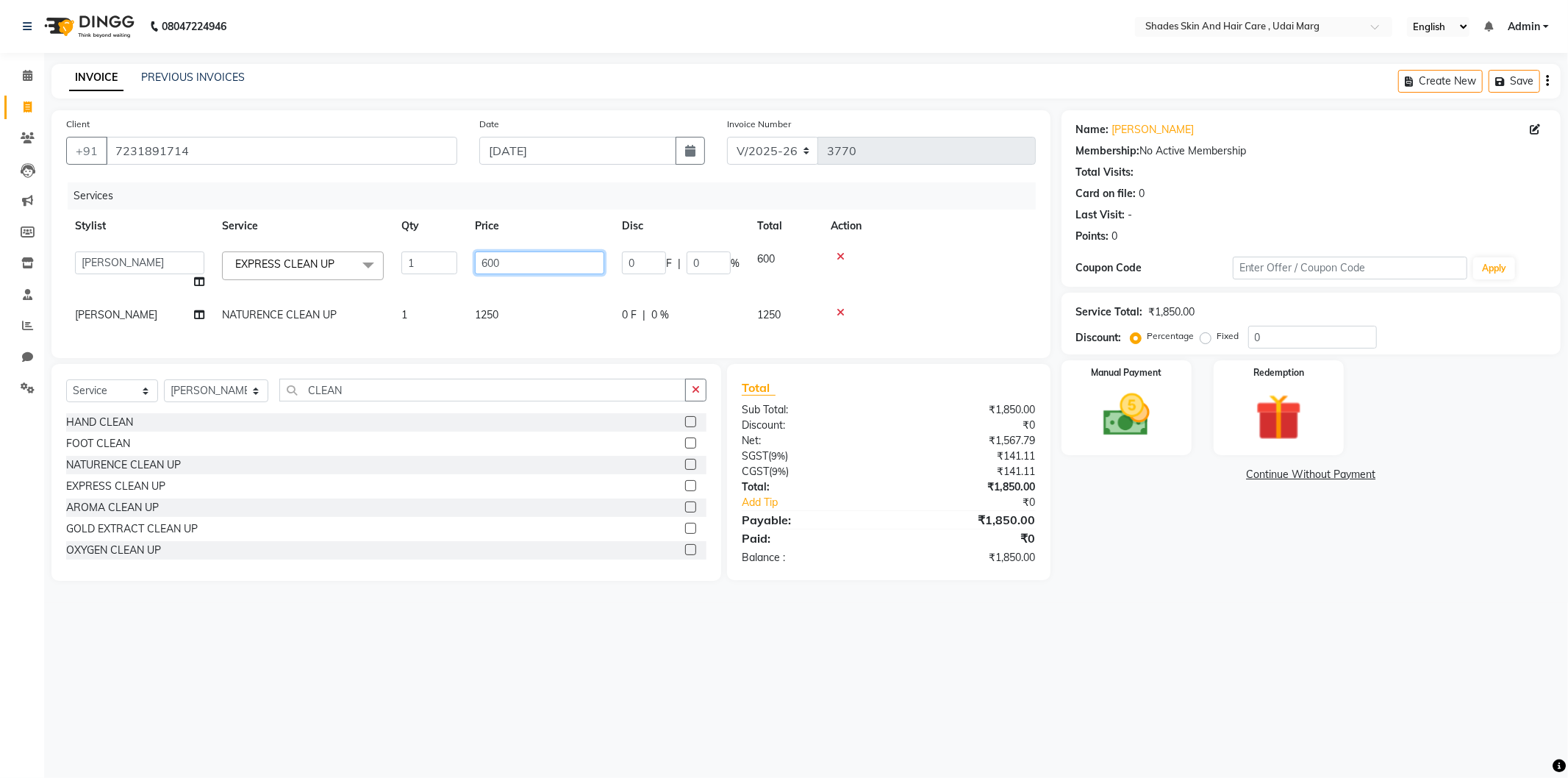
drag, startPoint x: 486, startPoint y: 265, endPoint x: 497, endPoint y: 263, distance: 11.2
click at [496, 263] on input "600" at bounding box center [539, 263] width 129 height 23
type input "1050"
click at [496, 288] on td "1050" at bounding box center [539, 271] width 147 height 56
select select "74311"
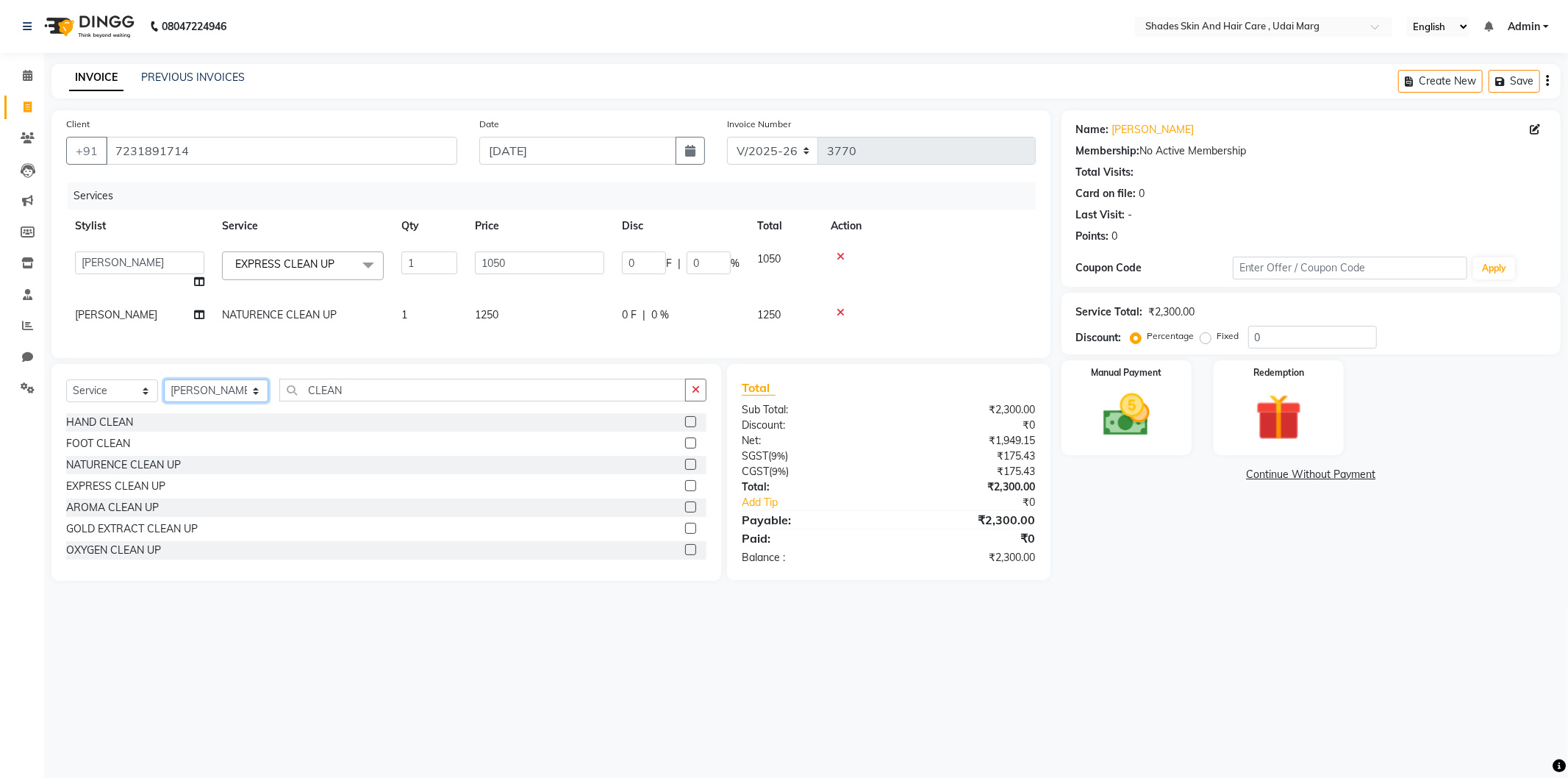
click at [247, 403] on select "Select Stylist [PERSON_NAME] ADMIN [PERSON_NAME] [PERSON_NAME] GAYATRI [PERSON_…" at bounding box center [216, 391] width 104 height 23
click at [405, 397] on input "CLEAN" at bounding box center [483, 390] width 406 height 23
type input "C"
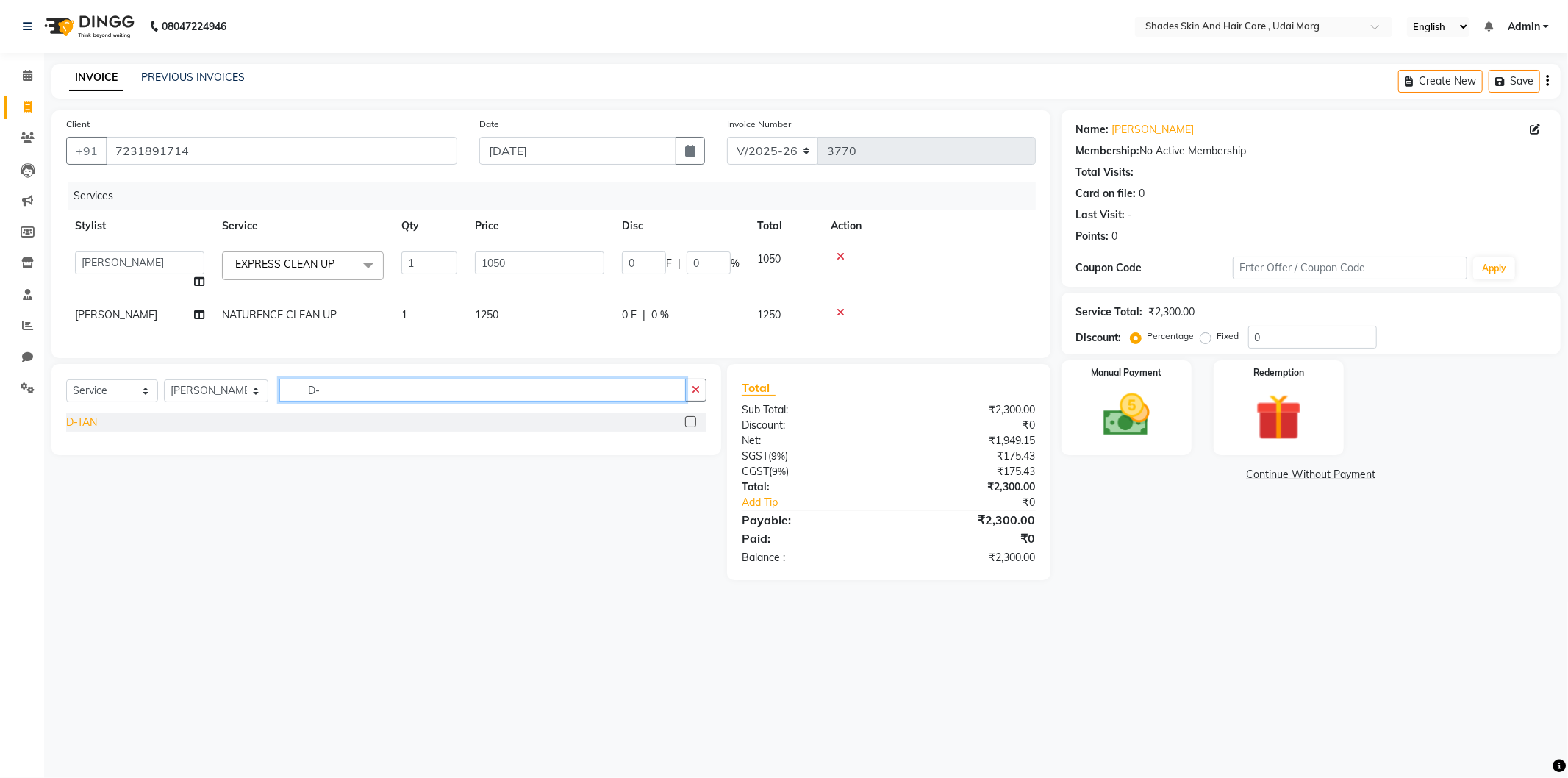
type input "D-"
click at [100, 426] on div "D-TAN" at bounding box center [386, 422] width 641 height 18
click at [85, 430] on div "D-TAN" at bounding box center [81, 422] width 31 height 15
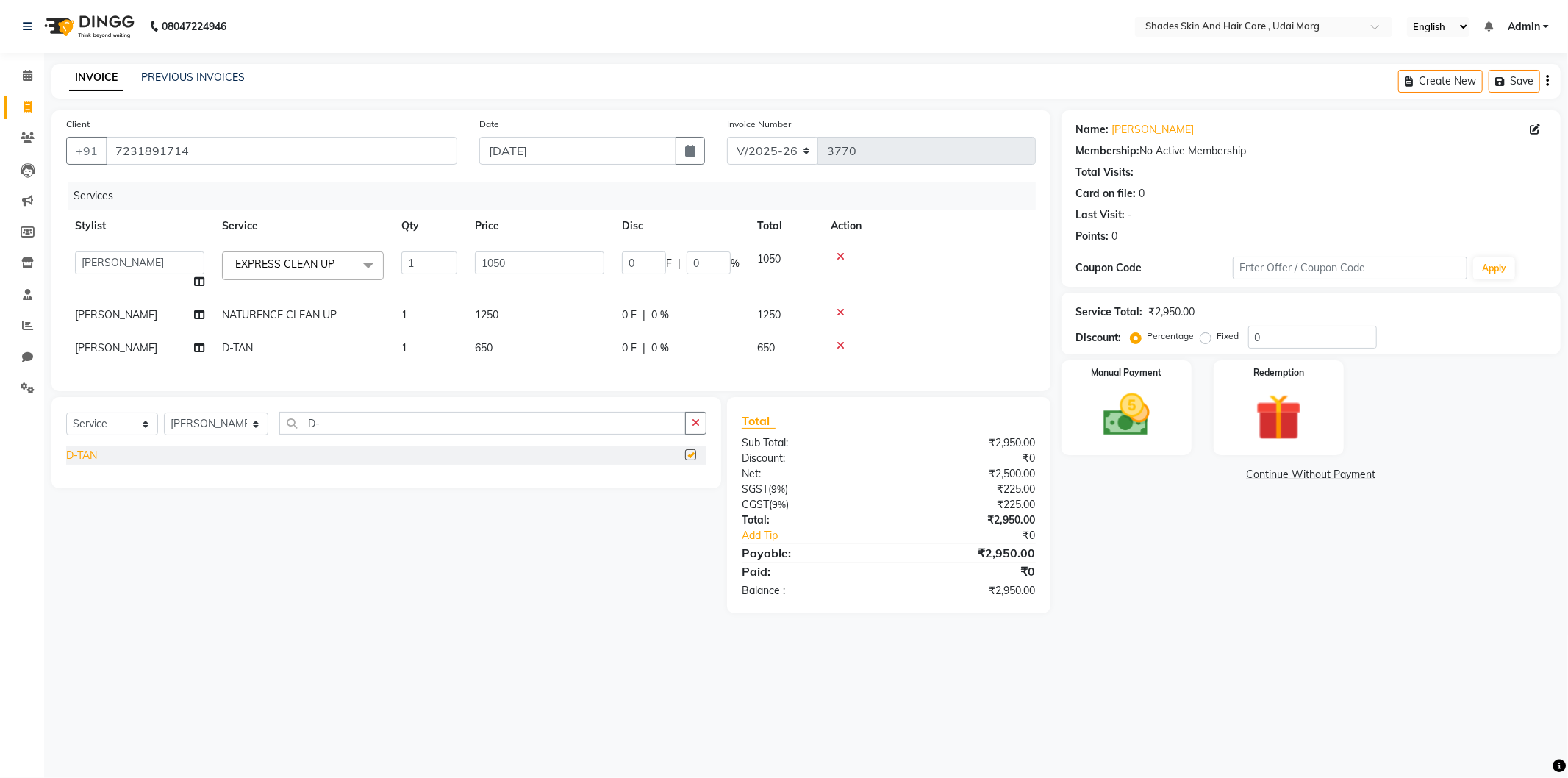
checkbox input "false"
click at [351, 429] on input "D-" at bounding box center [483, 423] width 406 height 23
type input "D"
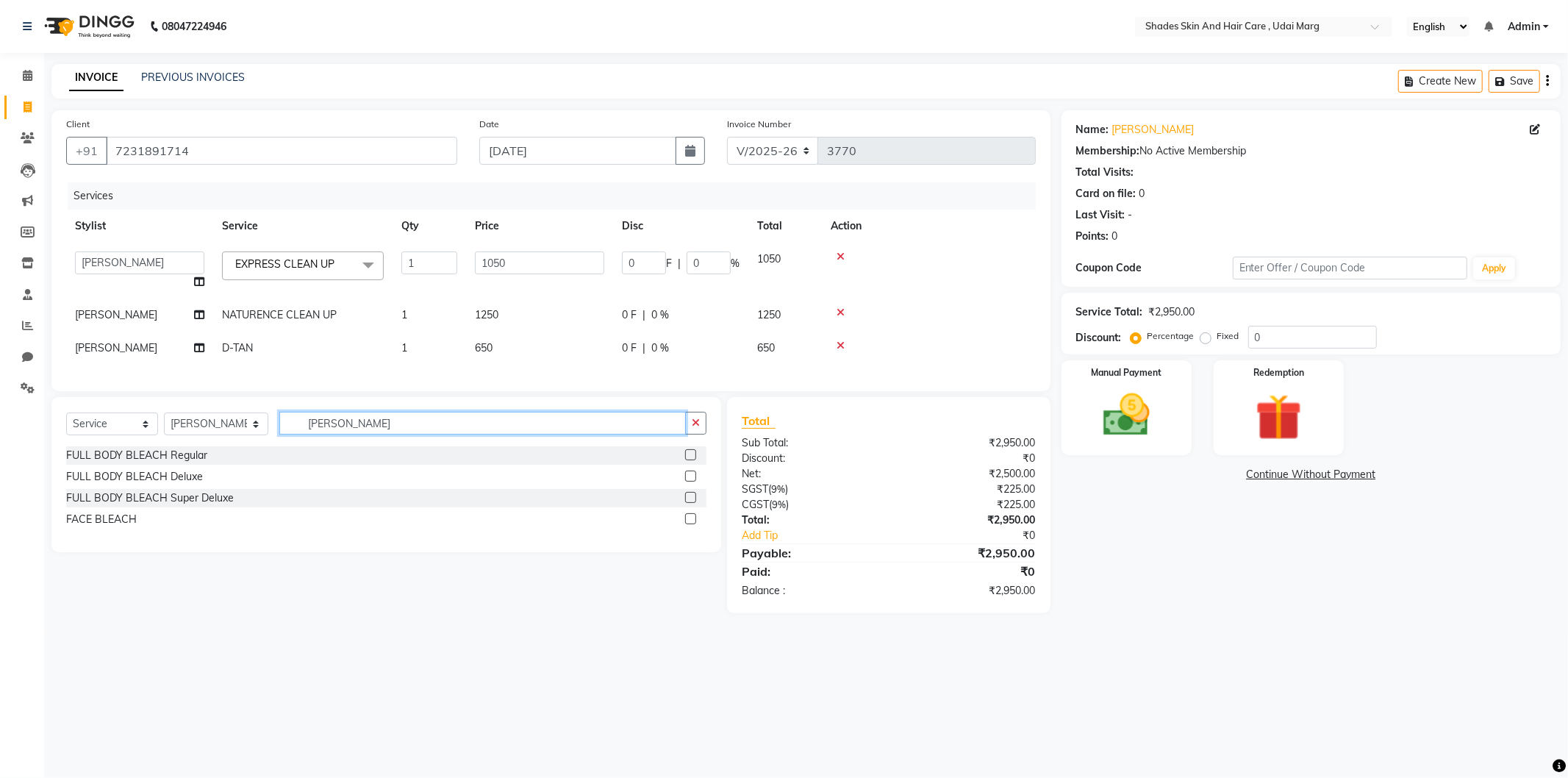
type input "[PERSON_NAME]"
click at [108, 521] on div "FULL BODY BLEACH Regular FULL BODY BLEACH Deluxe FULL BODY BLEACH Super Deluxe …" at bounding box center [386, 489] width 641 height 85
click at [109, 528] on div "FACE BLEACH" at bounding box center [101, 519] width 71 height 15
checkbox input "false"
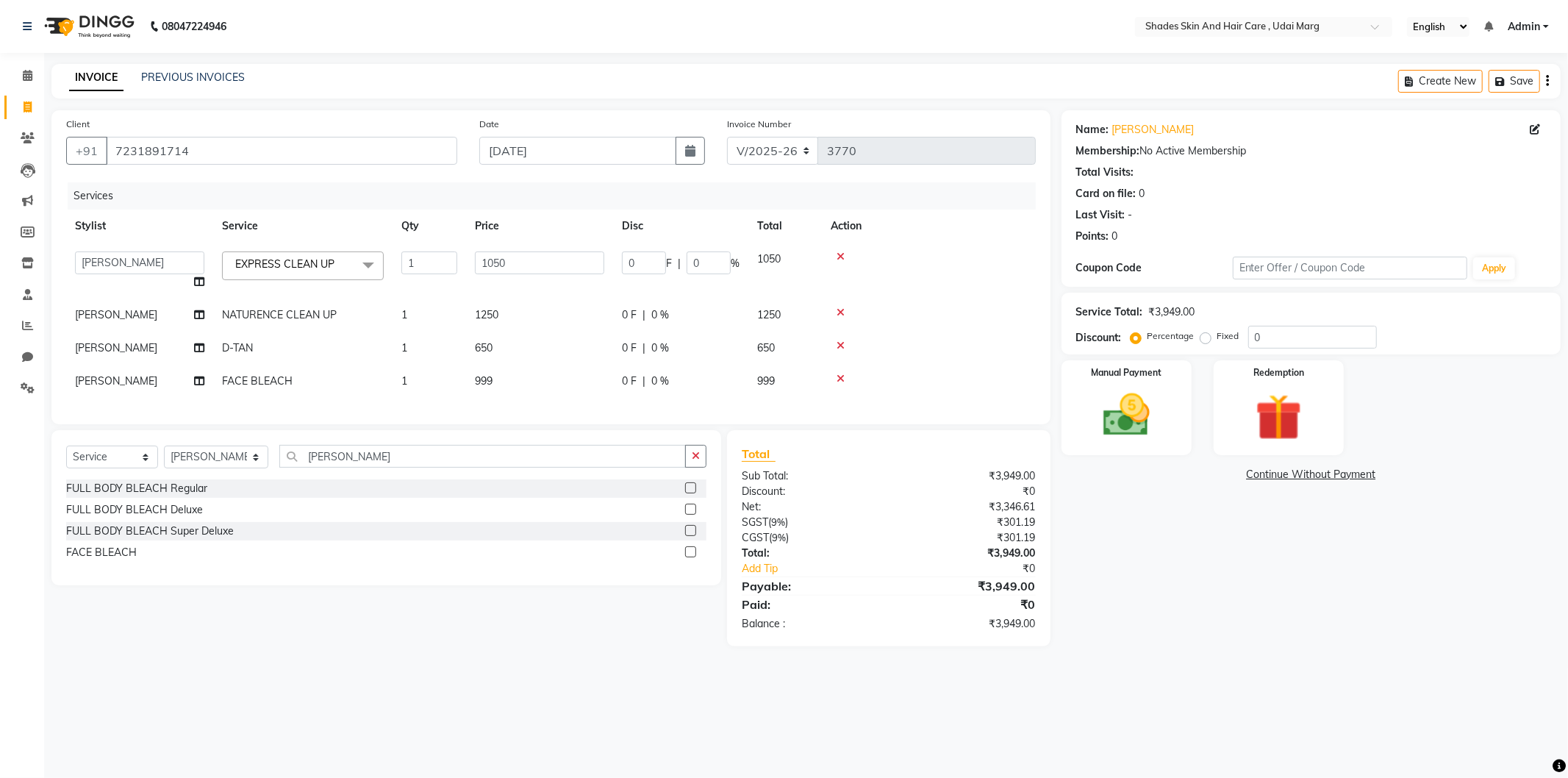
click at [494, 392] on td "999" at bounding box center [539, 382] width 147 height 33
select select "74311"
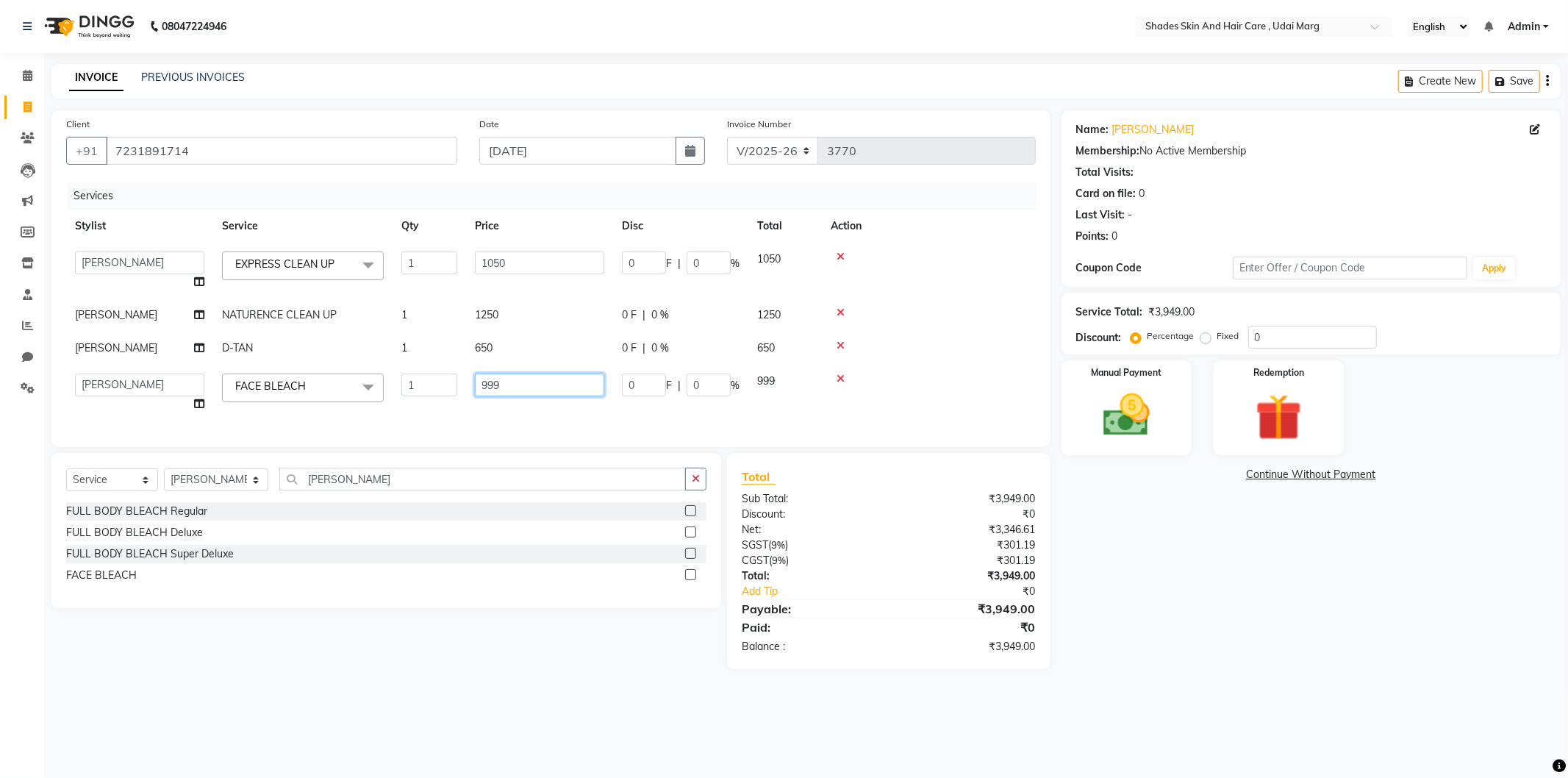
click at [537, 391] on input "999" at bounding box center [539, 385] width 129 height 23
type input "9"
type input "650"
click at [504, 410] on div "Services Stylist Service Qty Price Disc Total Action [PERSON_NAME] ADMIN [PERSO…" at bounding box center [551, 308] width 970 height 250
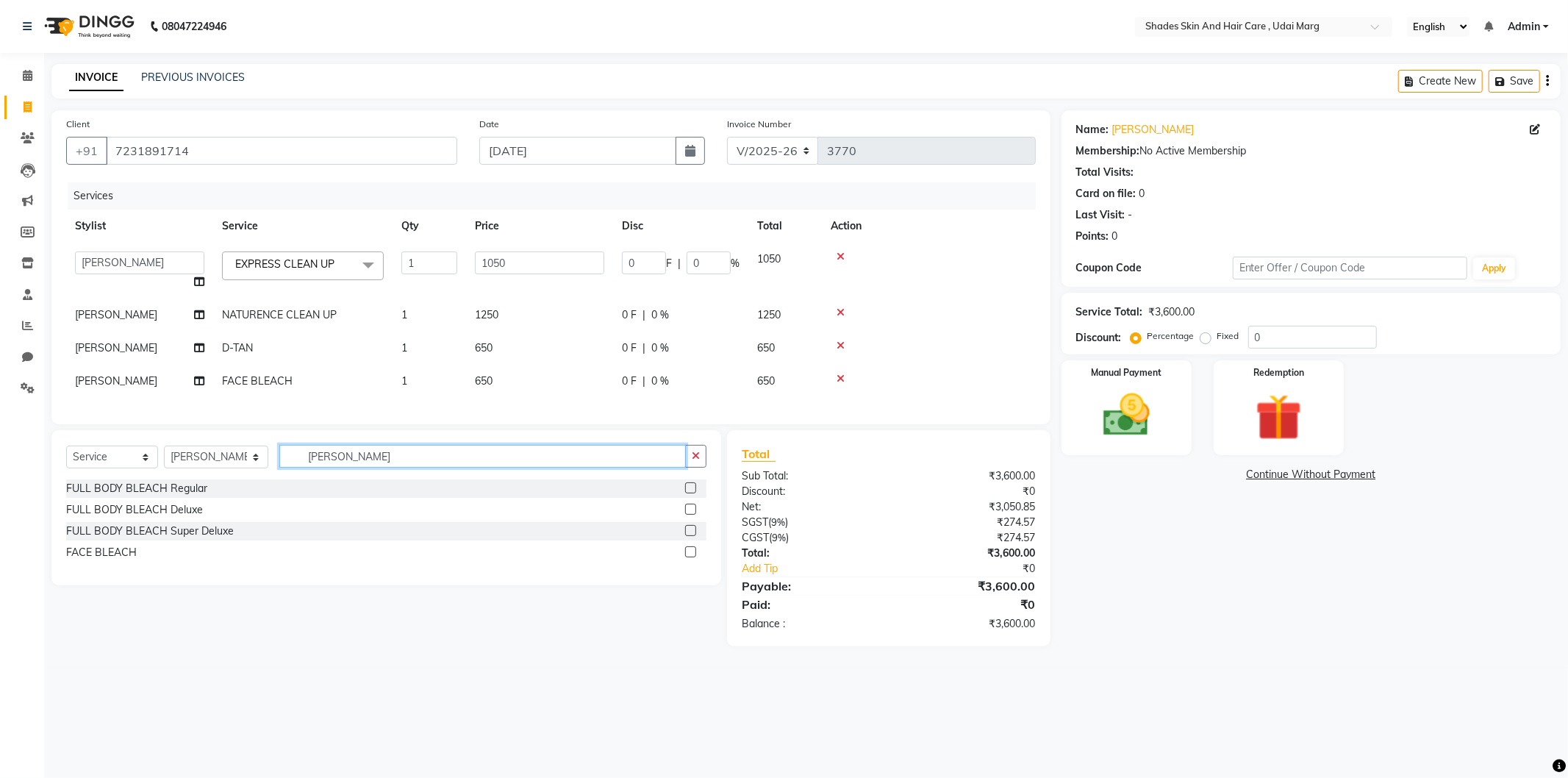
click at [348, 468] on input "[PERSON_NAME]" at bounding box center [483, 456] width 406 height 23
type input "B"
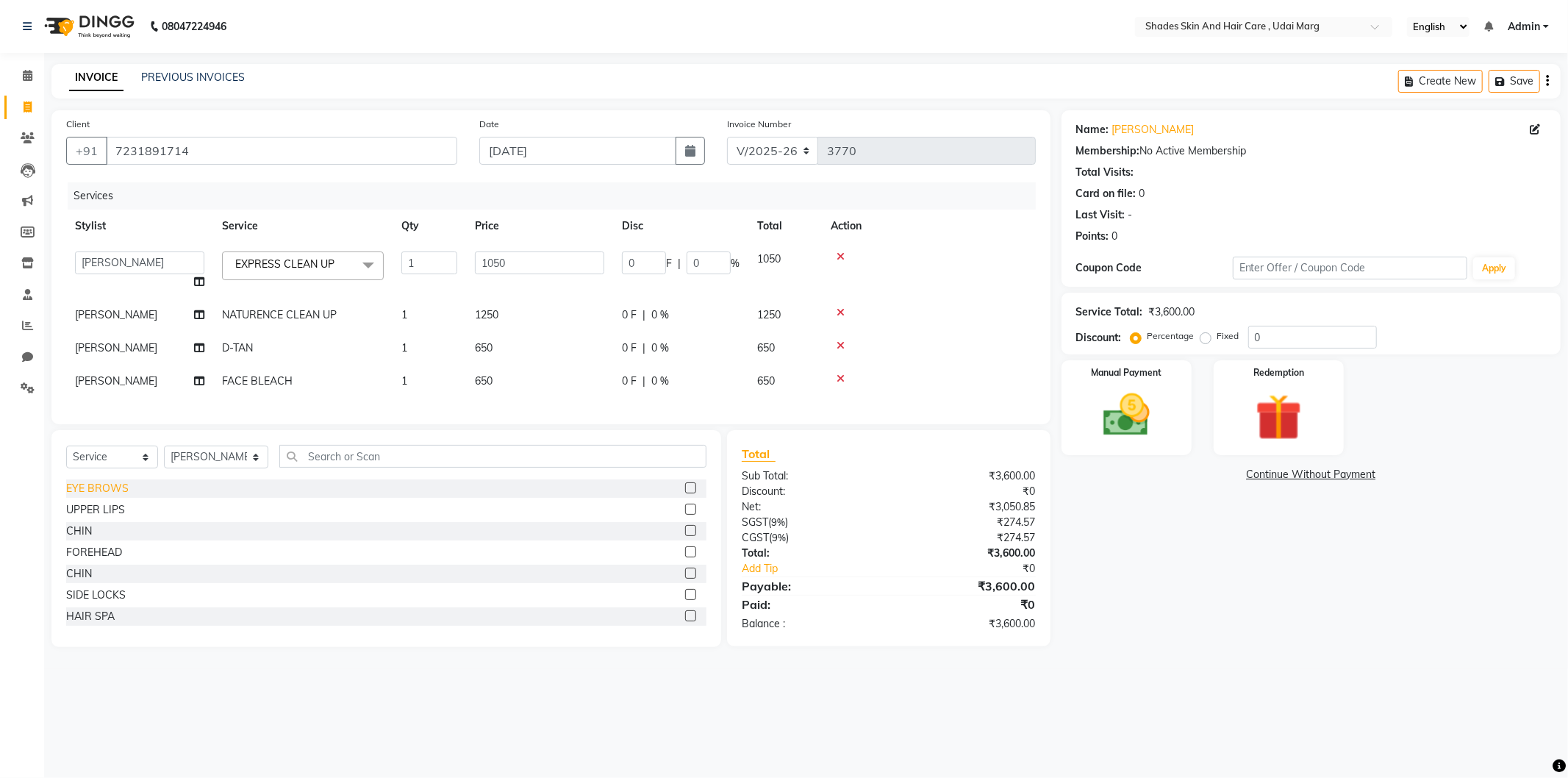
click at [89, 497] on div "EYE BROWS" at bounding box center [97, 489] width 62 height 15
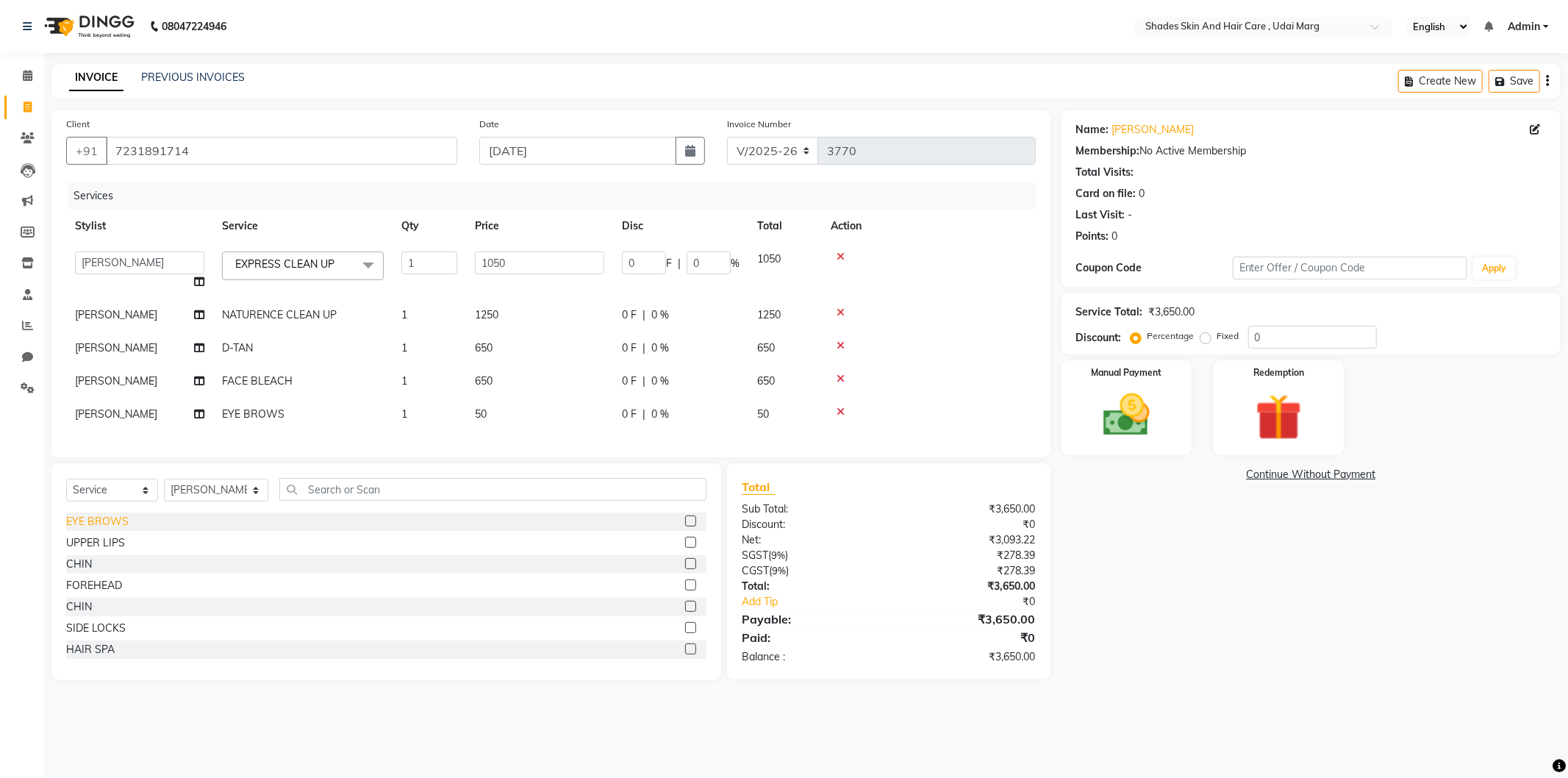
click at [91, 529] on div "EYE BROWS" at bounding box center [97, 521] width 62 height 15
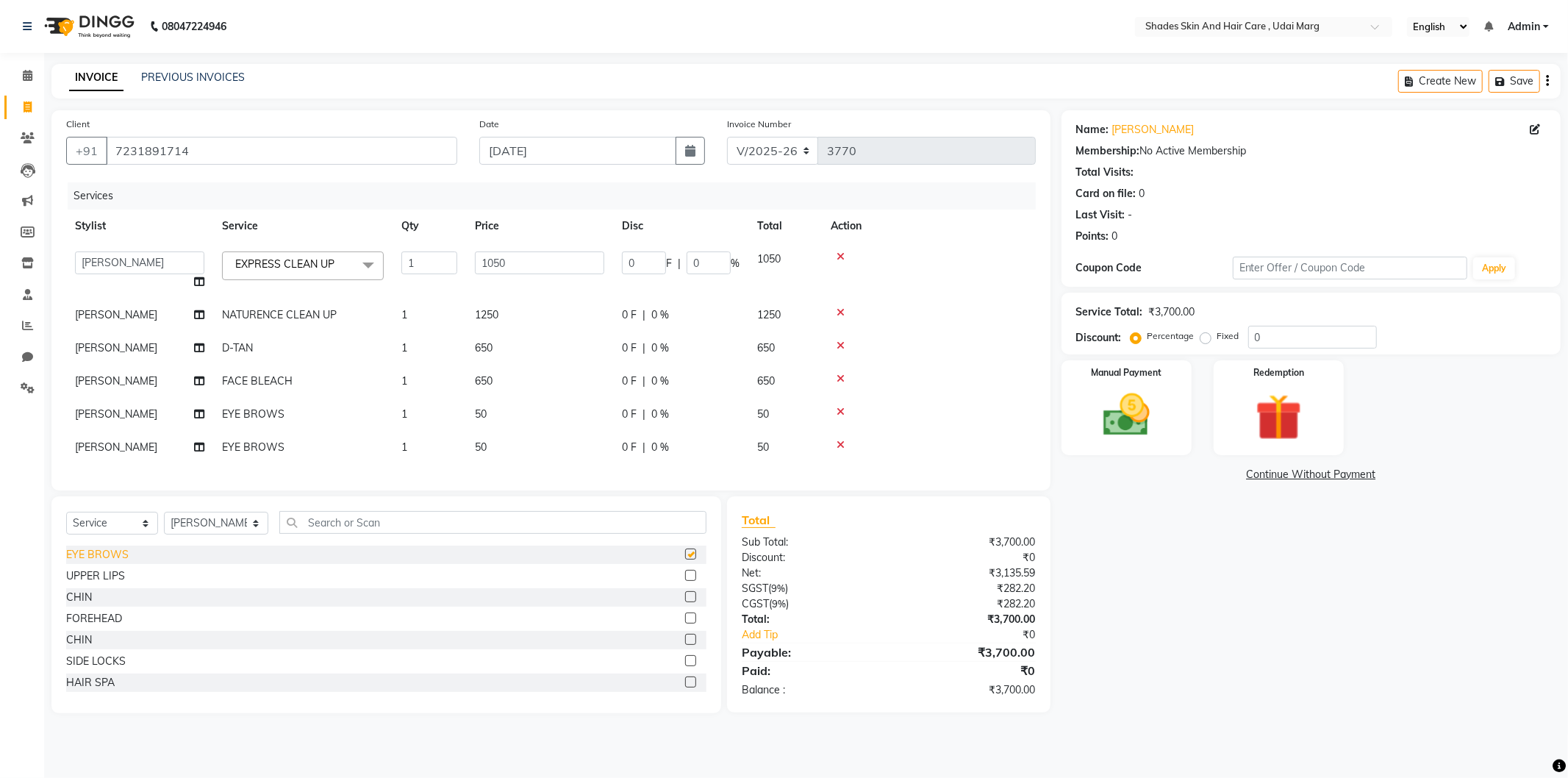
checkbox input "false"
click at [225, 535] on select "Select Stylist [PERSON_NAME] ADMIN [PERSON_NAME] [PERSON_NAME] GAYATRI [PERSON_…" at bounding box center [216, 523] width 104 height 23
select select "74309"
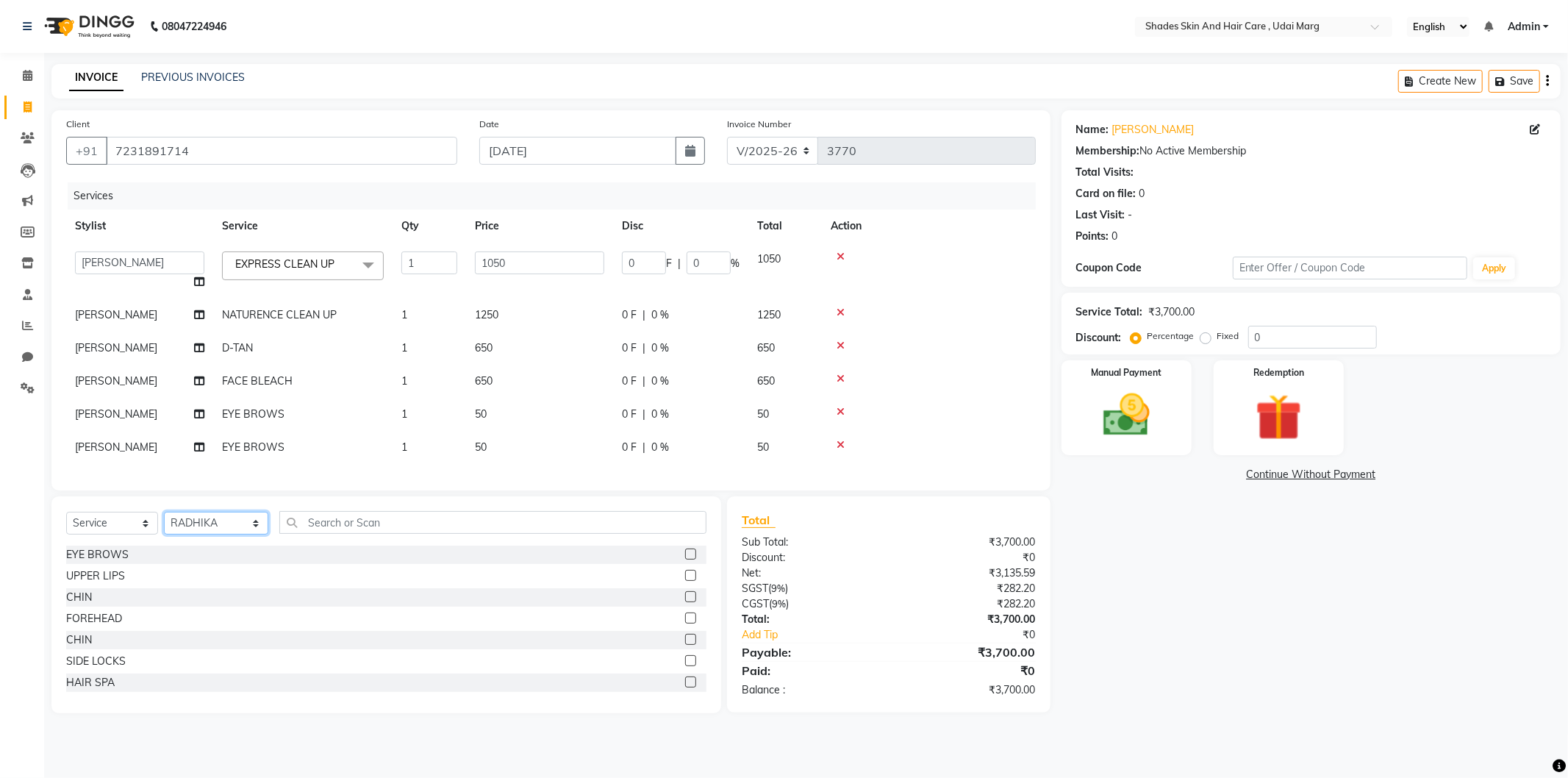
click at [164, 525] on select "Select Stylist [PERSON_NAME] ADMIN [PERSON_NAME] [PERSON_NAME] GAYATRI [PERSON_…" at bounding box center [216, 523] width 104 height 23
click at [315, 525] on input "text" at bounding box center [493, 522] width 427 height 23
type input "FULL ARM"
click at [108, 605] on div "FULL ARMS" at bounding box center [95, 597] width 58 height 15
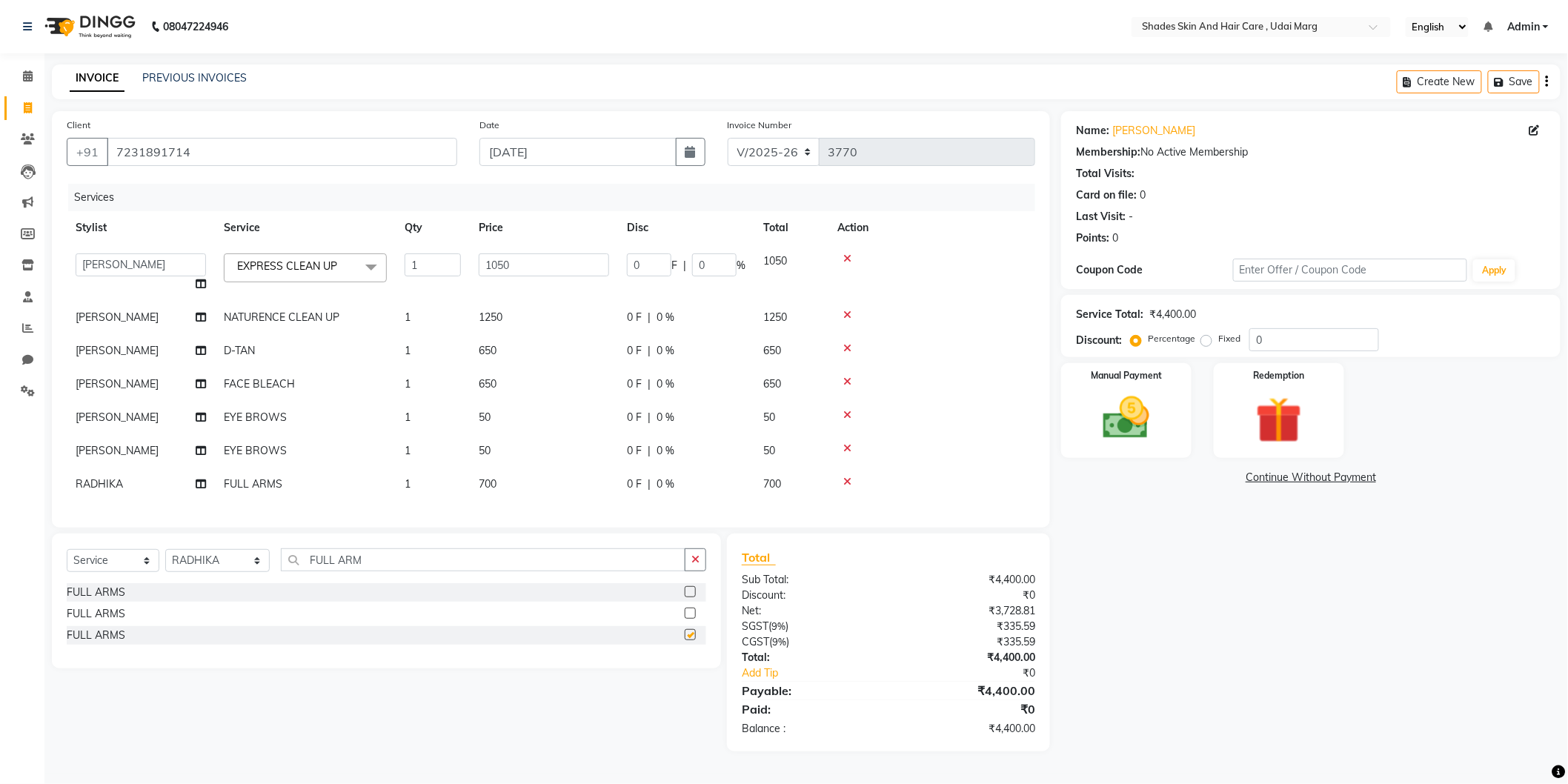
checkbox input "false"
click at [504, 482] on td "700" at bounding box center [544, 484] width 149 height 34
select select "74309"
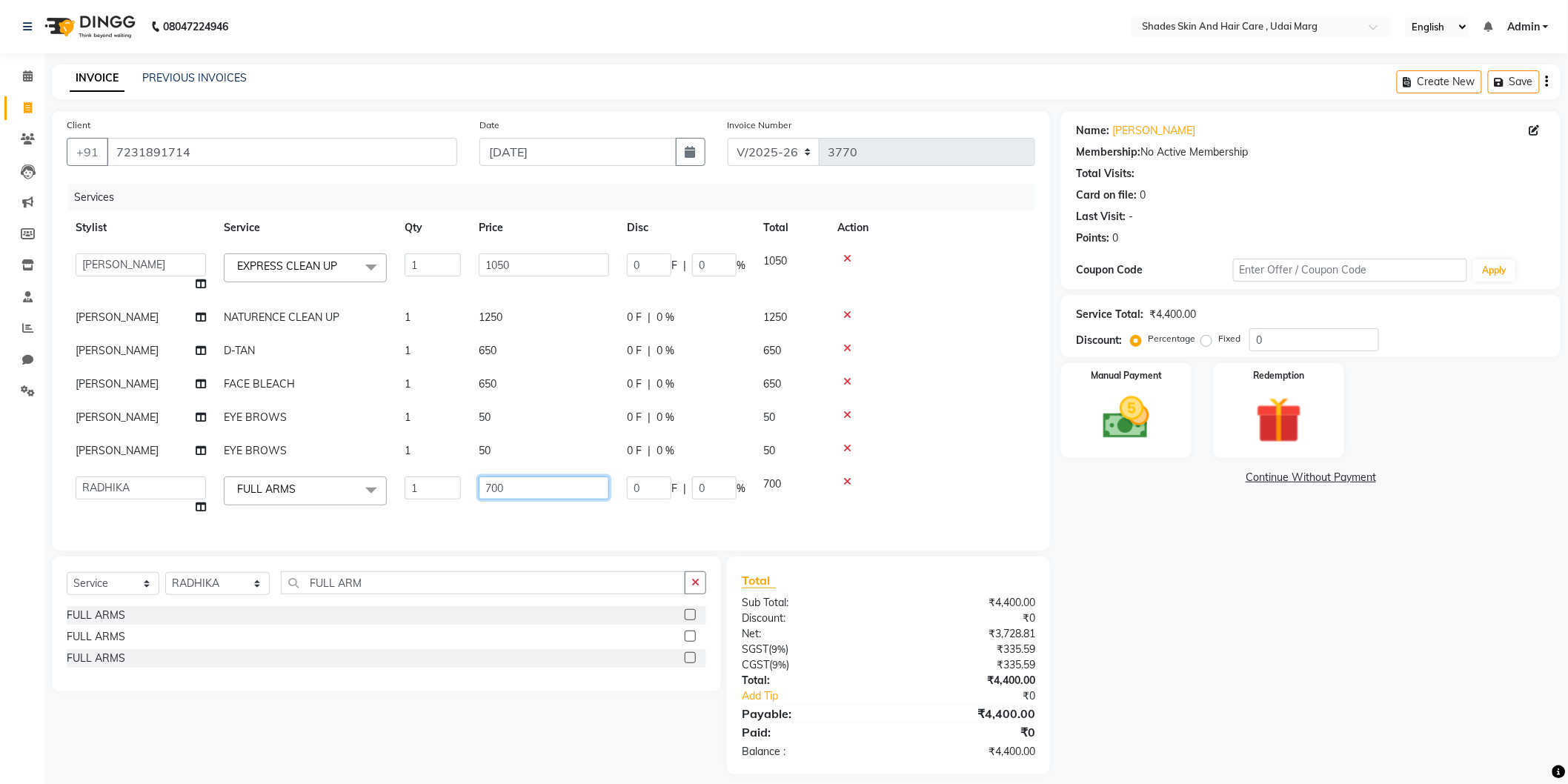
click at [561, 485] on input "700" at bounding box center [544, 488] width 130 height 23
type input "7"
type input "850"
click at [552, 521] on div "Services Stylist Service Qty Price Disc Total Action [PERSON_NAME] ADMIN [PERSO…" at bounding box center [551, 360] width 968 height 352
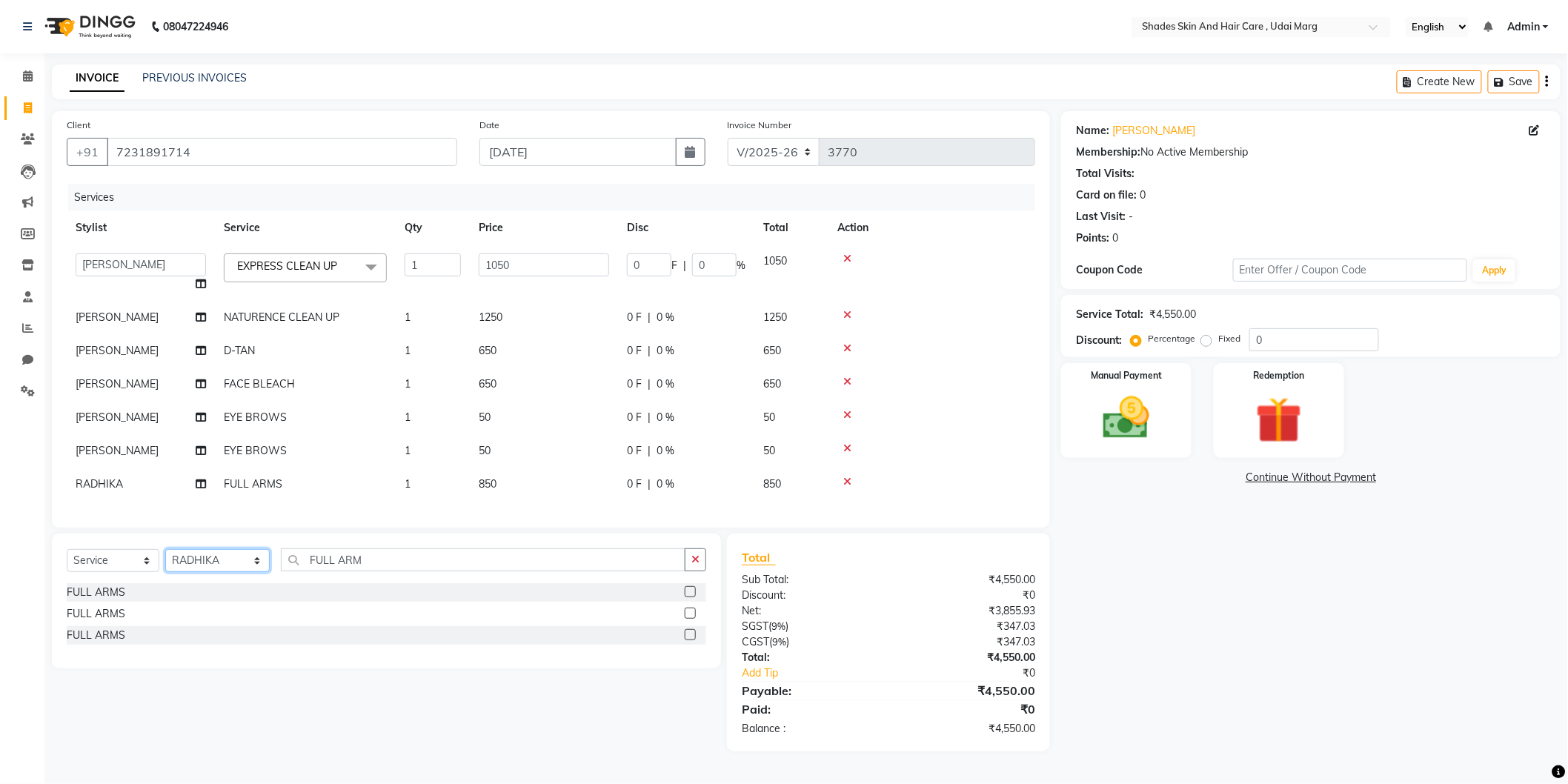
click at [222, 572] on select "Select Stylist [PERSON_NAME] ADMIN [PERSON_NAME] [PERSON_NAME] GAYATRI [PERSON_…" at bounding box center [218, 561] width 104 height 23
click at [381, 566] on input "FULL ARM" at bounding box center [483, 560] width 405 height 23
type input "F"
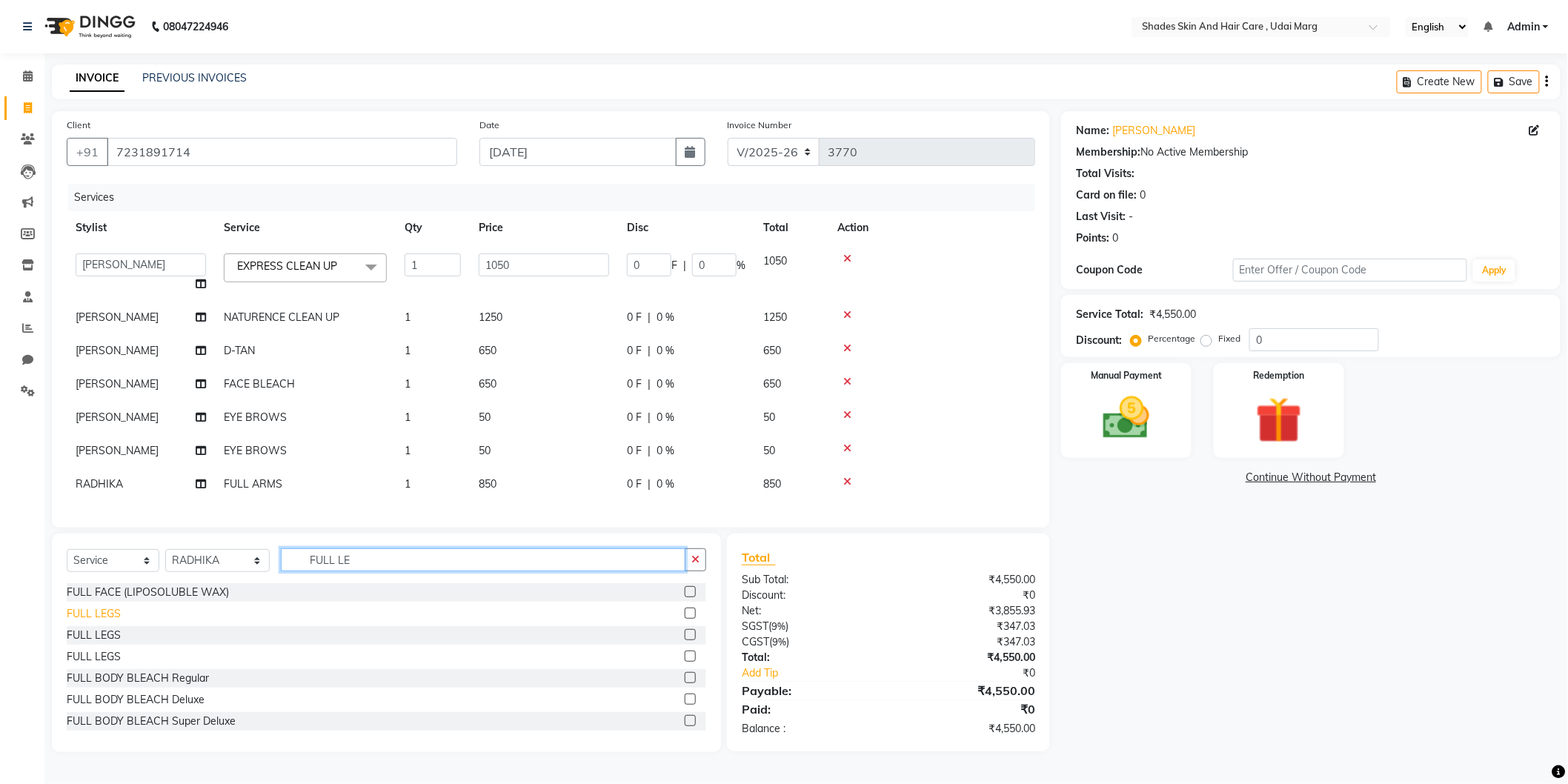
type input "FULL LE"
click at [100, 622] on div "FULL LEGS" at bounding box center [93, 614] width 54 height 15
checkbox input "false"
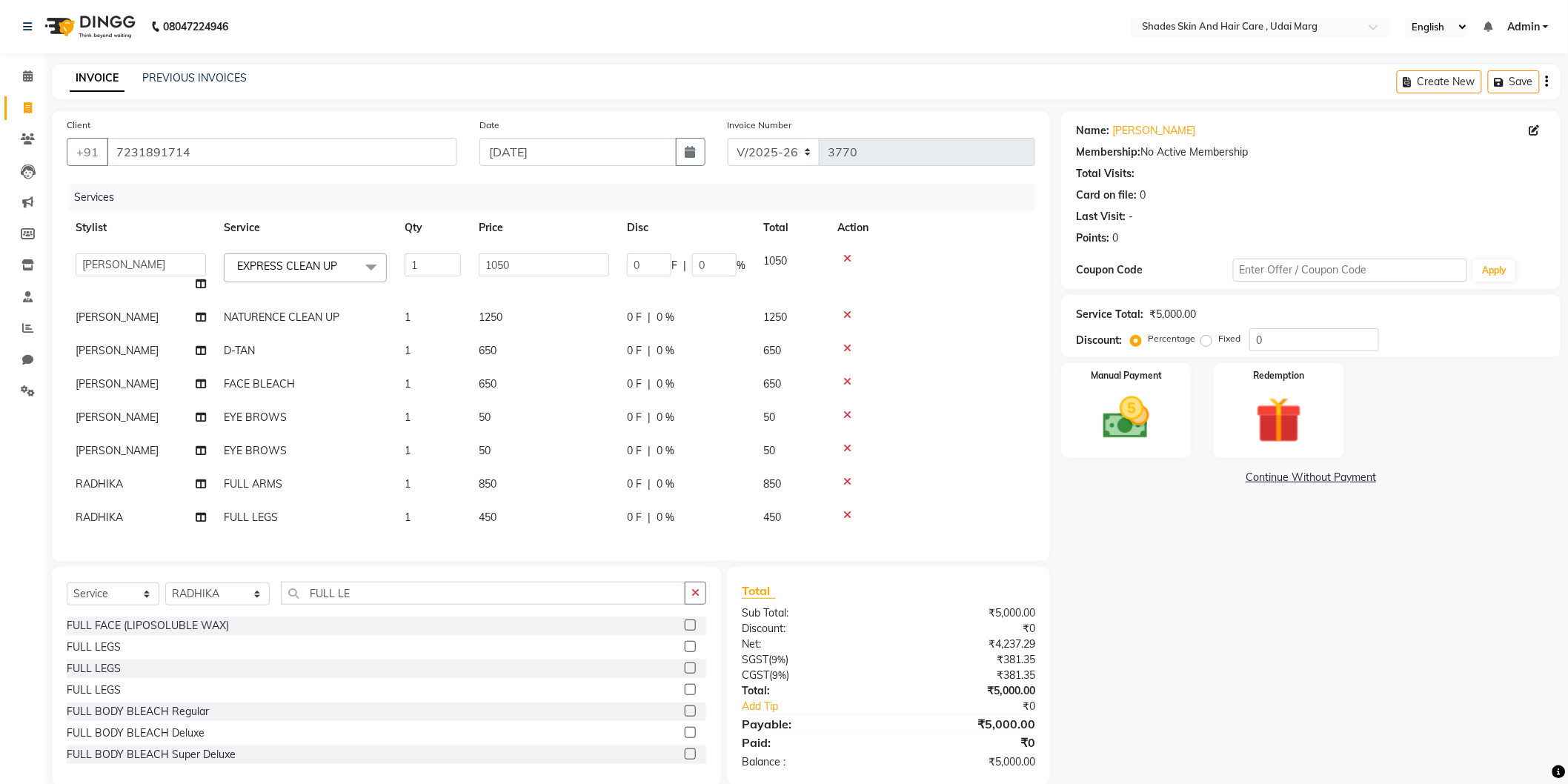
click at [516, 514] on td "450" at bounding box center [544, 518] width 149 height 34
select select "74309"
click at [534, 517] on input "450" at bounding box center [544, 521] width 130 height 23
type input "4"
type input "350"
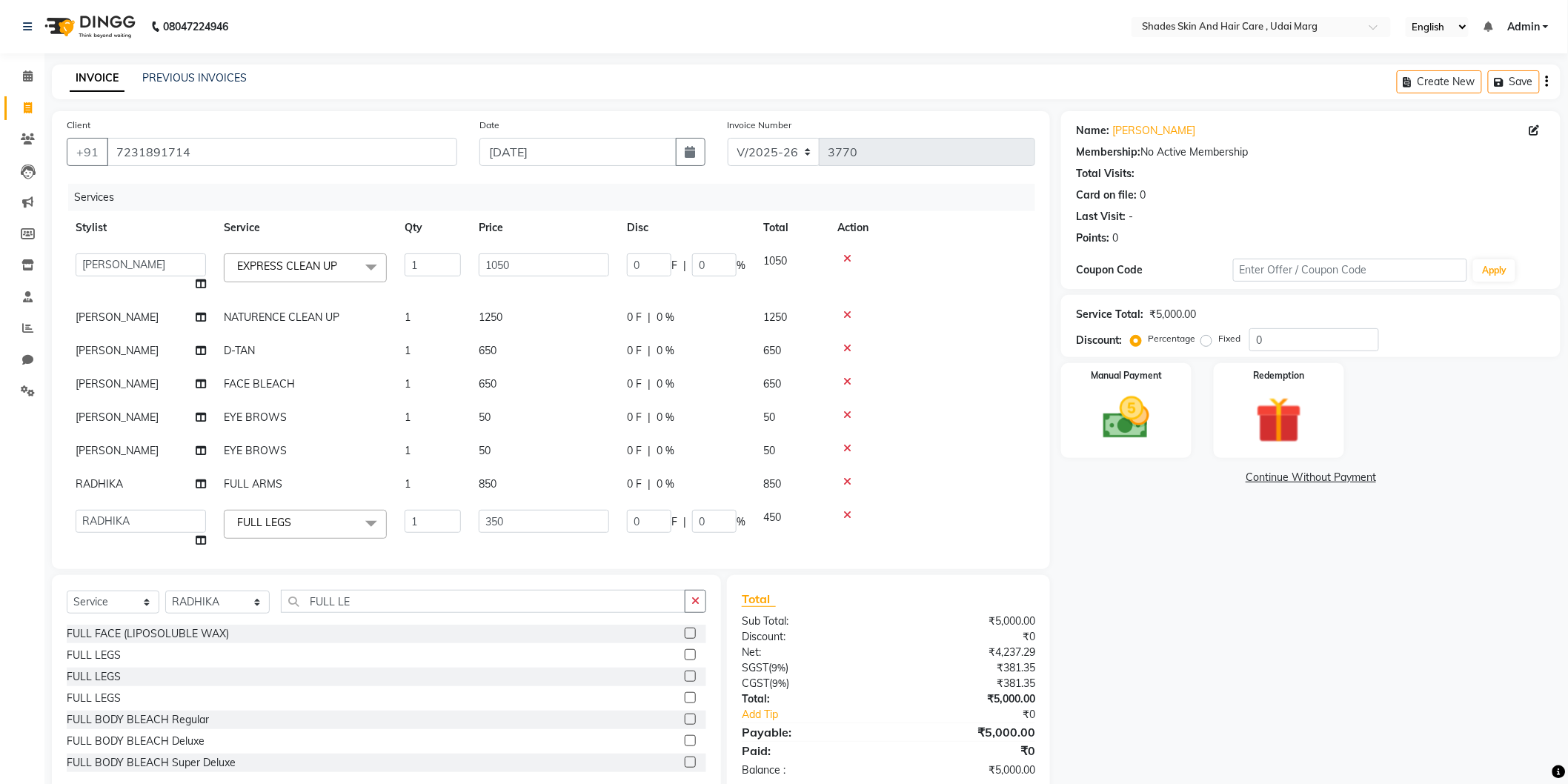
click at [572, 473] on td "850" at bounding box center [544, 484] width 149 height 34
select select "74309"
click at [935, 462] on td at bounding box center [931, 451] width 206 height 34
click at [929, 505] on td at bounding box center [931, 496] width 206 height 56
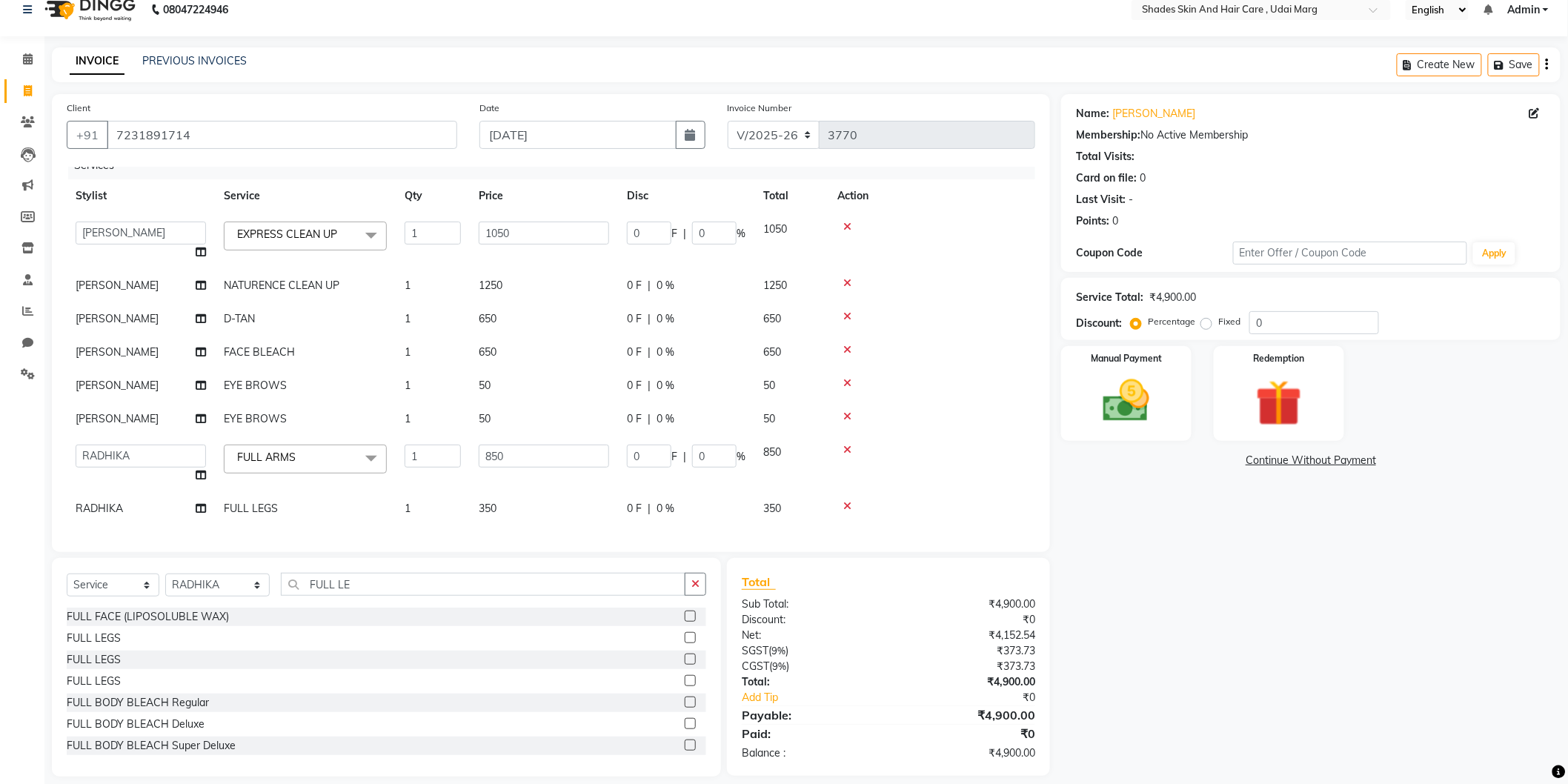
scroll to position [31, 0]
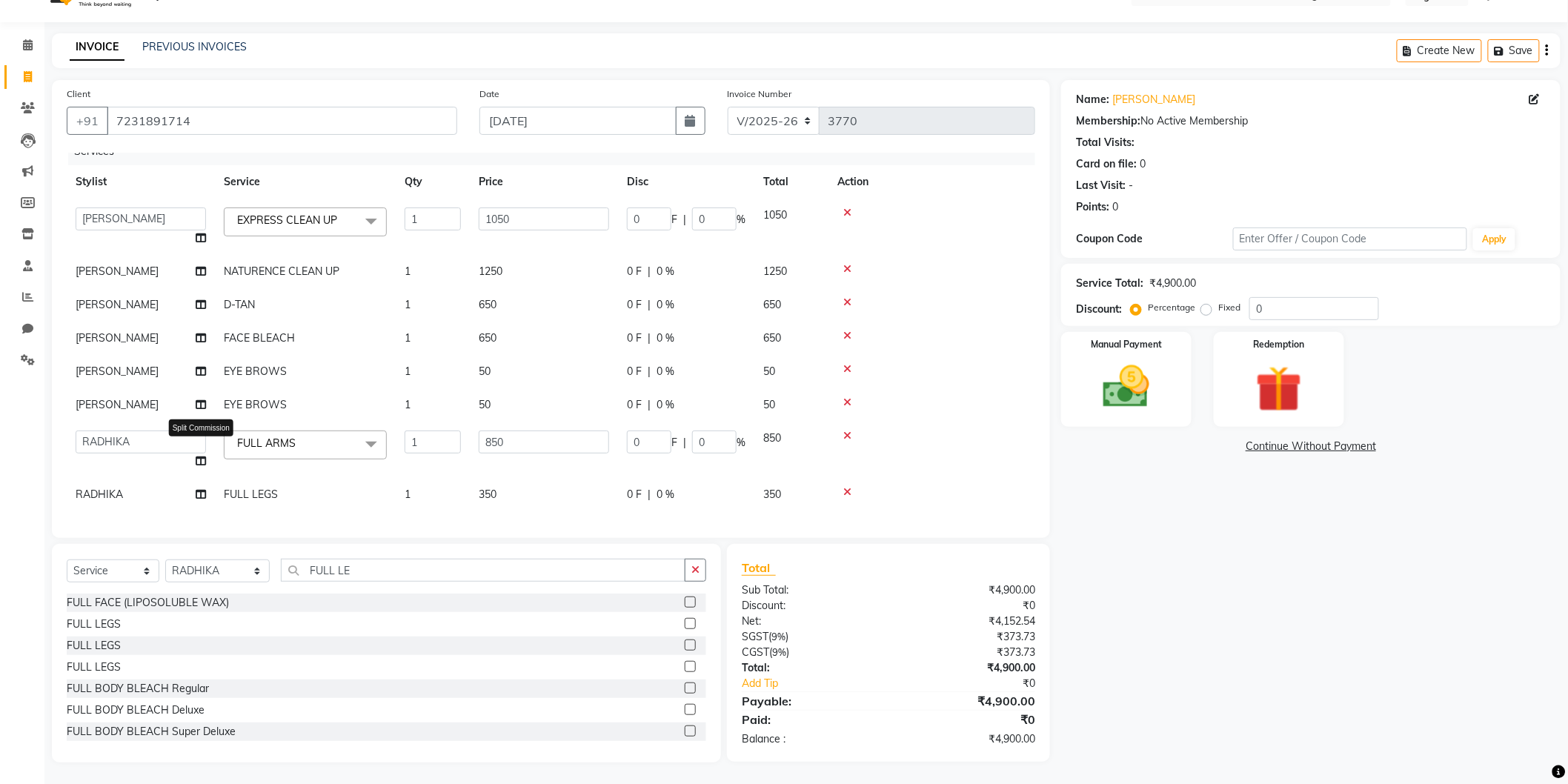
click at [202, 456] on icon at bounding box center [201, 461] width 10 height 10
select select "74309"
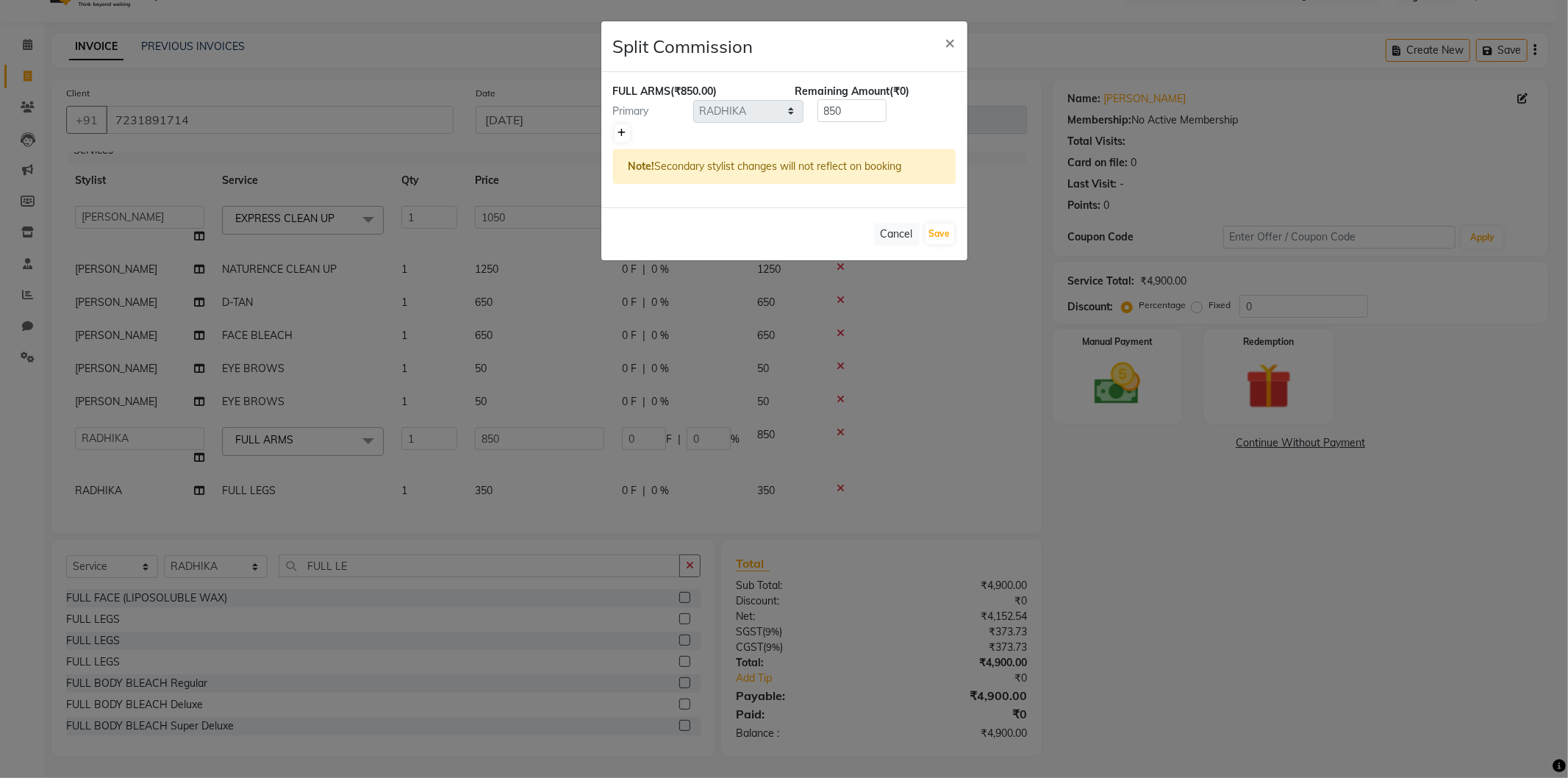
click at [629, 138] on link at bounding box center [621, 133] width 15 height 18
type input "425"
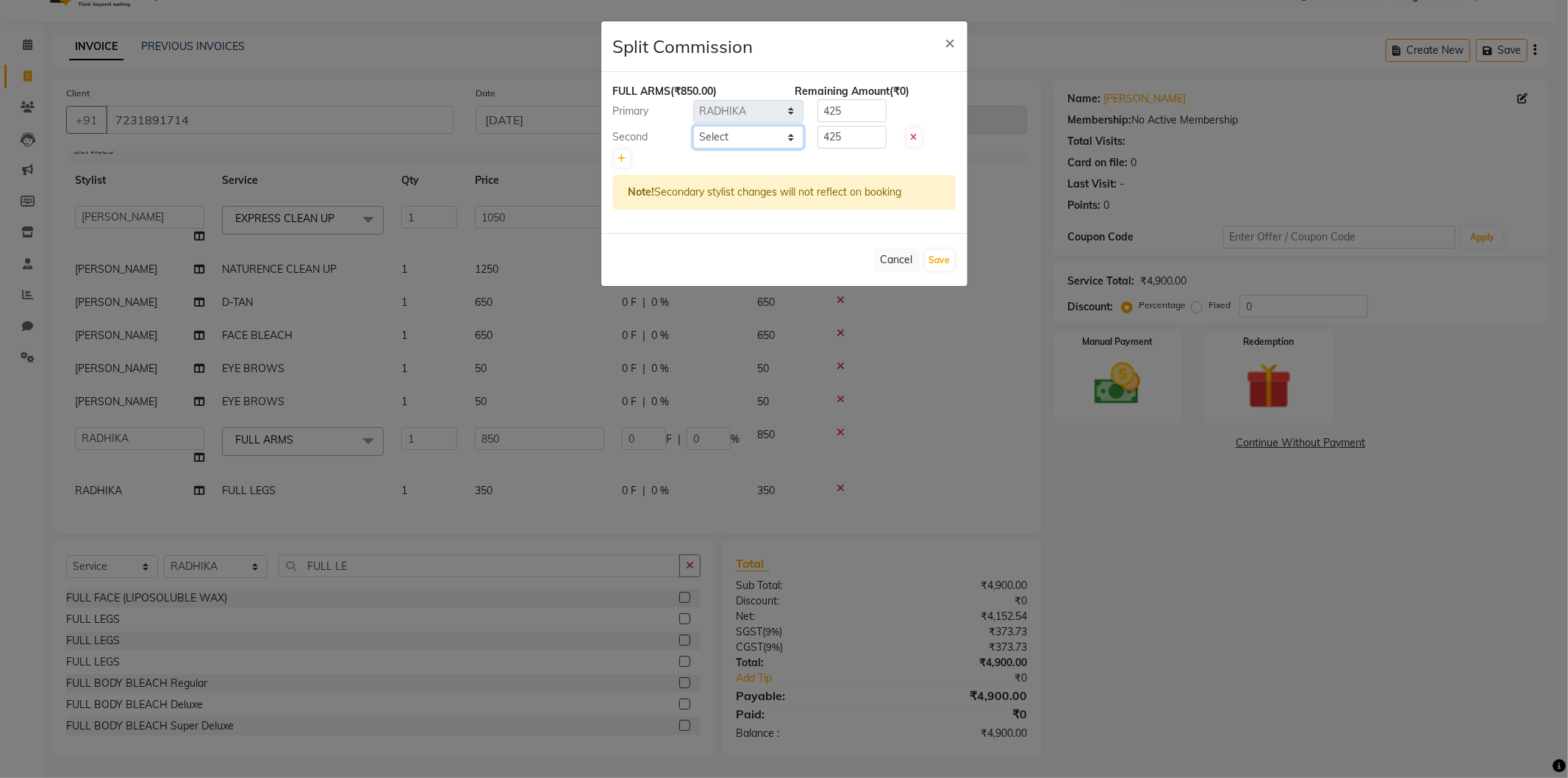
click at [724, 141] on select "Select [PERSON_NAME] ADMIN [PERSON_NAME] [PERSON_NAME] GAYATRI [PERSON_NAME] [P…" at bounding box center [748, 137] width 110 height 23
select select "74339"
click at [693, 126] on select "Select [PERSON_NAME] ADMIN [PERSON_NAME] [PERSON_NAME] GAYATRI [PERSON_NAME] [P…" at bounding box center [748, 137] width 110 height 23
click at [945, 262] on button "Save" at bounding box center [940, 261] width 29 height 21
select select "Select"
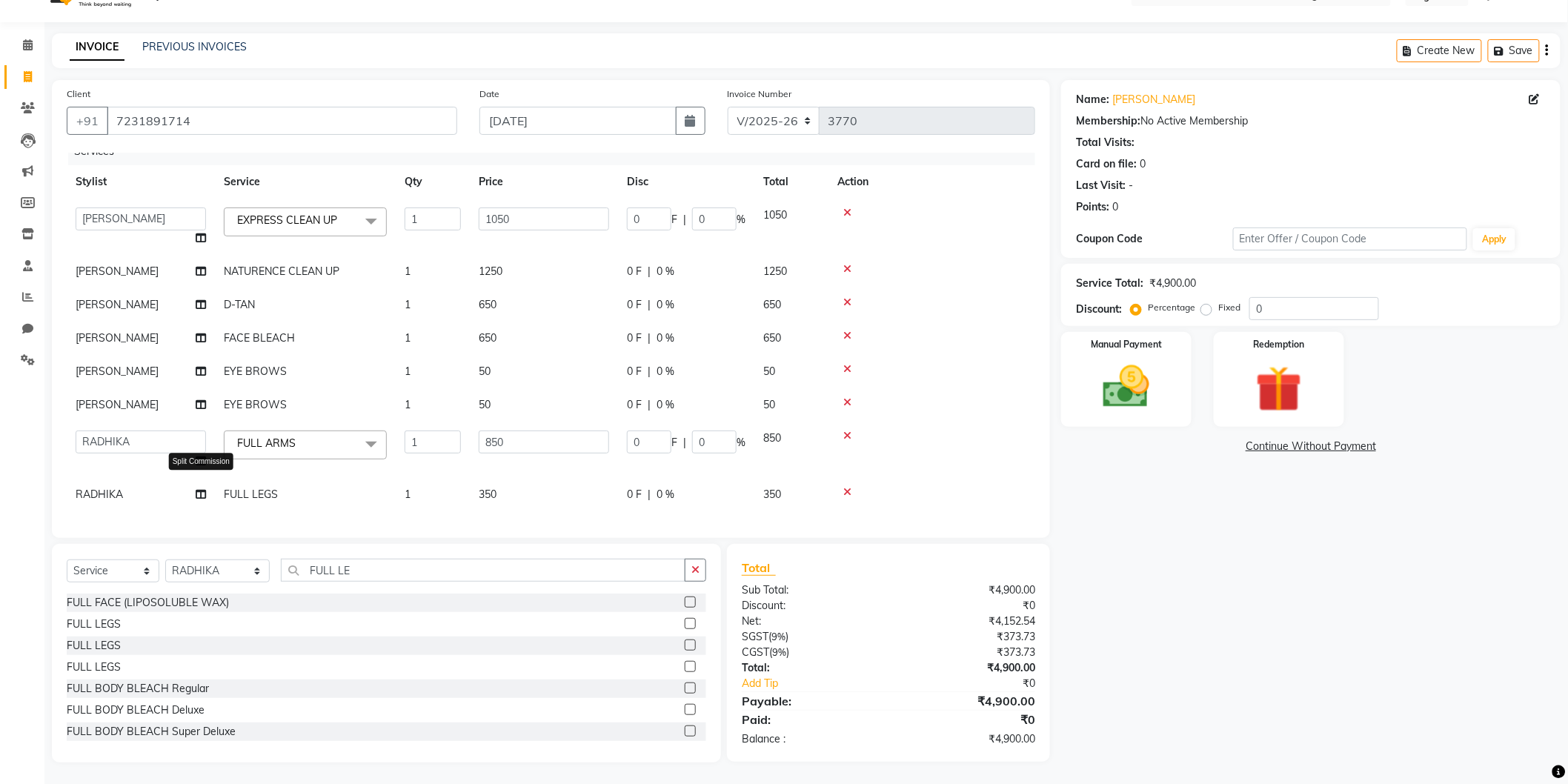
click at [205, 489] on icon at bounding box center [201, 494] width 10 height 10
select select "74309"
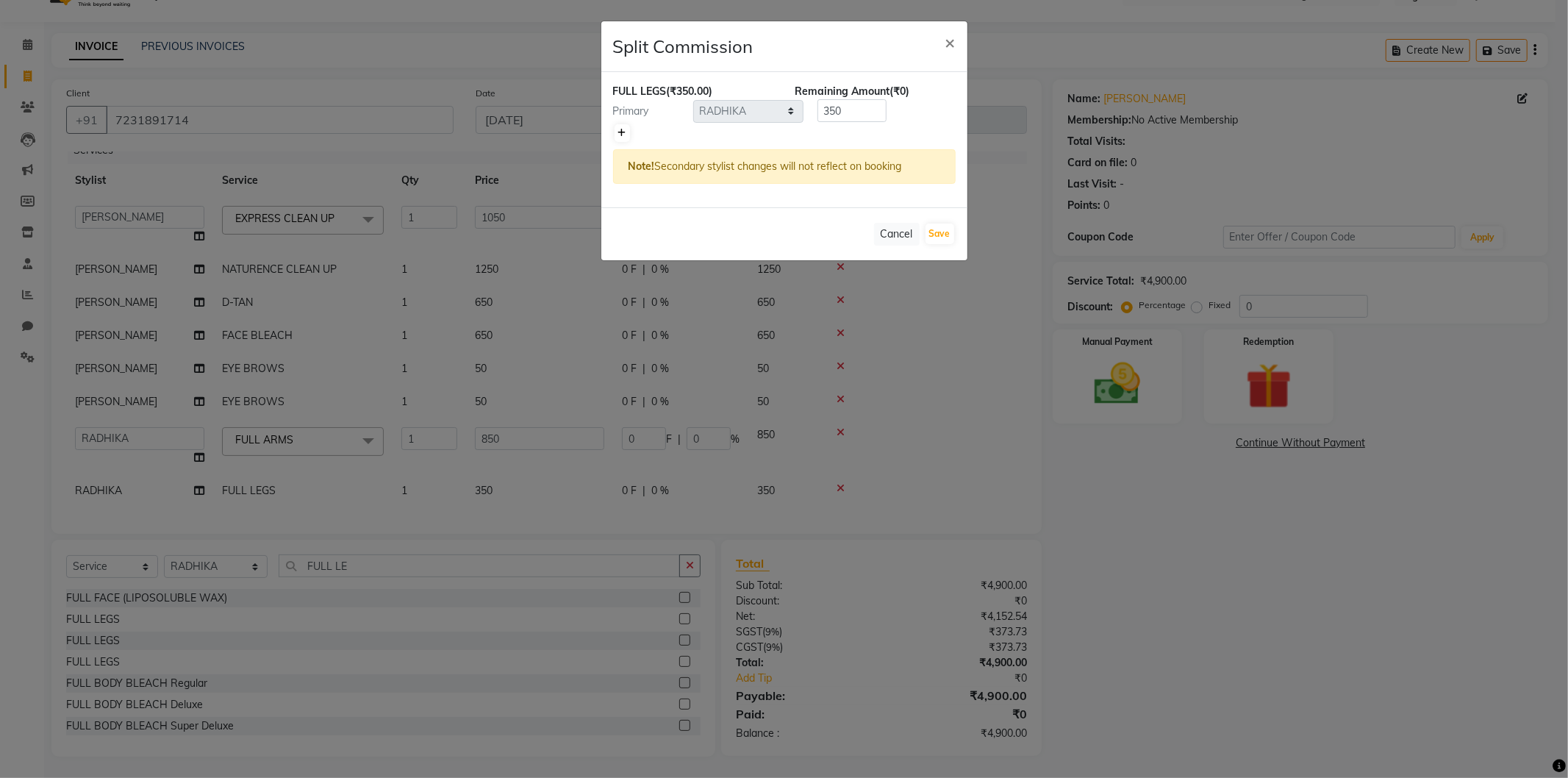
click at [627, 136] on link at bounding box center [621, 133] width 15 height 18
type input "175"
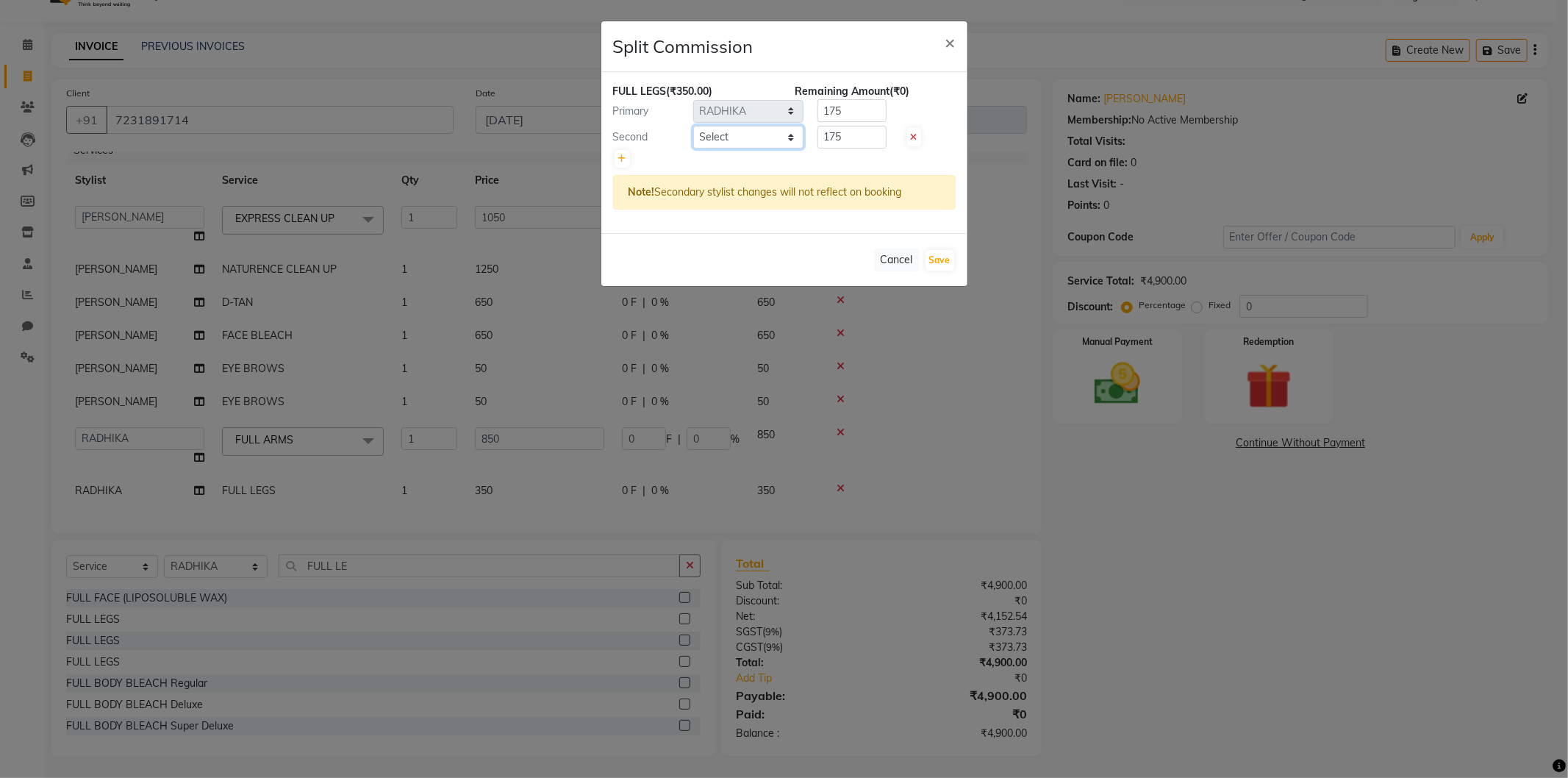
click at [704, 140] on select "Select [PERSON_NAME] ADMIN [PERSON_NAME] [PERSON_NAME] GAYATRI [PERSON_NAME] [P…" at bounding box center [748, 137] width 110 height 23
select select "74339"
click at [693, 126] on select "Select [PERSON_NAME] ADMIN [PERSON_NAME] [PERSON_NAME] GAYATRI [PERSON_NAME] [P…" at bounding box center [748, 137] width 110 height 23
click at [943, 248] on div "Cancel Save" at bounding box center [785, 260] width 367 height 53
click at [947, 262] on button "Save" at bounding box center [940, 261] width 29 height 21
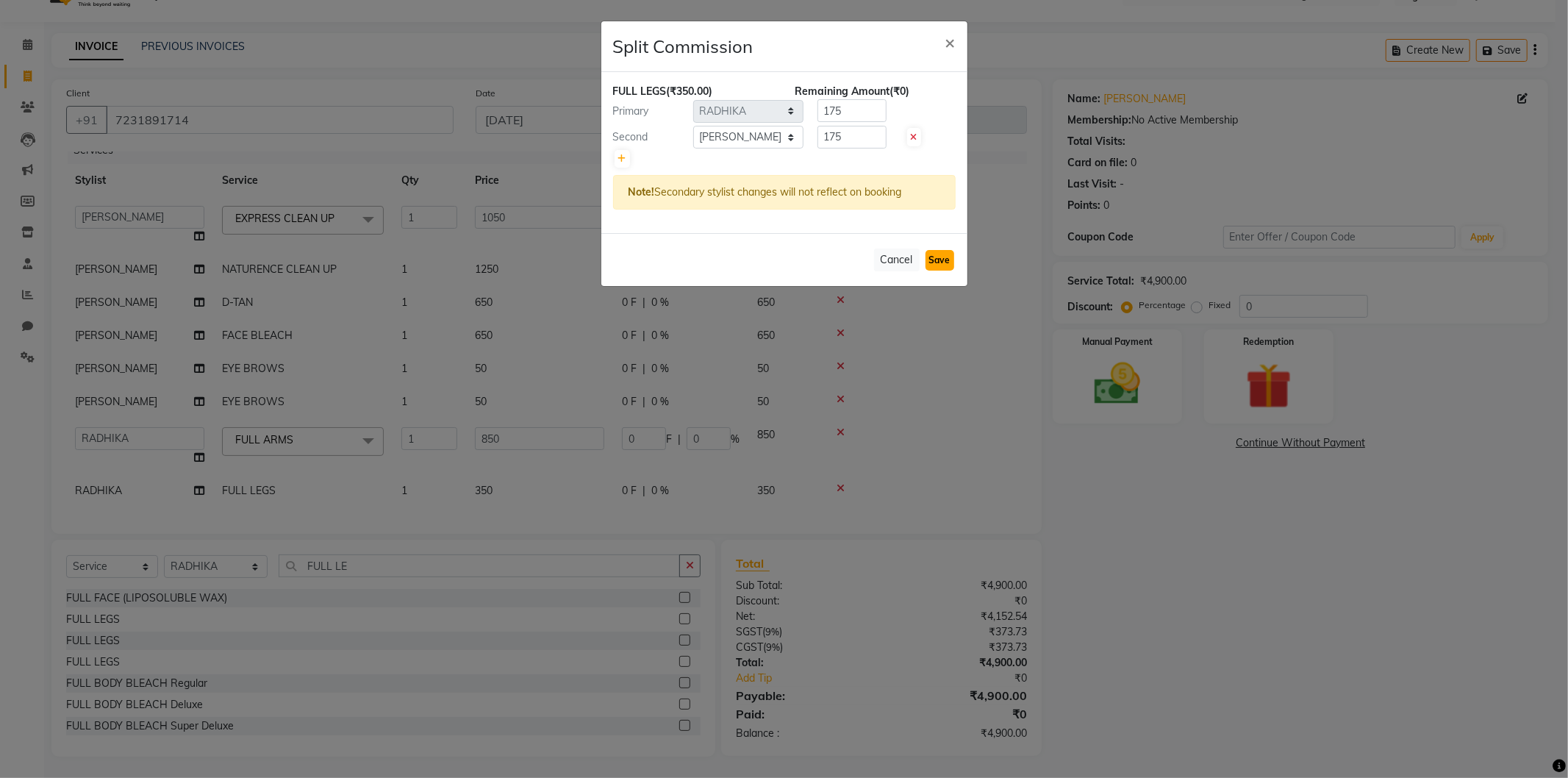
select select "Select"
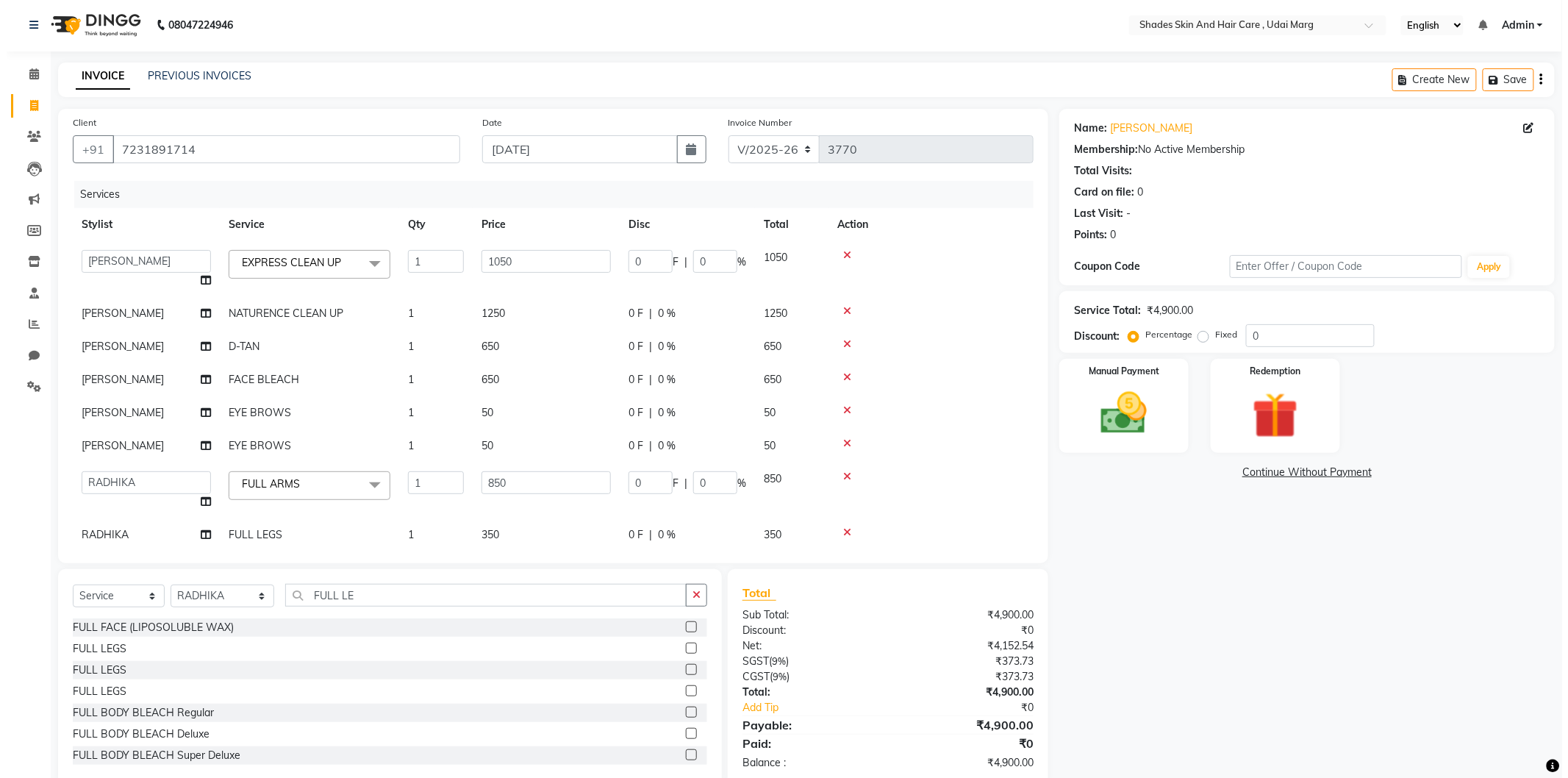
scroll to position [0, 0]
click at [1079, 415] on img at bounding box center [1118, 415] width 78 height 55
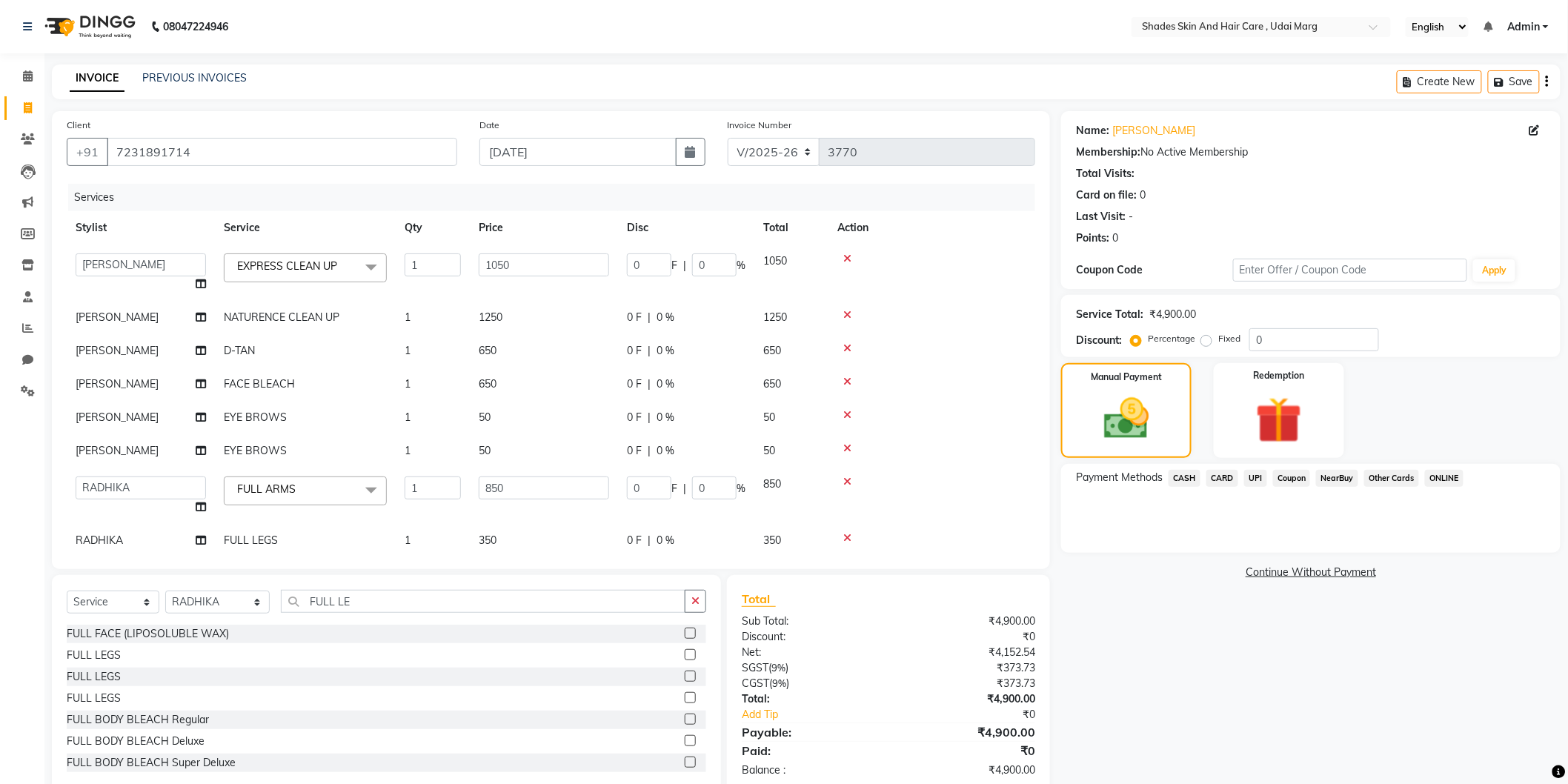
click at [1195, 476] on span "CASH" at bounding box center [1184, 478] width 32 height 17
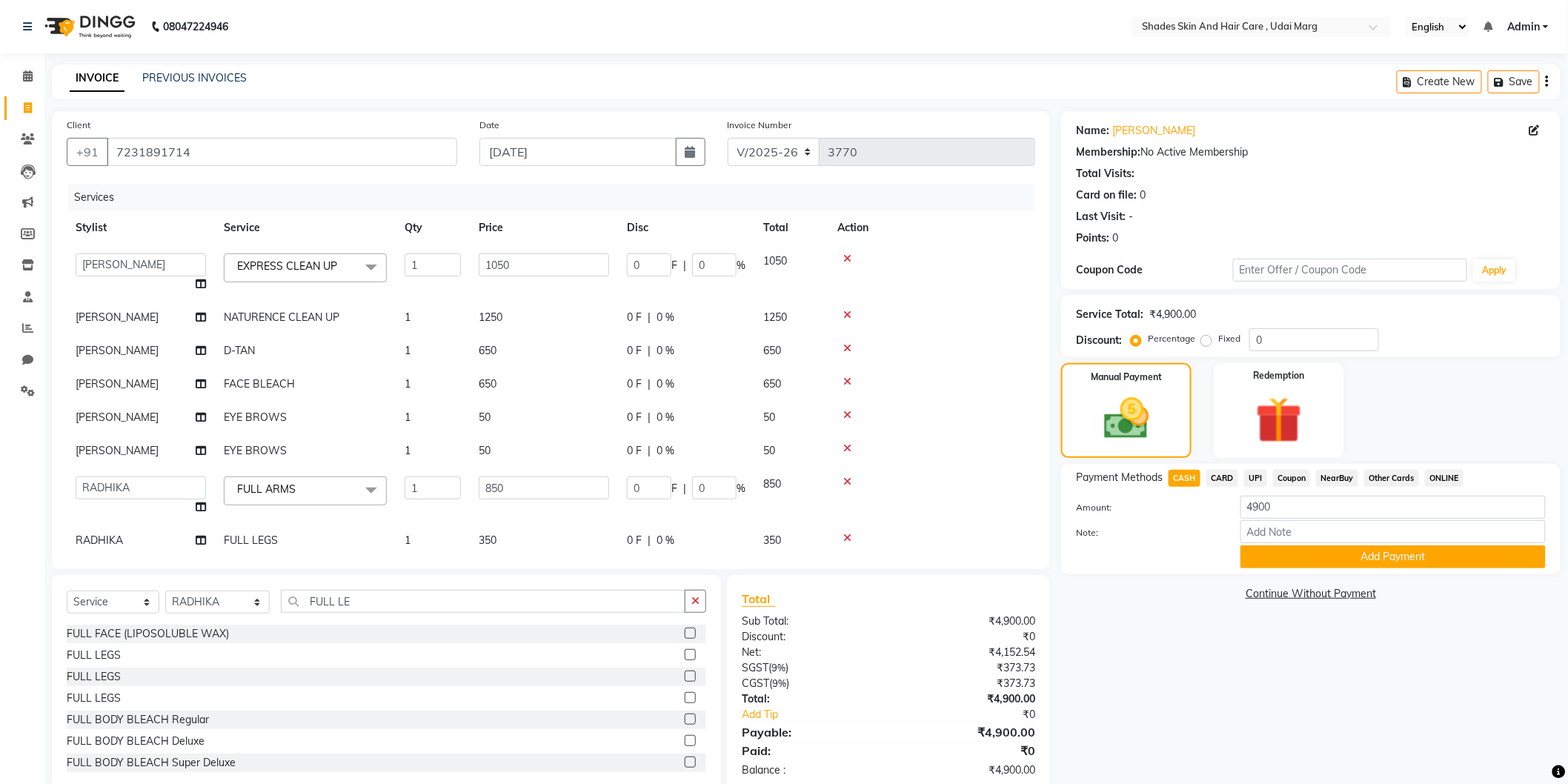
click at [1253, 476] on span "UPI" at bounding box center [1255, 478] width 23 height 17
click at [1188, 483] on span "CASH" at bounding box center [1184, 478] width 32 height 17
click at [1282, 504] on input "4900" at bounding box center [1393, 507] width 305 height 23
type input "4"
type input "1200"
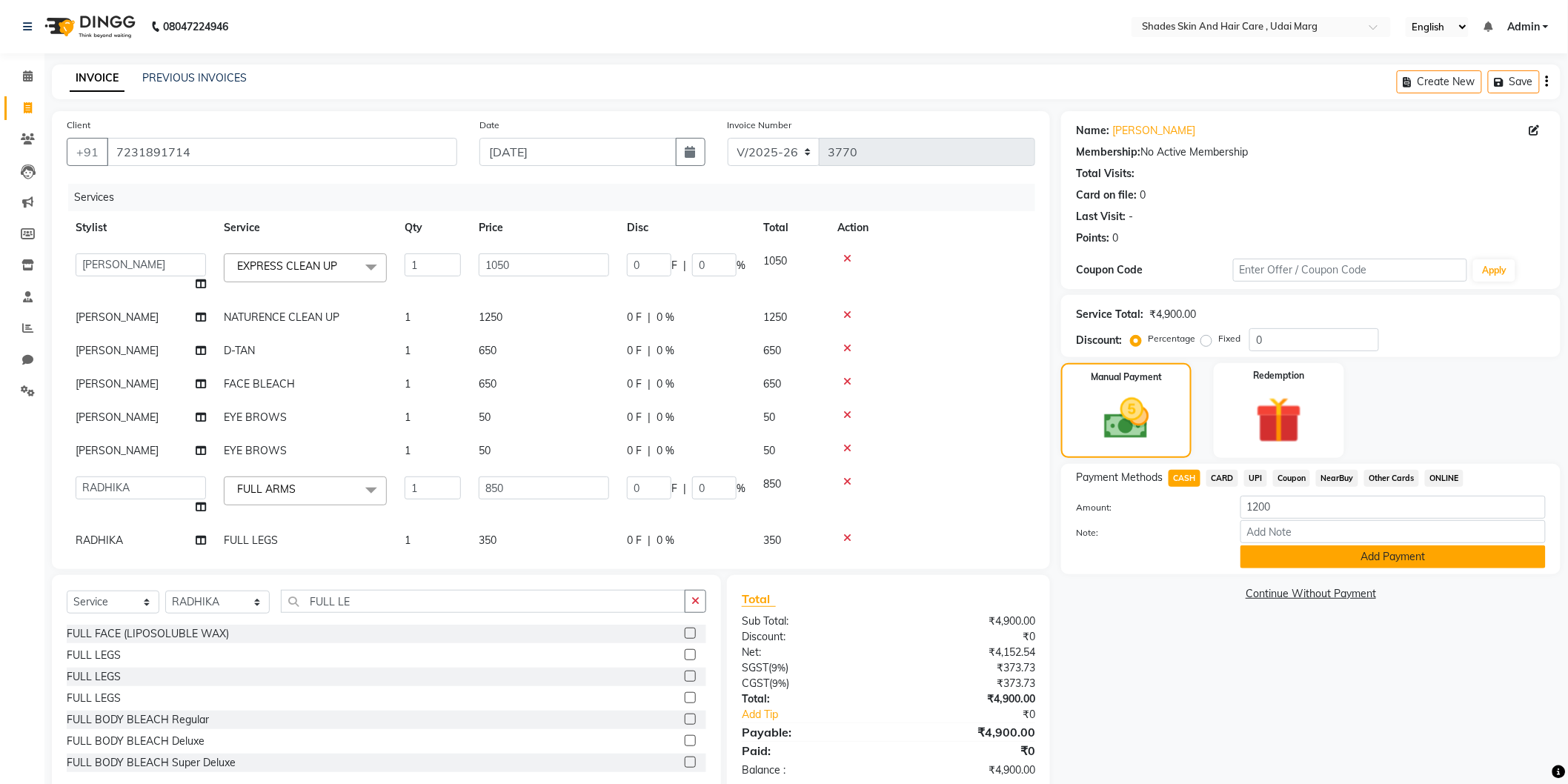
click at [1281, 564] on button "Add Payment" at bounding box center [1393, 557] width 305 height 23
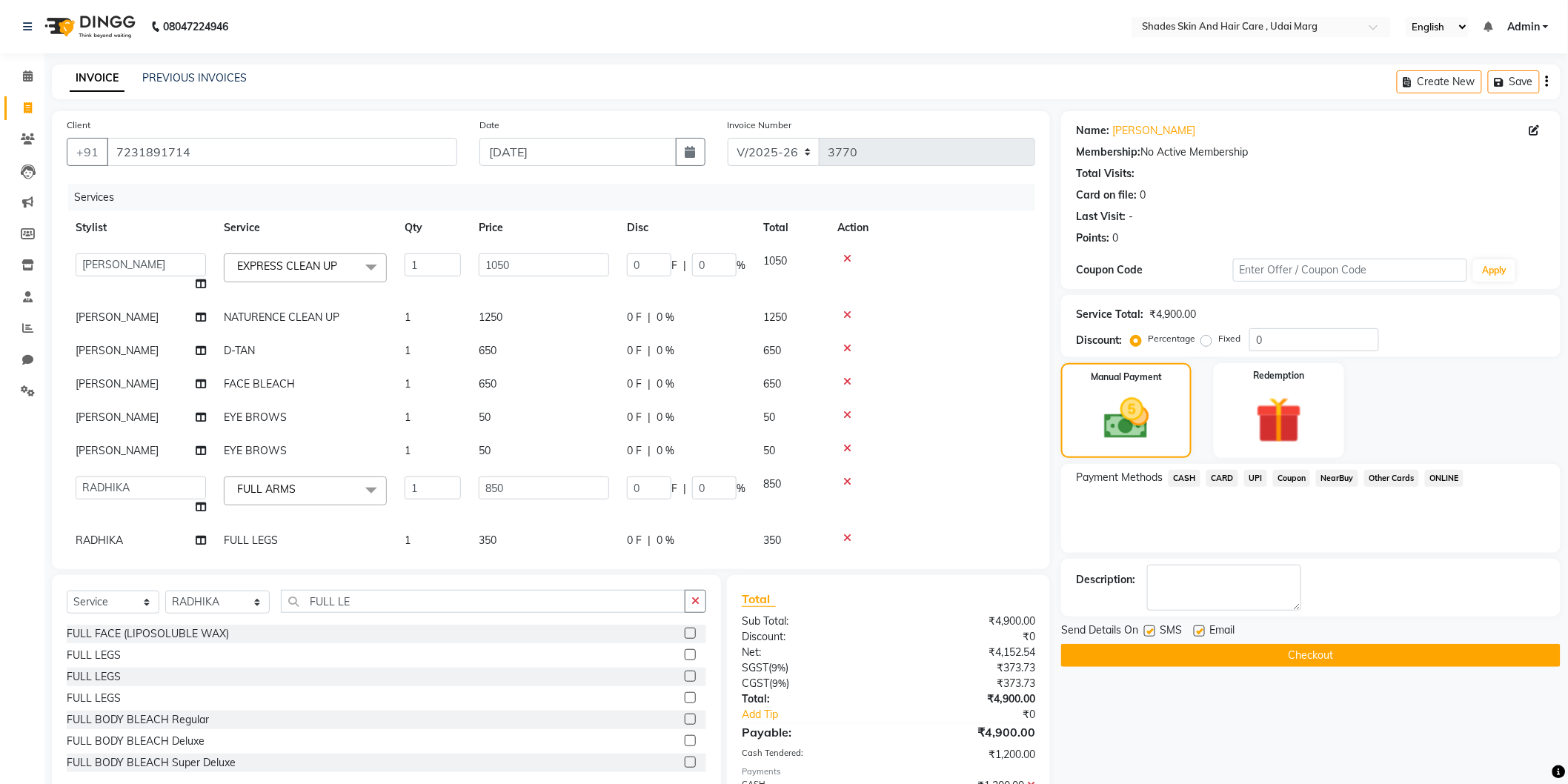
click at [1272, 473] on div "Coupon" at bounding box center [1289, 480] width 43 height 20
click at [1255, 473] on span "UPI" at bounding box center [1255, 478] width 23 height 17
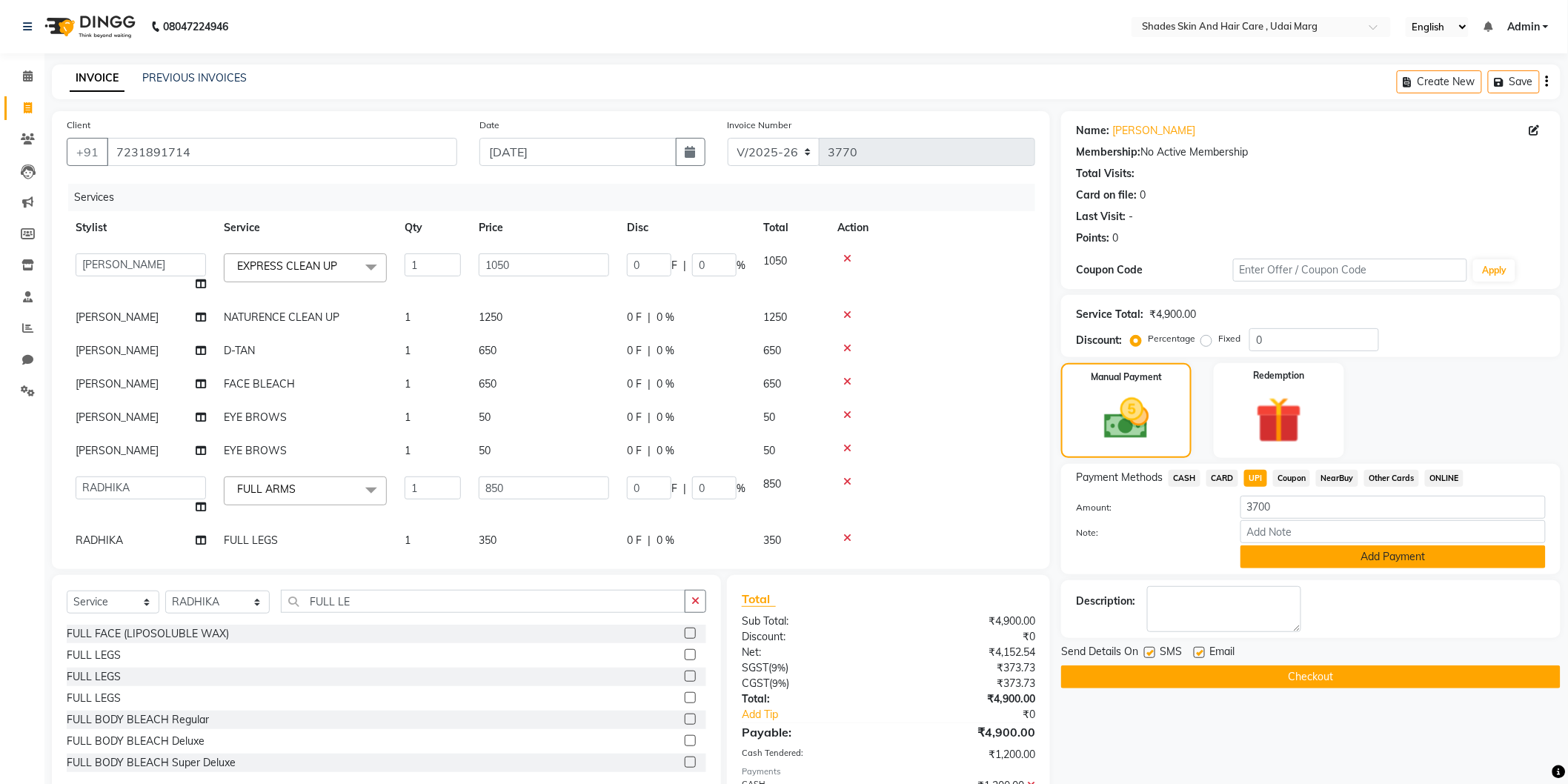
click at [1295, 549] on button "Add Payment" at bounding box center [1393, 557] width 305 height 23
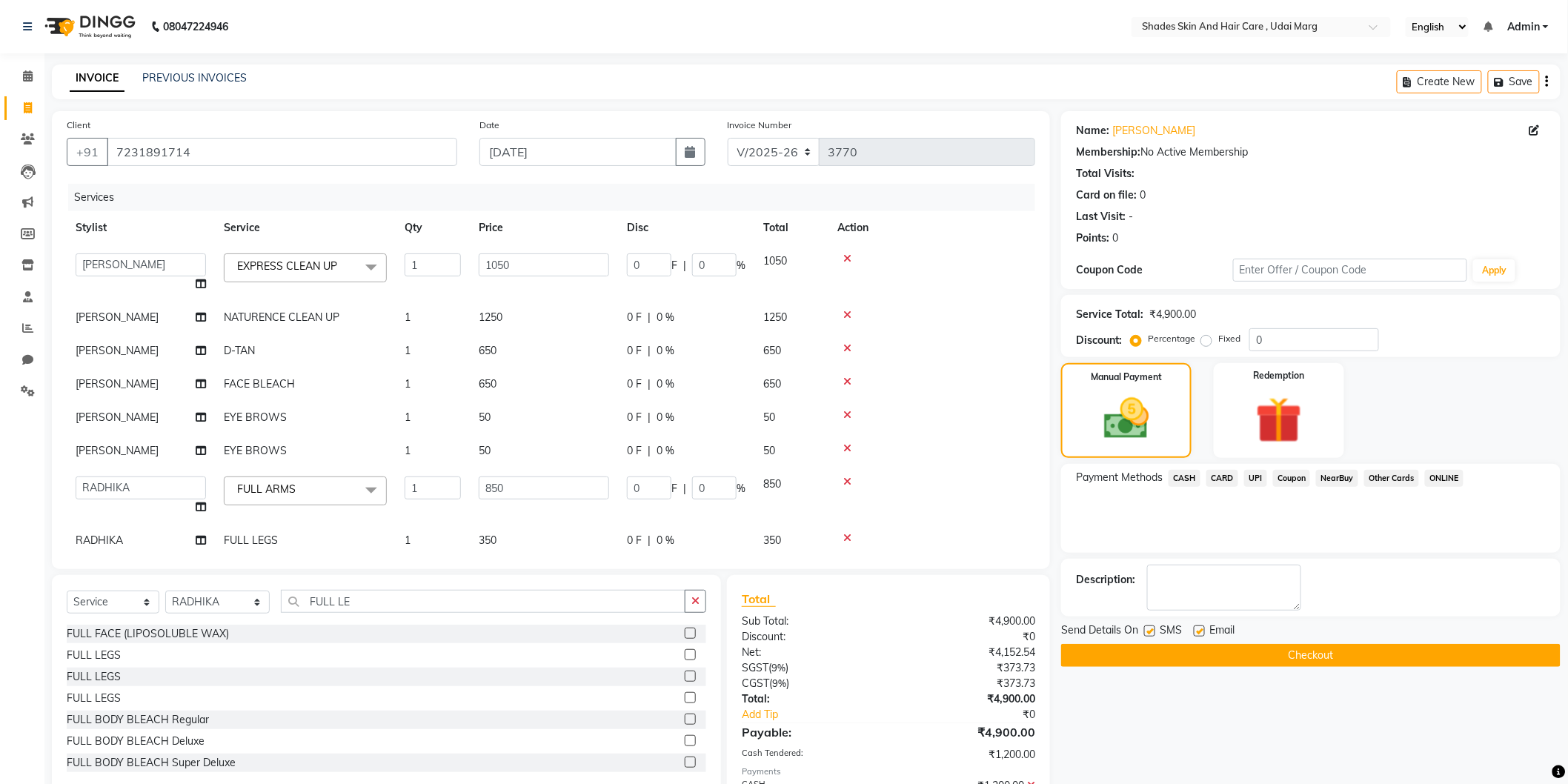
click at [1232, 644] on button "Checkout" at bounding box center [1310, 655] width 499 height 23
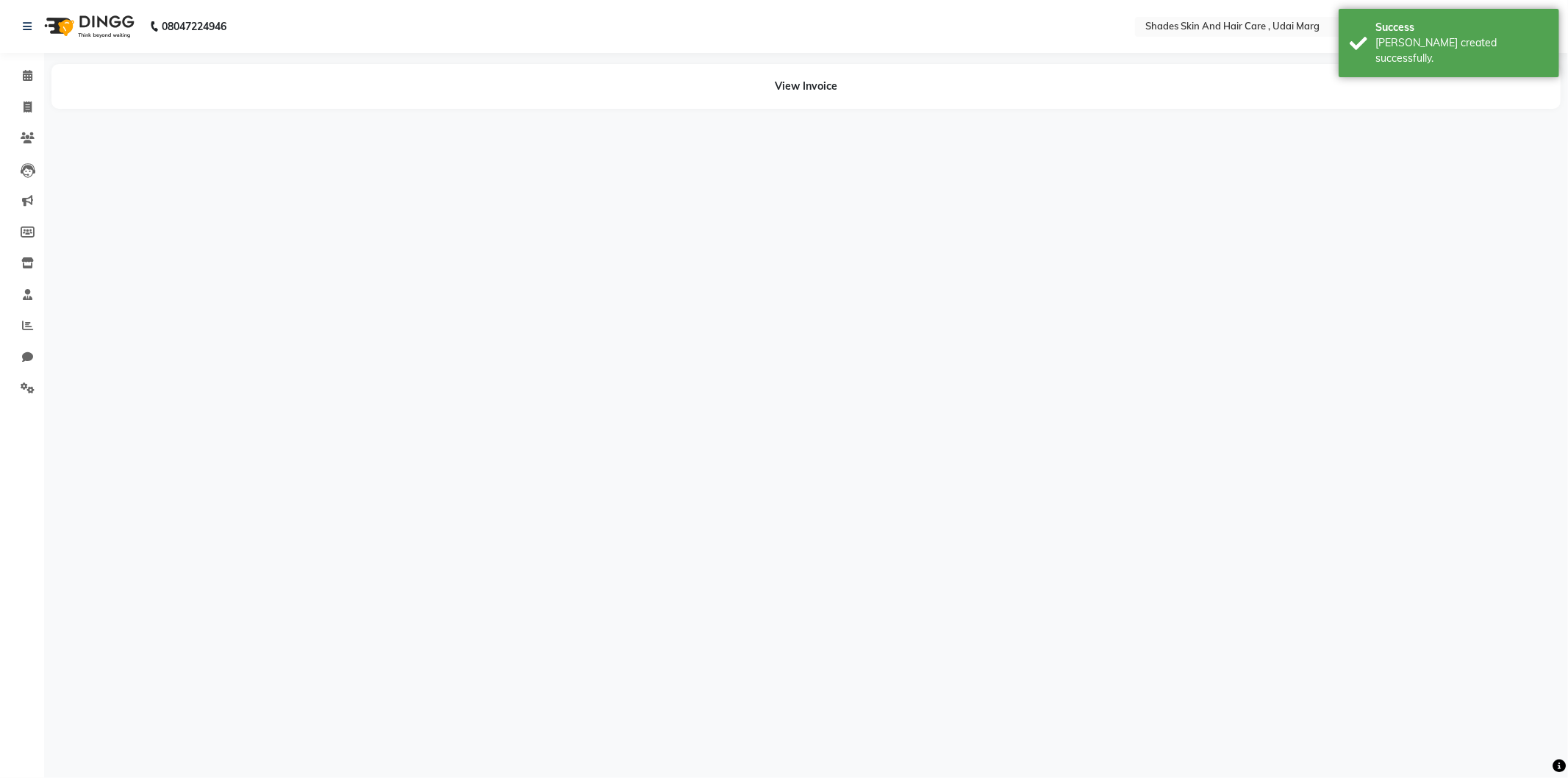
select select "74311"
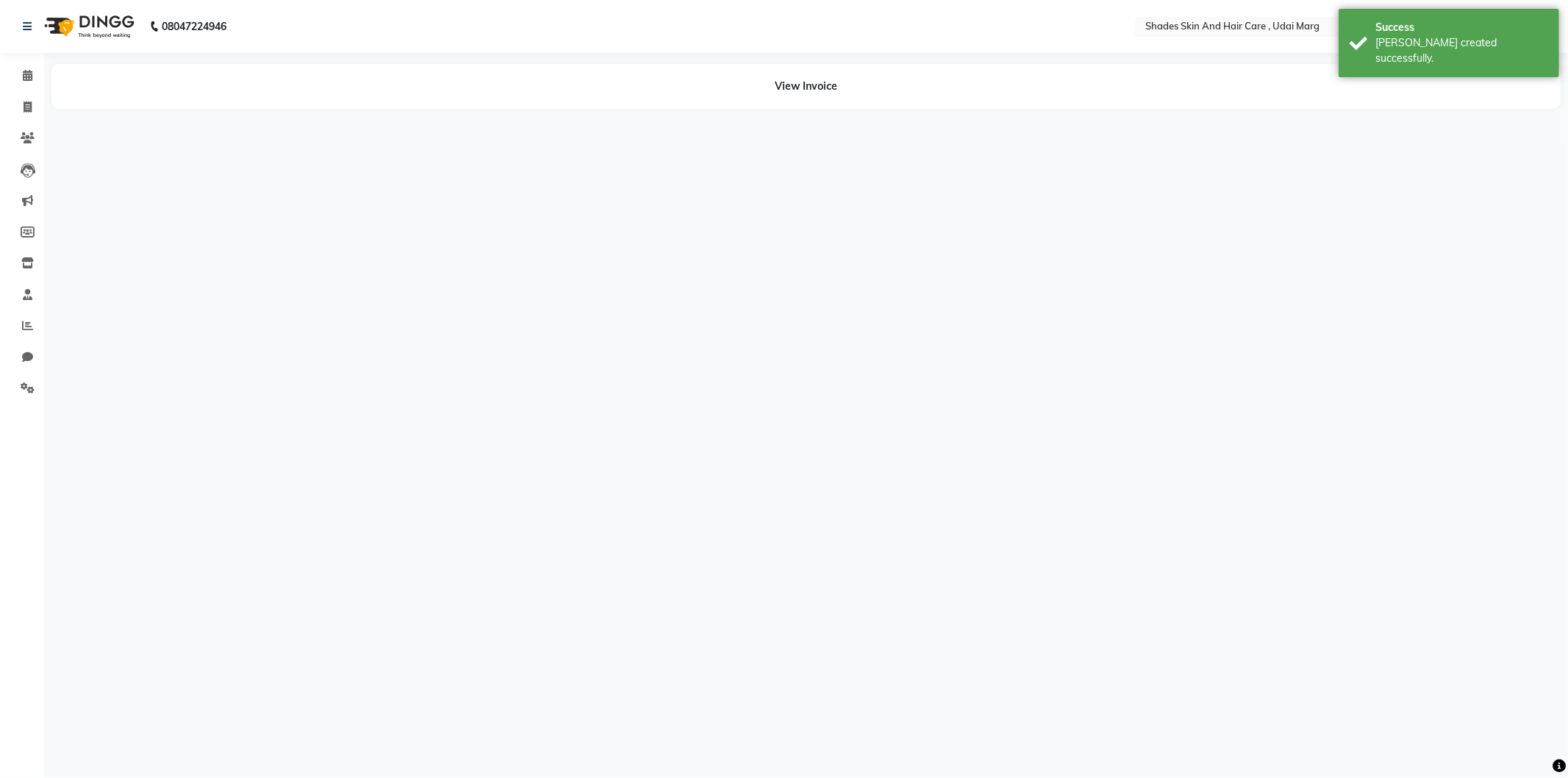
select select "74311"
select select "74309"
select select "74339"
select select "74309"
select select "74339"
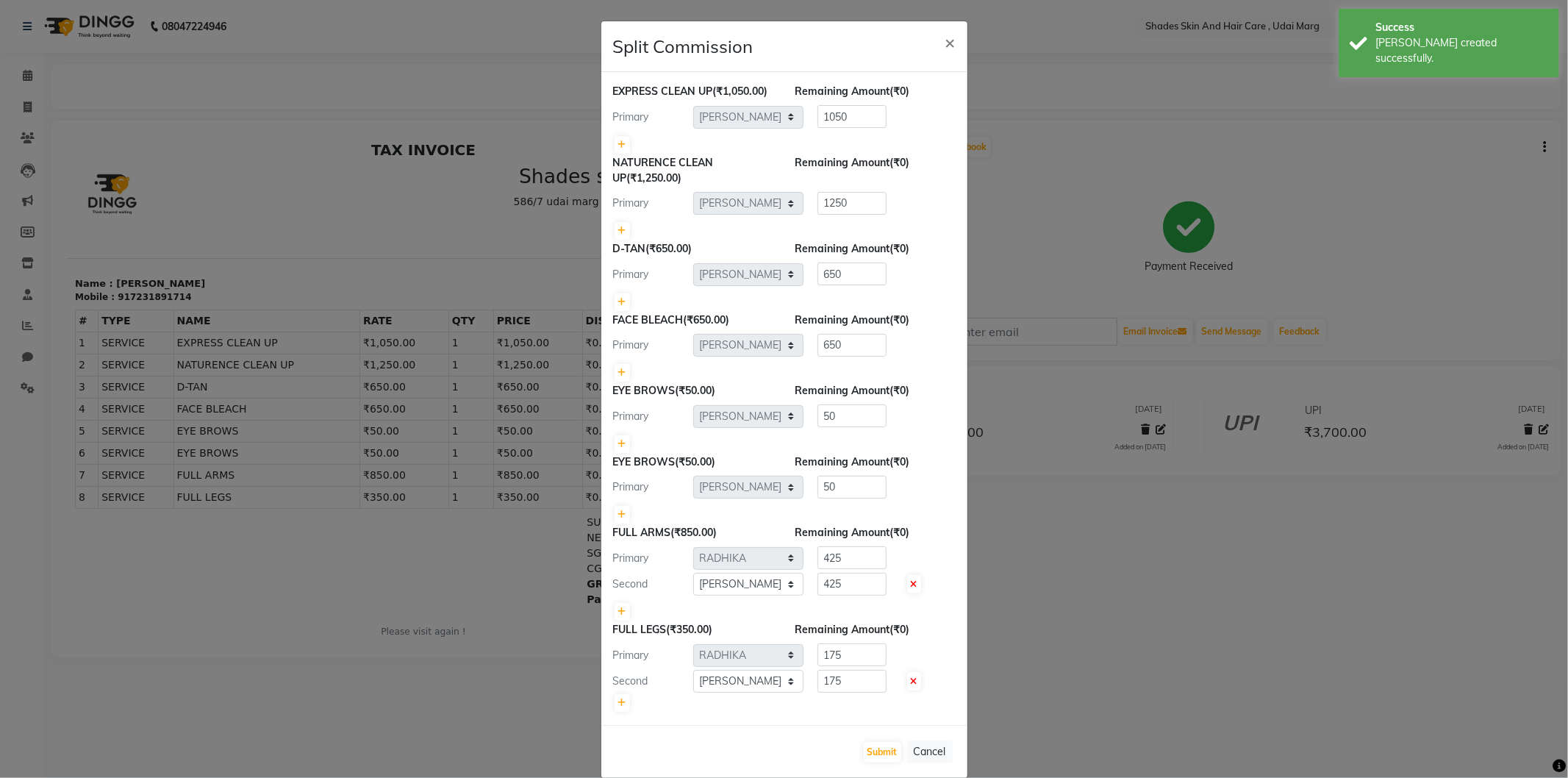
click at [863, 737] on div "Submit Cancel" at bounding box center [785, 752] width 367 height 53
click at [864, 742] on button "Submit" at bounding box center [882, 752] width 37 height 21
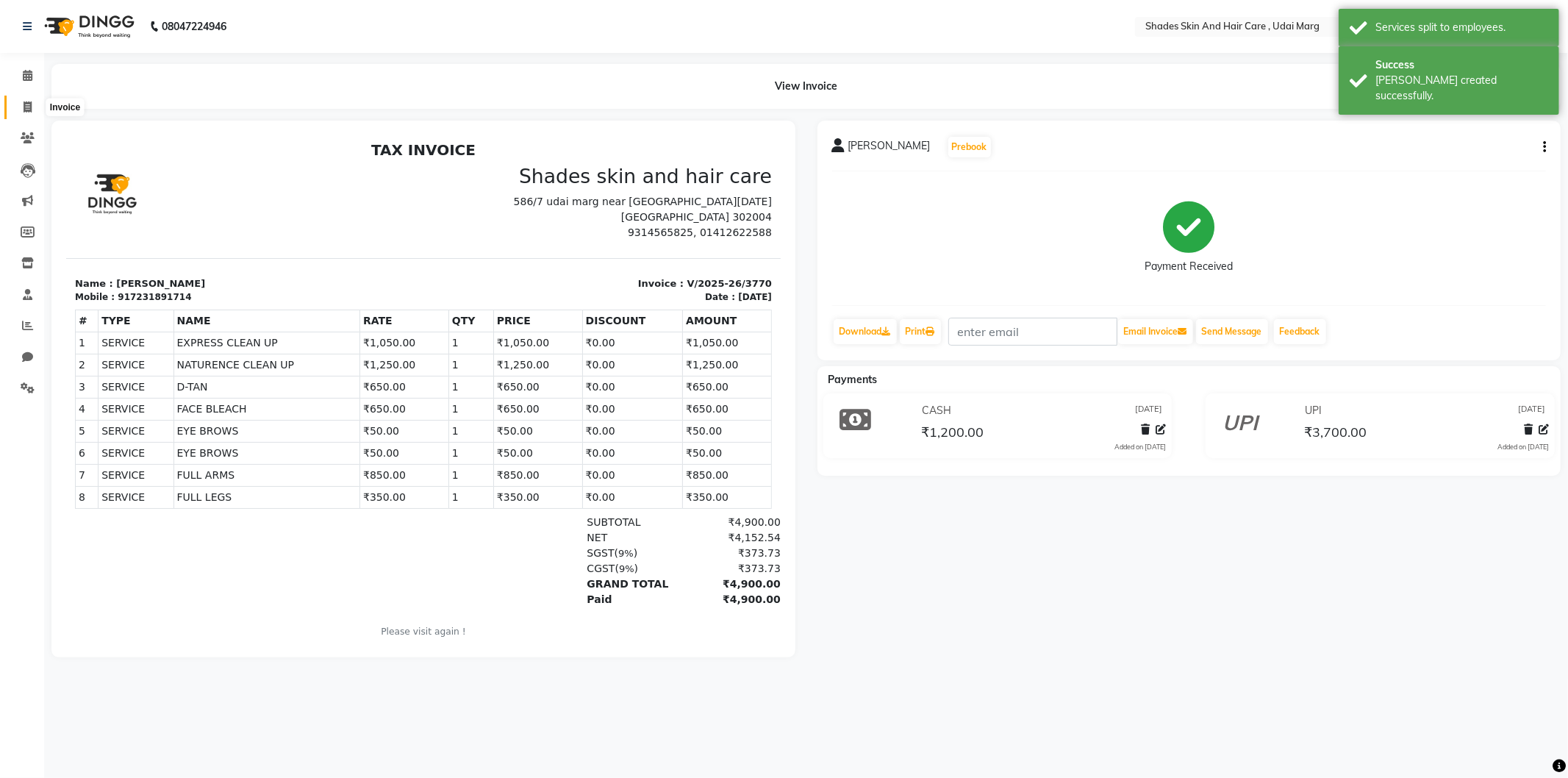
click at [25, 108] on icon at bounding box center [28, 107] width 8 height 11
select select "service"
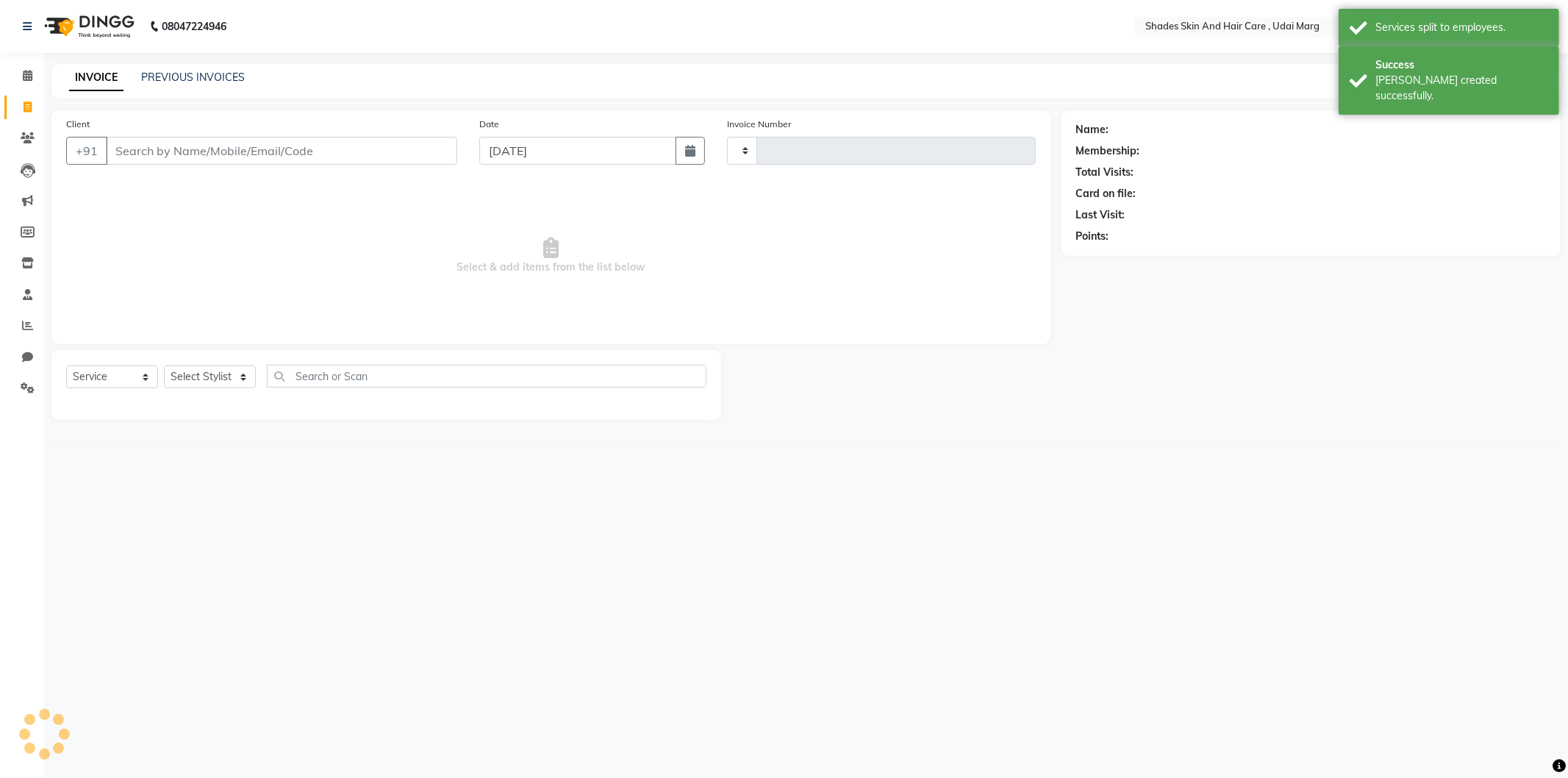
type input "3771"
select select "8022"
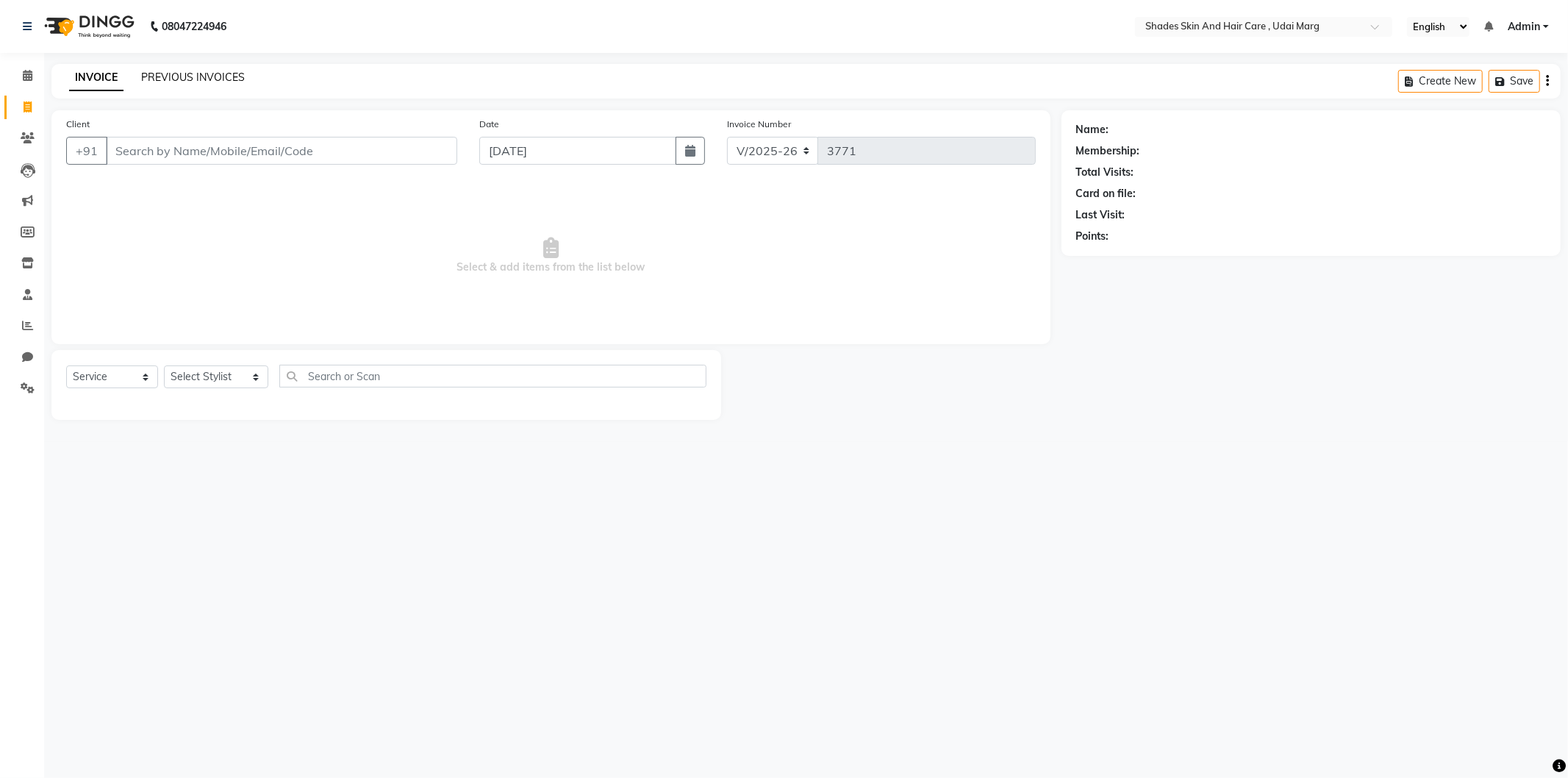
click at [174, 77] on link "PREVIOUS INVOICES" at bounding box center [193, 77] width 104 height 14
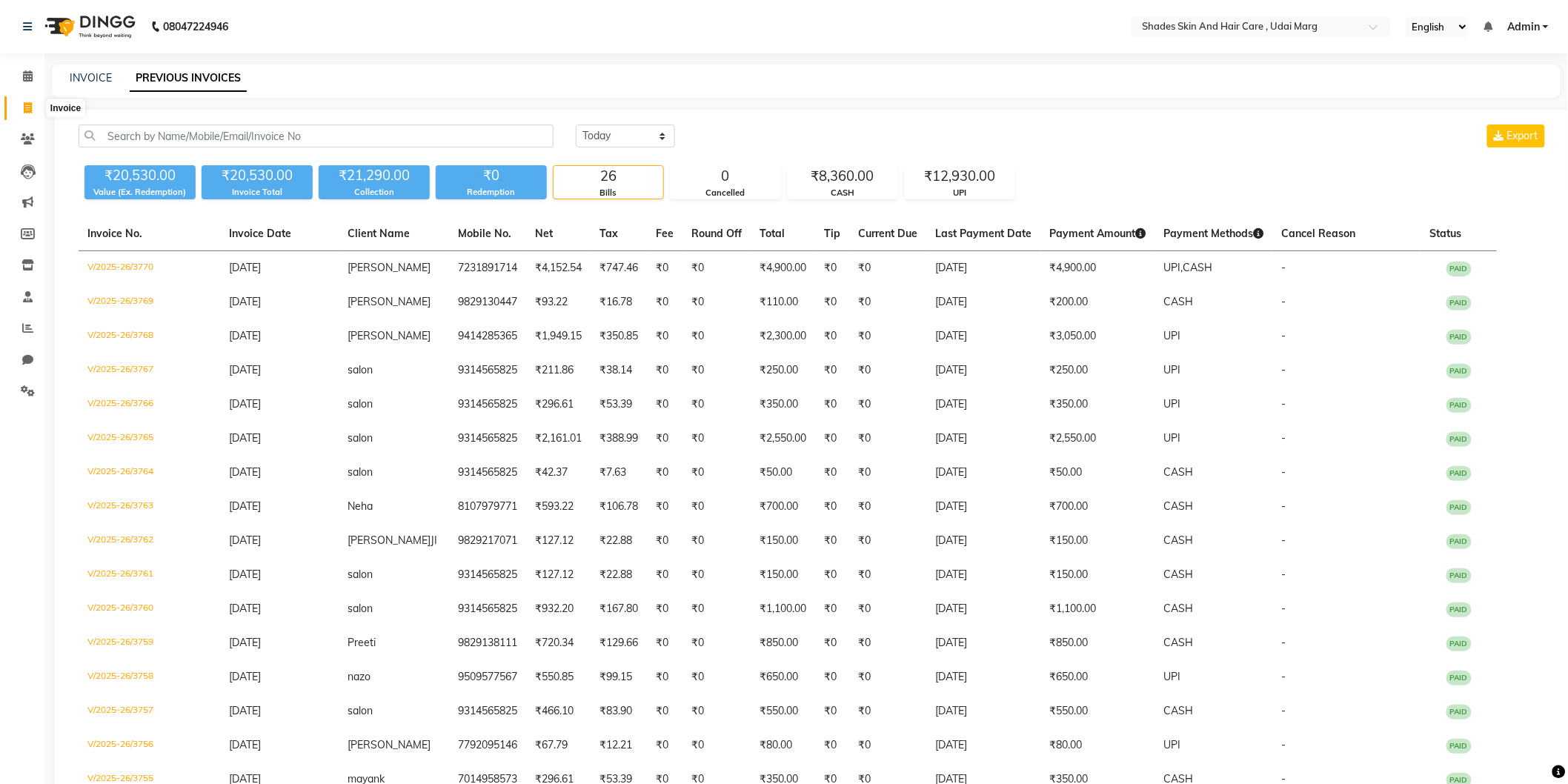
click at [26, 113] on icon at bounding box center [28, 108] width 8 height 11
select select "service"
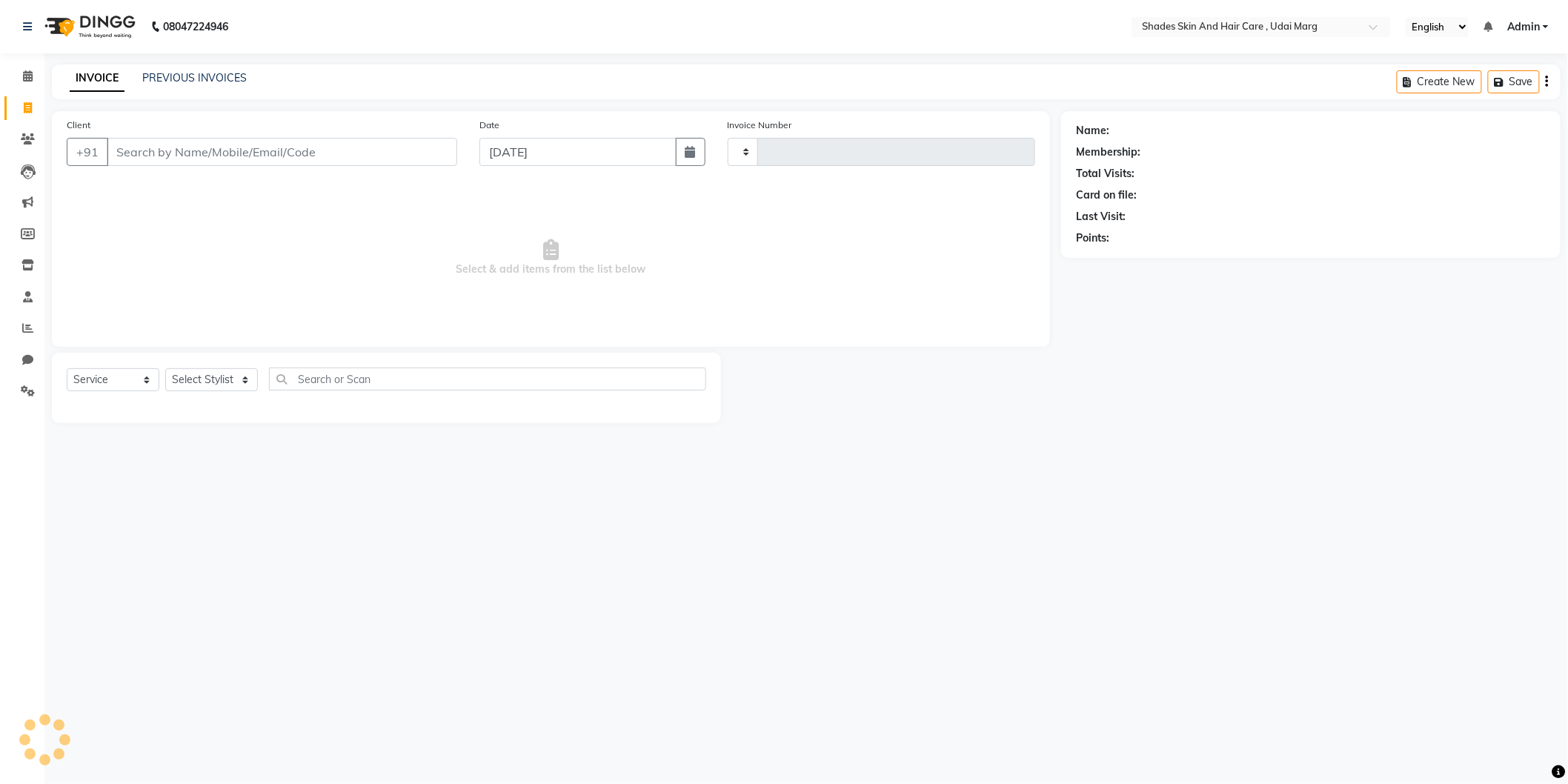
type input "3771"
select select "8022"
click at [18, 330] on span at bounding box center [27, 329] width 26 height 17
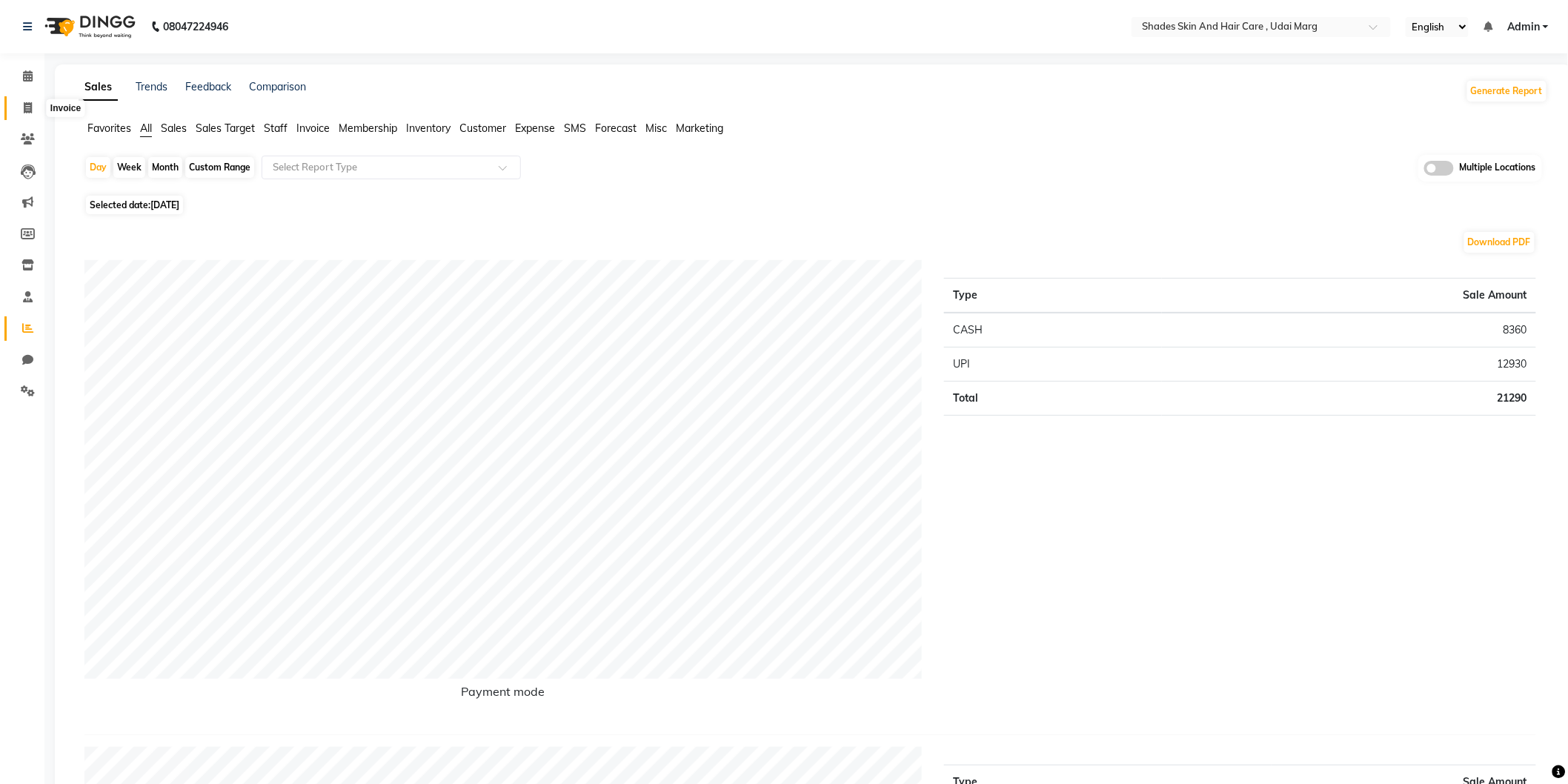
click at [14, 113] on span at bounding box center [27, 108] width 26 height 17
select select "service"
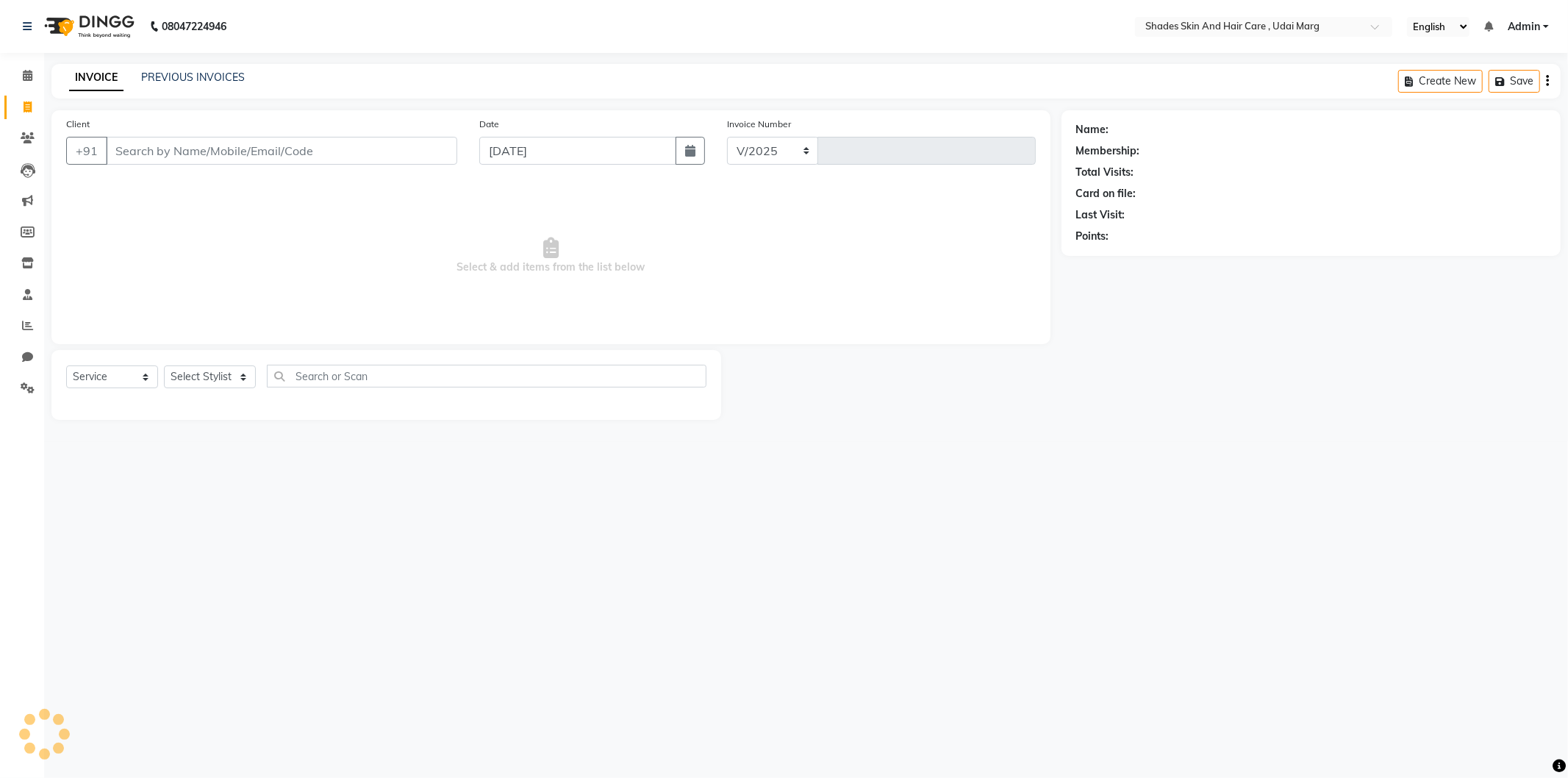
select select "8022"
type input "3771"
click at [166, 157] on input "Client" at bounding box center [281, 151] width 351 height 28
type input "9314565825"
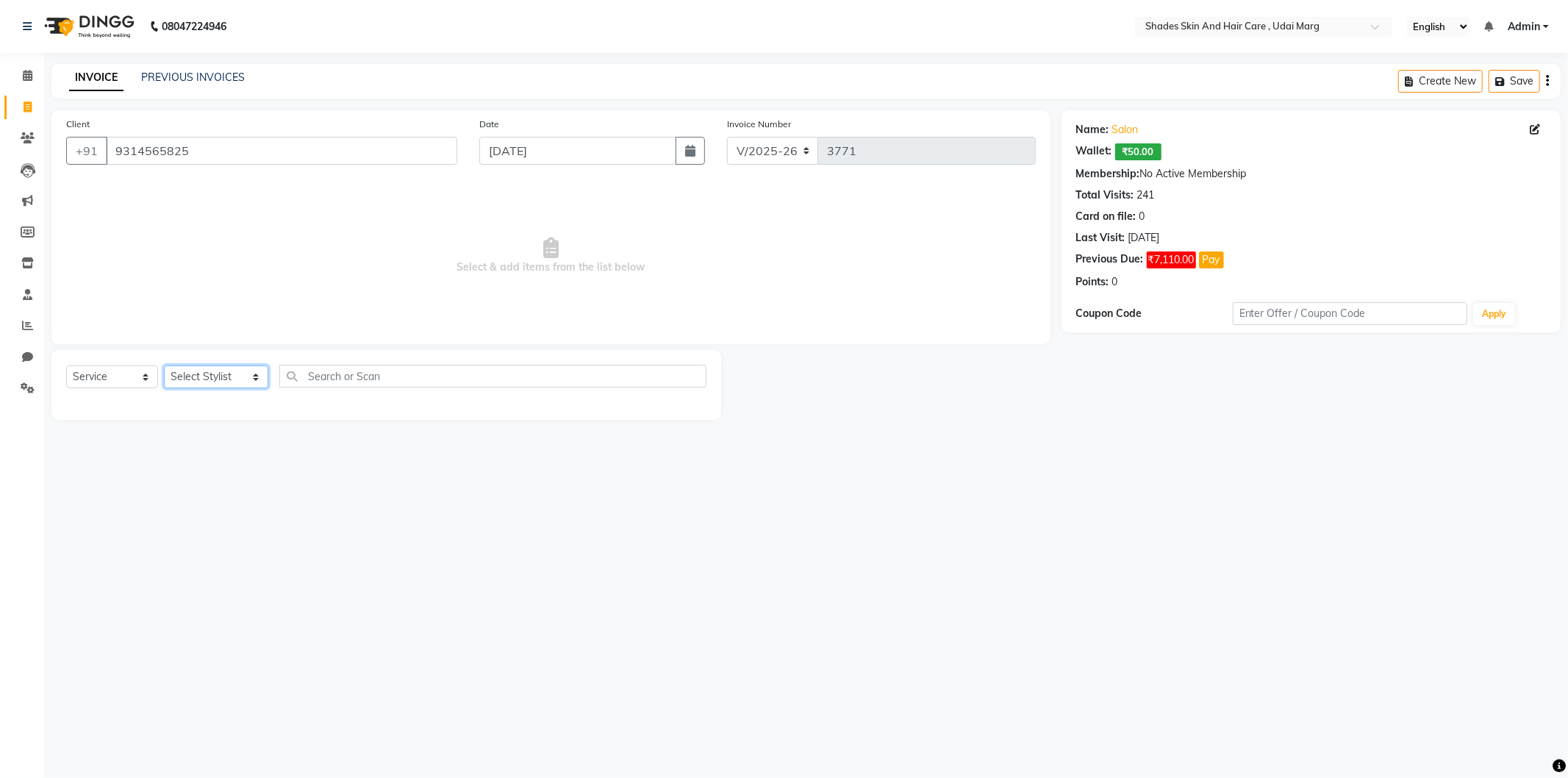
click at [246, 386] on select "Select Stylist [PERSON_NAME] ADMIN [PERSON_NAME] [PERSON_NAME] GAYATRI [PERSON_…" at bounding box center [216, 377] width 104 height 23
select select "74321"
click at [164, 367] on select "Select Stylist [PERSON_NAME] ADMIN [PERSON_NAME] [PERSON_NAME] GAYATRI [PERSON_…" at bounding box center [216, 377] width 104 height 23
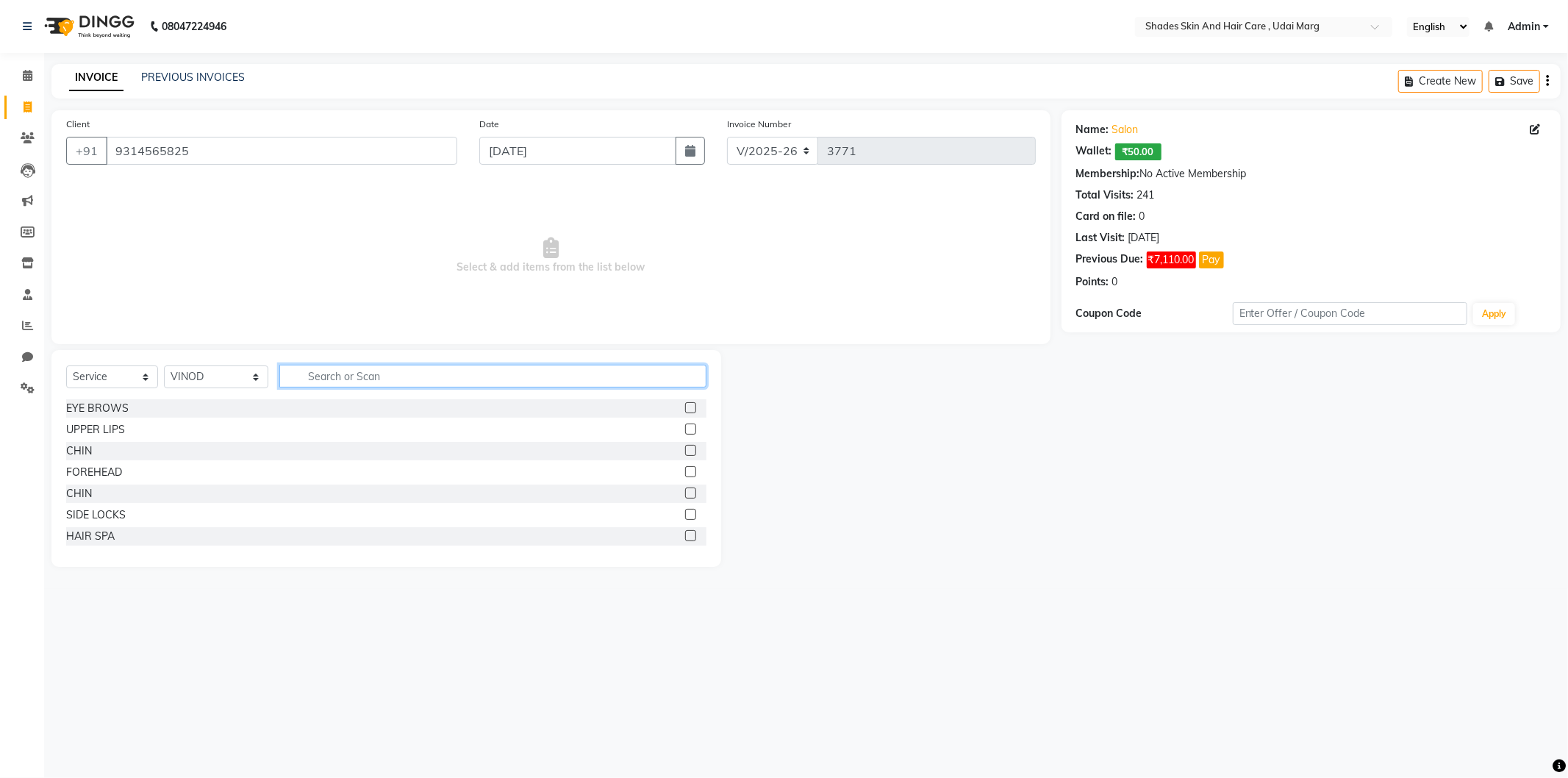
click at [333, 373] on input "text" at bounding box center [493, 376] width 427 height 23
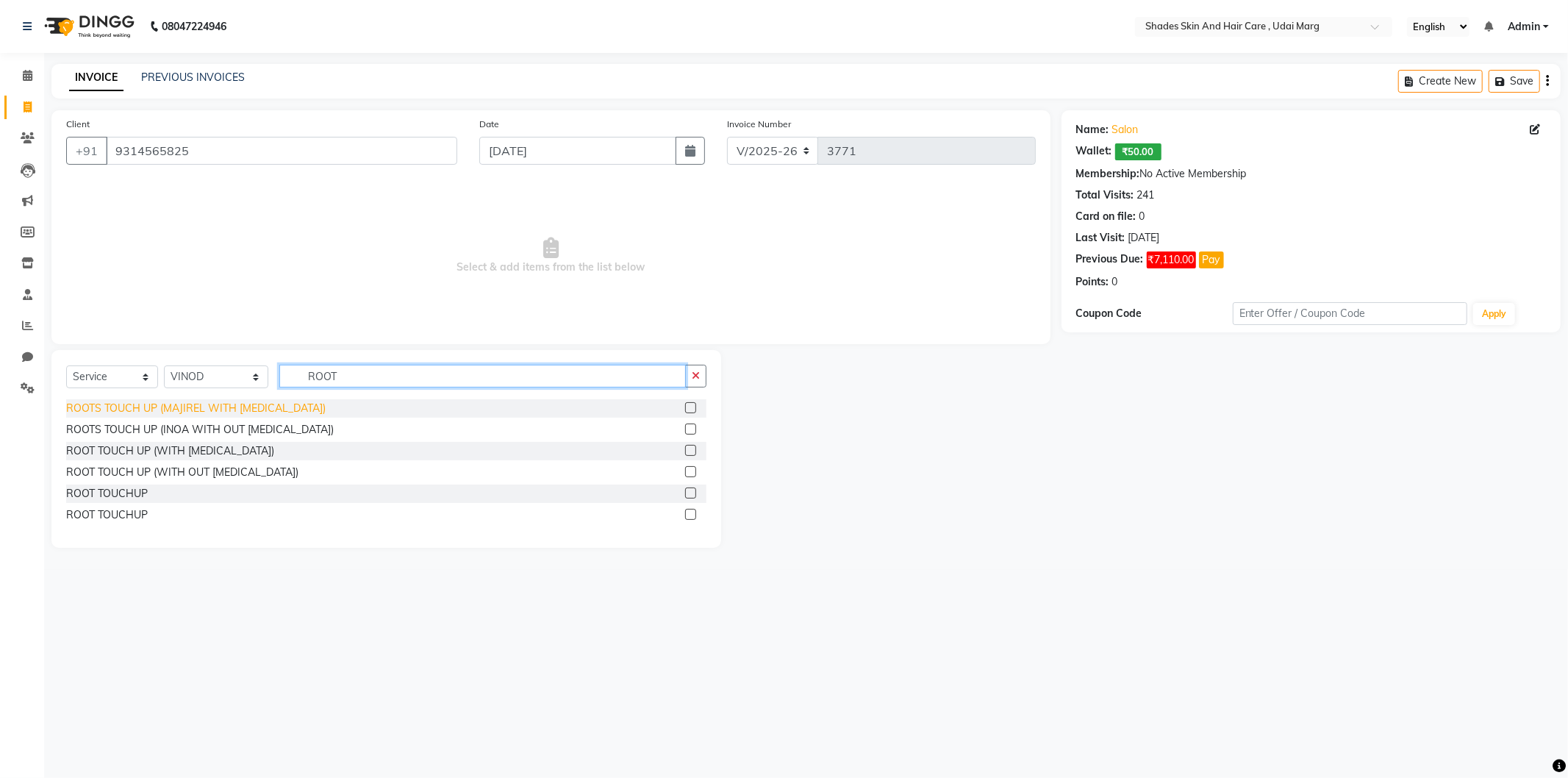
type input "ROOT"
click at [236, 408] on div "ROOTS TOUCH UP (MAJIREL WITH [MEDICAL_DATA])" at bounding box center [196, 408] width 260 height 15
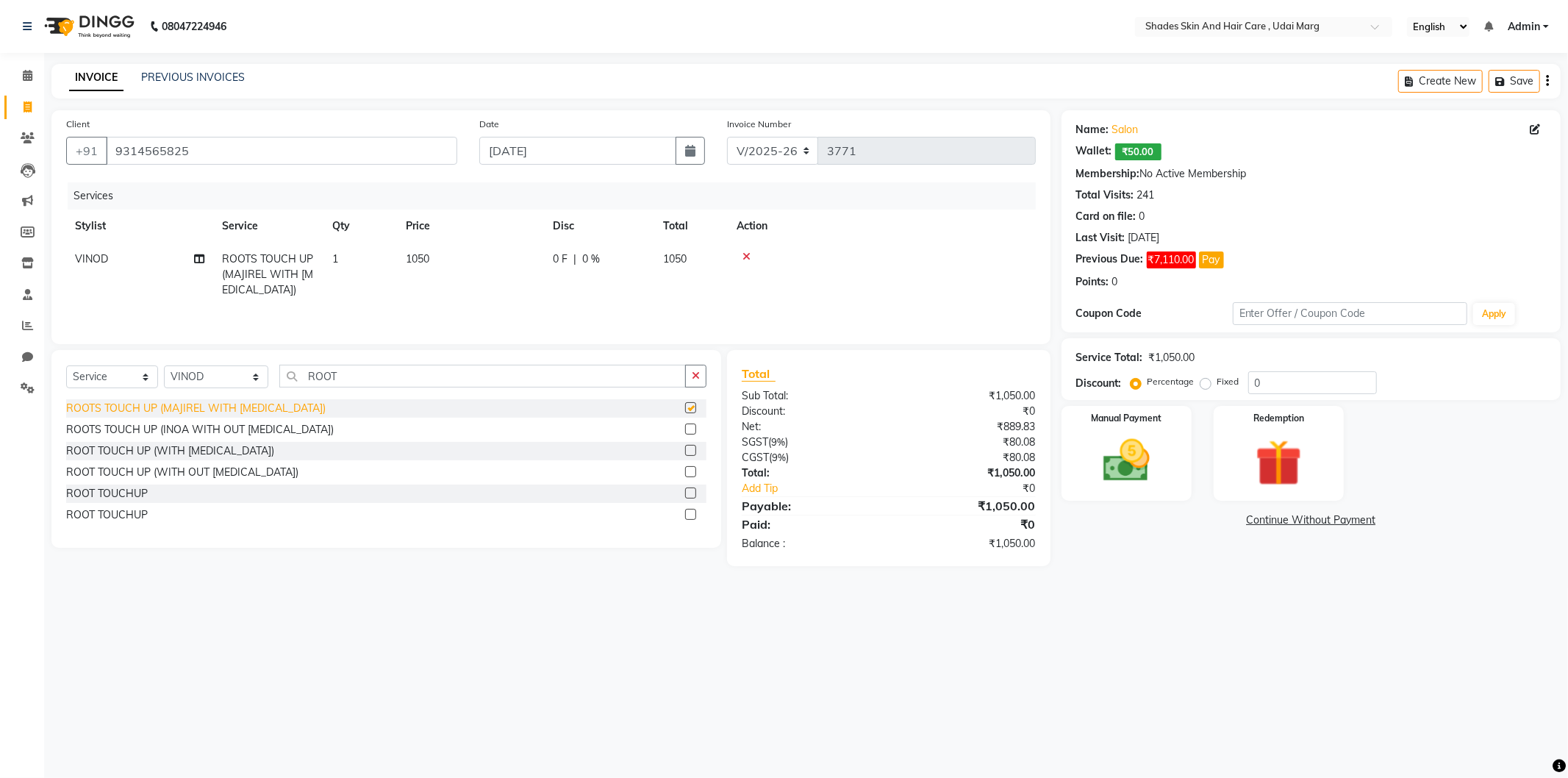
checkbox input "false"
click at [442, 253] on td "1050" at bounding box center [470, 275] width 147 height 64
select select "74321"
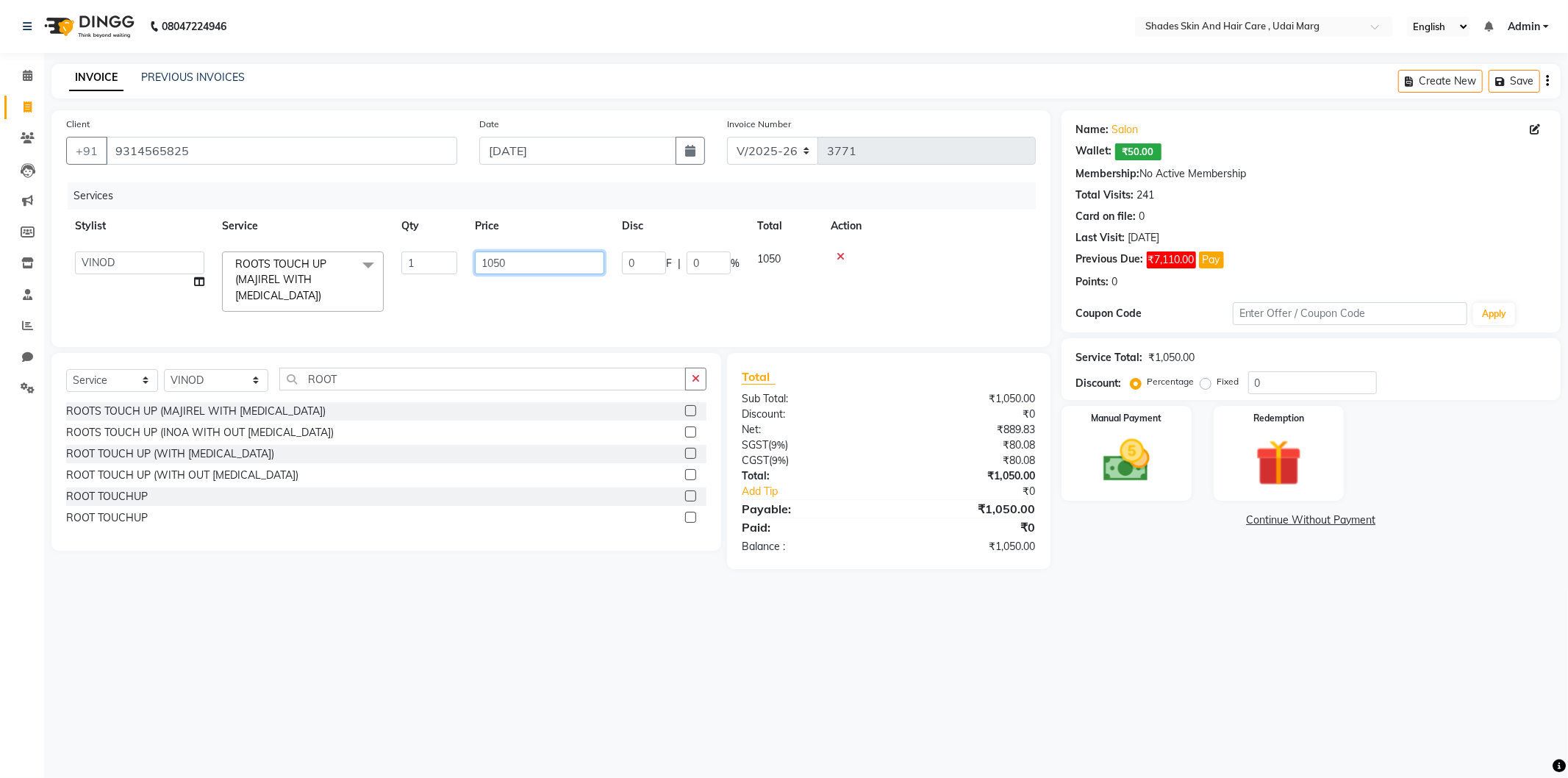
click at [509, 262] on input "1050" at bounding box center [539, 263] width 129 height 23
type input "1"
type input "950"
click at [490, 307] on div "Services Stylist Service Qty Price Disc Total Action VINOD ROOTS TOUCH UP (MAJI…" at bounding box center [551, 256] width 970 height 147
click at [1103, 454] on img at bounding box center [1127, 462] width 79 height 56
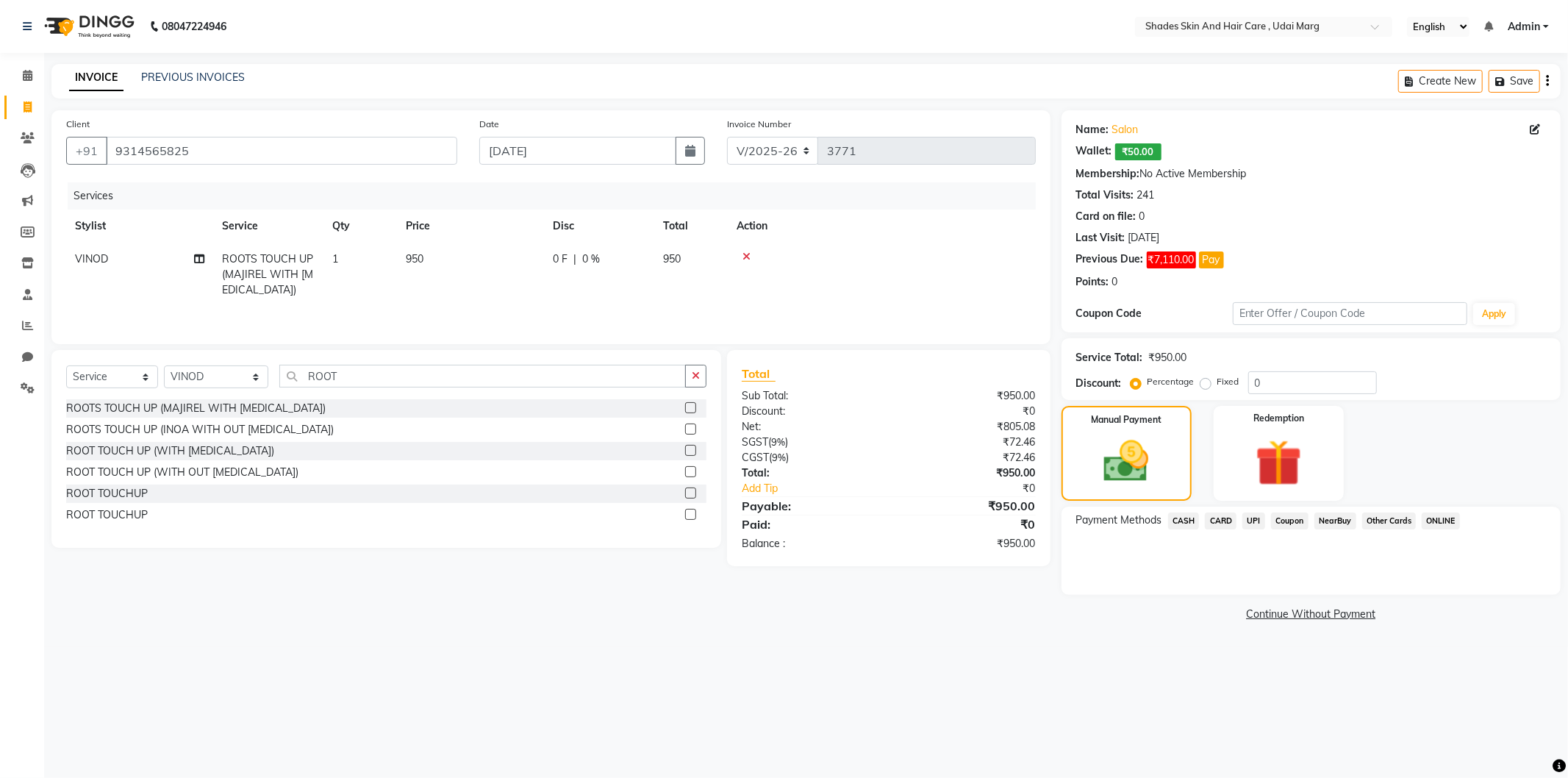
click at [1264, 519] on span "UPI" at bounding box center [1254, 521] width 23 height 17
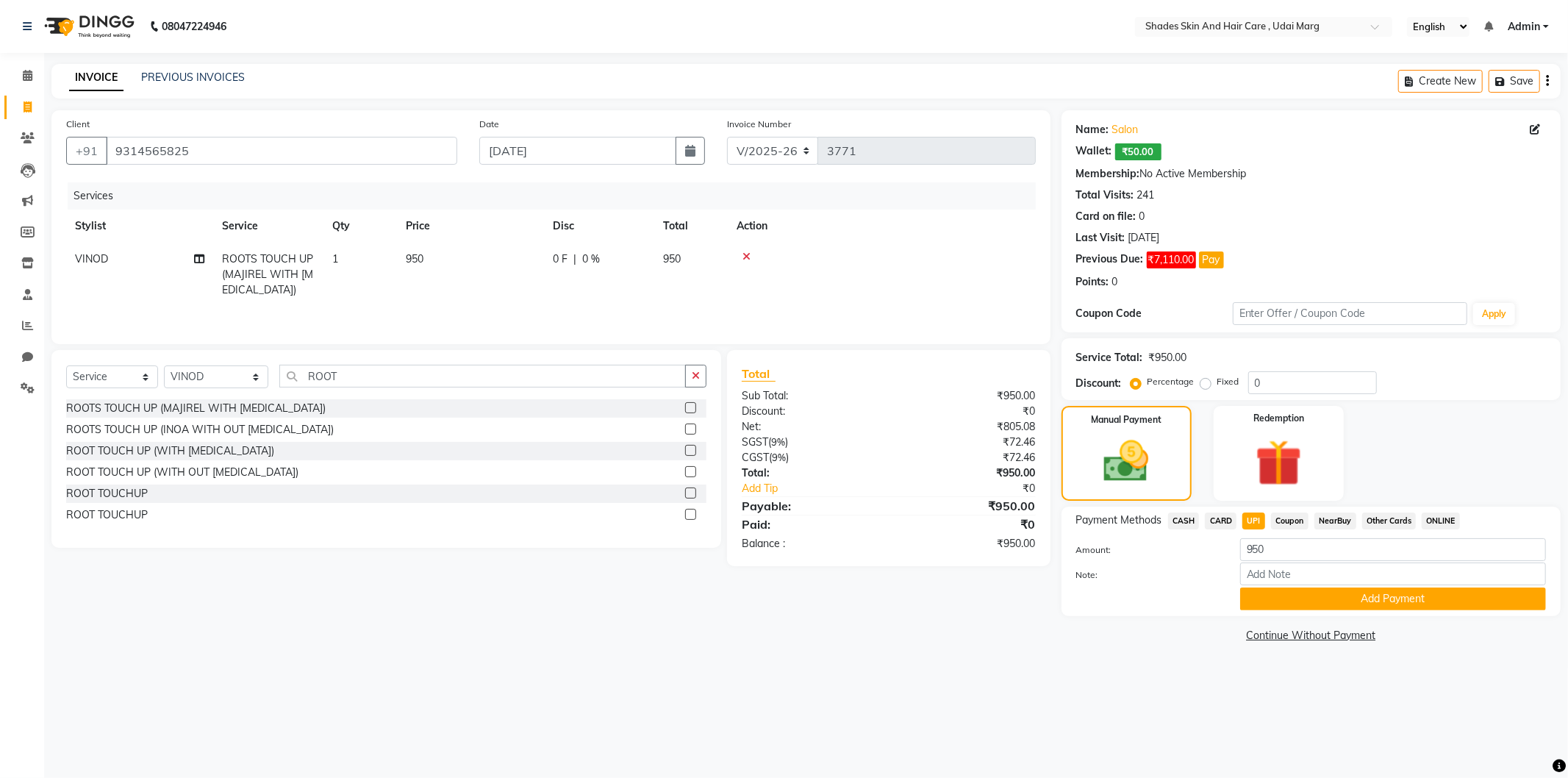
click at [1185, 526] on span "CASH" at bounding box center [1184, 521] width 32 height 17
click at [1290, 598] on button "Add Payment" at bounding box center [1394, 599] width 306 height 23
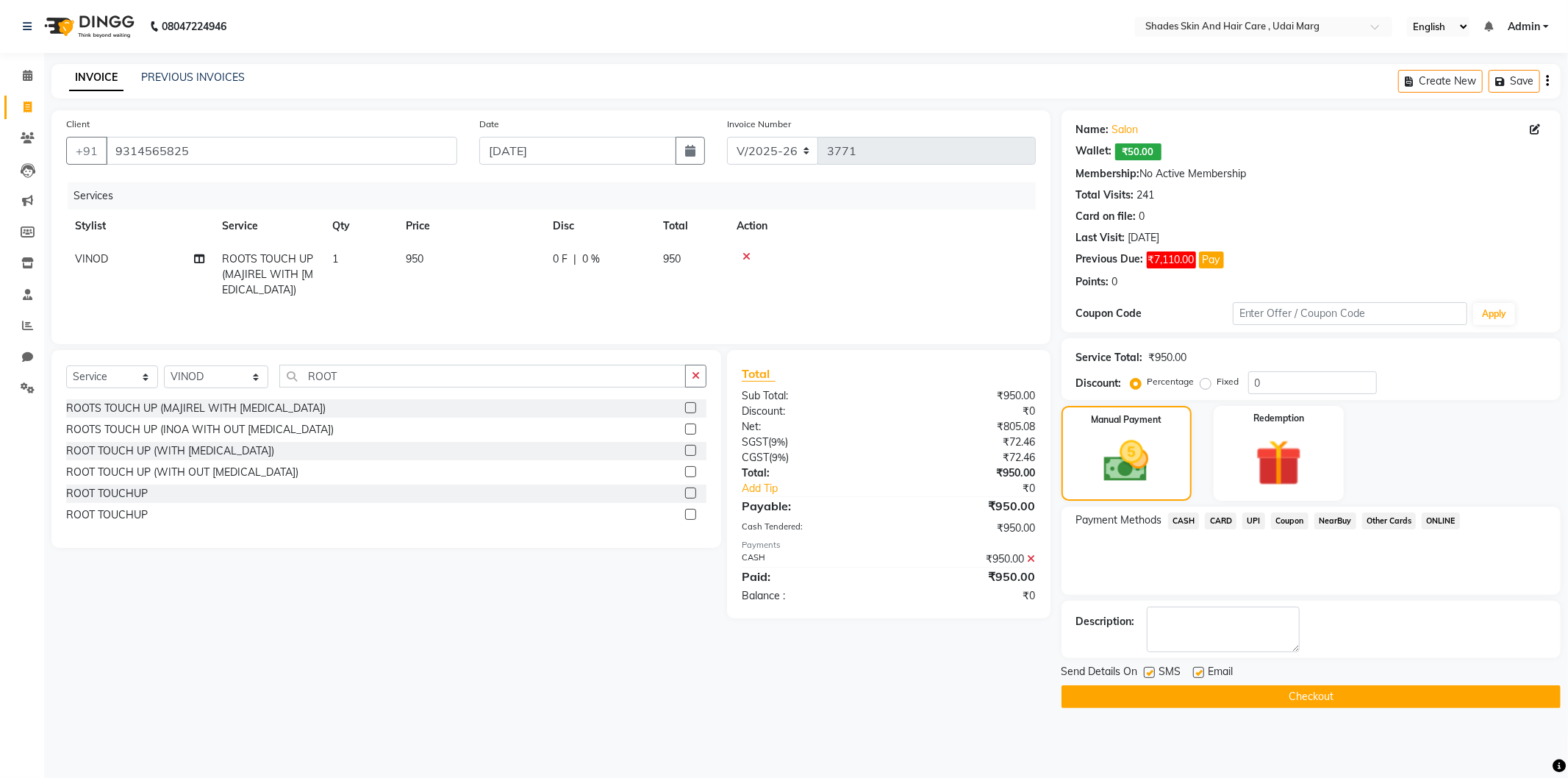
click at [1228, 694] on button "Checkout" at bounding box center [1311, 697] width 500 height 23
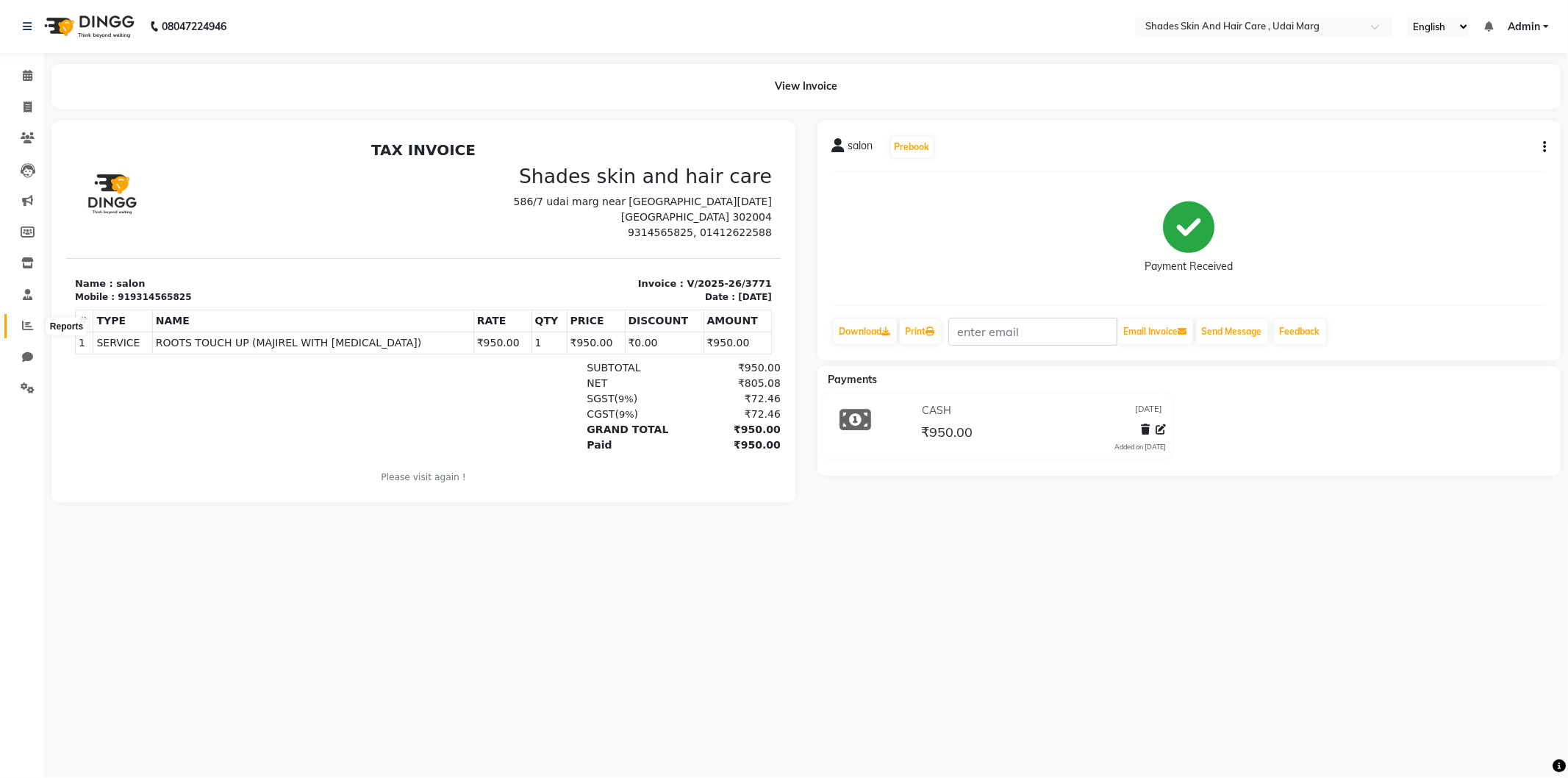
click at [24, 319] on span at bounding box center [27, 326] width 25 height 17
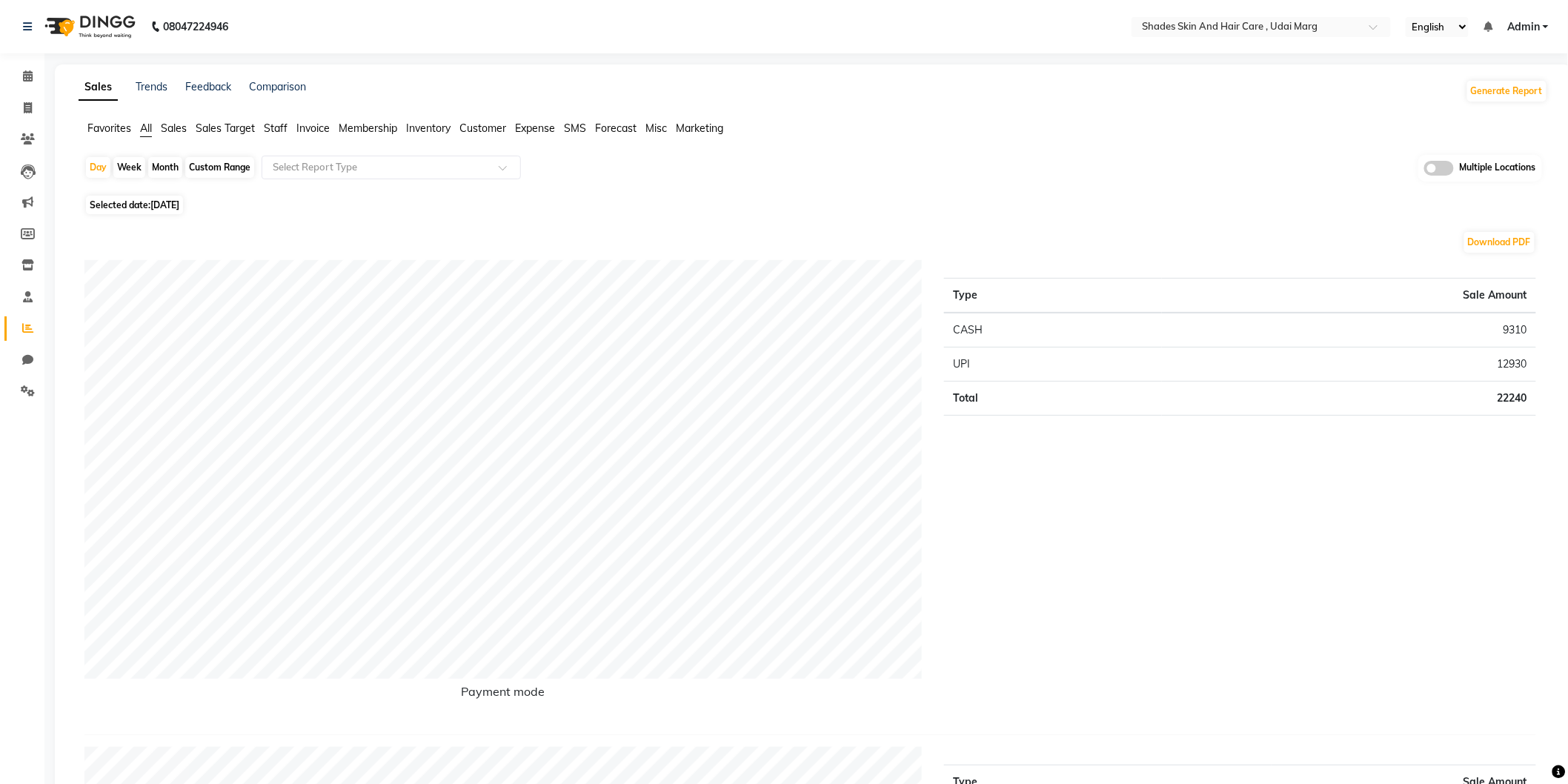
click at [287, 124] on span "Staff" at bounding box center [276, 128] width 24 height 14
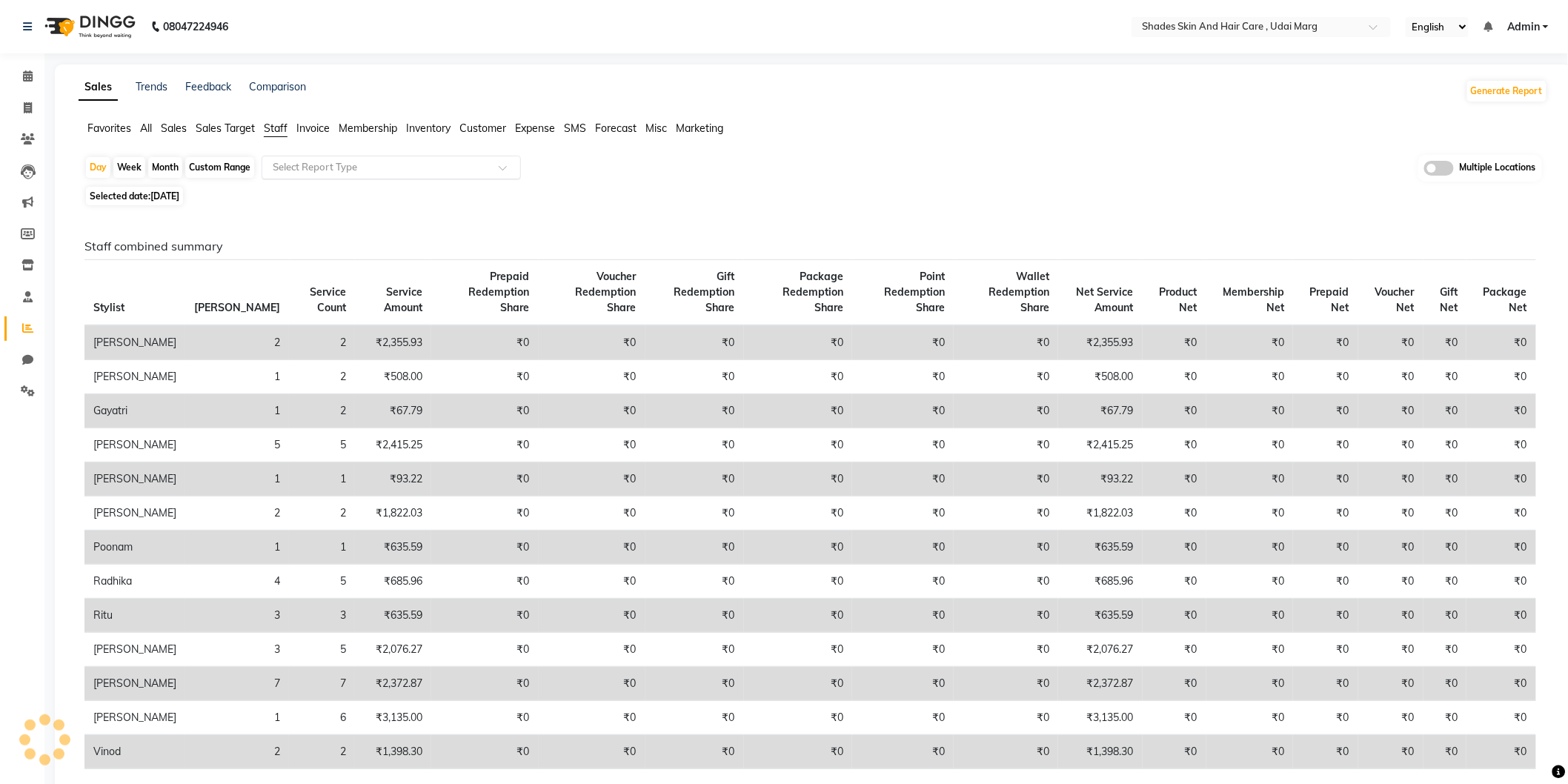
click at [379, 160] on input "text" at bounding box center [377, 167] width 214 height 14
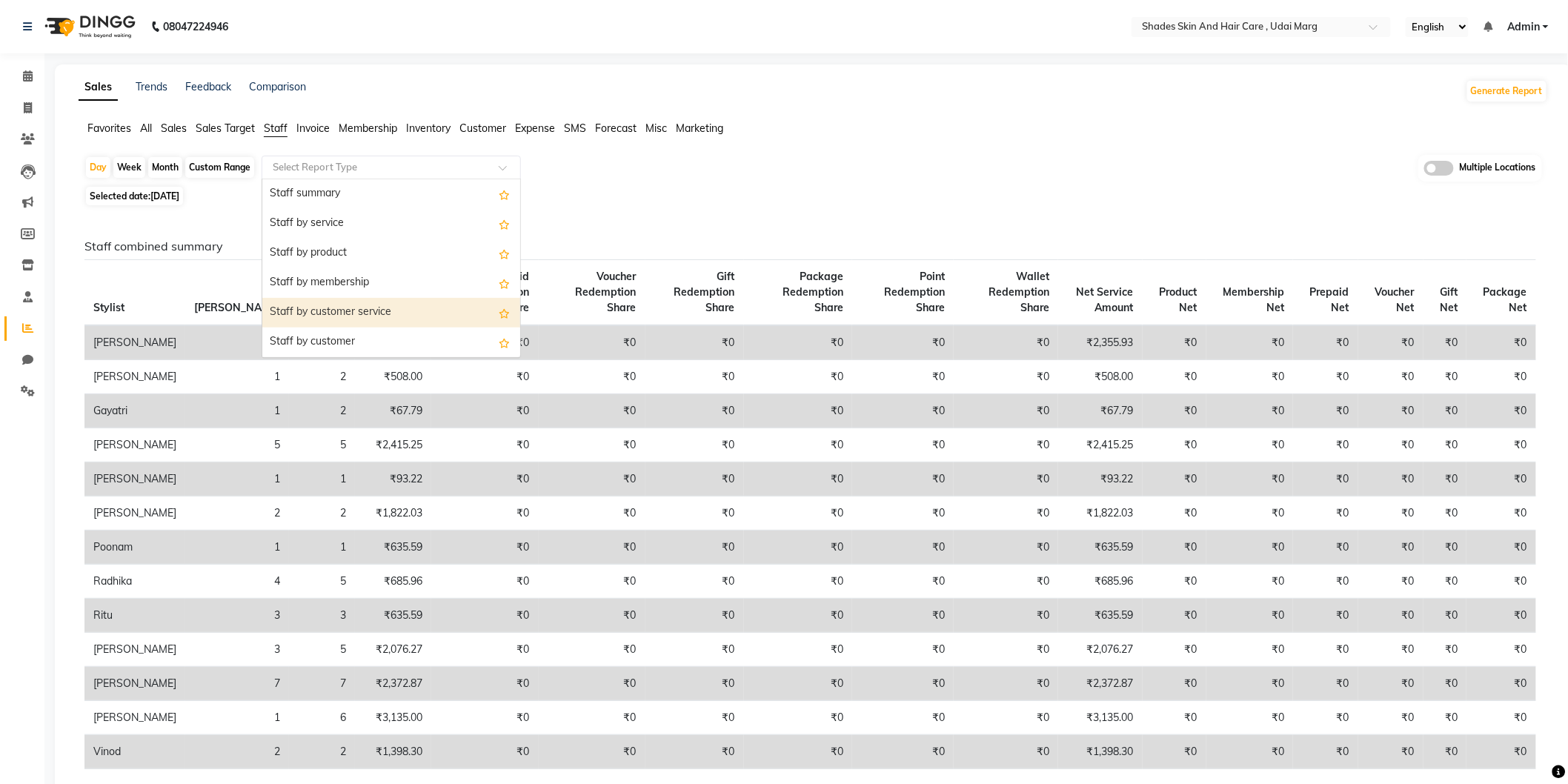
click at [408, 301] on div "Staff by customer service" at bounding box center [391, 312] width 258 height 30
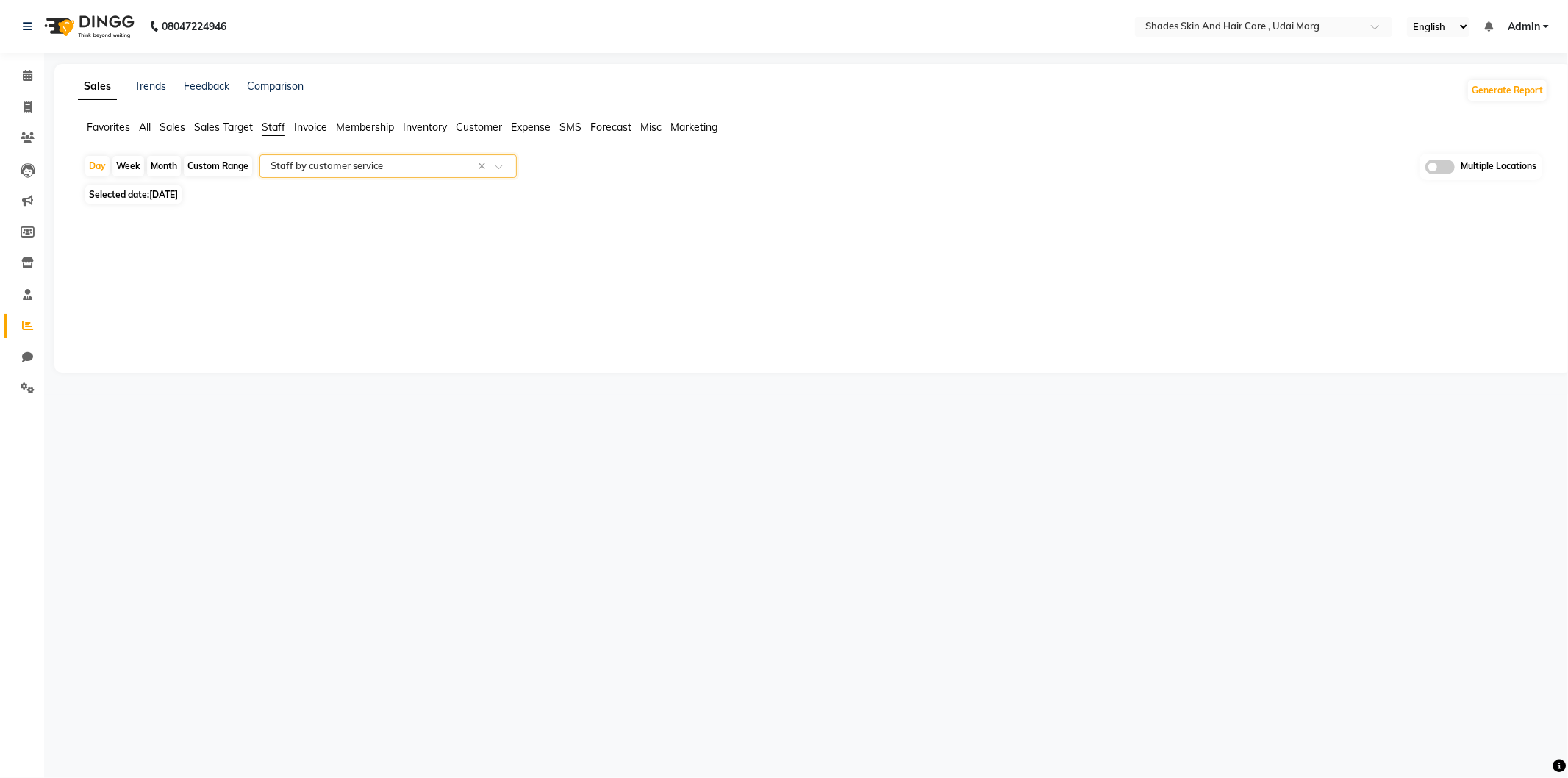
select select "full_report"
select select "csv"
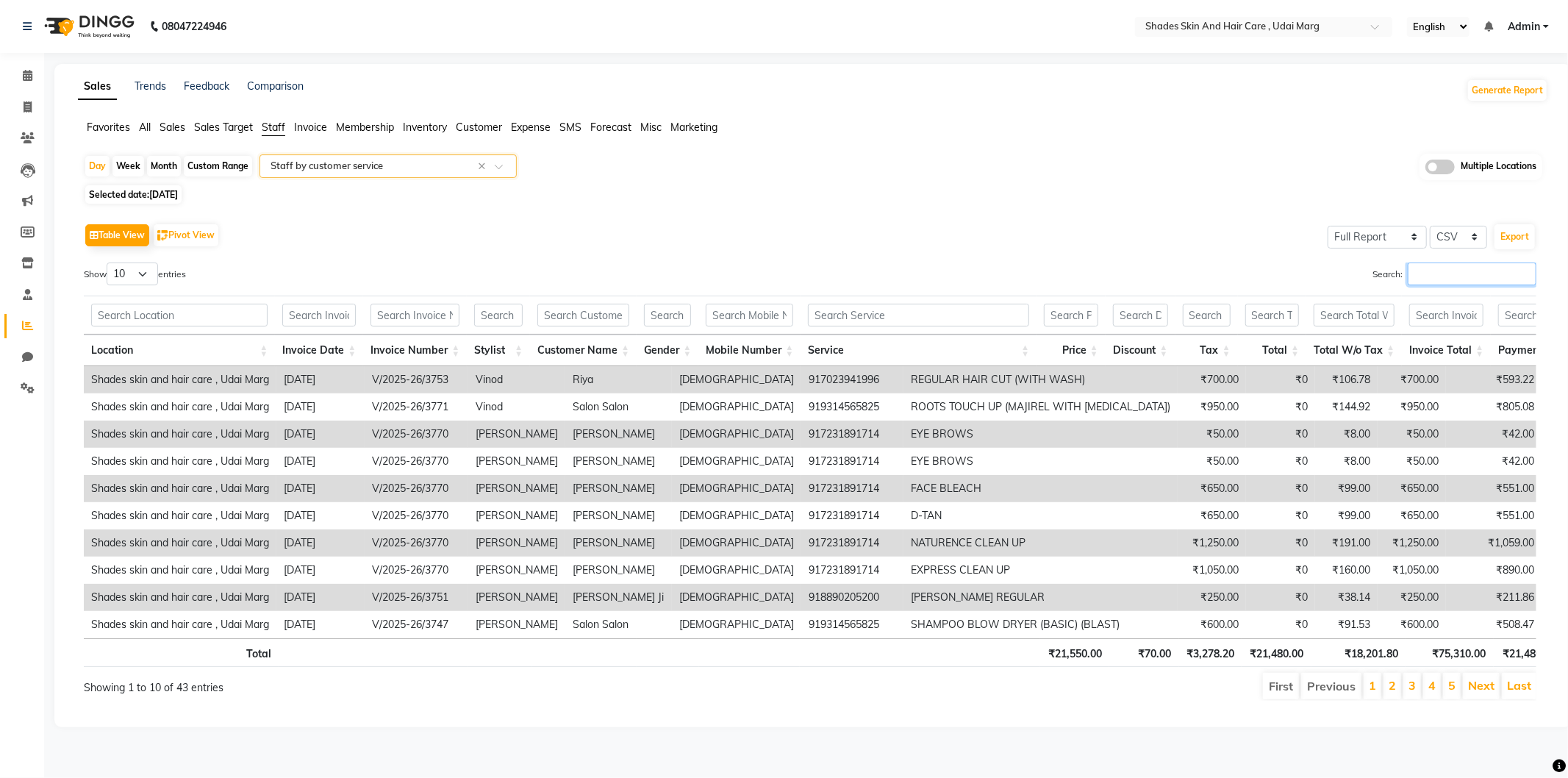
click at [1421, 273] on input "Search:" at bounding box center [1472, 273] width 128 height 23
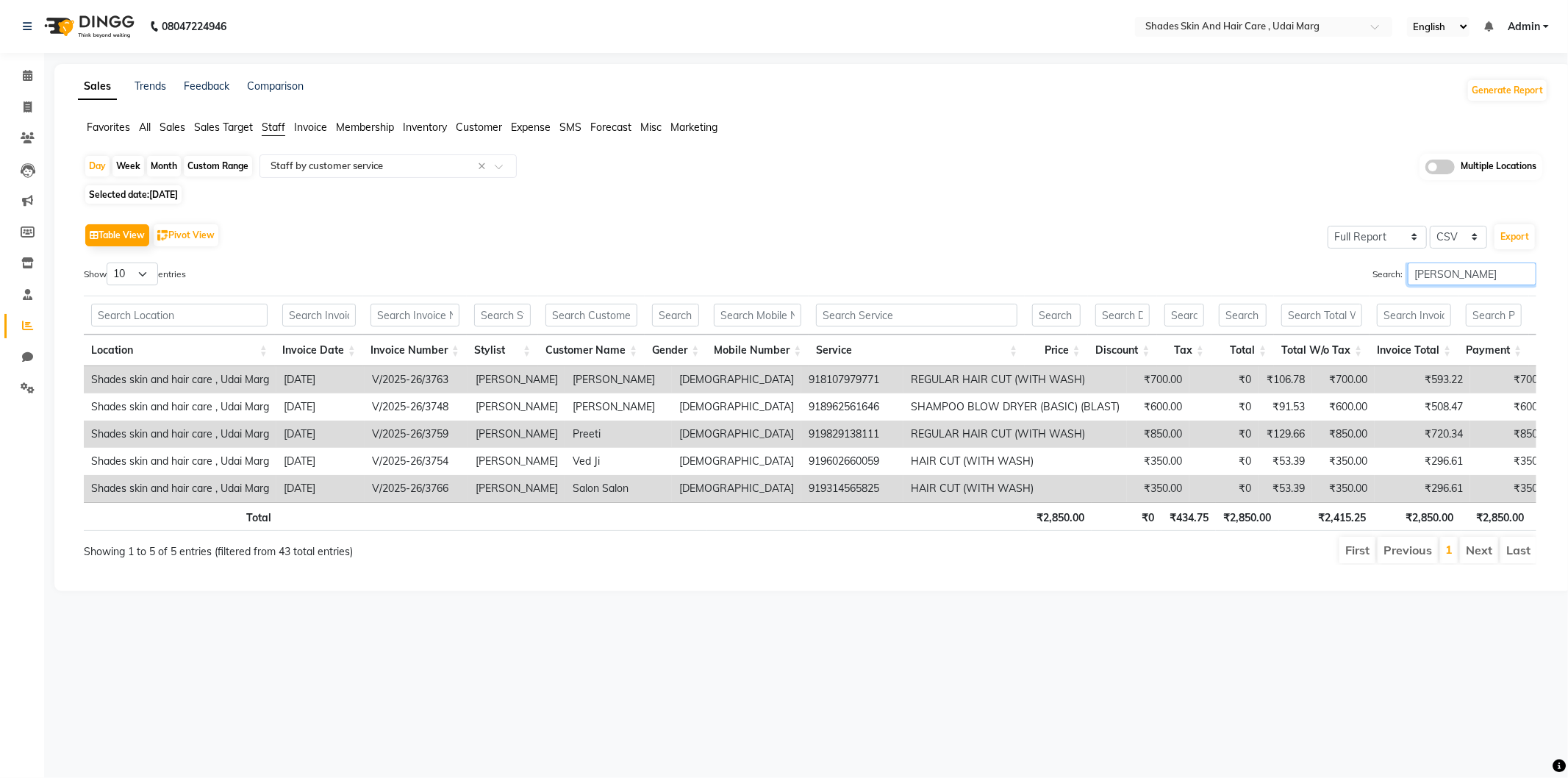
drag, startPoint x: 1523, startPoint y: 271, endPoint x: 878, endPoint y: 247, distance: 645.4
click at [878, 247] on div "Table View Pivot View Select Full Report Filtered Report Select CSV PDF Export …" at bounding box center [809, 392] width 1452 height 345
type input "[PERSON_NAME]"
click at [182, 188] on span "Selected date: [DATE]" at bounding box center [133, 194] width 96 height 18
select select "9"
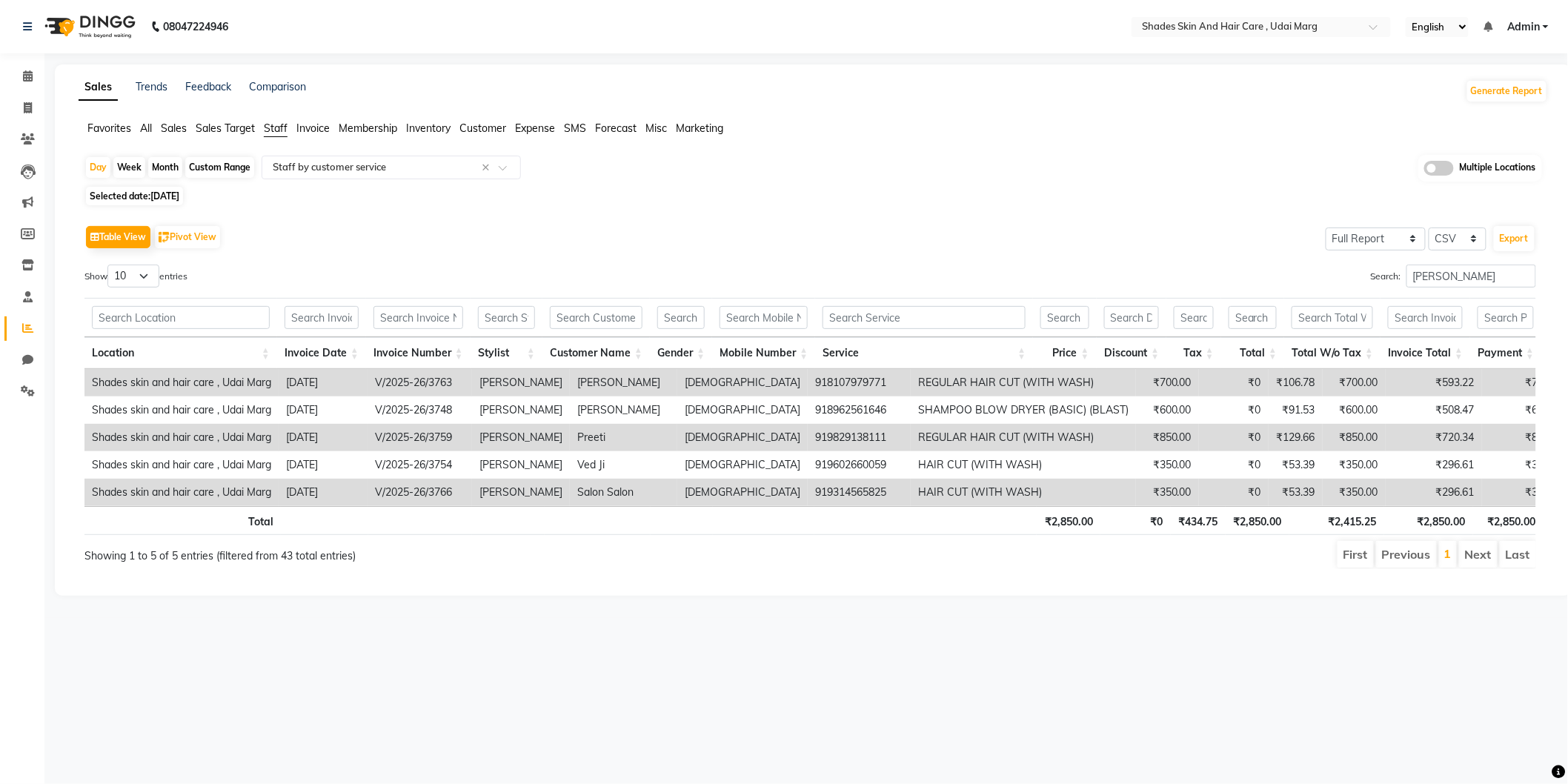
select select "2025"
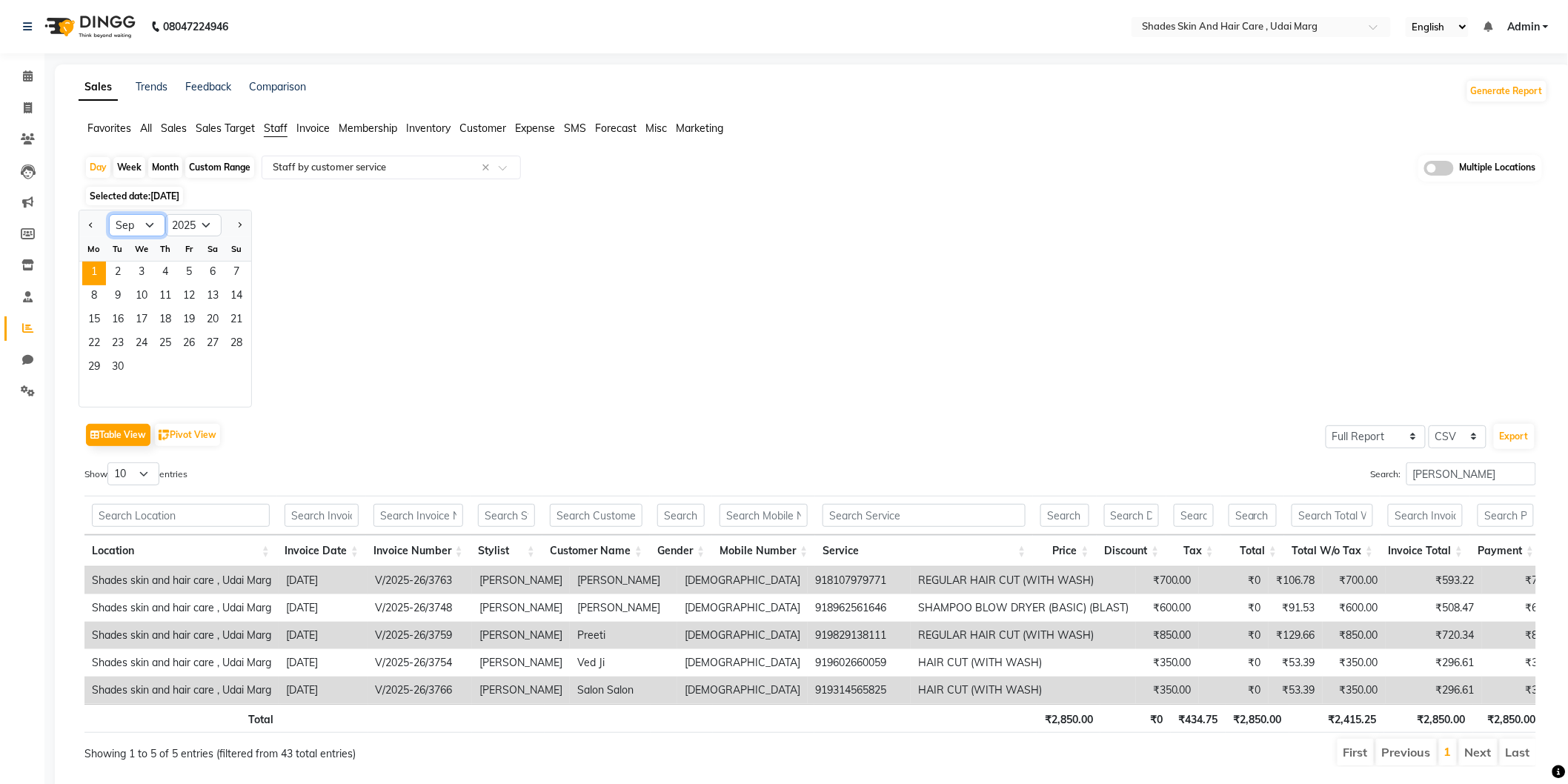
click at [131, 234] on select "Jan Feb Mar Apr May Jun [DATE] Aug Sep Oct Nov Dec" at bounding box center [137, 226] width 56 height 22
select select "8"
click at [109, 214] on select "Jan Feb Mar Apr May Jun [DATE] Aug Sep Oct Nov Dec" at bounding box center [137, 226] width 56 height 22
click at [115, 360] on span "26" at bounding box center [118, 369] width 24 height 24
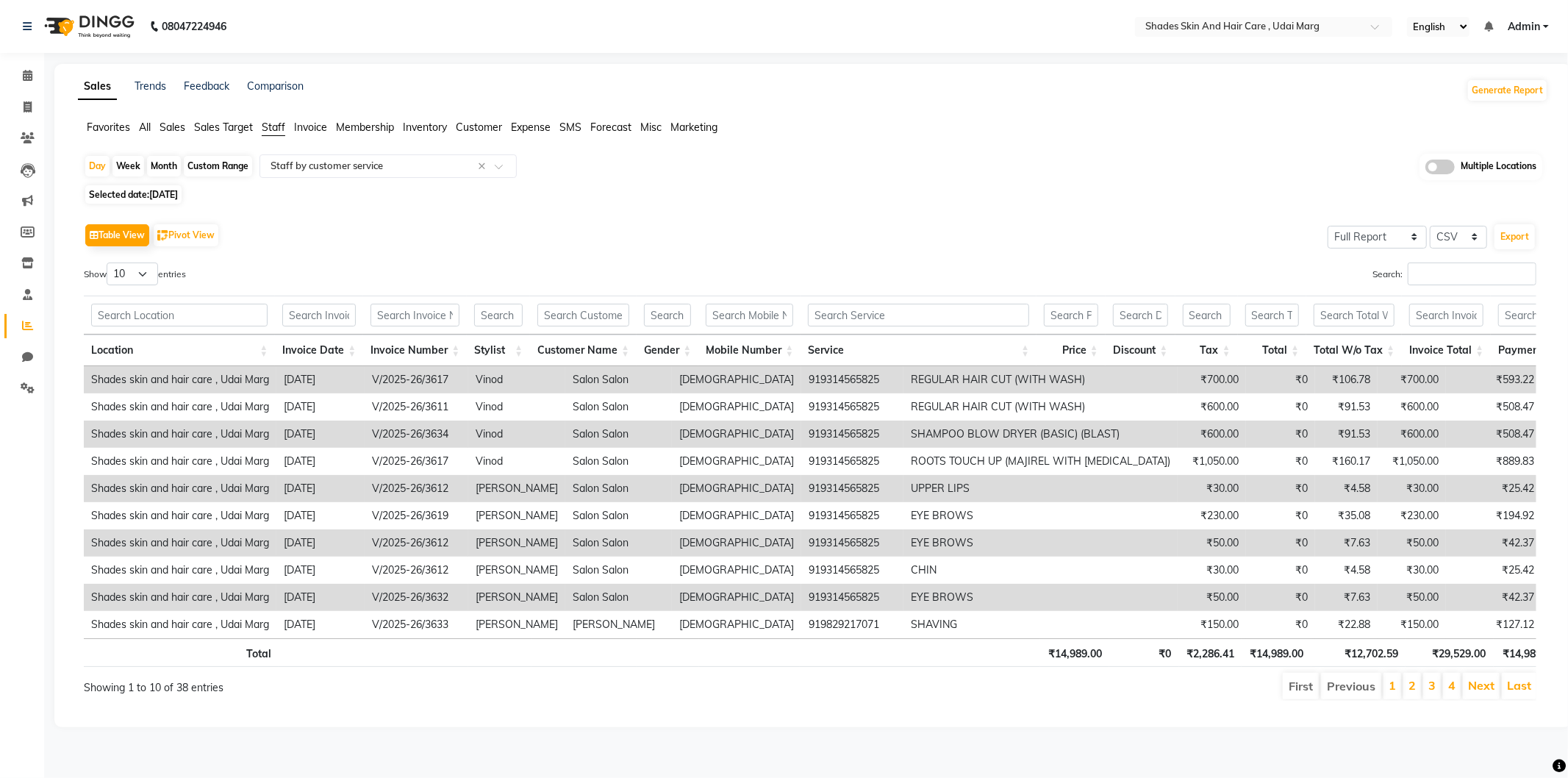
click at [1425, 300] on th at bounding box center [1447, 315] width 89 height 39
click at [1425, 282] on input "Search:" at bounding box center [1472, 273] width 128 height 23
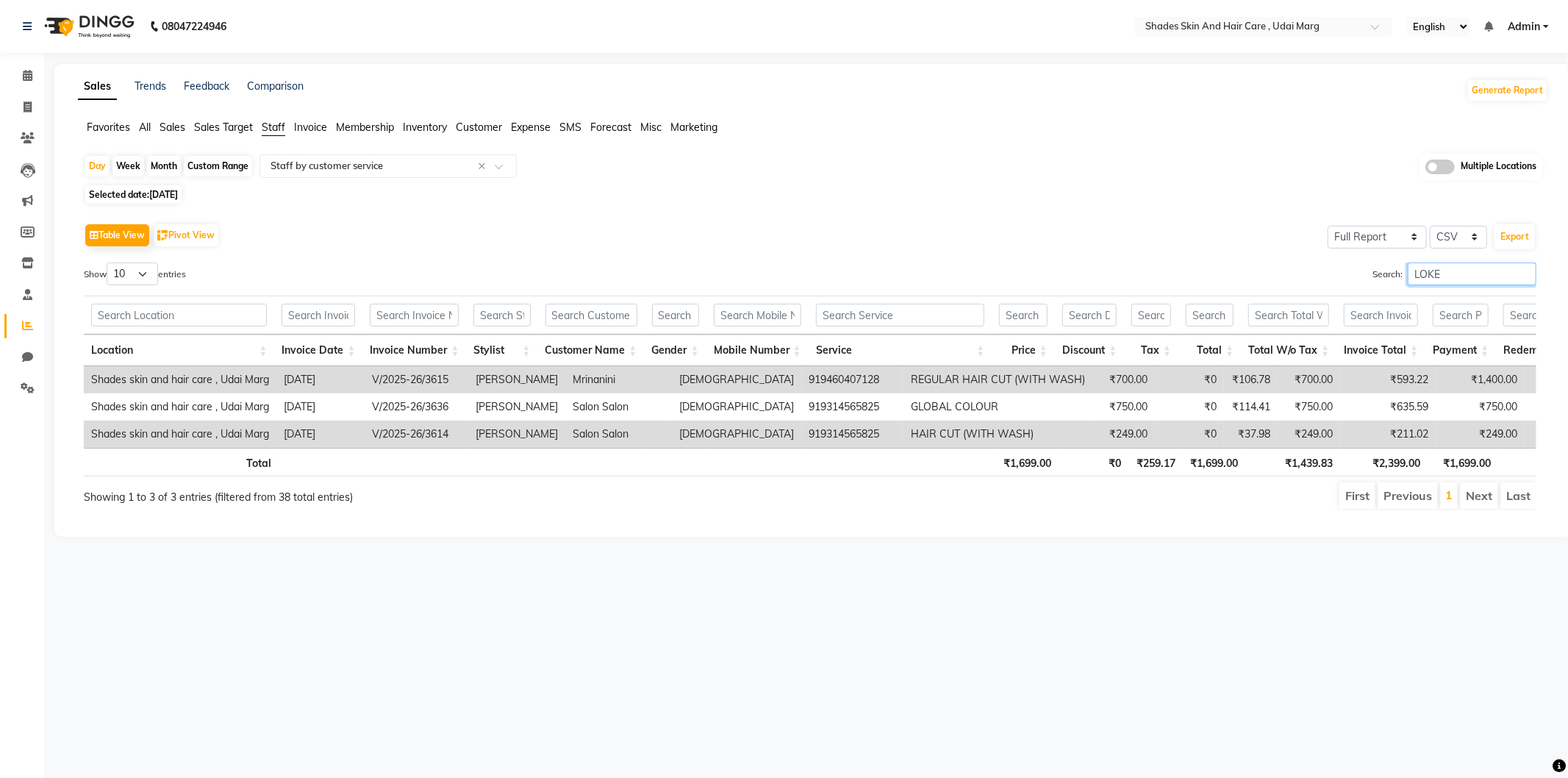
type input "LOKES"
click at [1523, 272] on input "LOKES" at bounding box center [1472, 273] width 128 height 23
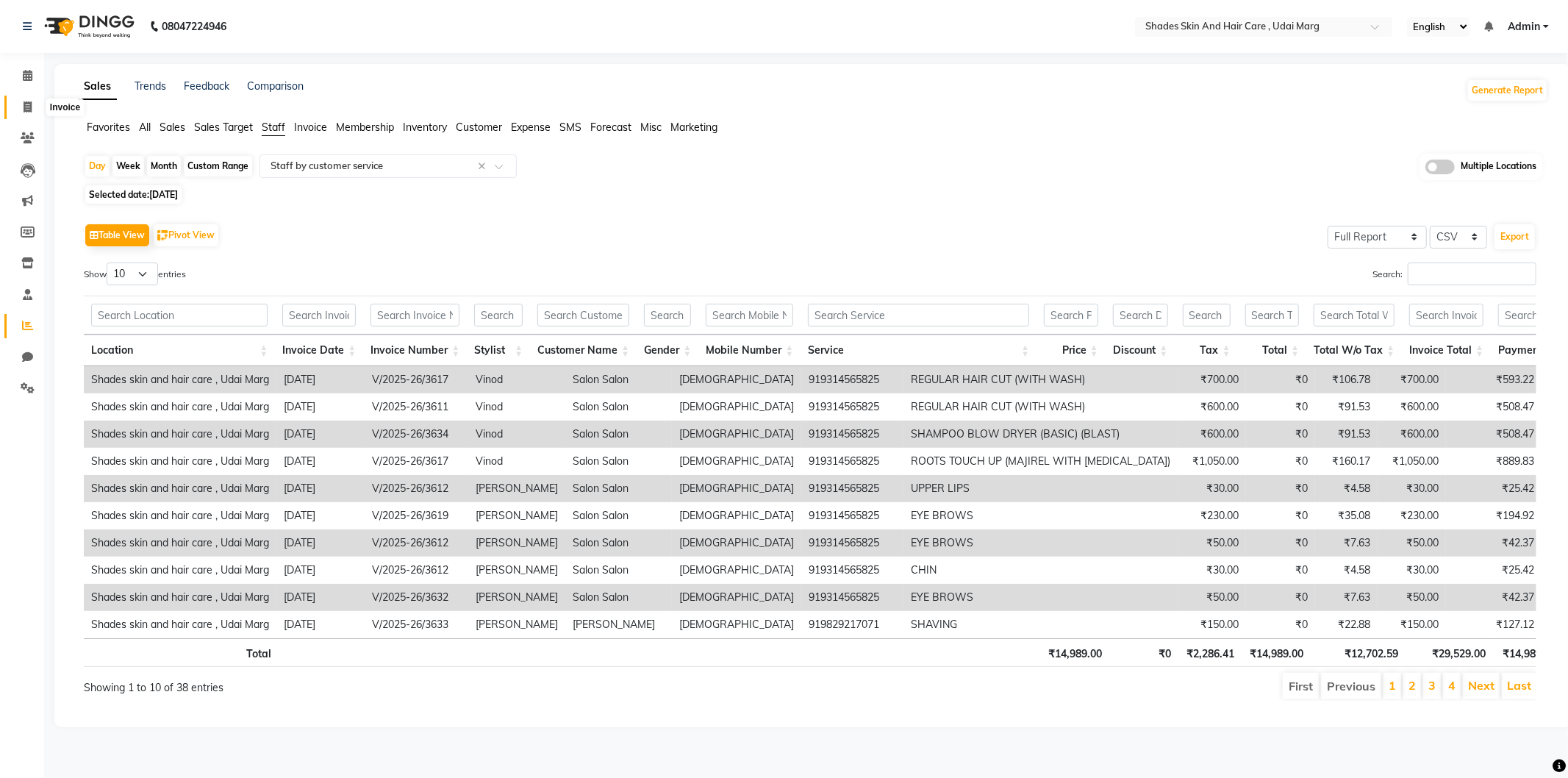
click at [33, 103] on span at bounding box center [27, 108] width 25 height 17
select select "service"
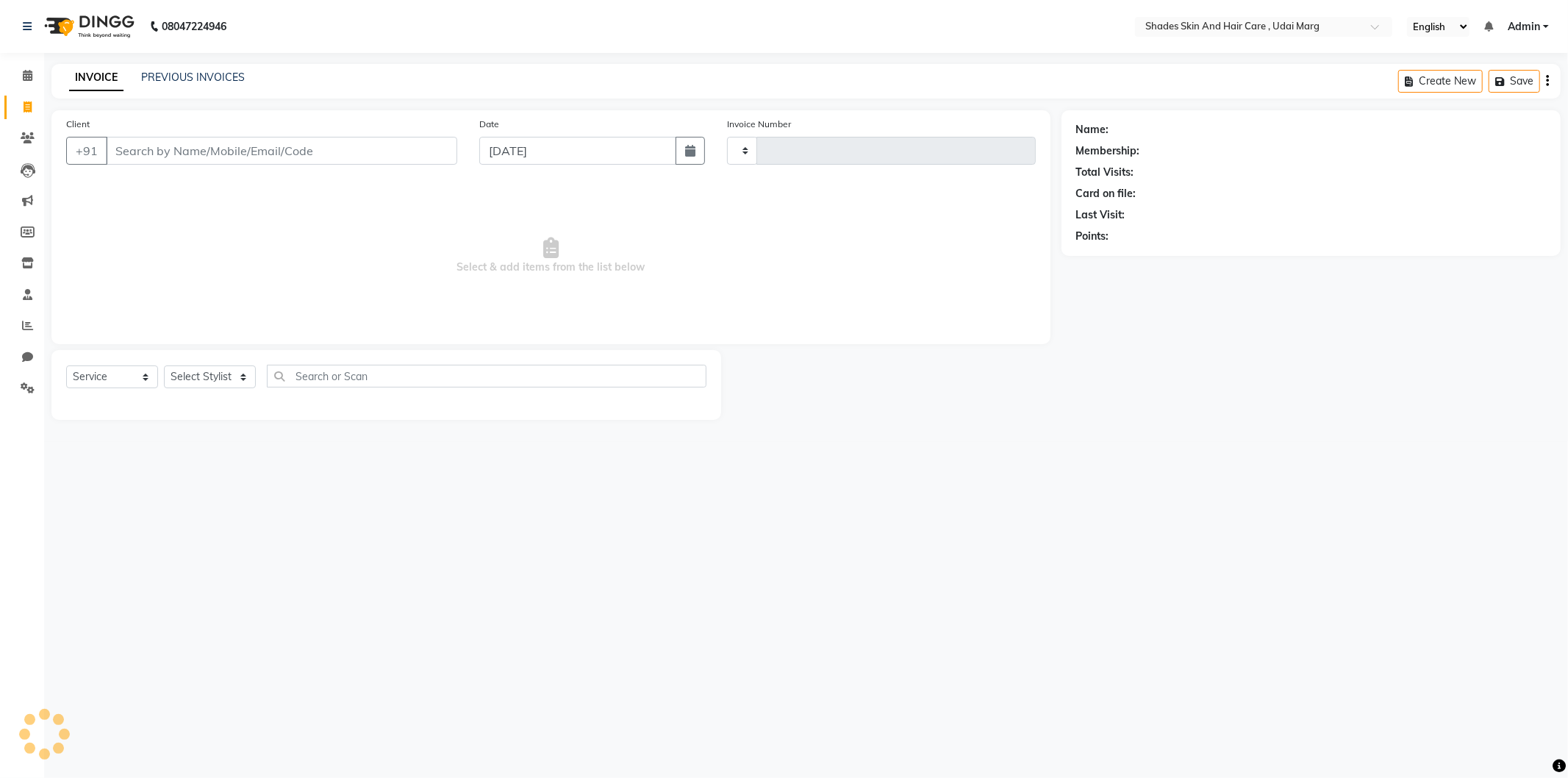
type input "3772"
select select "8022"
click at [191, 146] on input "Client" at bounding box center [281, 151] width 351 height 28
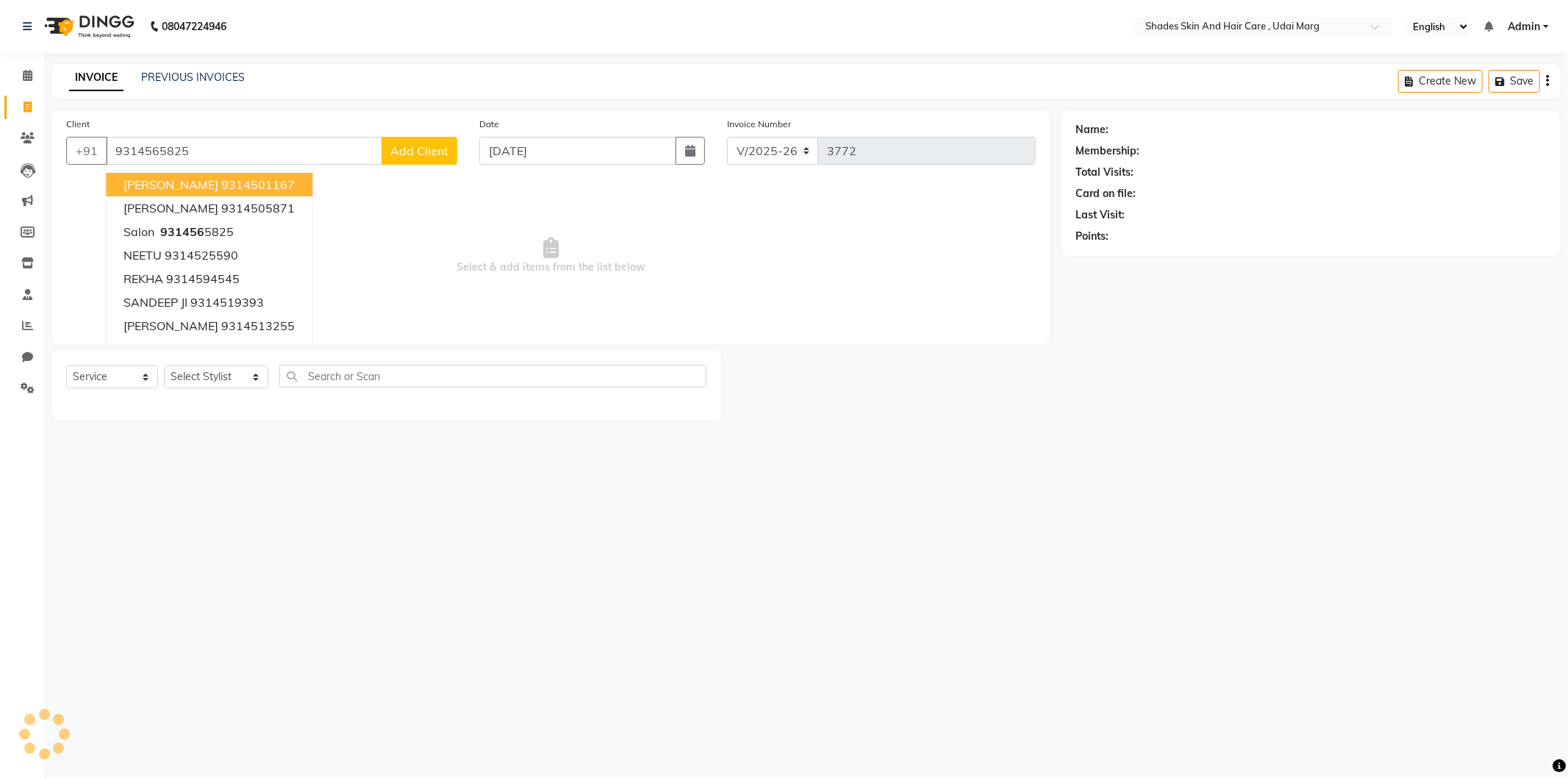
type input "9314565825"
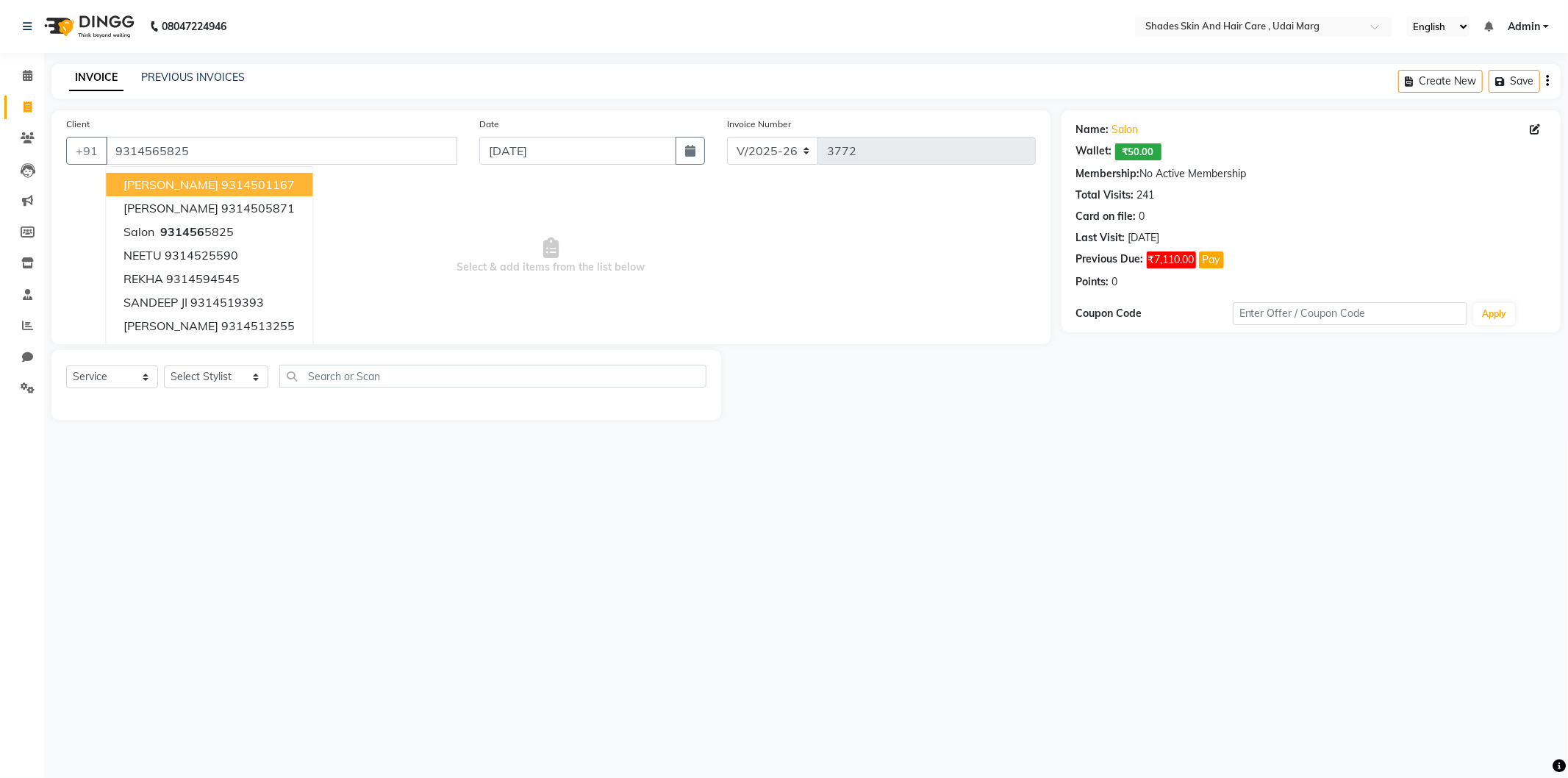
drag, startPoint x: 499, startPoint y: 306, endPoint x: 343, endPoint y: 342, distance: 160.1
click at [492, 310] on span "Select & add items from the list below" at bounding box center [551, 256] width 970 height 147
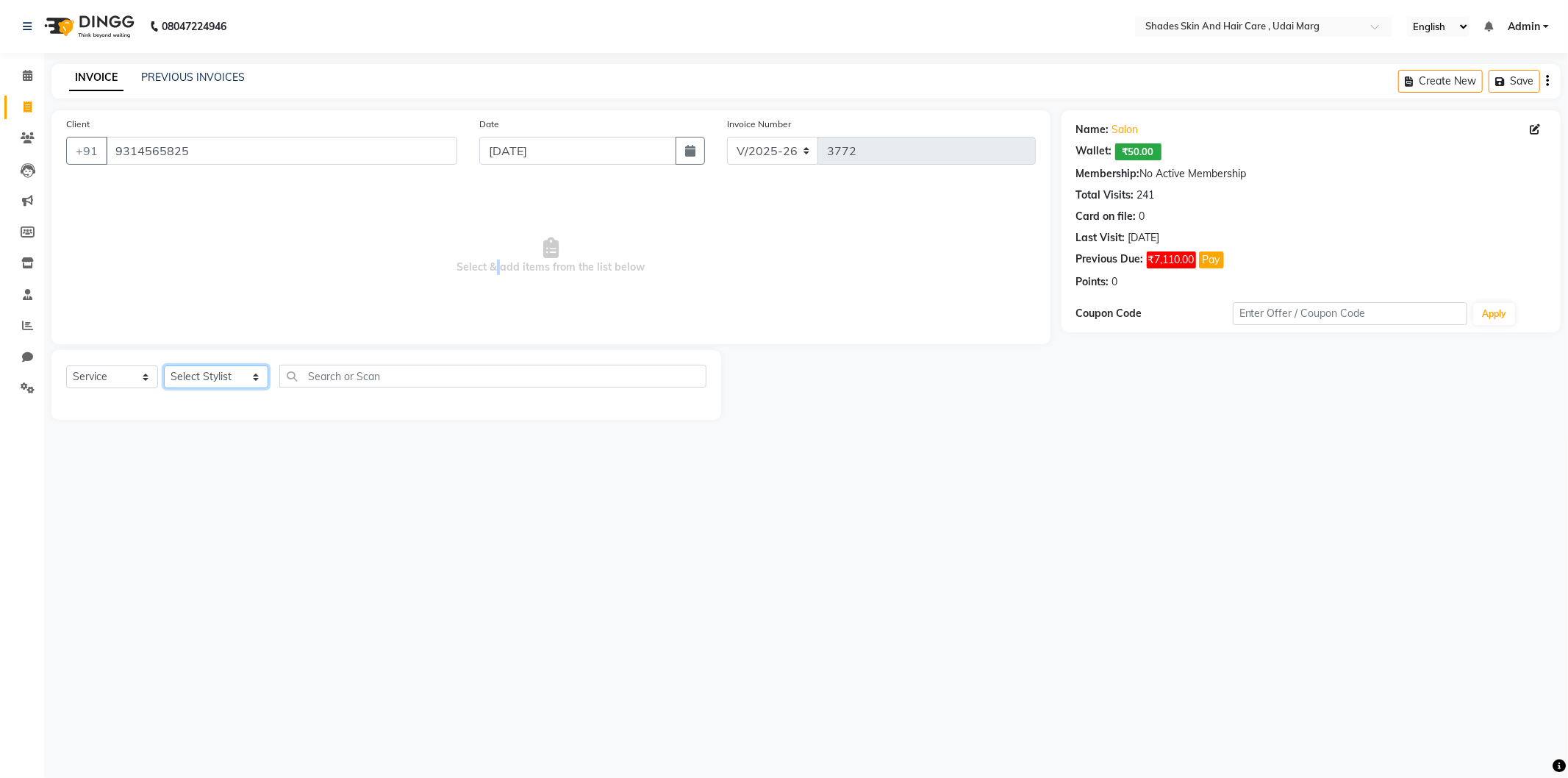
click at [262, 380] on select "Select Stylist [PERSON_NAME] ADMIN [PERSON_NAME] [PERSON_NAME] GAYATRI [PERSON_…" at bounding box center [216, 377] width 104 height 23
select select "74304"
click at [164, 367] on select "Select Stylist [PERSON_NAME] ADMIN [PERSON_NAME] [PERSON_NAME] GAYATRI [PERSON_…" at bounding box center [216, 377] width 104 height 23
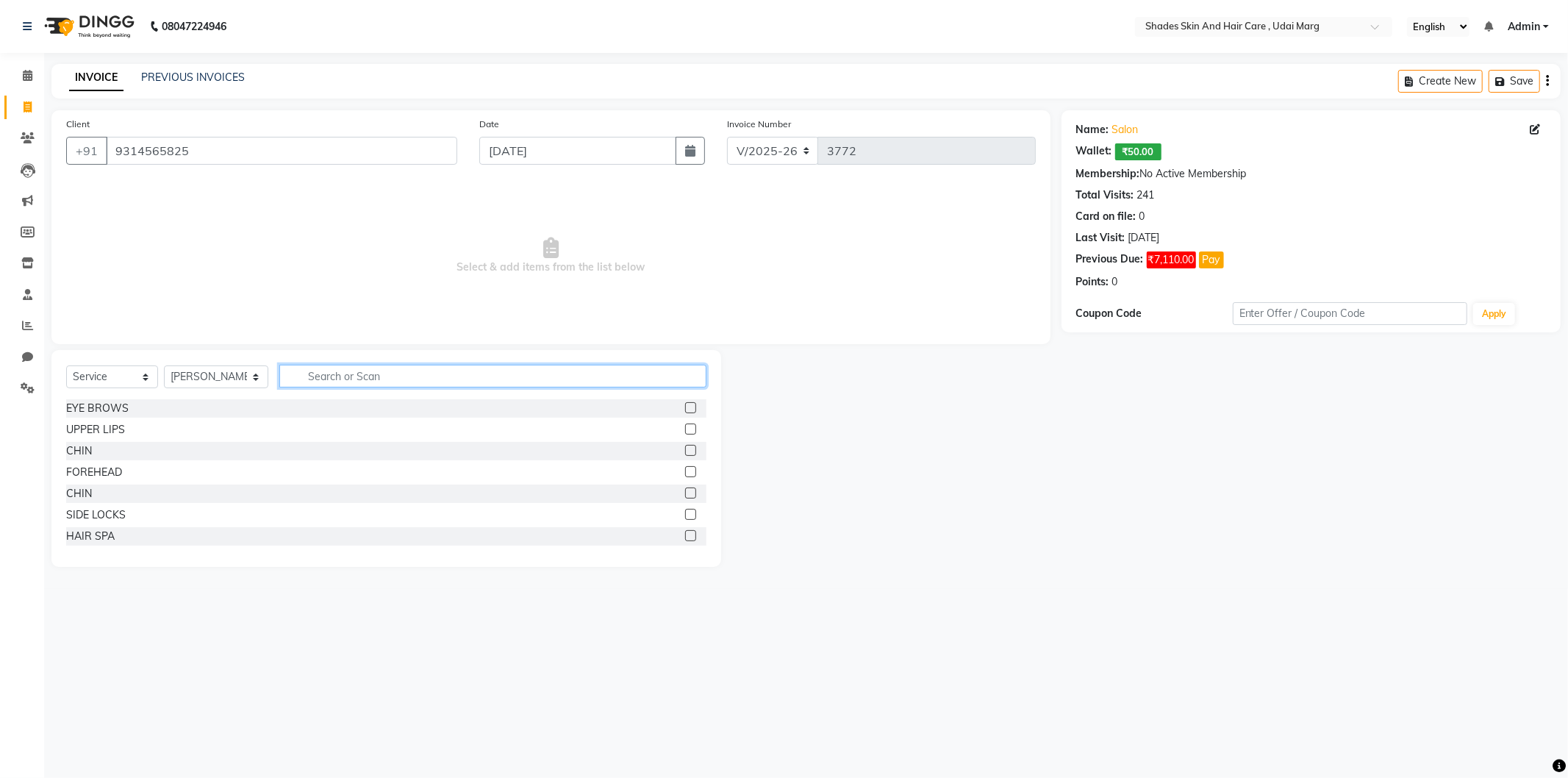
drag, startPoint x: 327, startPoint y: 379, endPoint x: 335, endPoint y: 375, distance: 8.9
click at [327, 378] on input "text" at bounding box center [493, 376] width 427 height 23
type input "BEA"
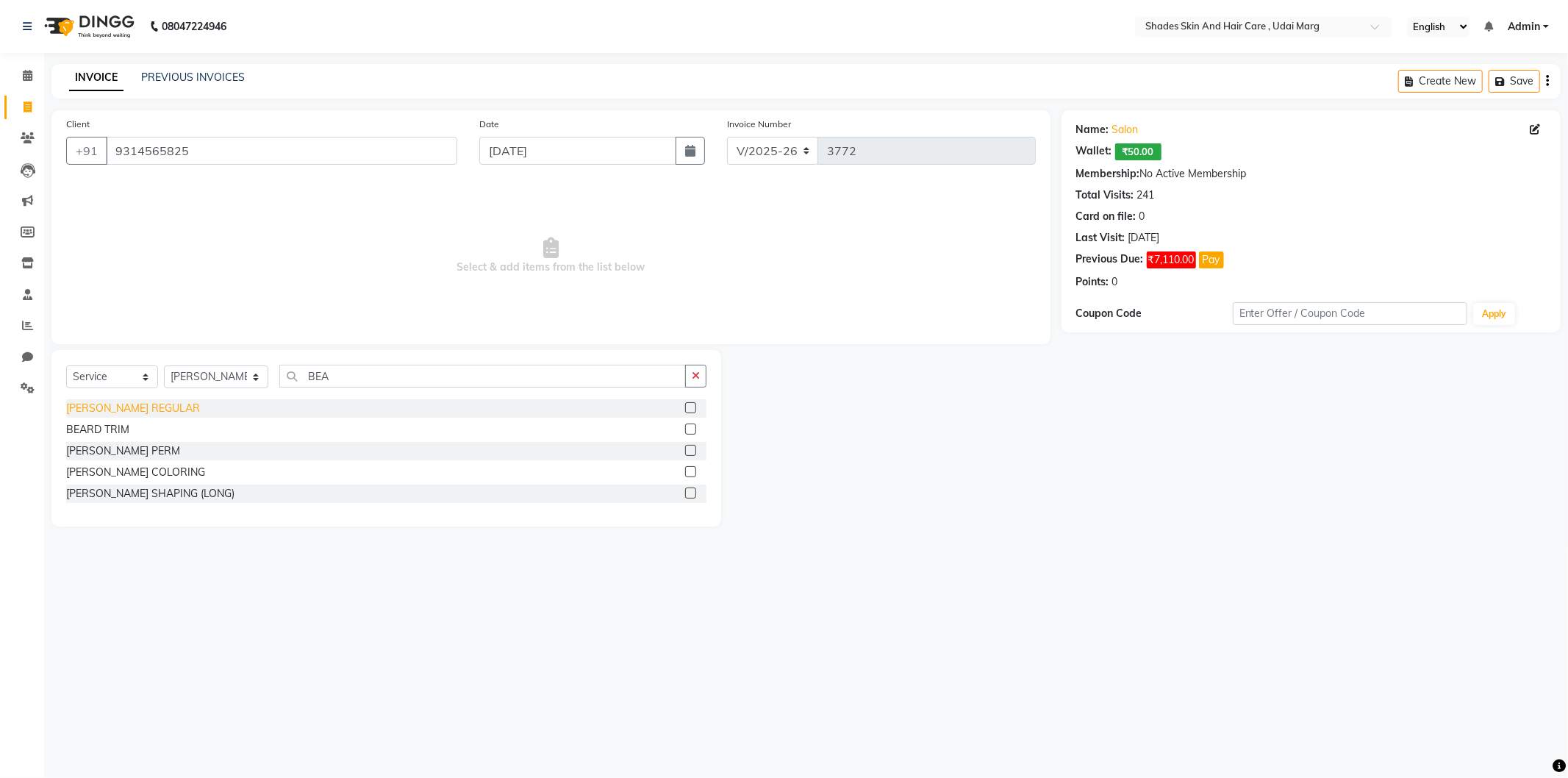
click at [123, 401] on div "[PERSON_NAME] REGULAR" at bounding box center [133, 408] width 134 height 15
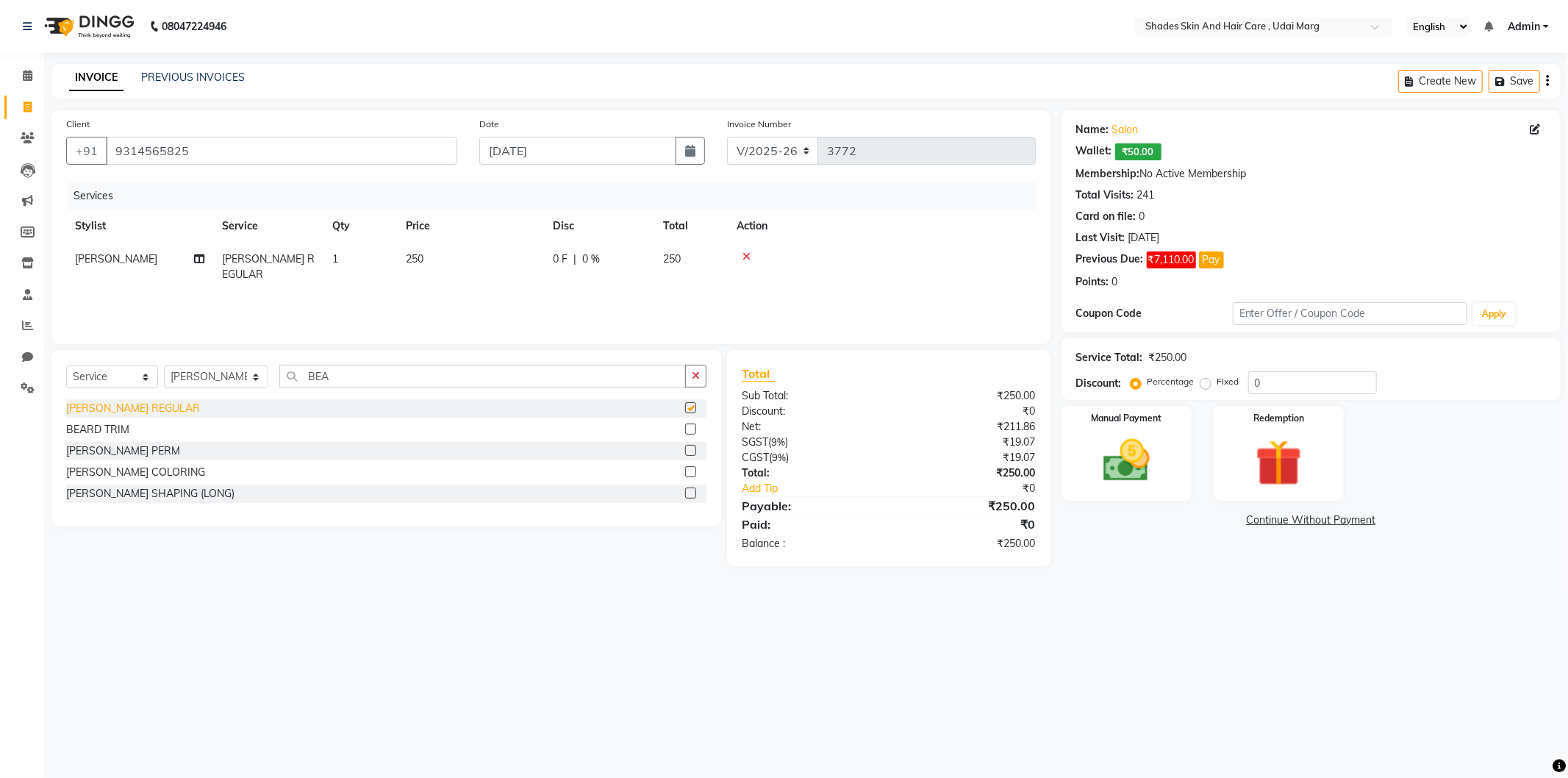
checkbox input "false"
click at [1162, 462] on img at bounding box center [1127, 462] width 79 height 56
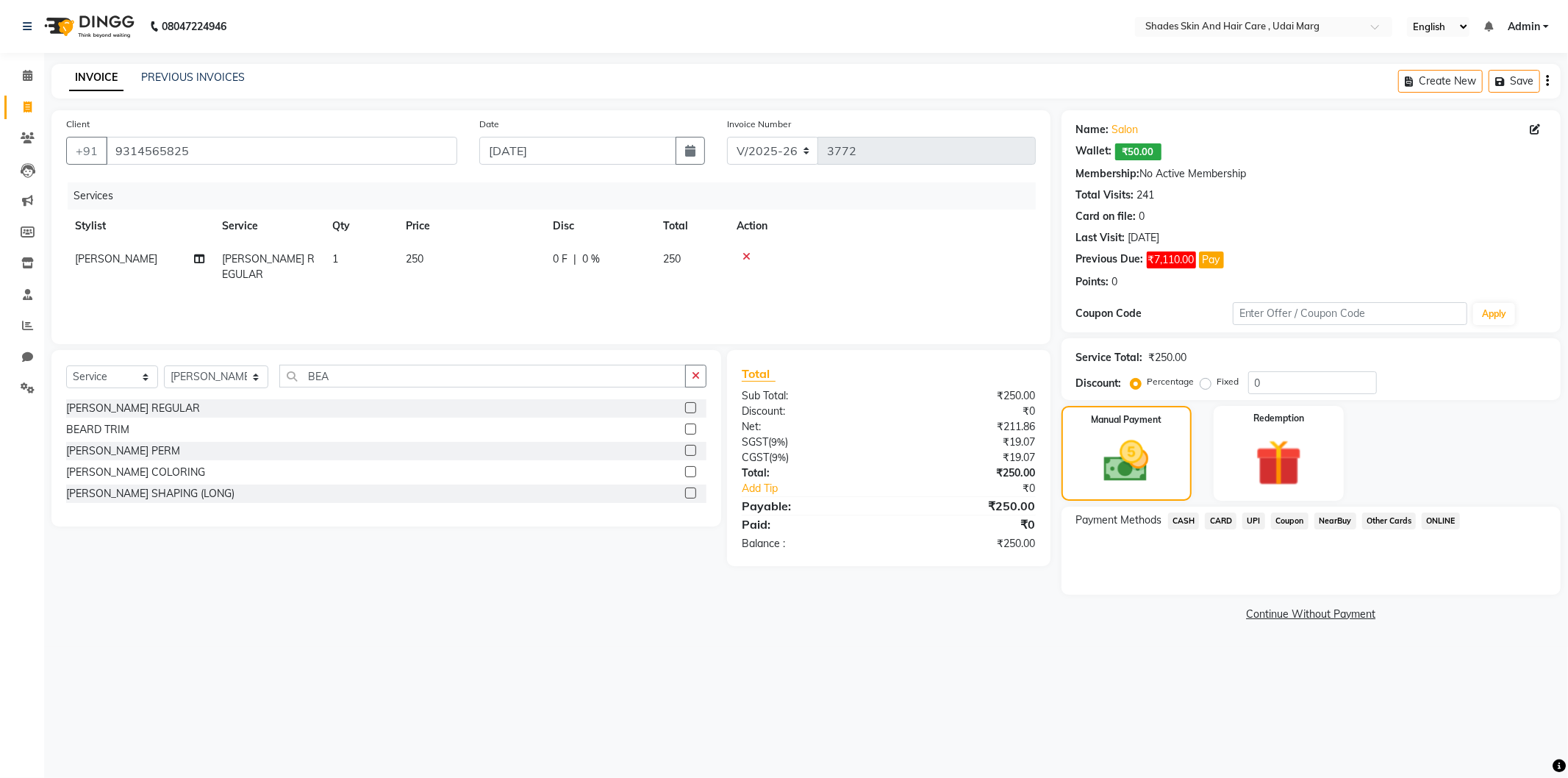
click at [1187, 529] on div "CASH" at bounding box center [1181, 522] width 37 height 20
click at [1260, 526] on span "UPI" at bounding box center [1254, 521] width 23 height 17
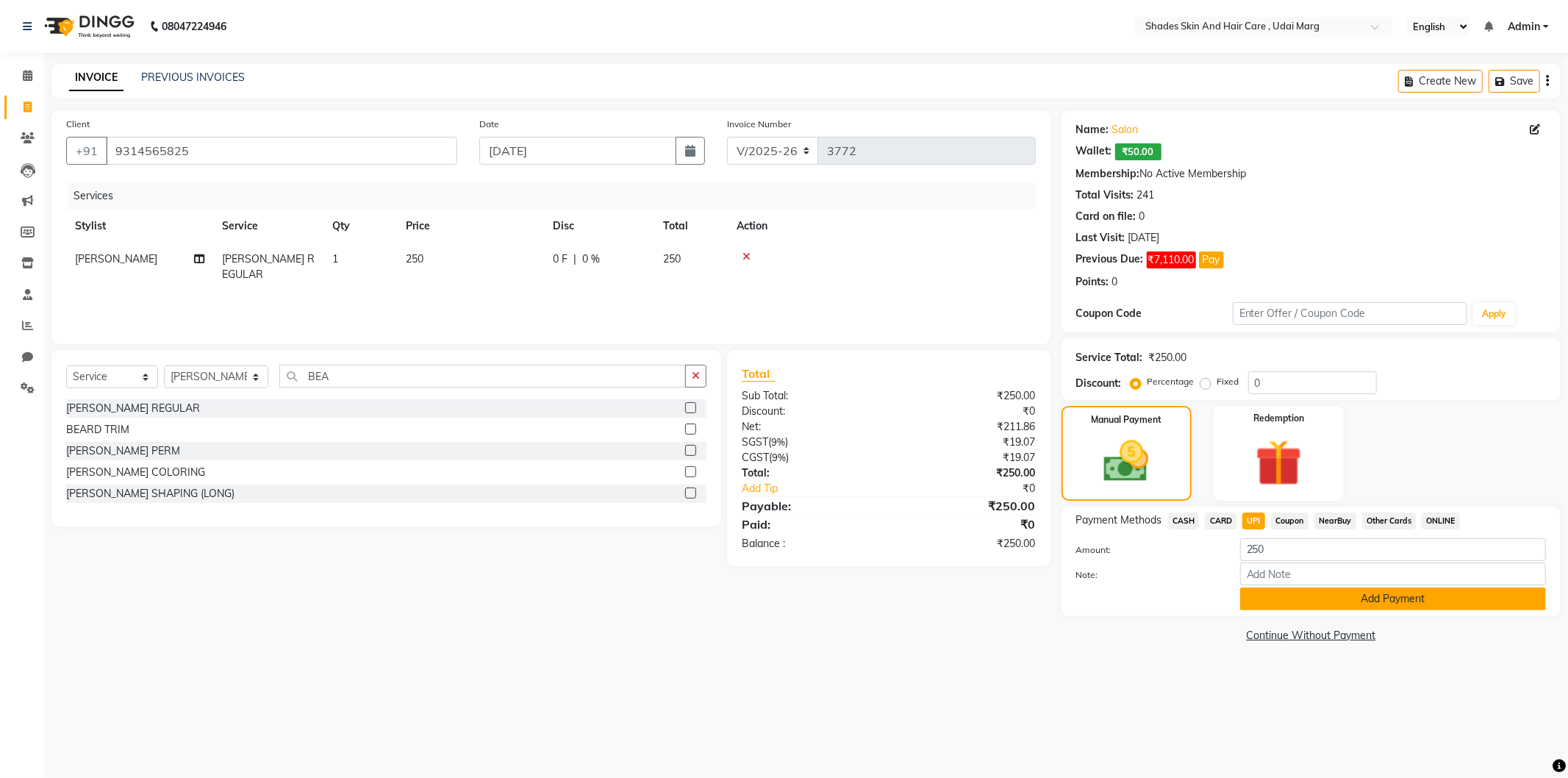
click at [1329, 599] on button "Add Payment" at bounding box center [1394, 599] width 306 height 23
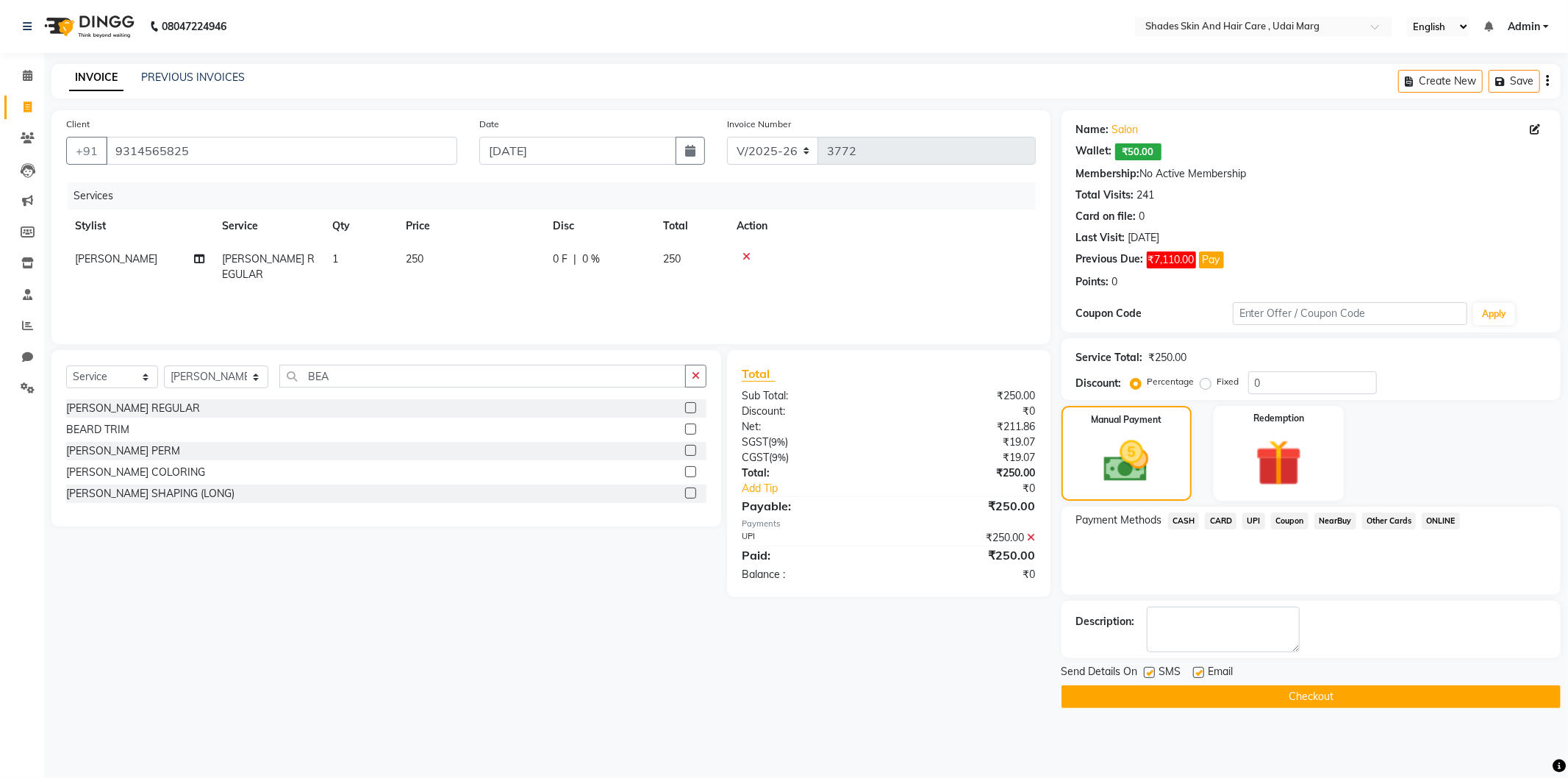
click at [1199, 697] on button "Checkout" at bounding box center [1311, 697] width 500 height 23
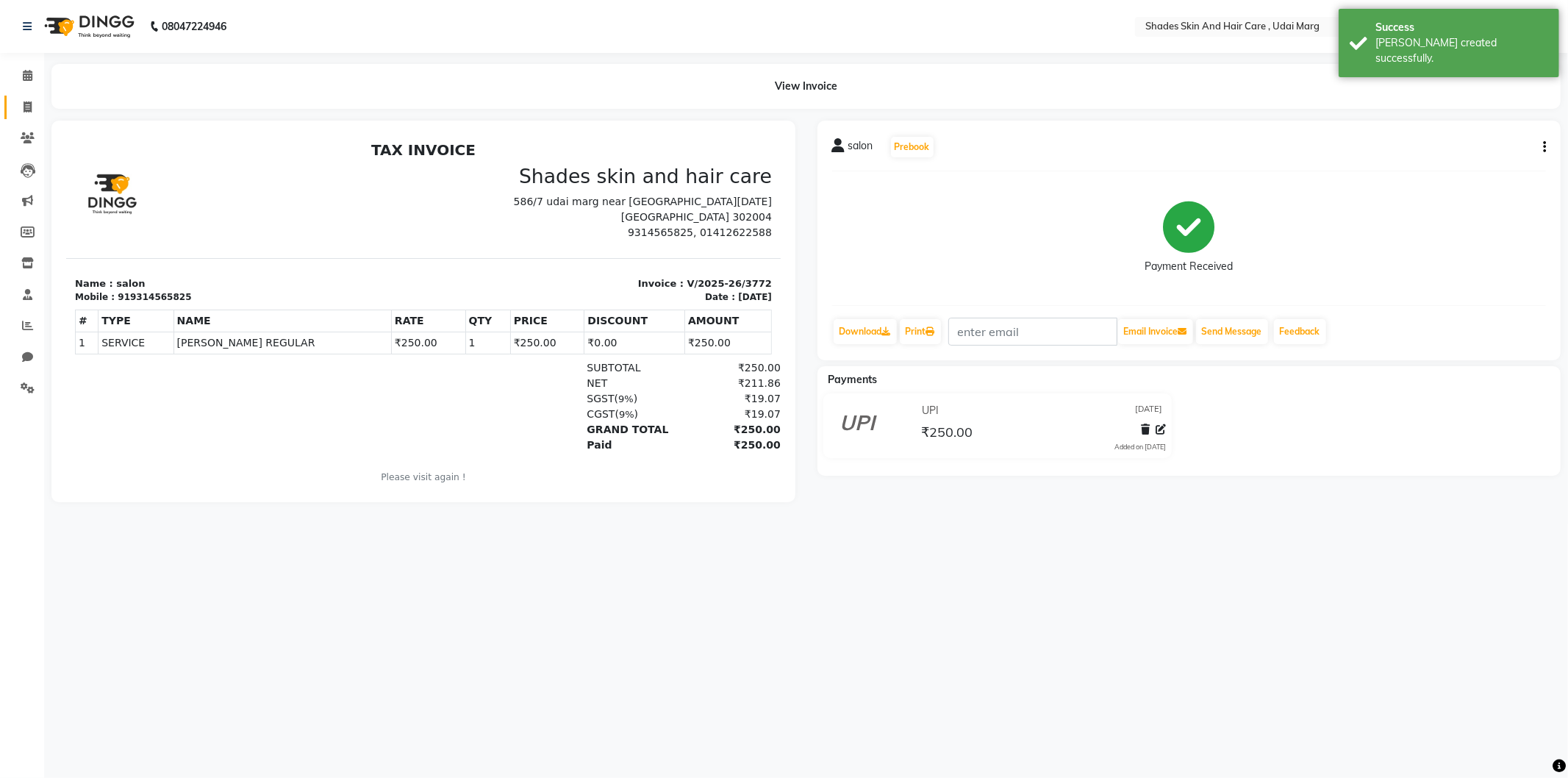
click at [33, 118] on link "Invoice" at bounding box center [22, 108] width 35 height 24
select select "8022"
select select "service"
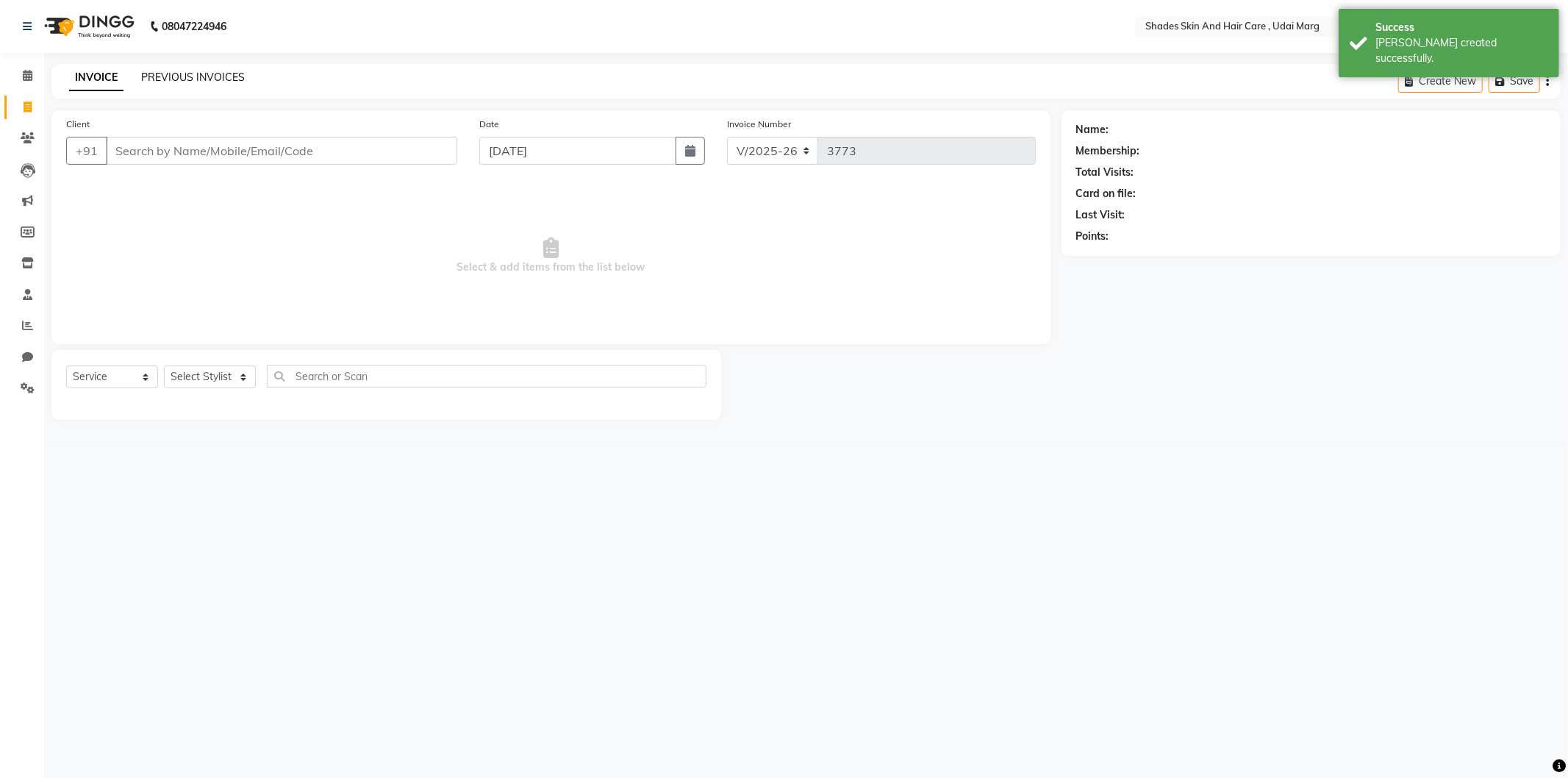
click at [197, 72] on link "PREVIOUS INVOICES" at bounding box center [193, 77] width 104 height 14
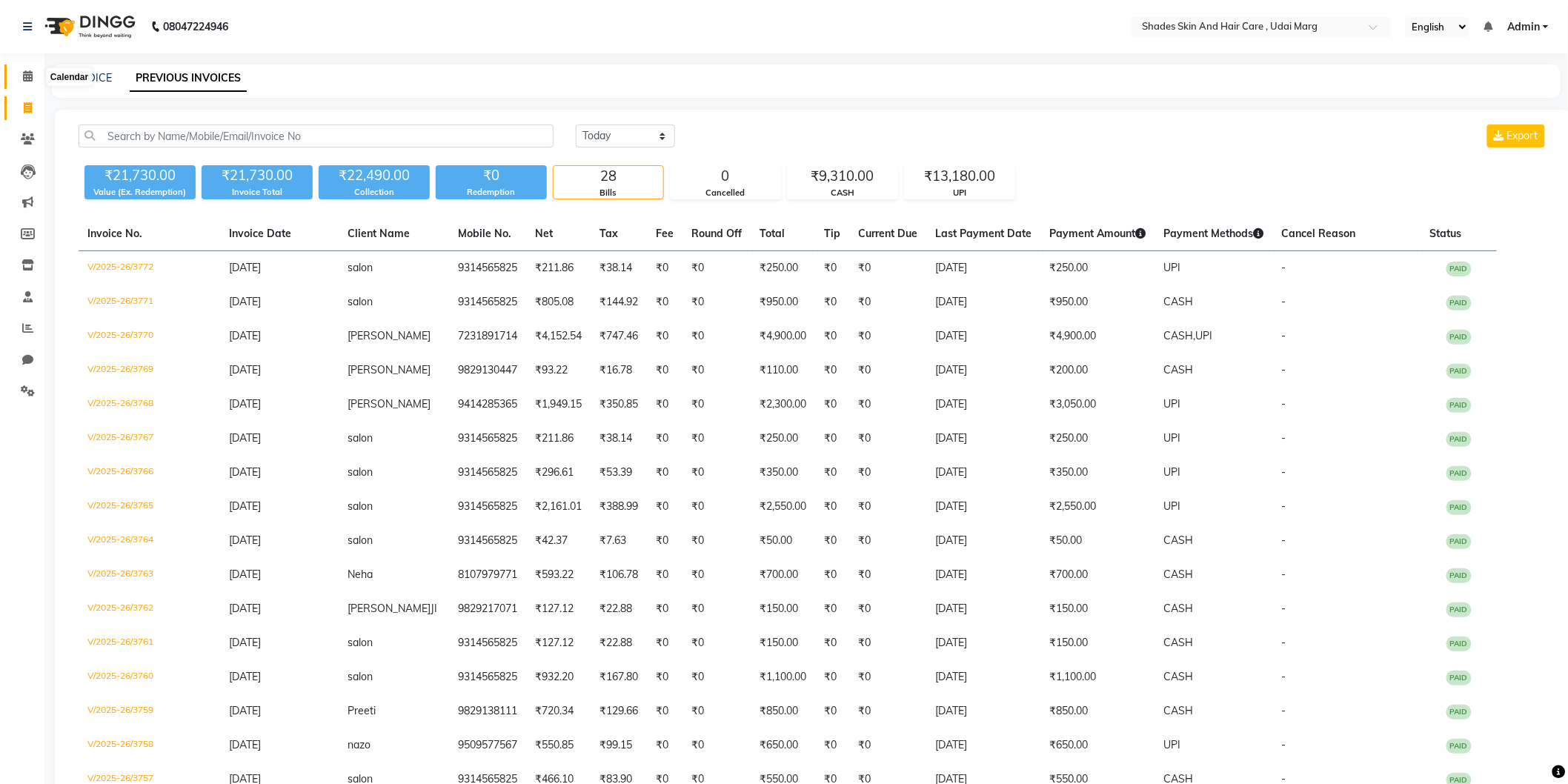
click at [32, 78] on span at bounding box center [27, 76] width 26 height 17
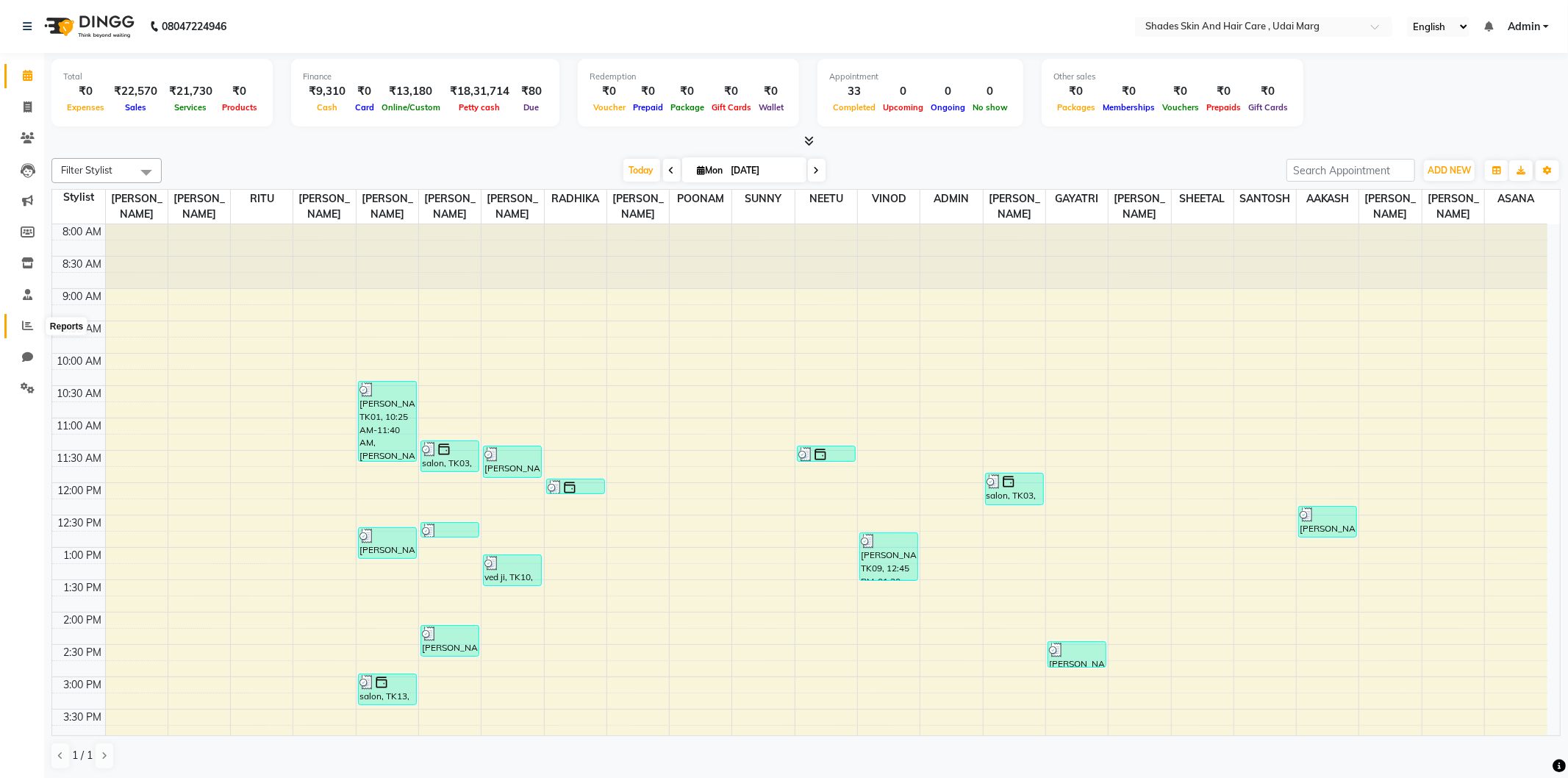
click at [28, 327] on icon at bounding box center [28, 325] width 11 height 11
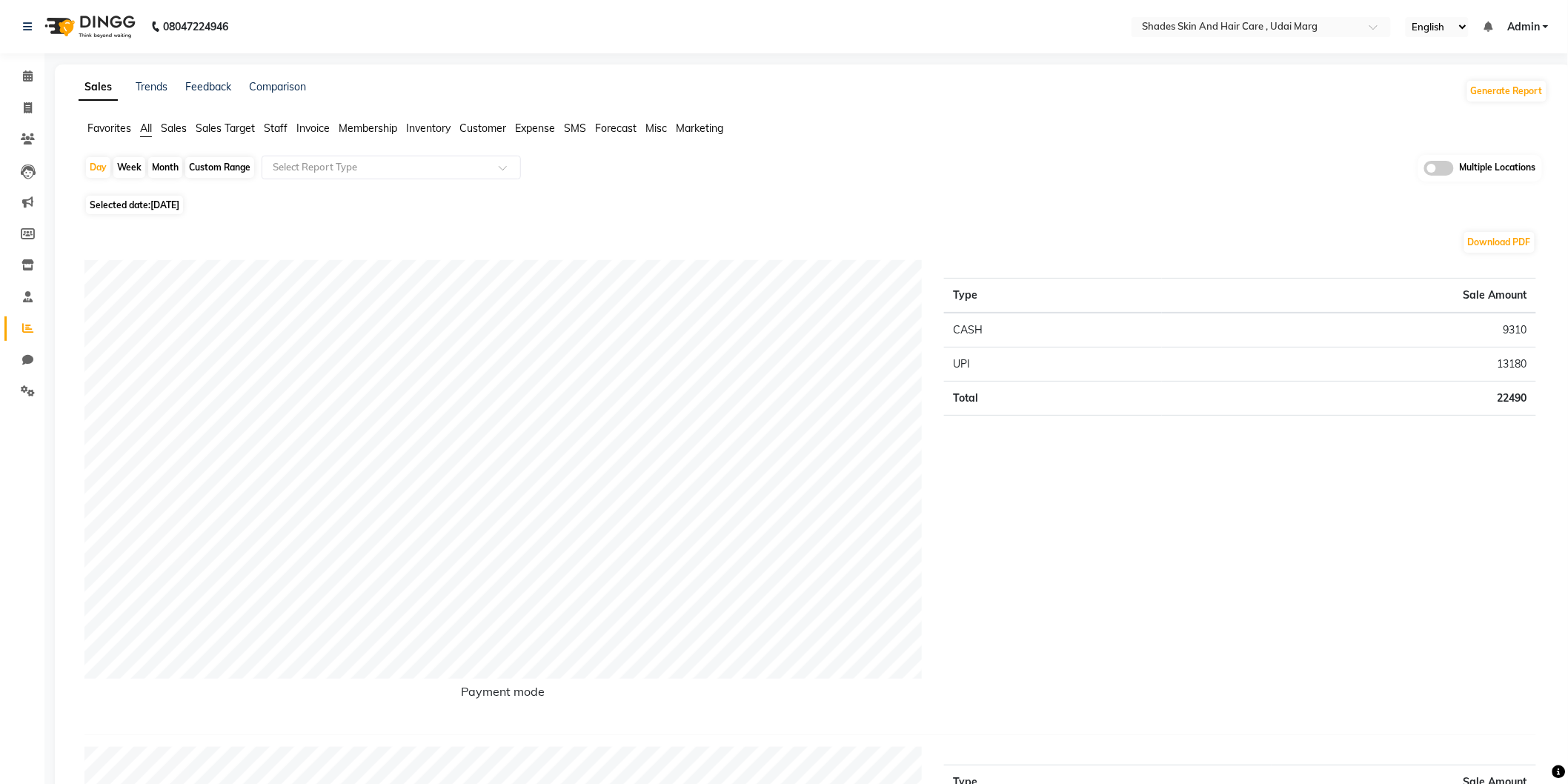
click at [167, 171] on div "Month" at bounding box center [165, 168] width 34 height 21
select select "9"
select select "2025"
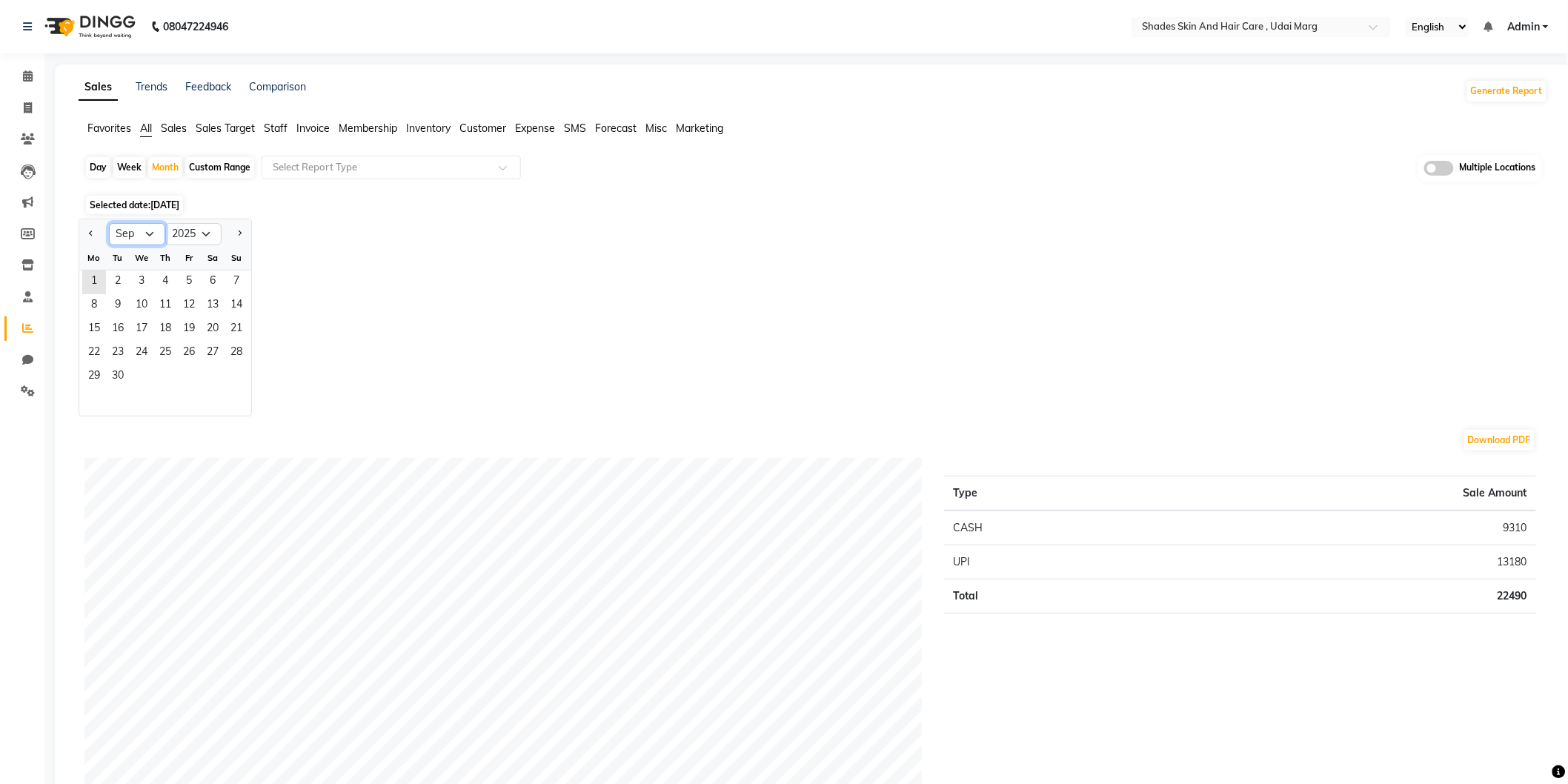
click at [130, 226] on select "Jan Feb Mar Apr May Jun [DATE] Aug Sep Oct Nov Dec" at bounding box center [137, 235] width 56 height 22
select select "8"
click at [109, 223] on select "Jan Feb Mar Apr May Jun [DATE] Aug Sep Oct Nov Dec" at bounding box center [137, 235] width 56 height 22
click at [181, 280] on span "1" at bounding box center [189, 283] width 24 height 24
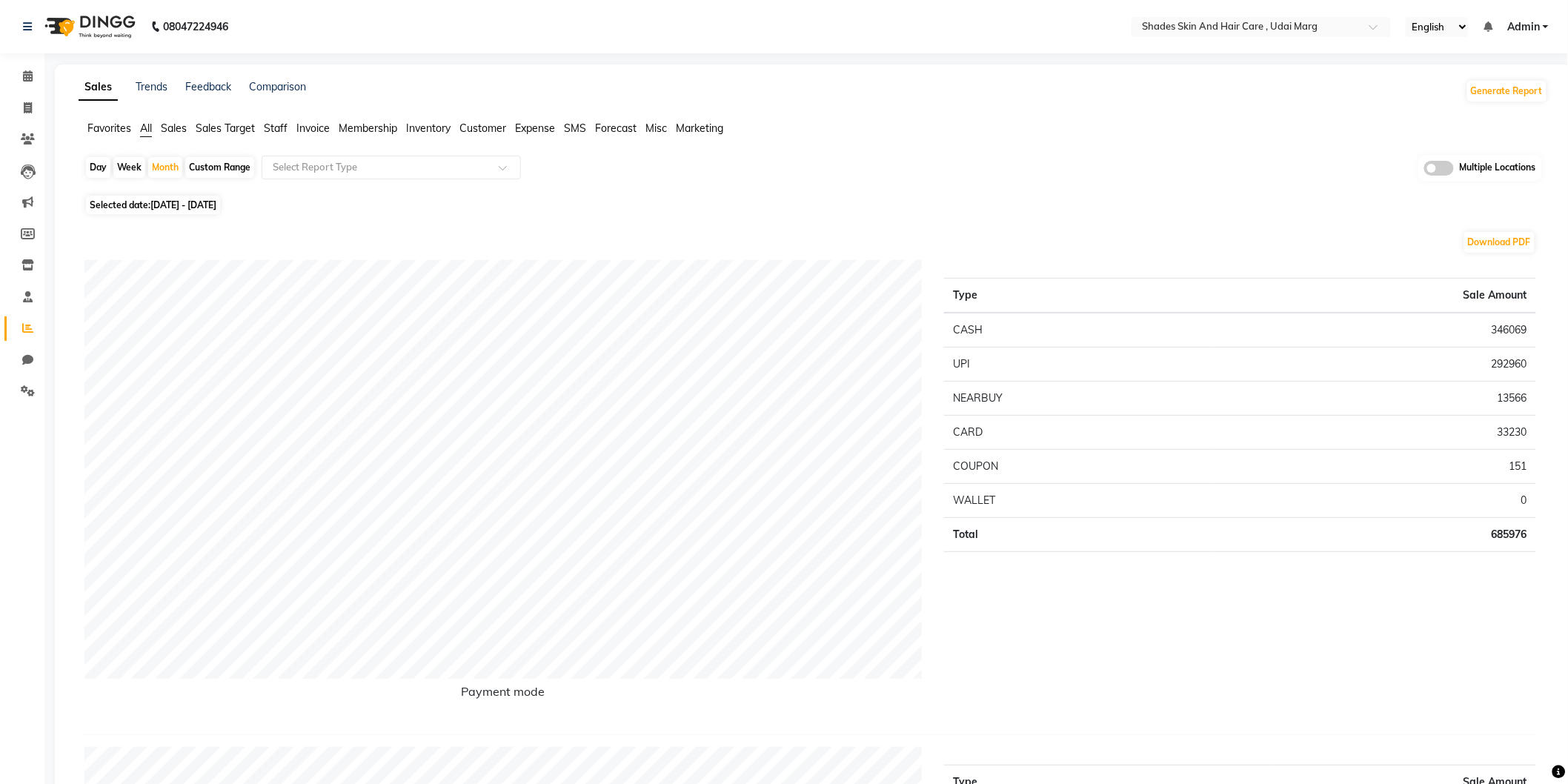
click at [283, 123] on span "Staff" at bounding box center [276, 128] width 24 height 14
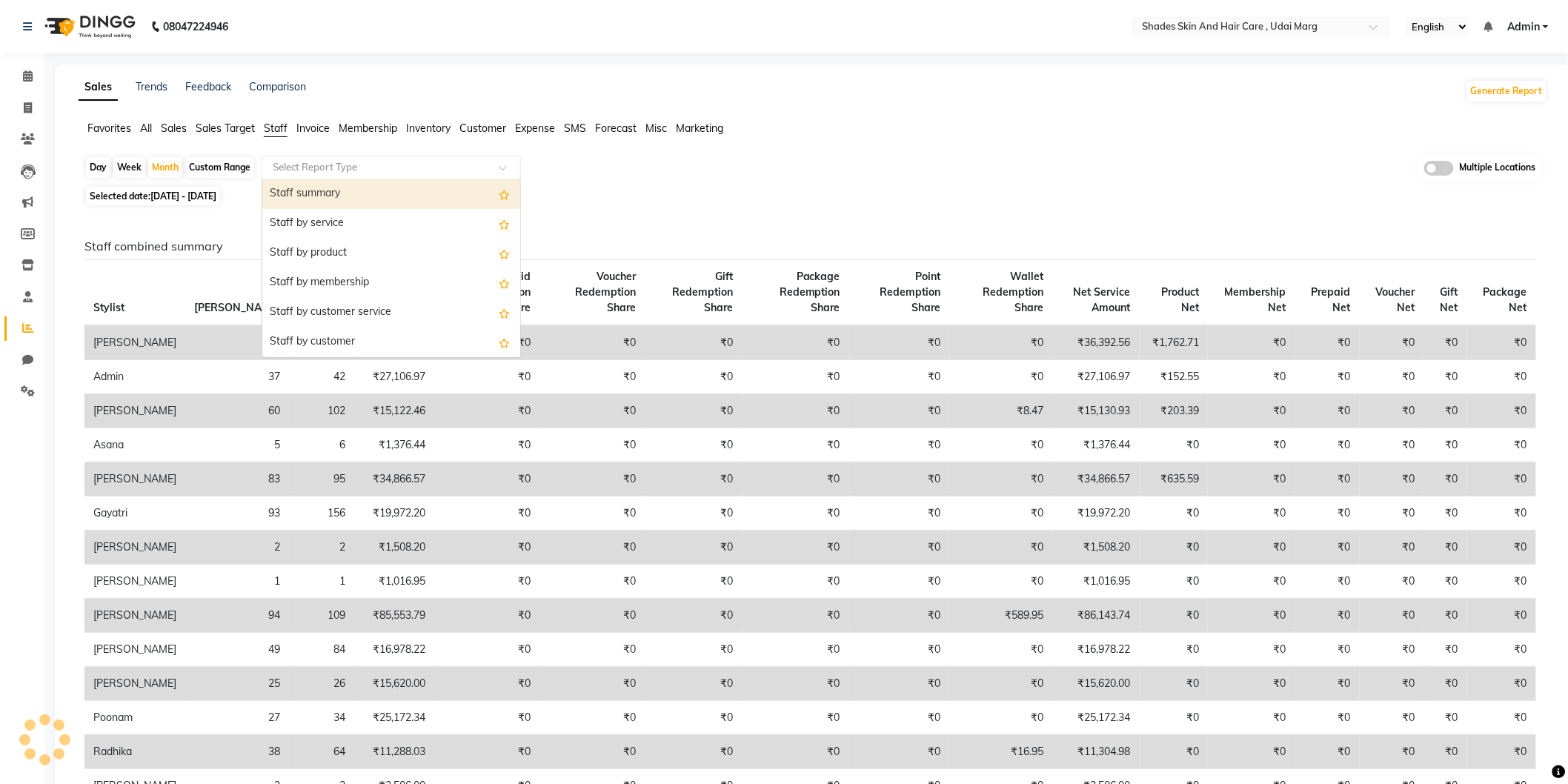
click at [334, 161] on input "text" at bounding box center [377, 167] width 214 height 14
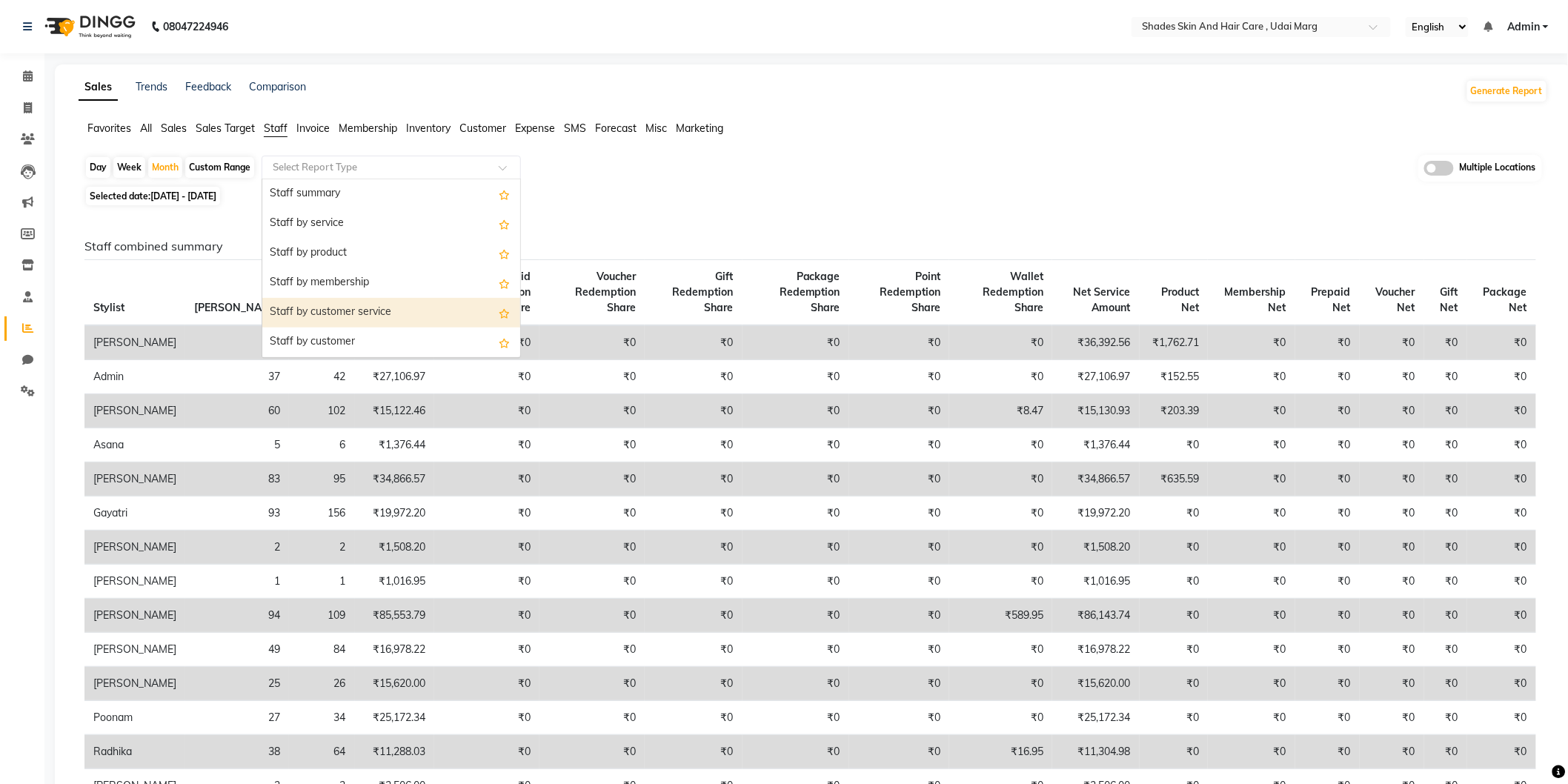
click at [336, 306] on div "Staff by customer service" at bounding box center [391, 312] width 258 height 30
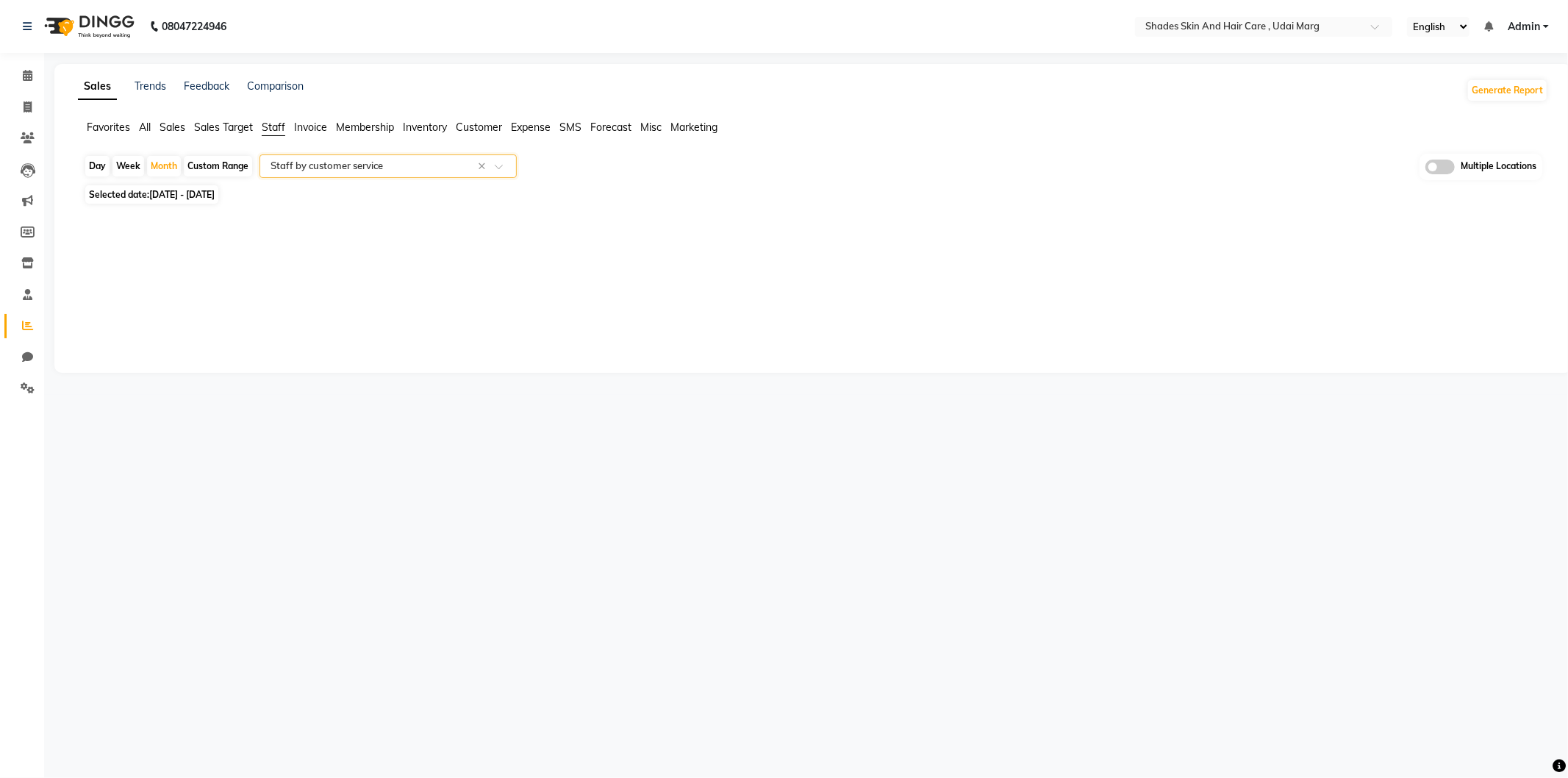
select select "full_report"
select select "csv"
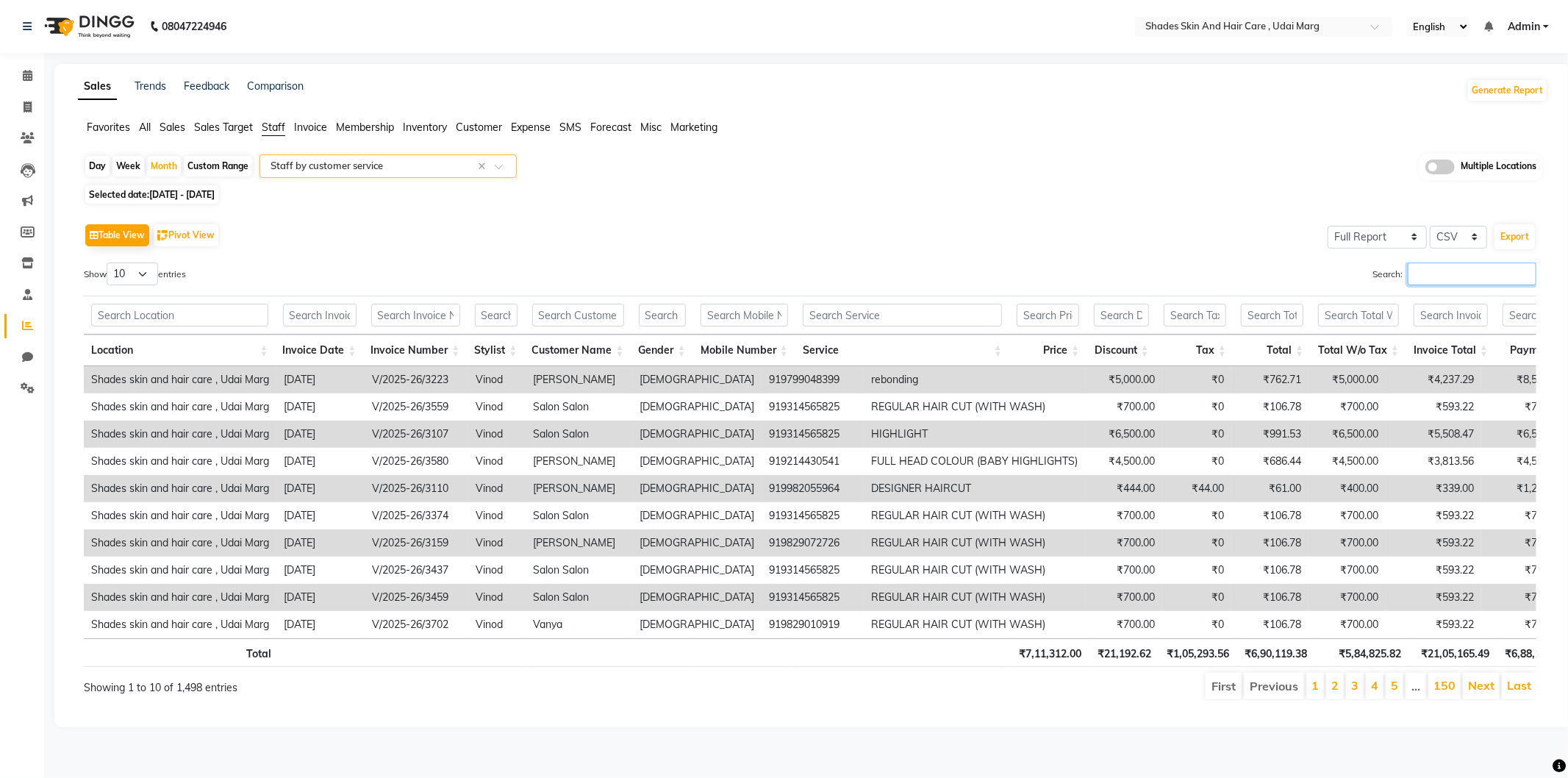
click at [1468, 277] on input "Search:" at bounding box center [1472, 273] width 128 height 23
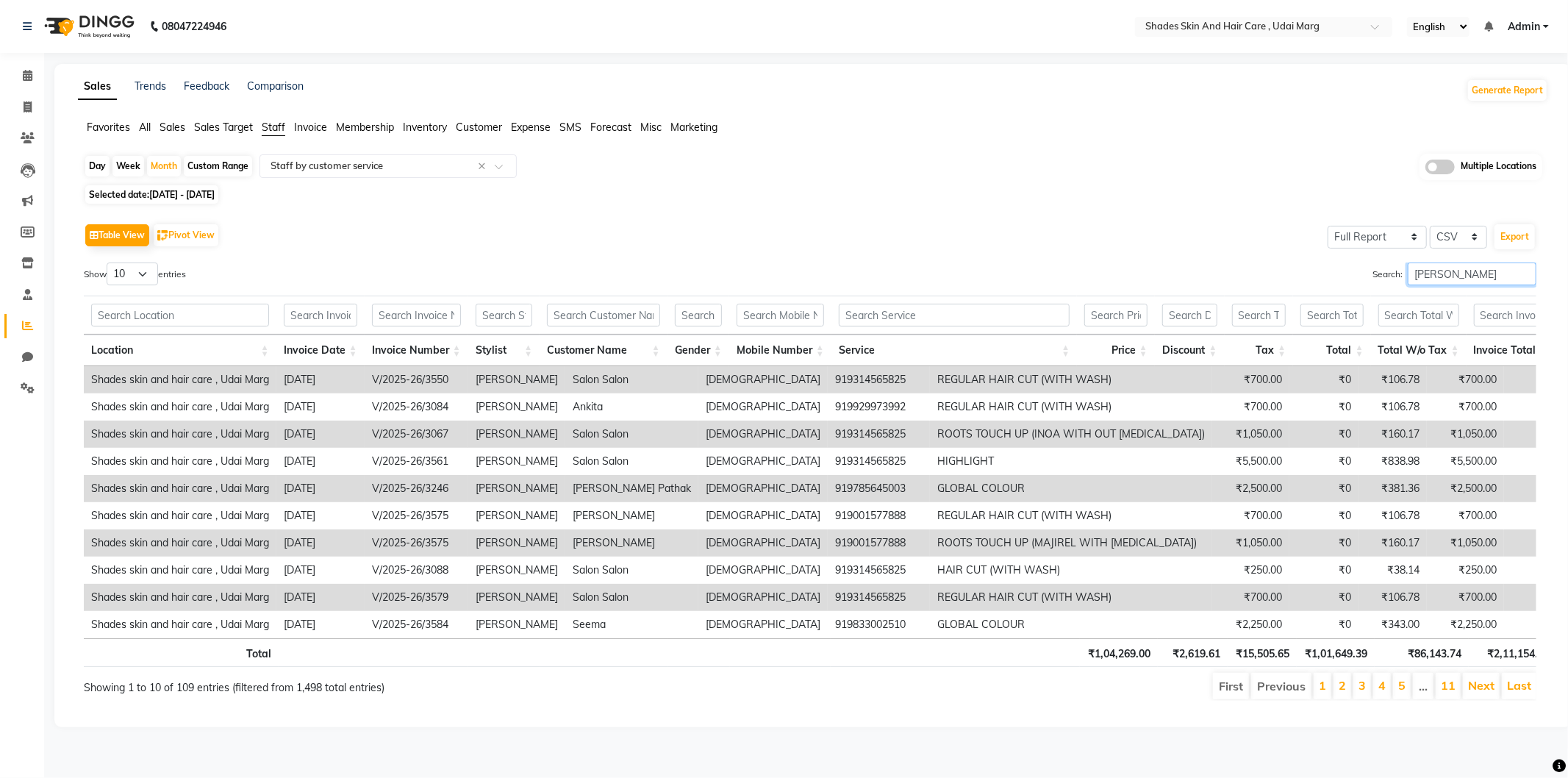
drag, startPoint x: 1526, startPoint y: 273, endPoint x: 1034, endPoint y: 266, distance: 492.0
click at [1049, 282] on div "Search: [PERSON_NAME]" at bounding box center [1179, 277] width 715 height 29
type input "[PERSON_NAME]"
click at [986, 225] on div "Table View Pivot View Select Full Report Filtered Report Select CSV PDF Export" at bounding box center [809, 235] width 1452 height 31
drag, startPoint x: 202, startPoint y: 195, endPoint x: 159, endPoint y: 164, distance: 53.0
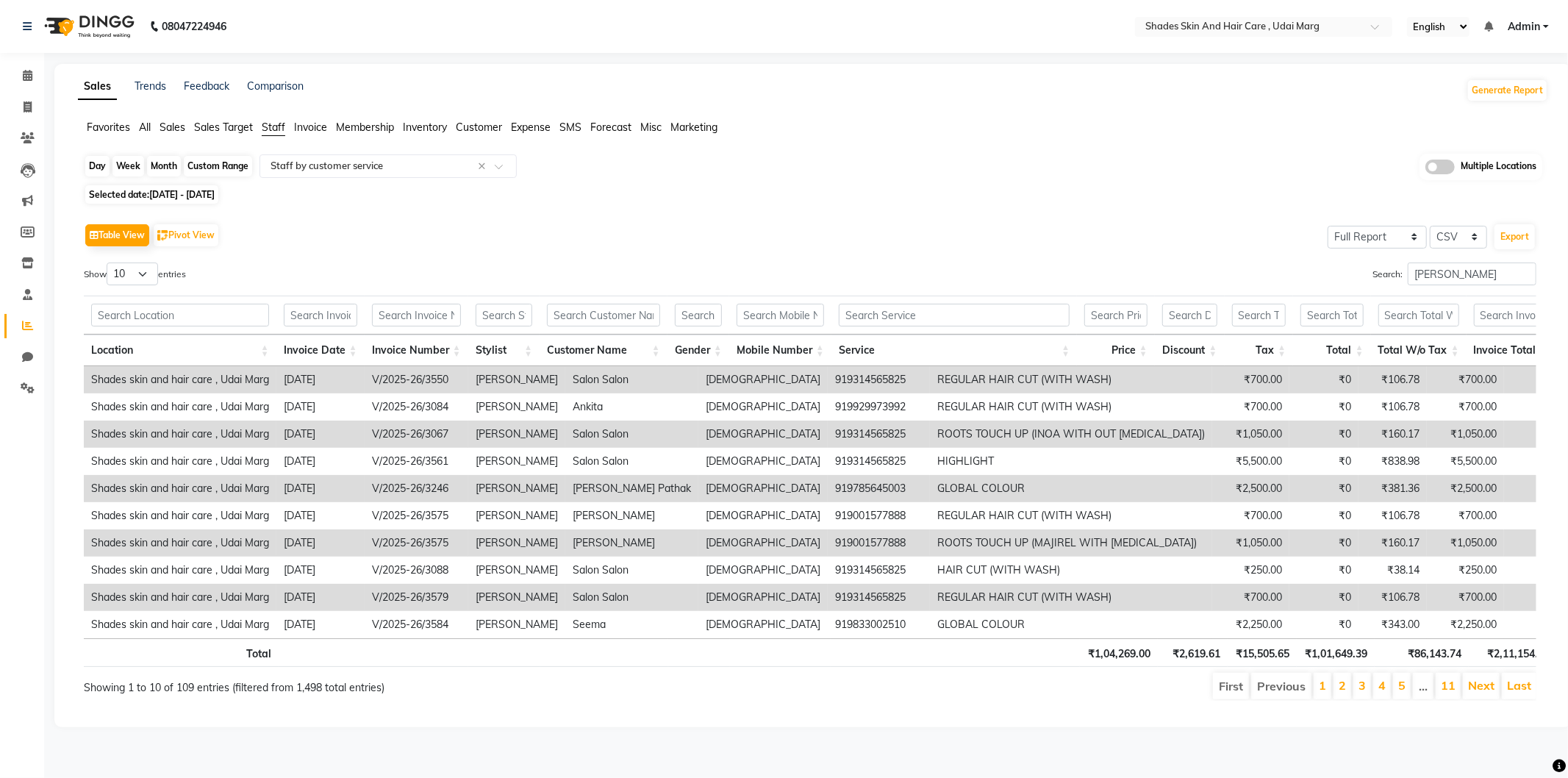
click at [171, 173] on div "Day Week Month Custom Range Select Report Type × Staff by customer service × Mu…" at bounding box center [813, 433] width 1471 height 559
click at [157, 163] on div "Month" at bounding box center [164, 167] width 33 height 21
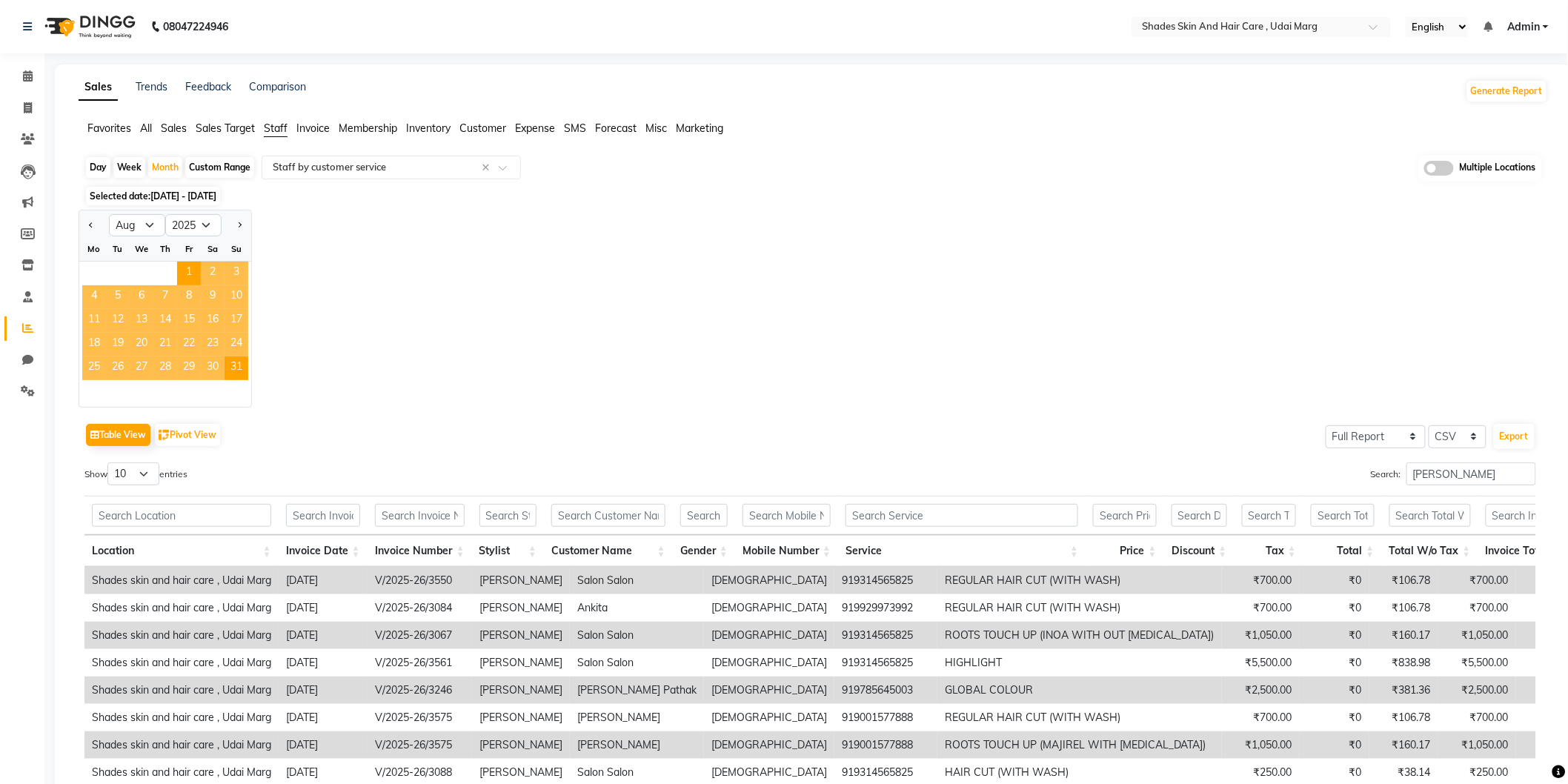
click at [211, 293] on span "9" at bounding box center [213, 297] width 24 height 24
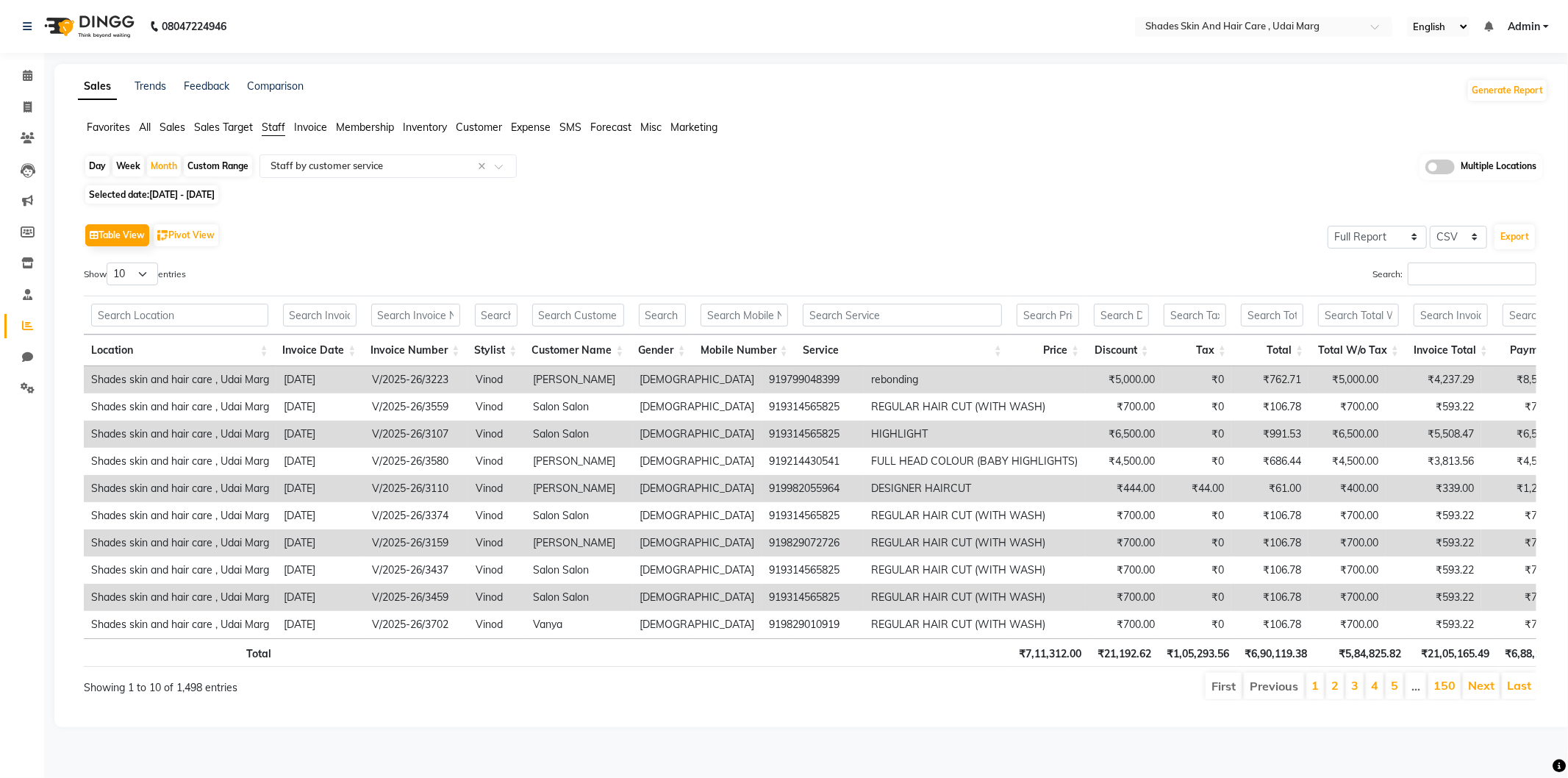
click at [207, 194] on span "[DATE] - [DATE]" at bounding box center [182, 194] width 65 height 11
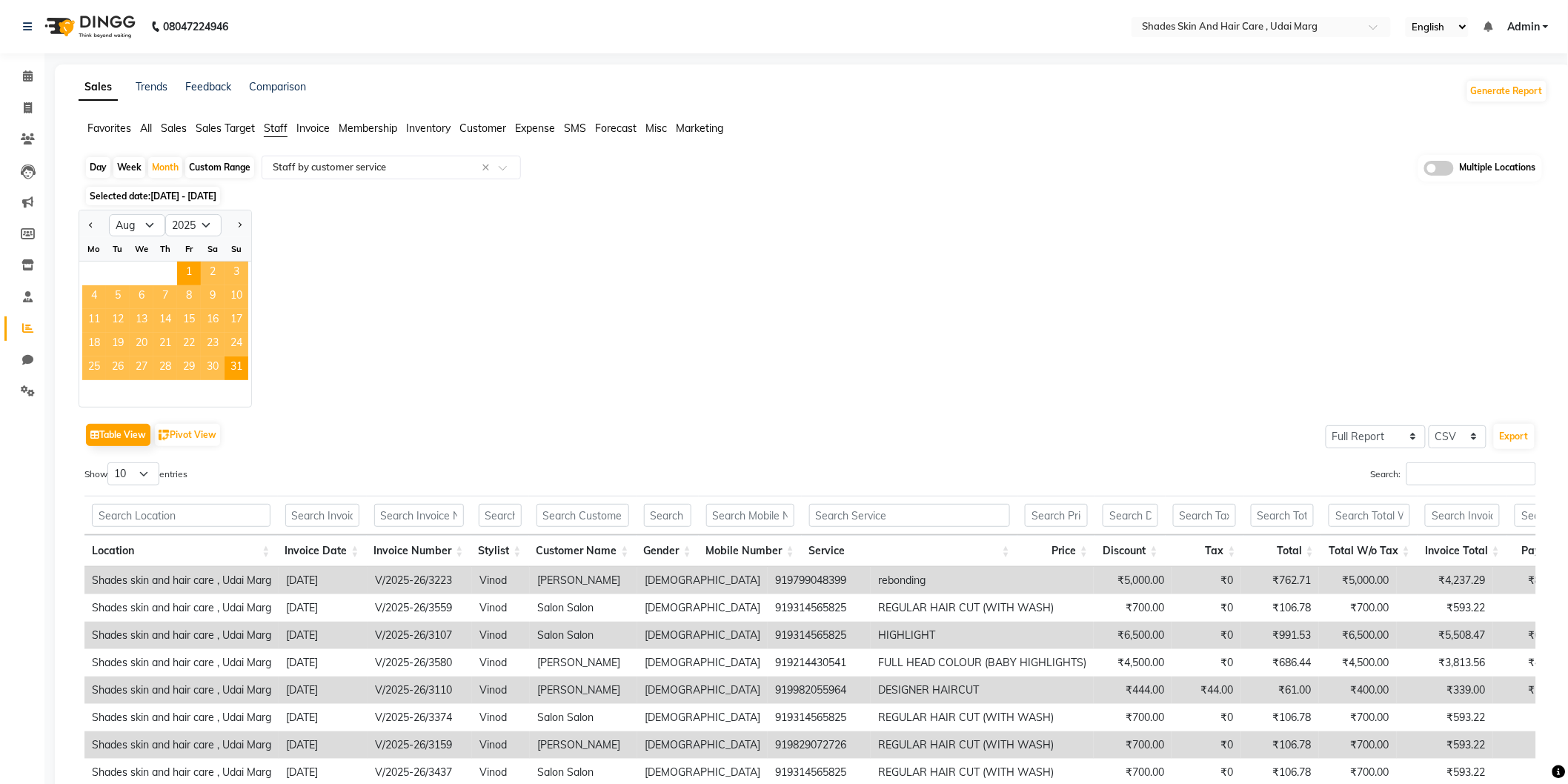
click at [208, 169] on div "Custom Range" at bounding box center [220, 168] width 69 height 21
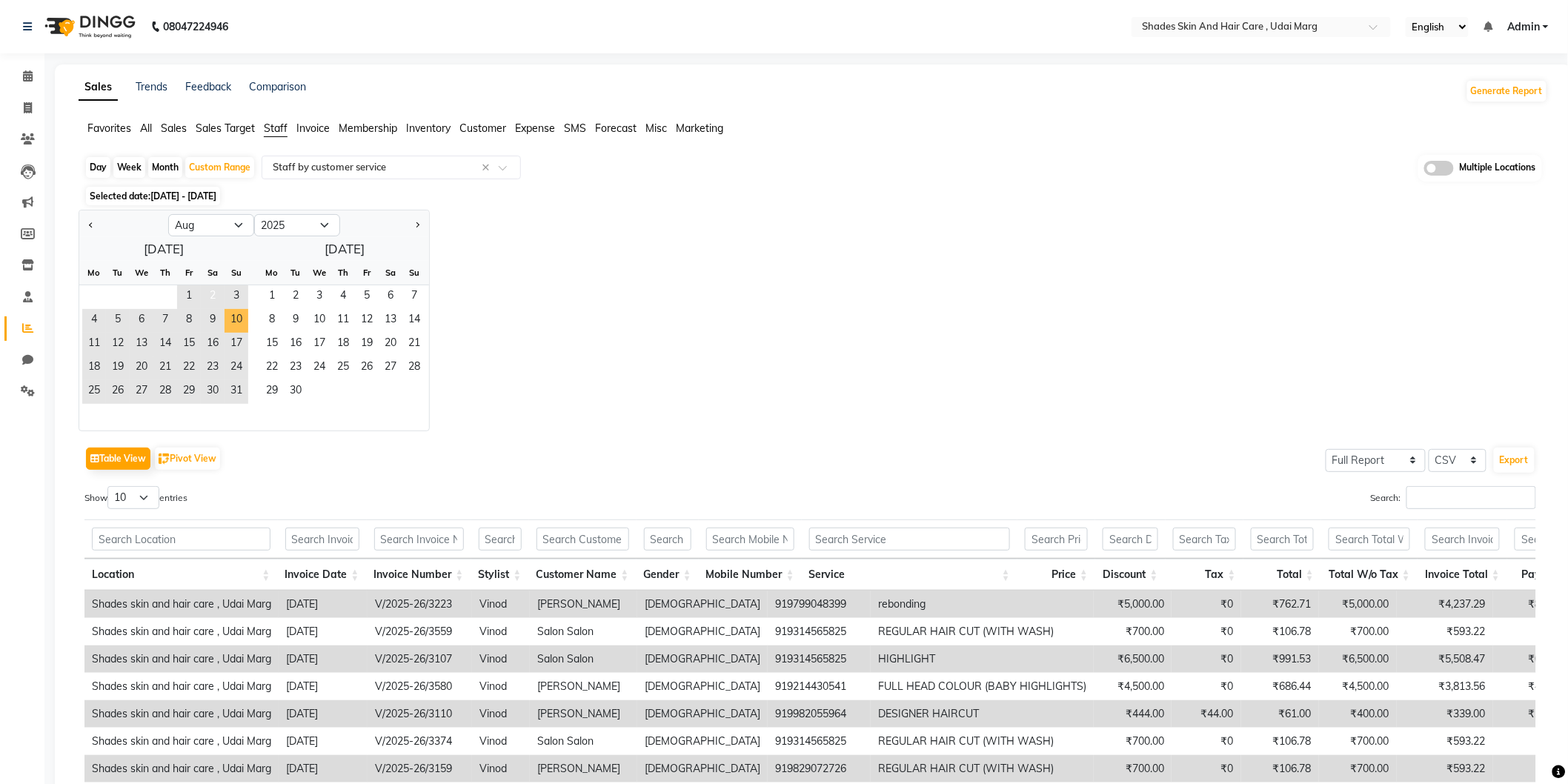
drag, startPoint x: 233, startPoint y: 319, endPoint x: 217, endPoint y: 286, distance: 36.7
click at [233, 317] on span "10" at bounding box center [237, 321] width 24 height 24
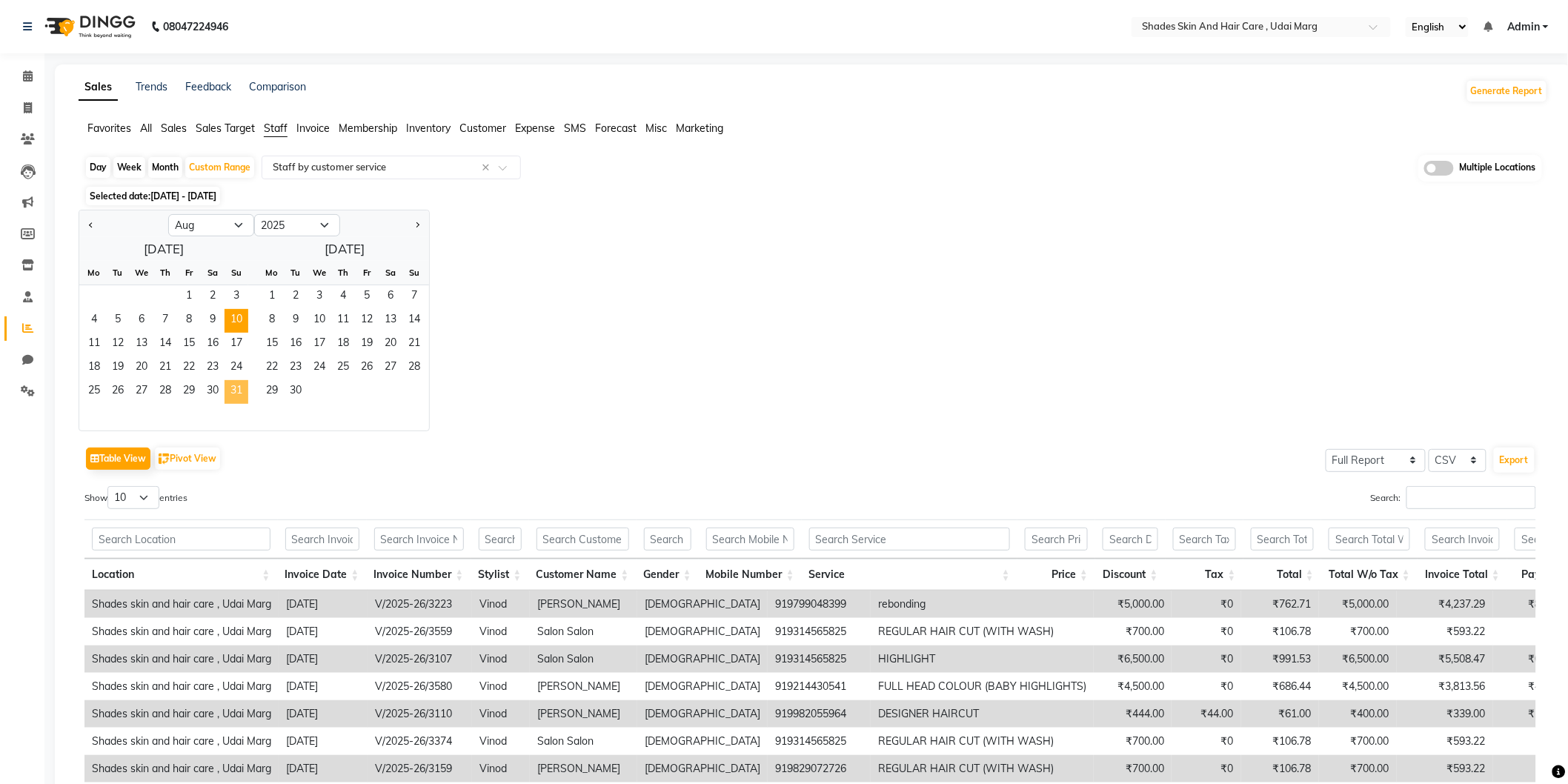
click at [233, 393] on span "31" at bounding box center [237, 392] width 24 height 24
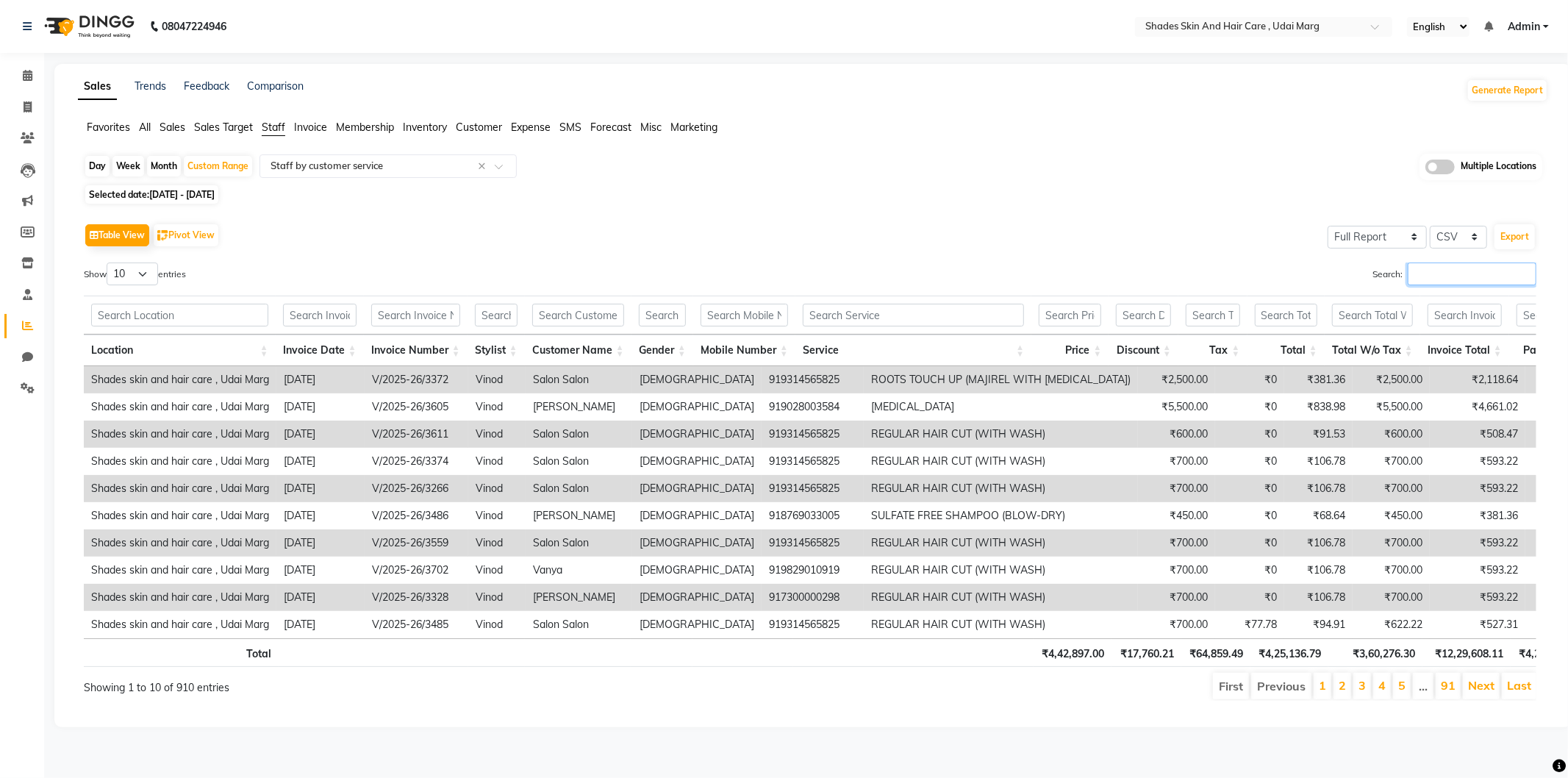
click at [1464, 281] on input "Search:" at bounding box center [1472, 273] width 128 height 23
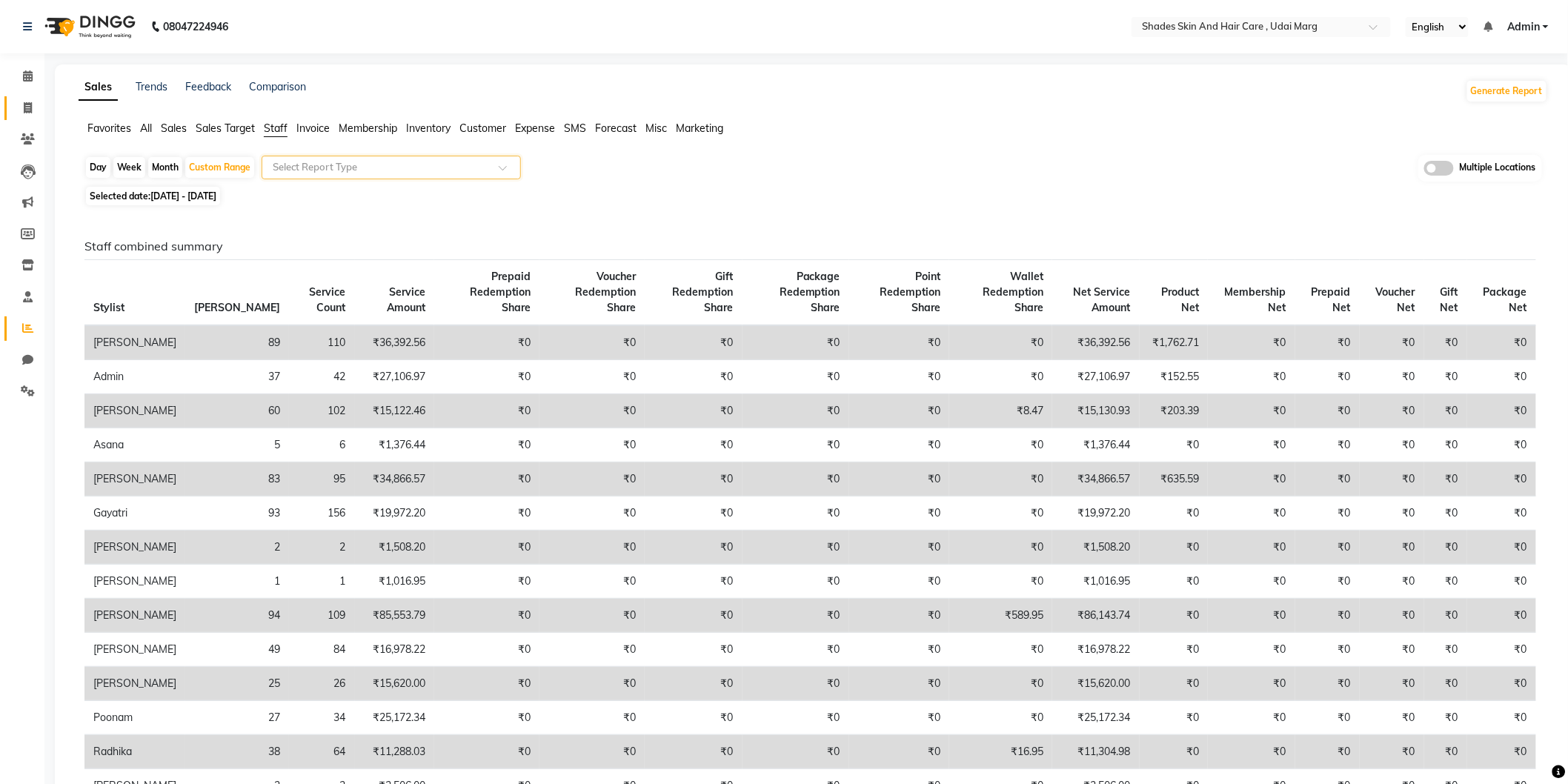
click at [22, 98] on link "Invoice" at bounding box center [22, 108] width 35 height 24
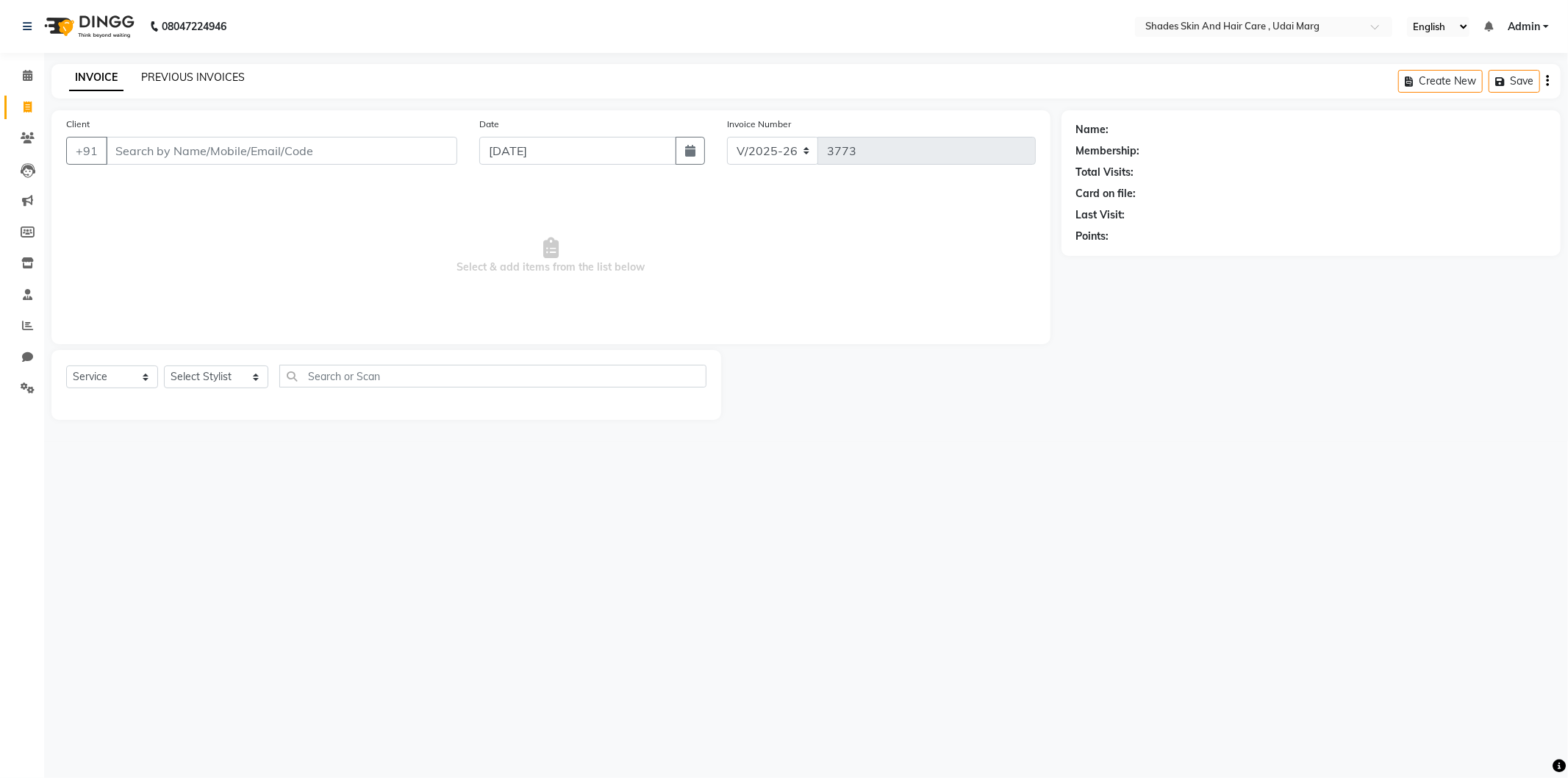
click at [206, 71] on link "PREVIOUS INVOICES" at bounding box center [193, 77] width 104 height 14
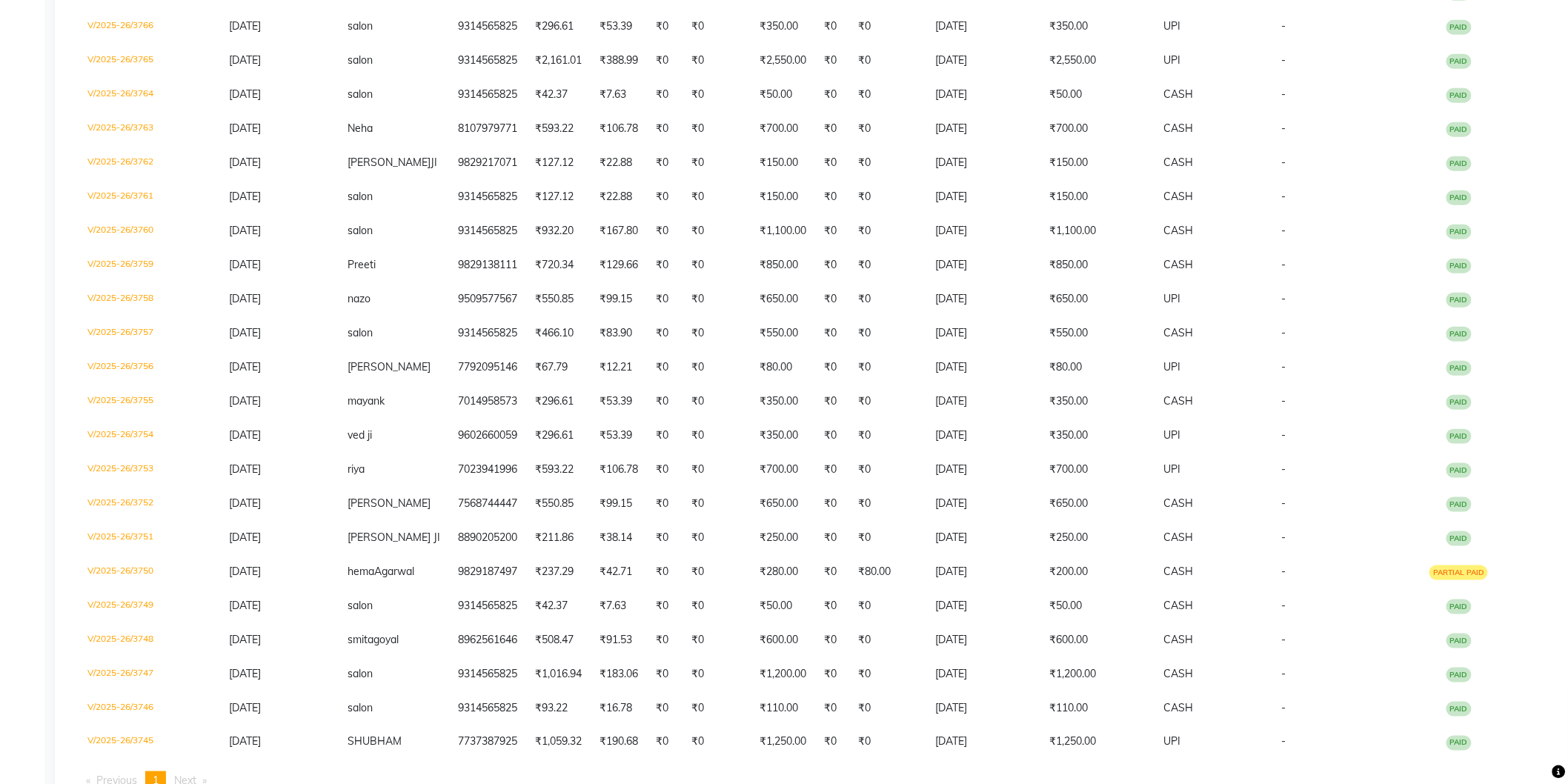
scroll to position [494, 0]
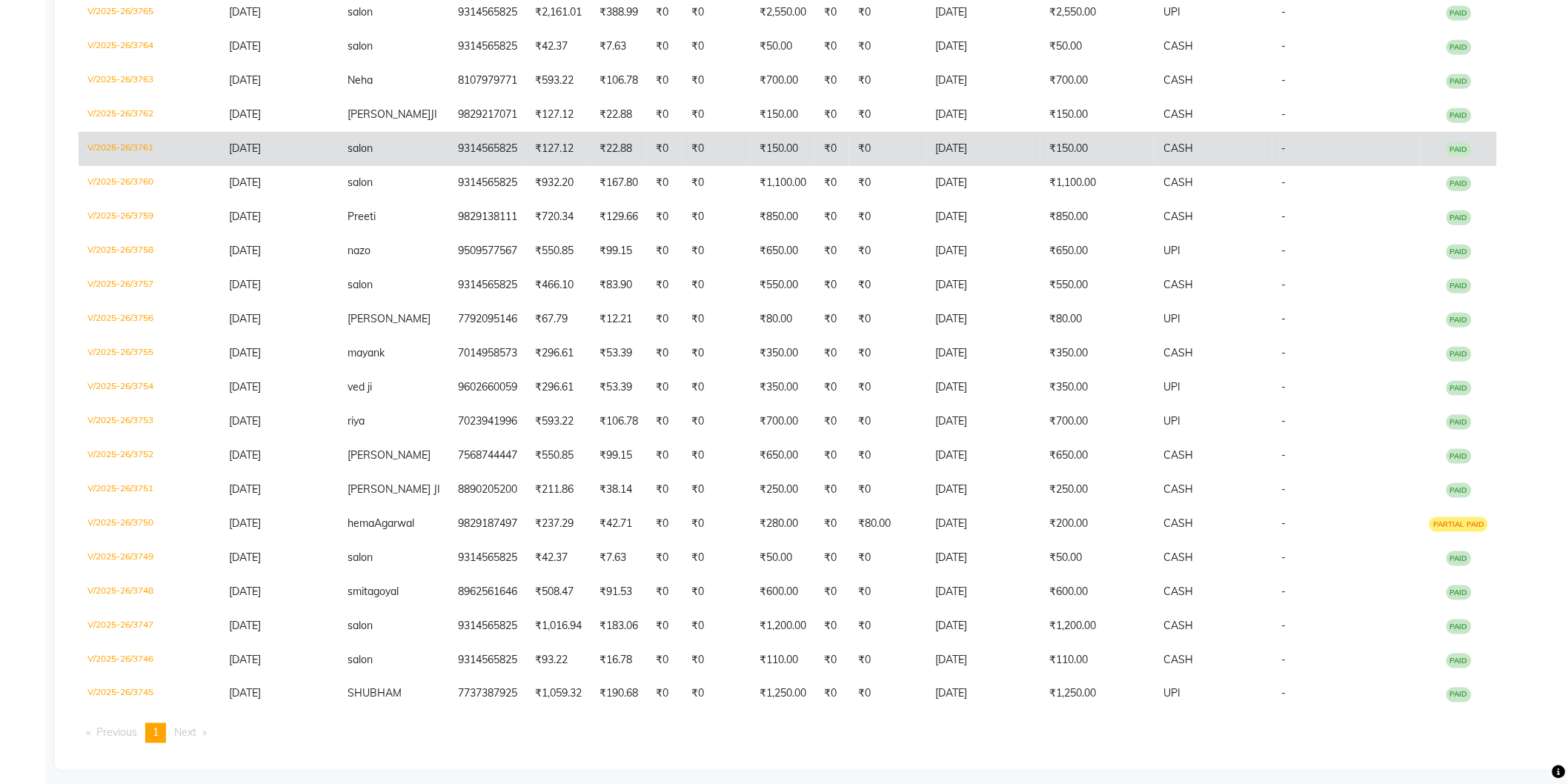
drag, startPoint x: 224, startPoint y: 80, endPoint x: 509, endPoint y: 136, distance: 290.4
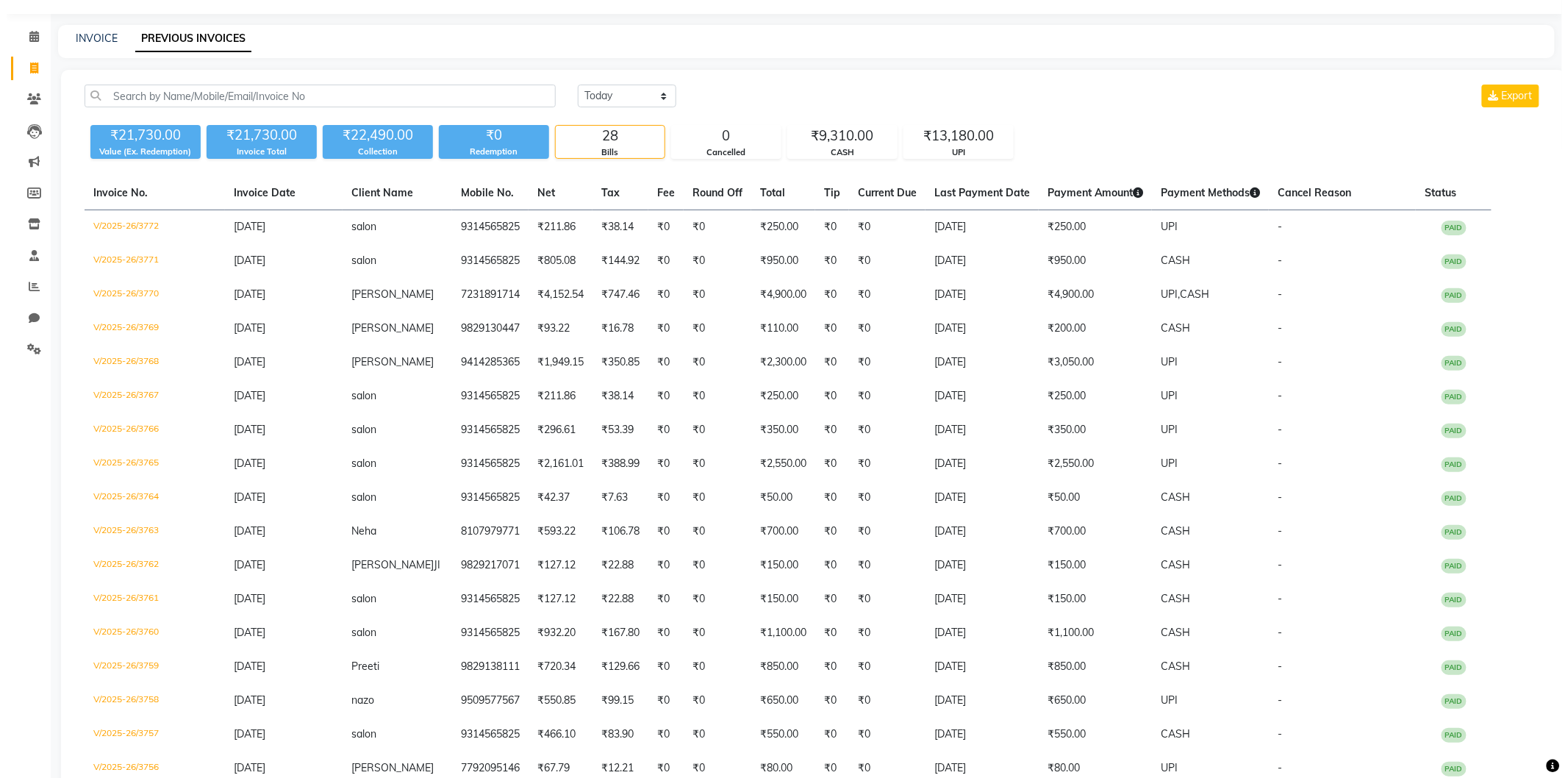
scroll to position [0, 0]
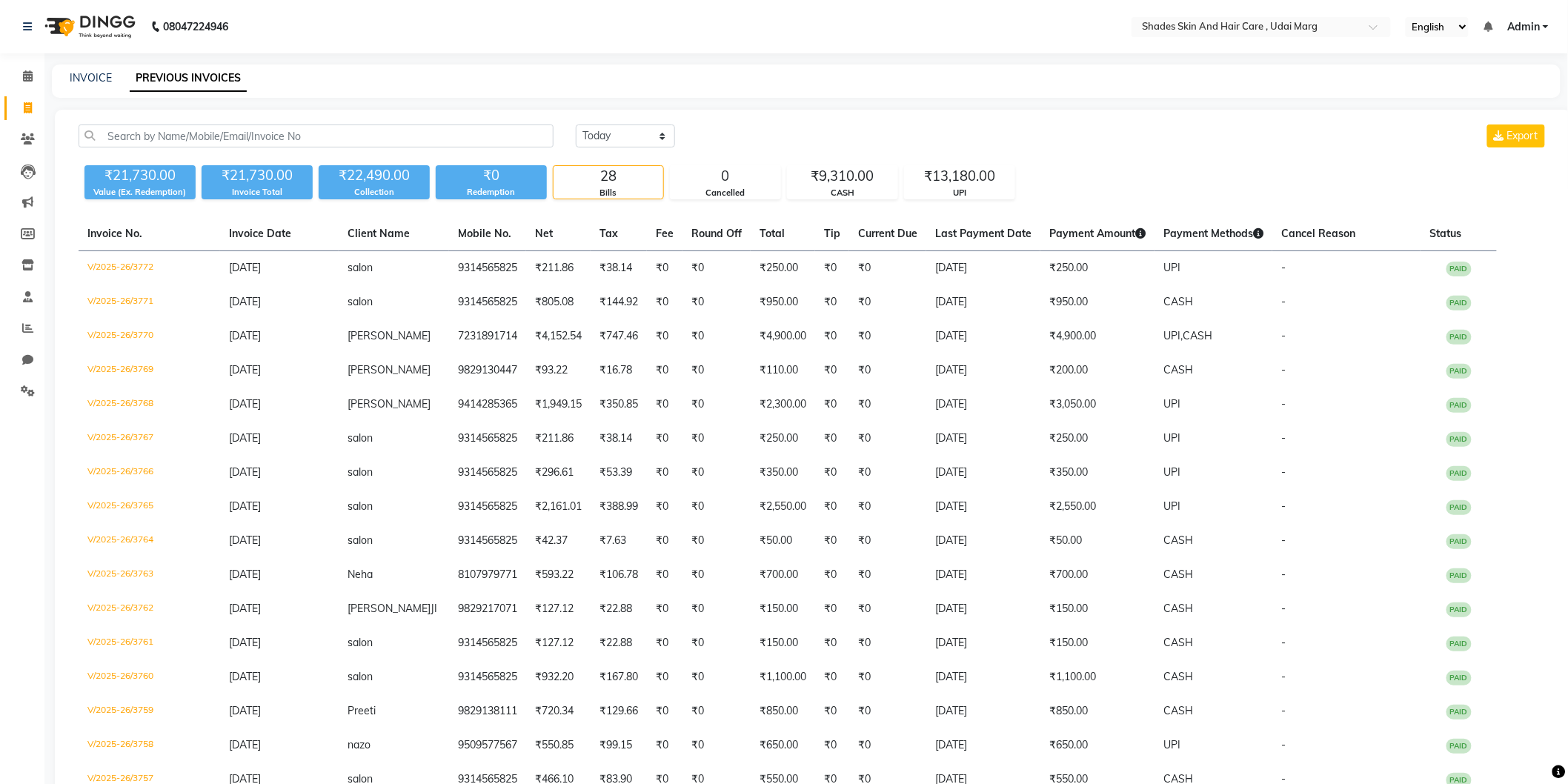
click at [461, 59] on div "08047224946 Select Location × Shades Skin And Hair Care , Udai Marg English ENG…" at bounding box center [784, 643] width 1568 height 1287
click at [20, 113] on span at bounding box center [27, 108] width 26 height 17
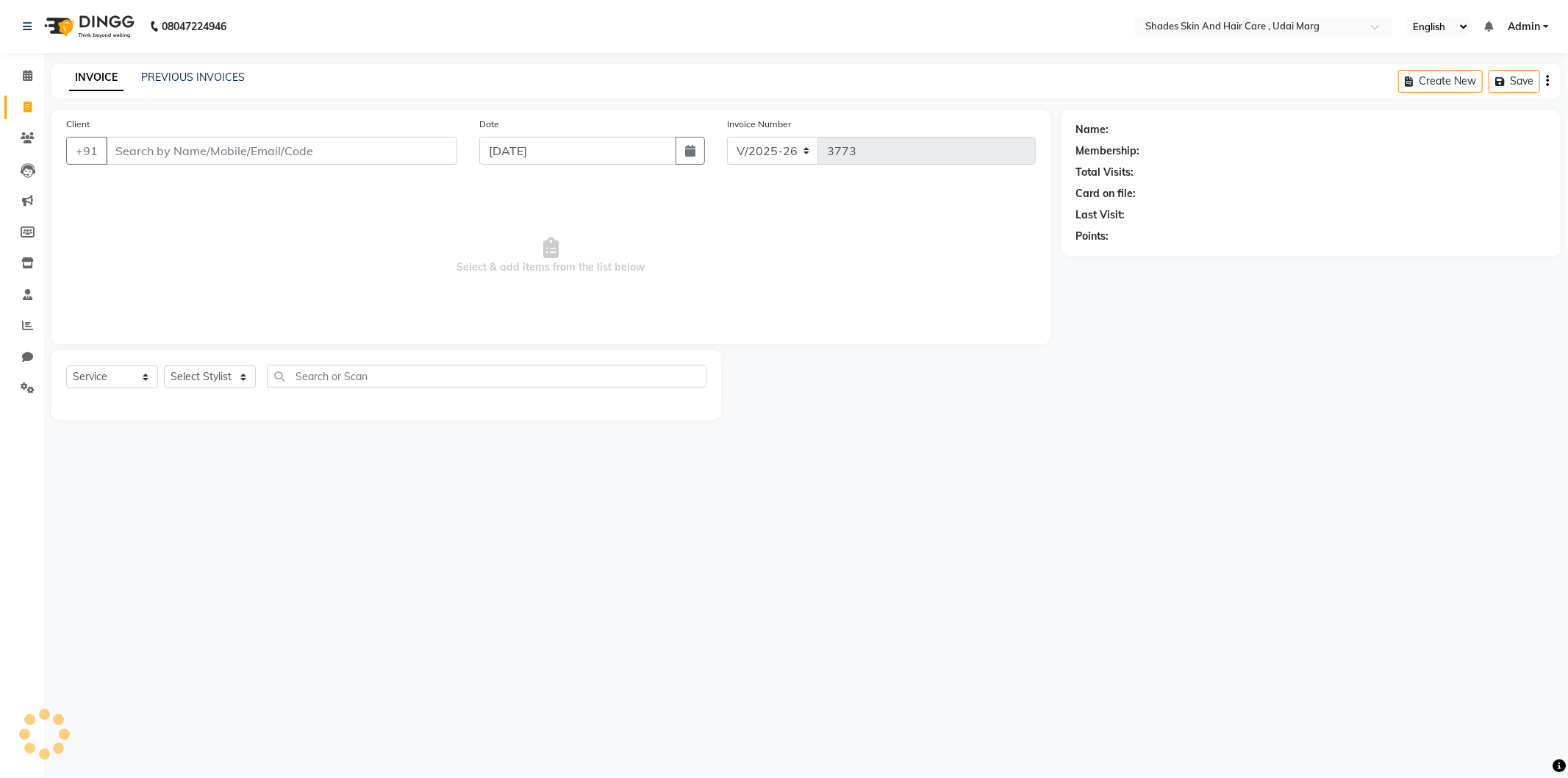
click at [147, 139] on input "Client" at bounding box center [281, 151] width 351 height 28
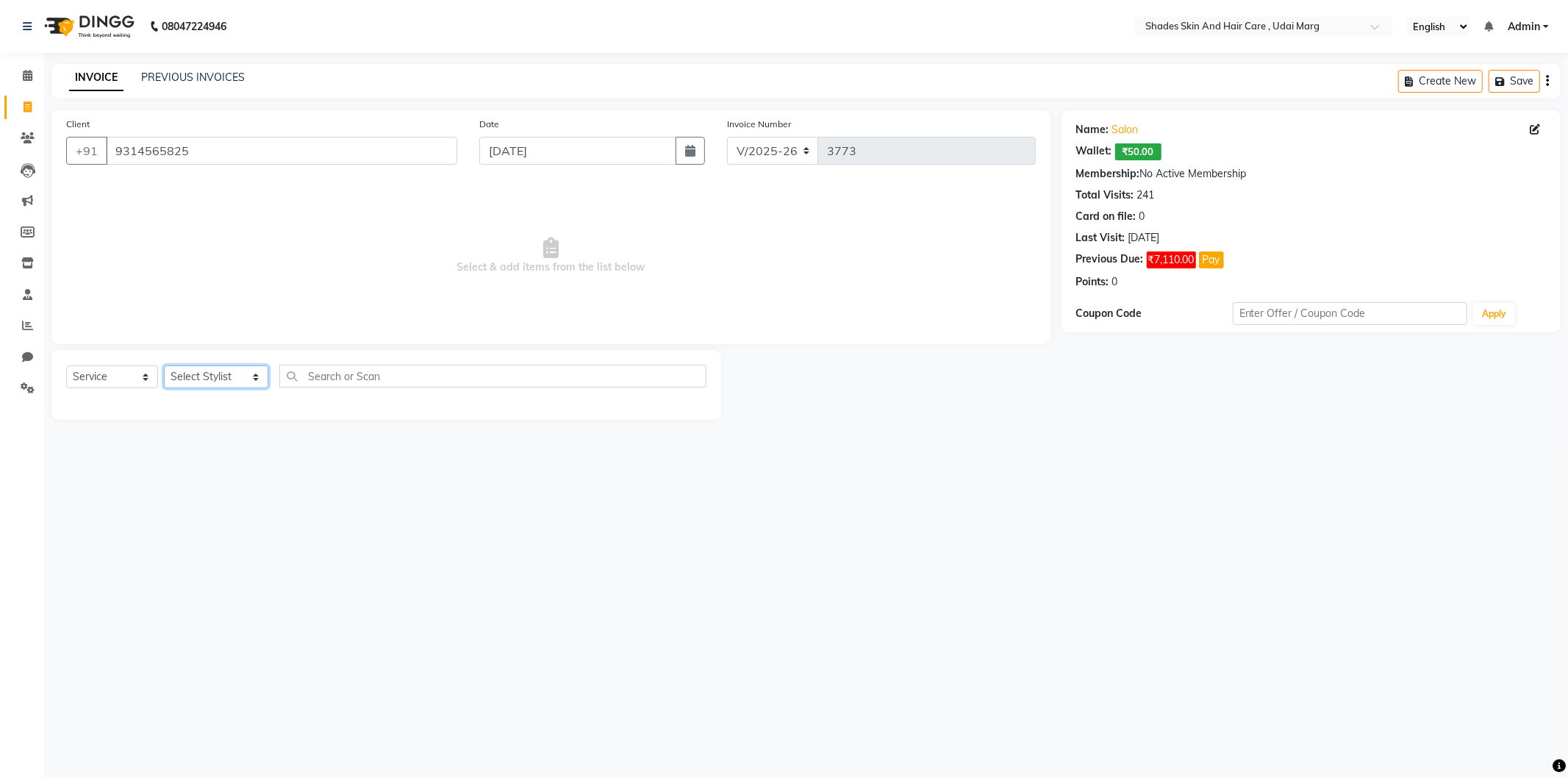
click at [199, 379] on select "Select Stylist [PERSON_NAME] ADMIN [PERSON_NAME] [PERSON_NAME] GAYATRI [PERSON_…" at bounding box center [216, 377] width 104 height 23
click at [164, 367] on select "Select Stylist [PERSON_NAME] ADMIN [PERSON_NAME] [PERSON_NAME] GAYATRI [PERSON_…" at bounding box center [216, 377] width 104 height 23
click at [252, 162] on input "9314565825" at bounding box center [281, 151] width 351 height 28
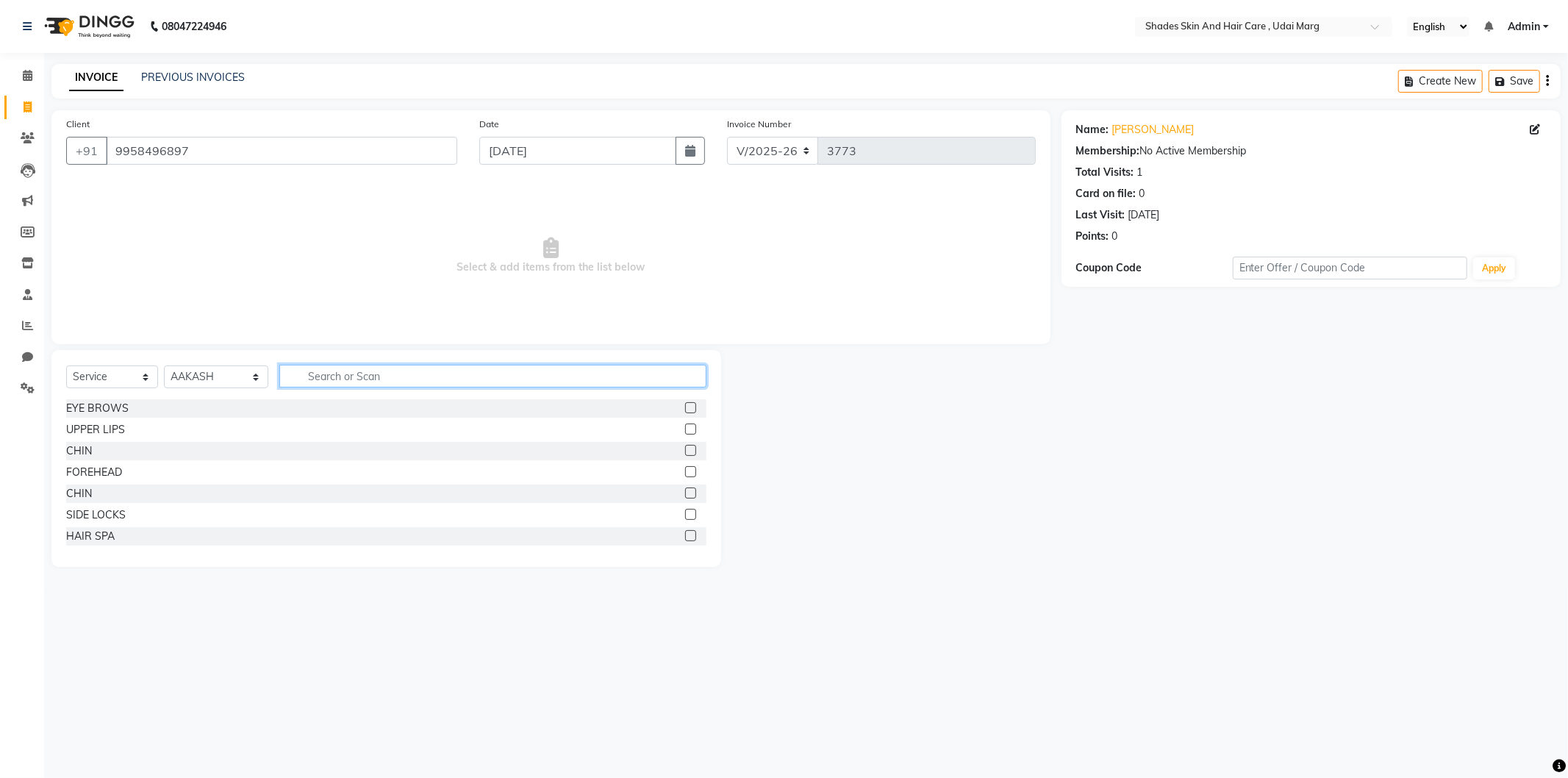
click at [335, 371] on input "text" at bounding box center [493, 376] width 427 height 23
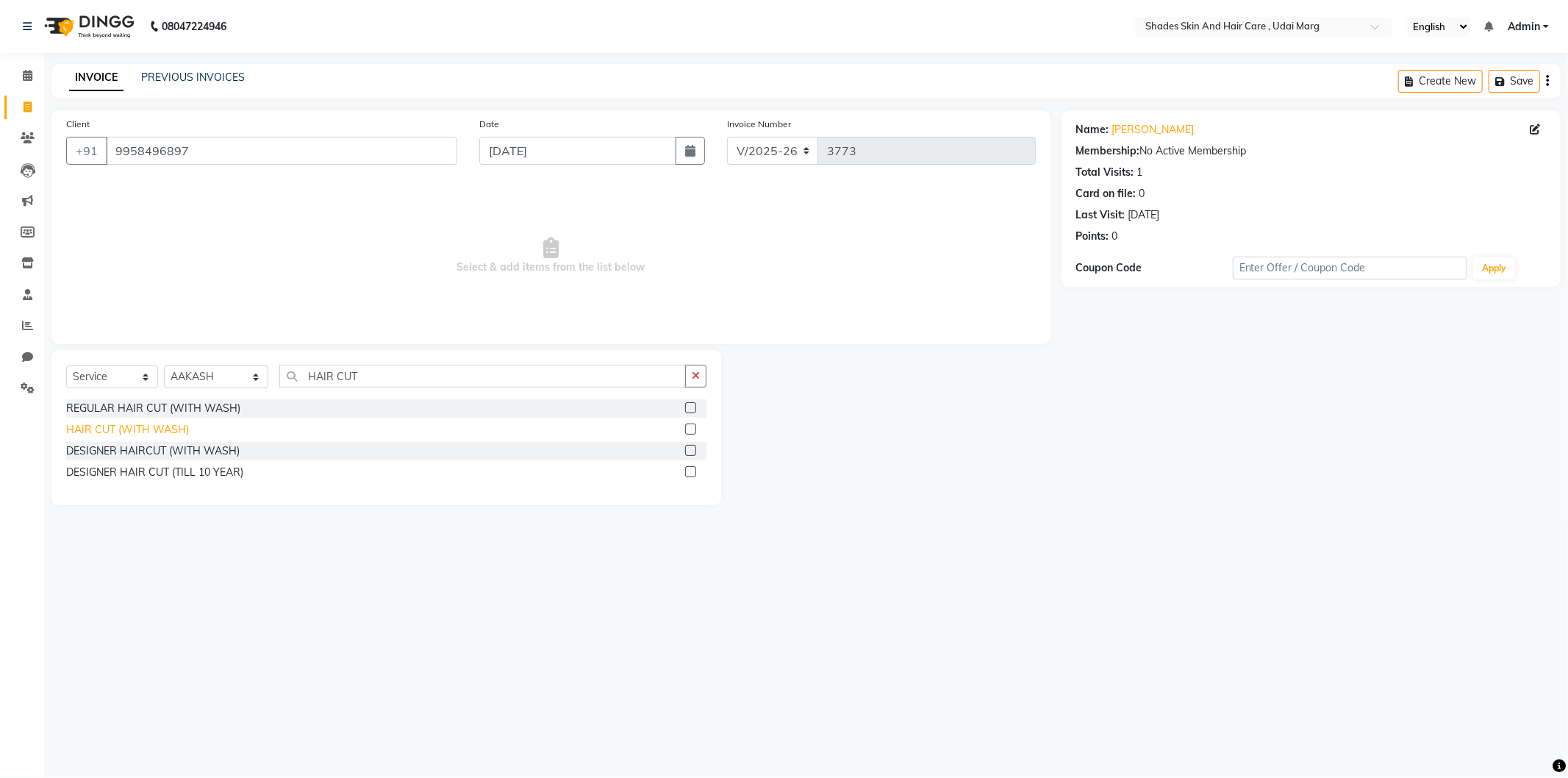
click at [151, 434] on div "HAIR CUT (WITH WASH)" at bounding box center [127, 430] width 123 height 15
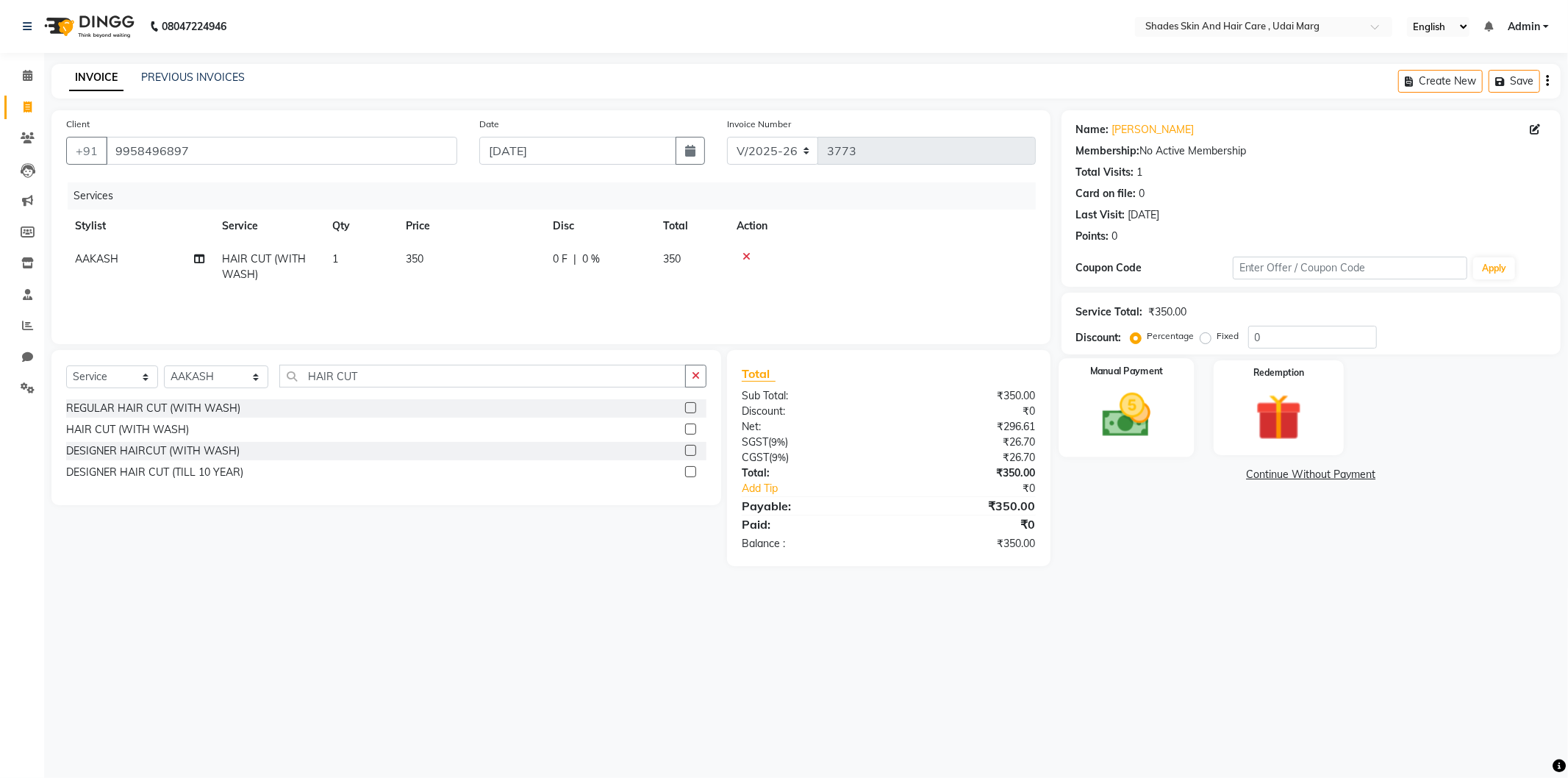
click at [1178, 408] on div "Manual Payment" at bounding box center [1127, 407] width 135 height 99
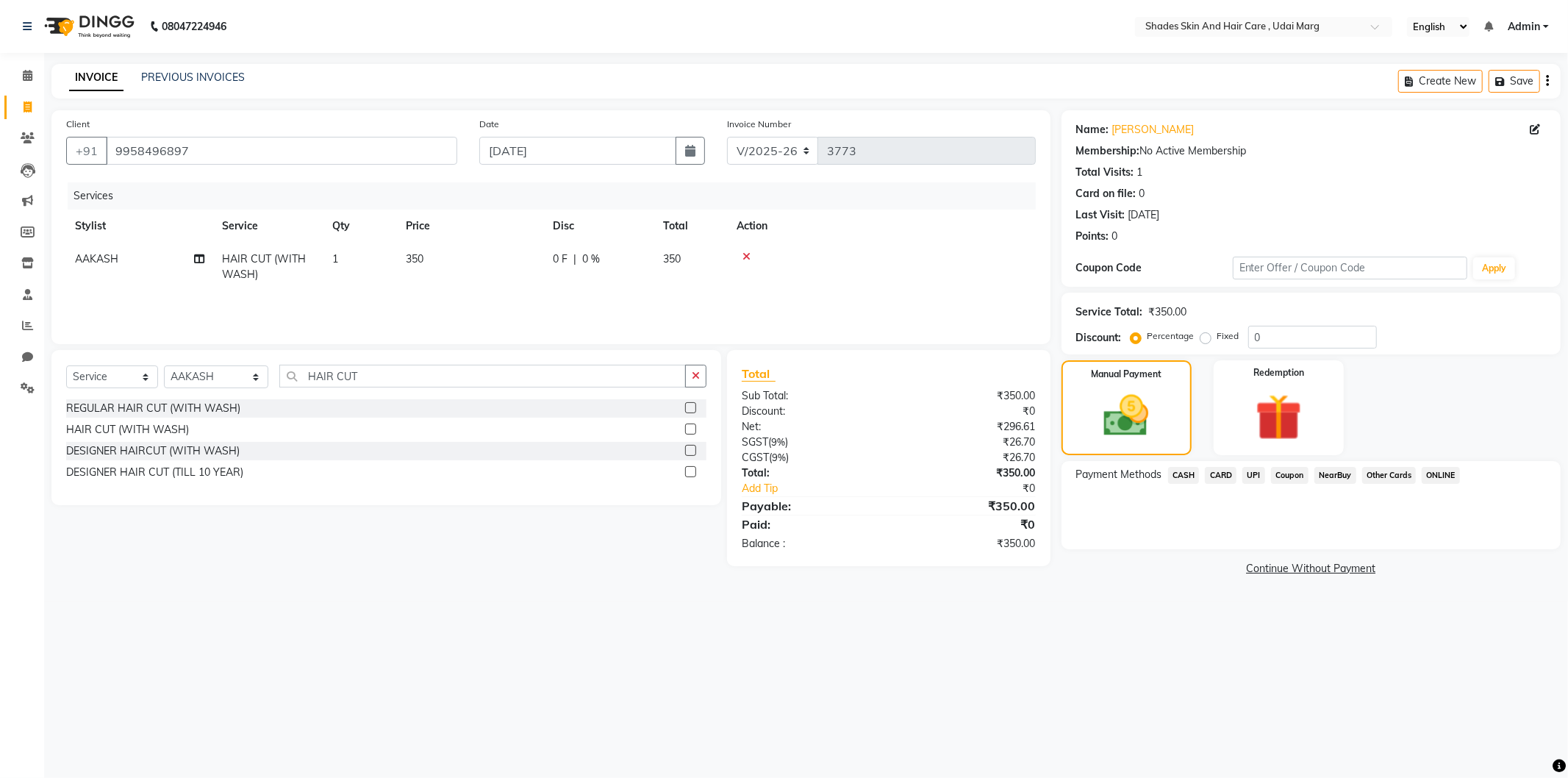
click at [1194, 475] on span "CASH" at bounding box center [1184, 475] width 32 height 17
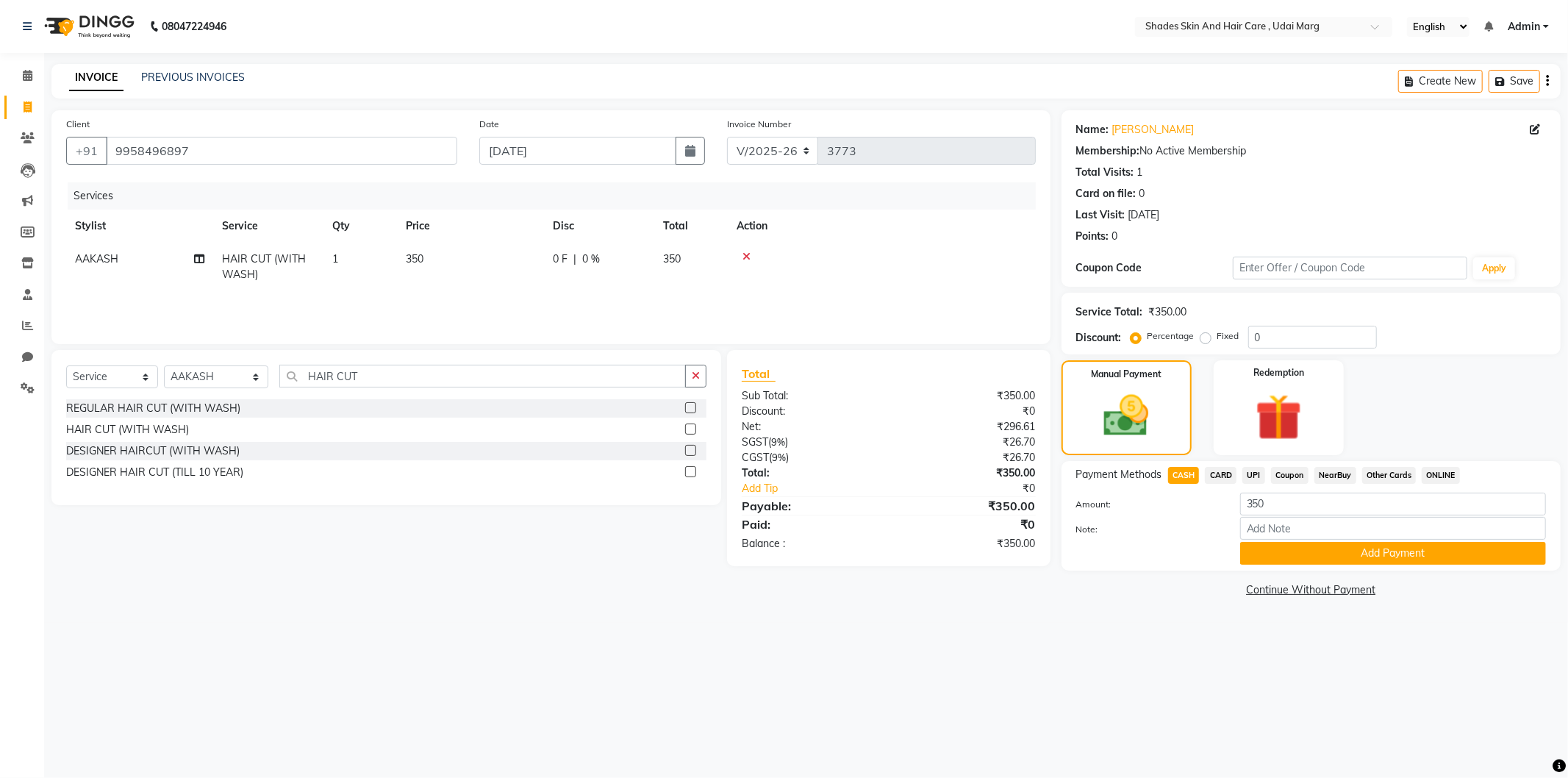
click at [1294, 549] on button "Add Payment" at bounding box center [1394, 553] width 306 height 23
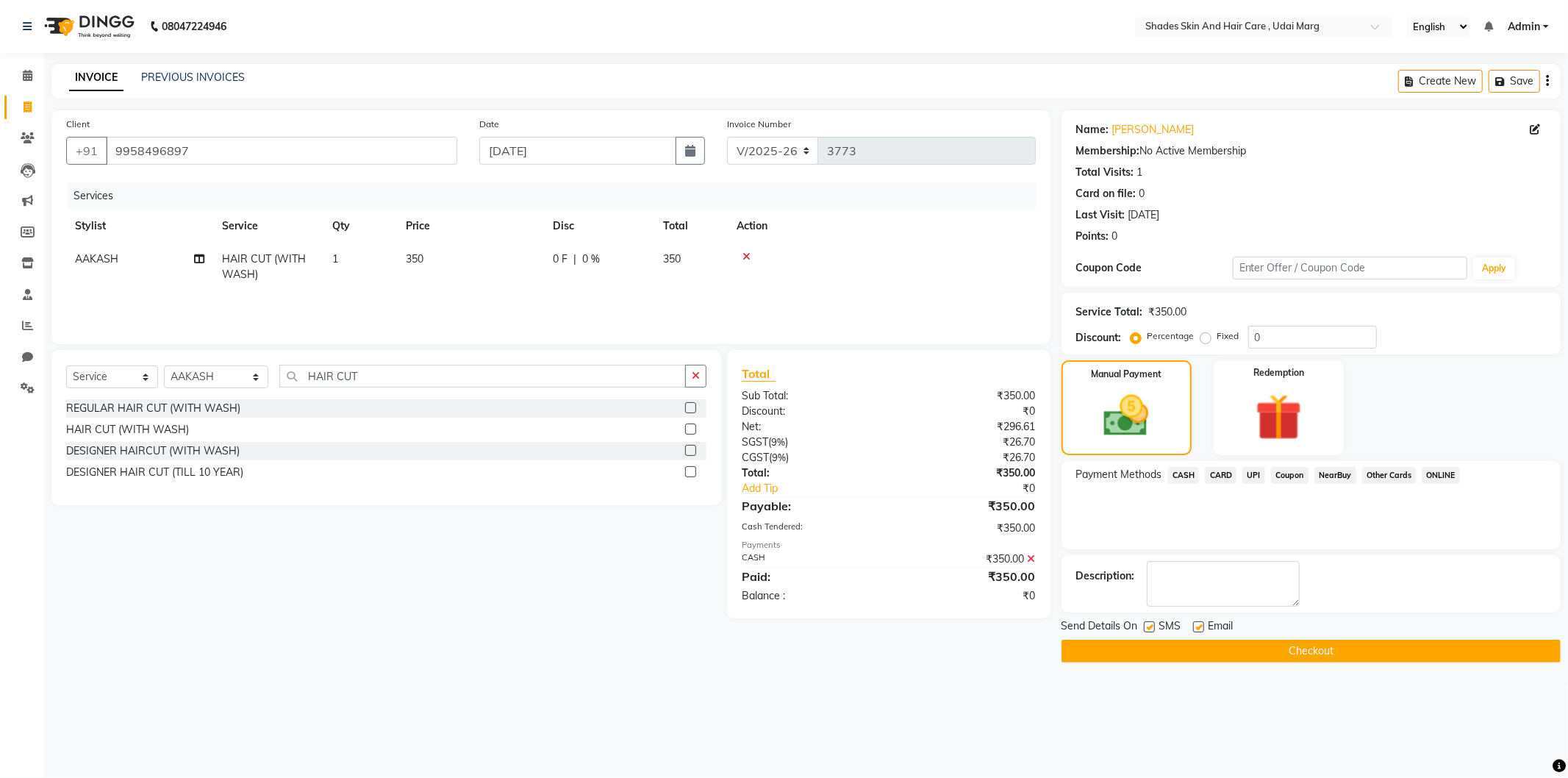
click at [1268, 627] on div "Send Details On SMS Email" at bounding box center [1311, 627] width 500 height 18
click at [1268, 660] on button "Checkout" at bounding box center [1311, 651] width 500 height 23
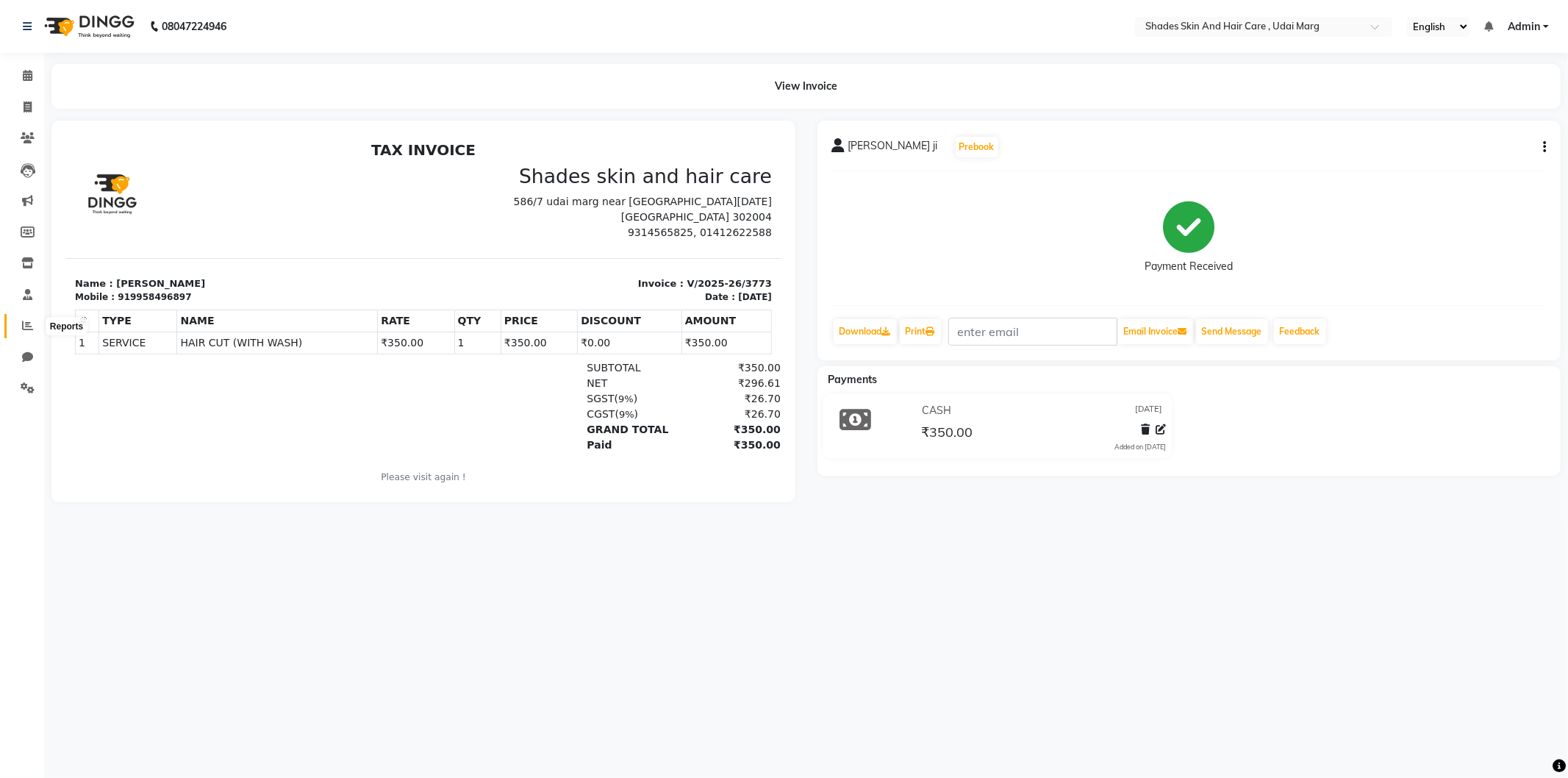
click at [29, 324] on icon at bounding box center [28, 325] width 11 height 11
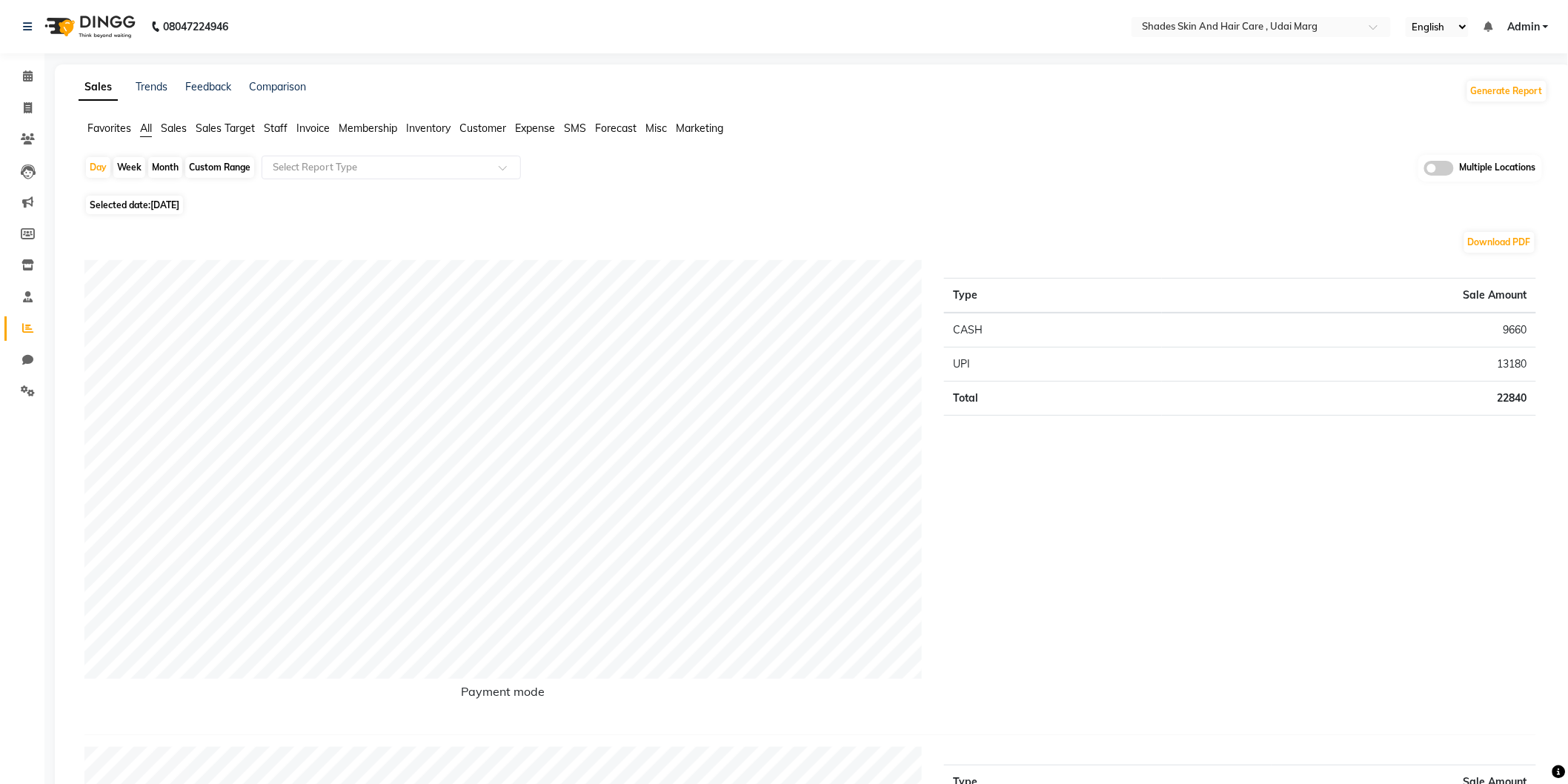
click at [283, 128] on span "Staff" at bounding box center [276, 128] width 24 height 14
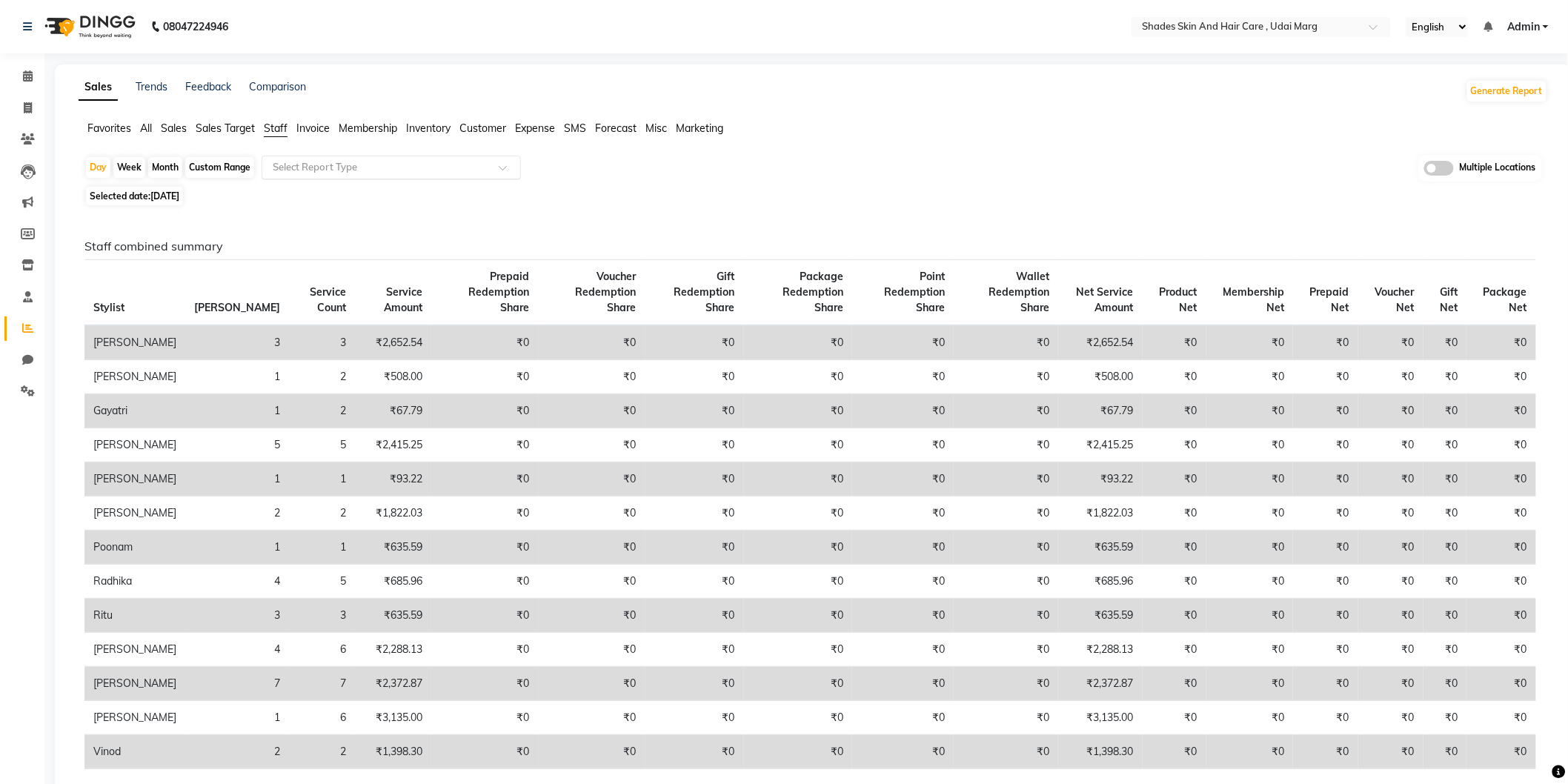
click at [287, 175] on div "Select Report Type" at bounding box center [391, 168] width 259 height 24
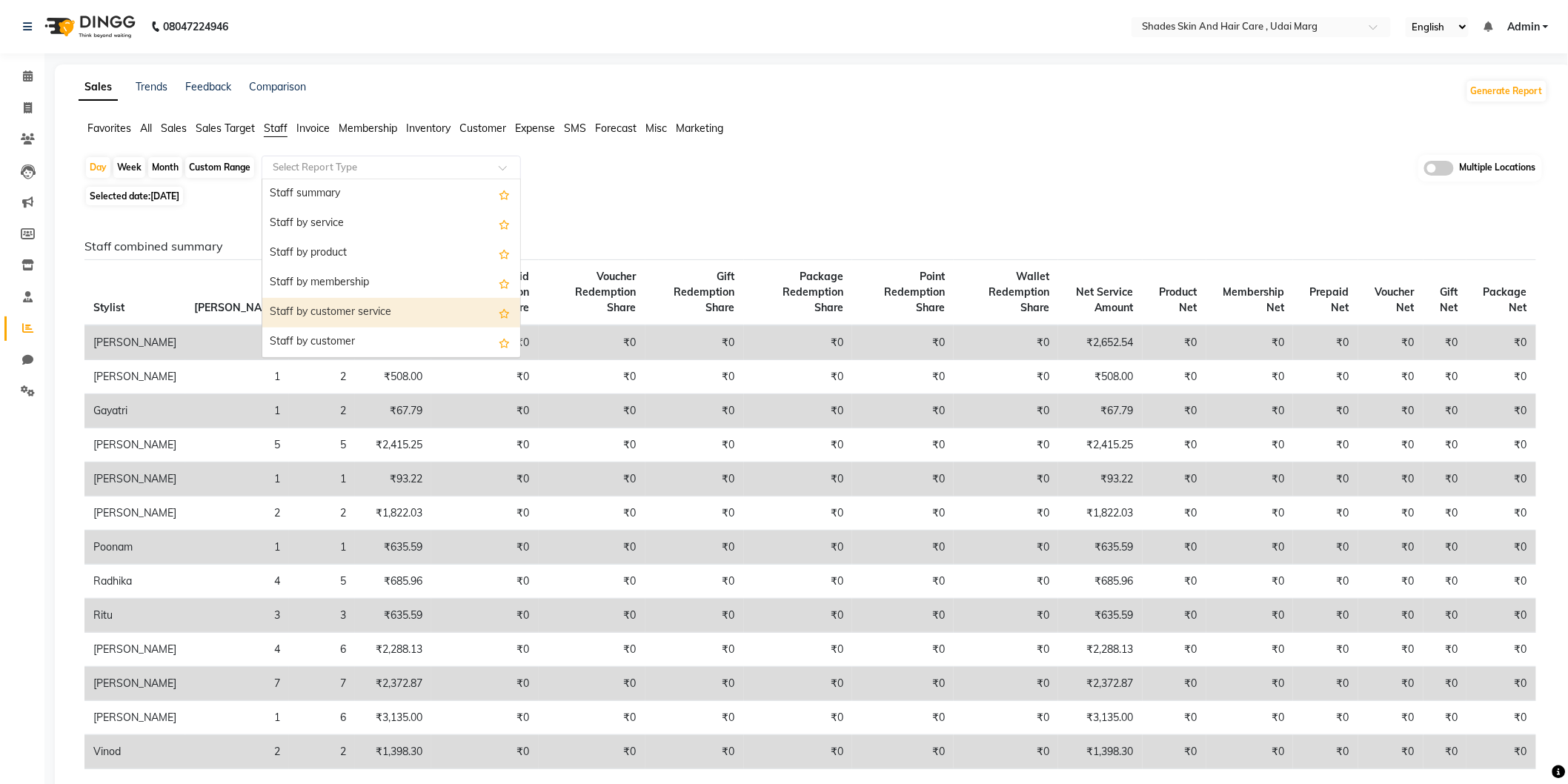
click at [345, 302] on div "Staff by customer service" at bounding box center [391, 312] width 258 height 30
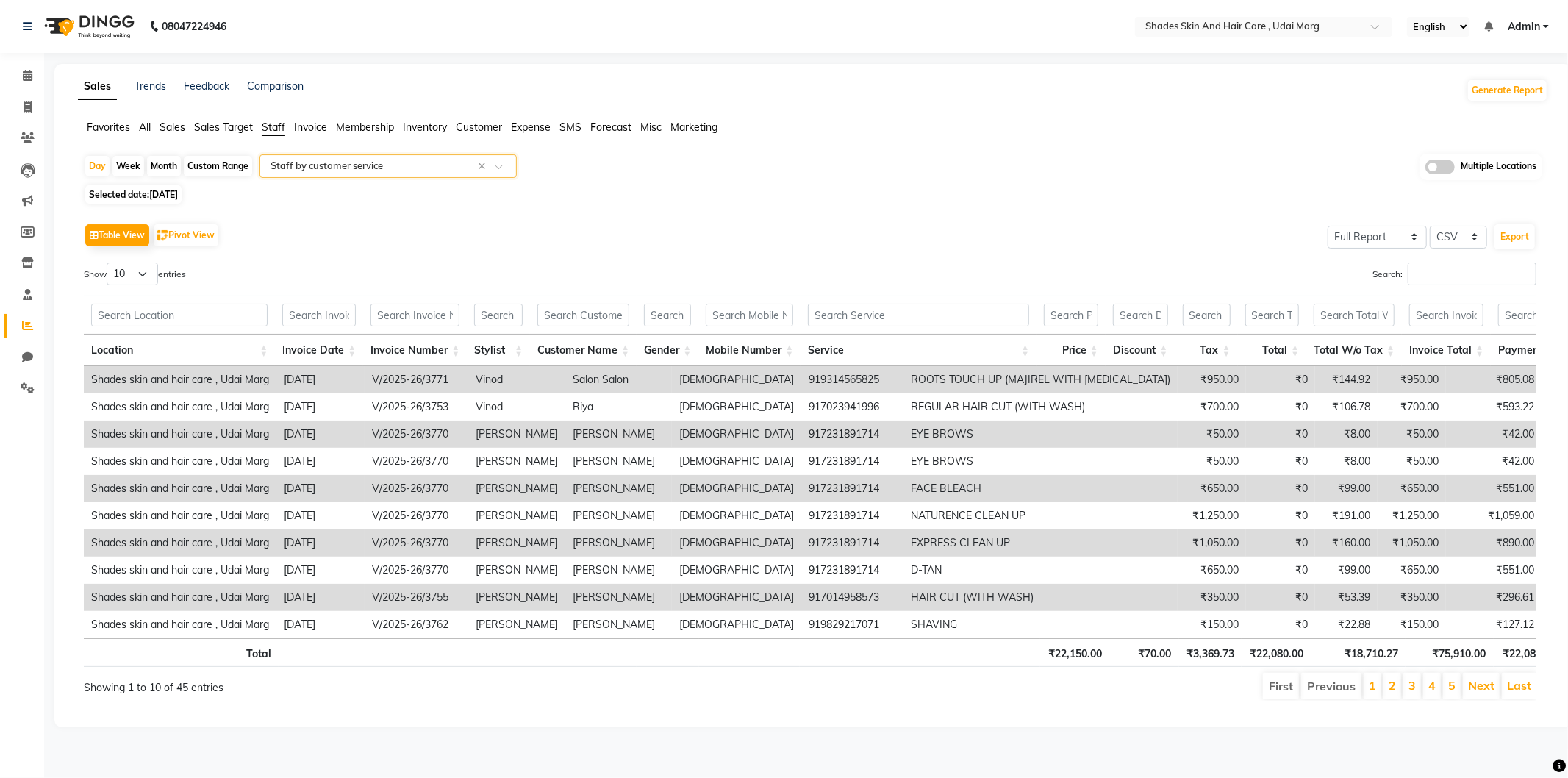
drag, startPoint x: 1447, startPoint y: 292, endPoint x: 1445, endPoint y: 266, distance: 26.1
click at [1446, 292] on div "Location Invoice Date Invoice Number Stylist Customer Name Gender Mobile Number…" at bounding box center [809, 328] width 1452 height 75
click at [1445, 265] on input "Search:" at bounding box center [1472, 273] width 128 height 23
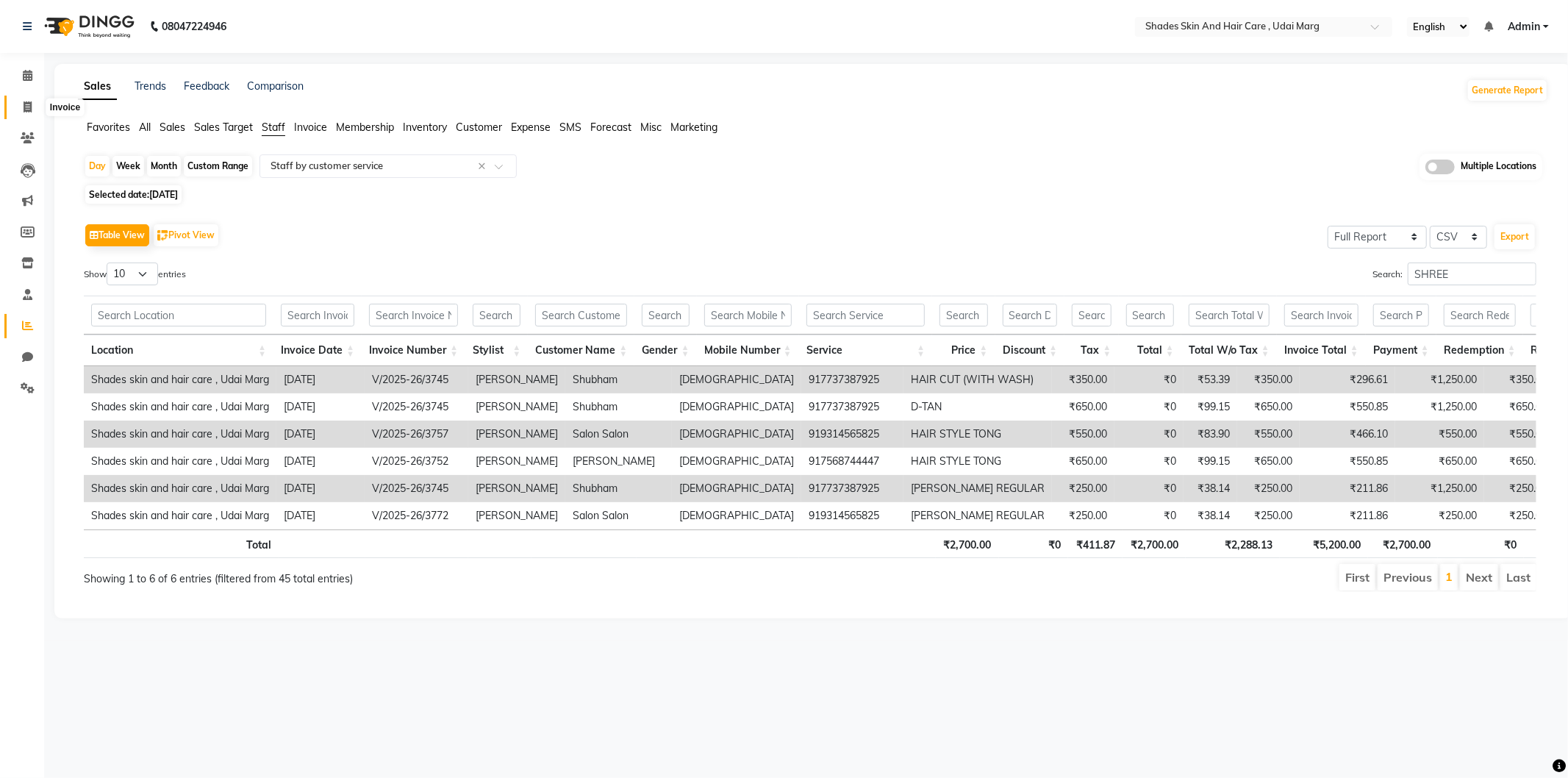
click at [29, 108] on icon at bounding box center [28, 107] width 8 height 11
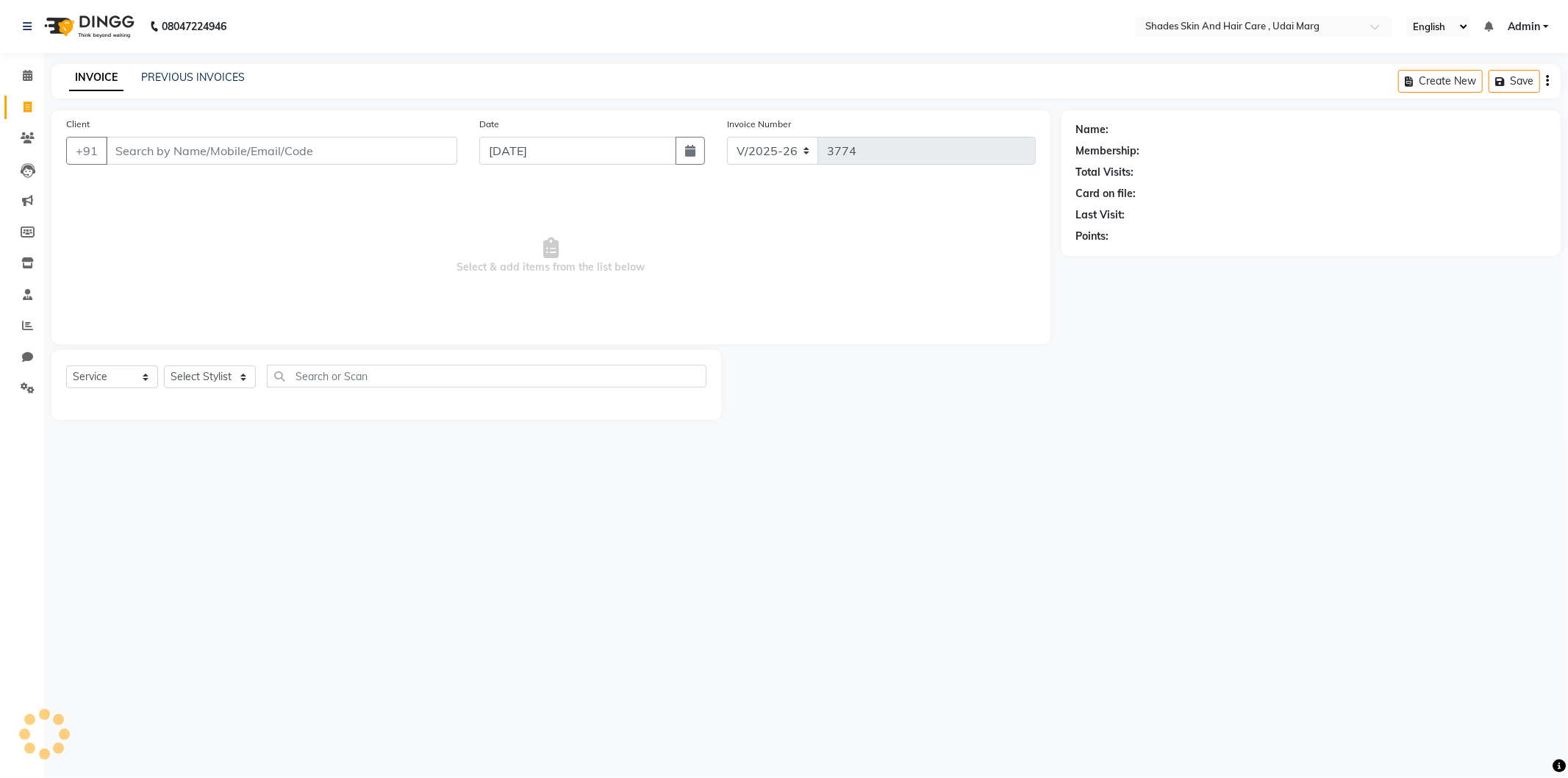
click at [200, 159] on input "Client" at bounding box center [281, 151] width 351 height 28
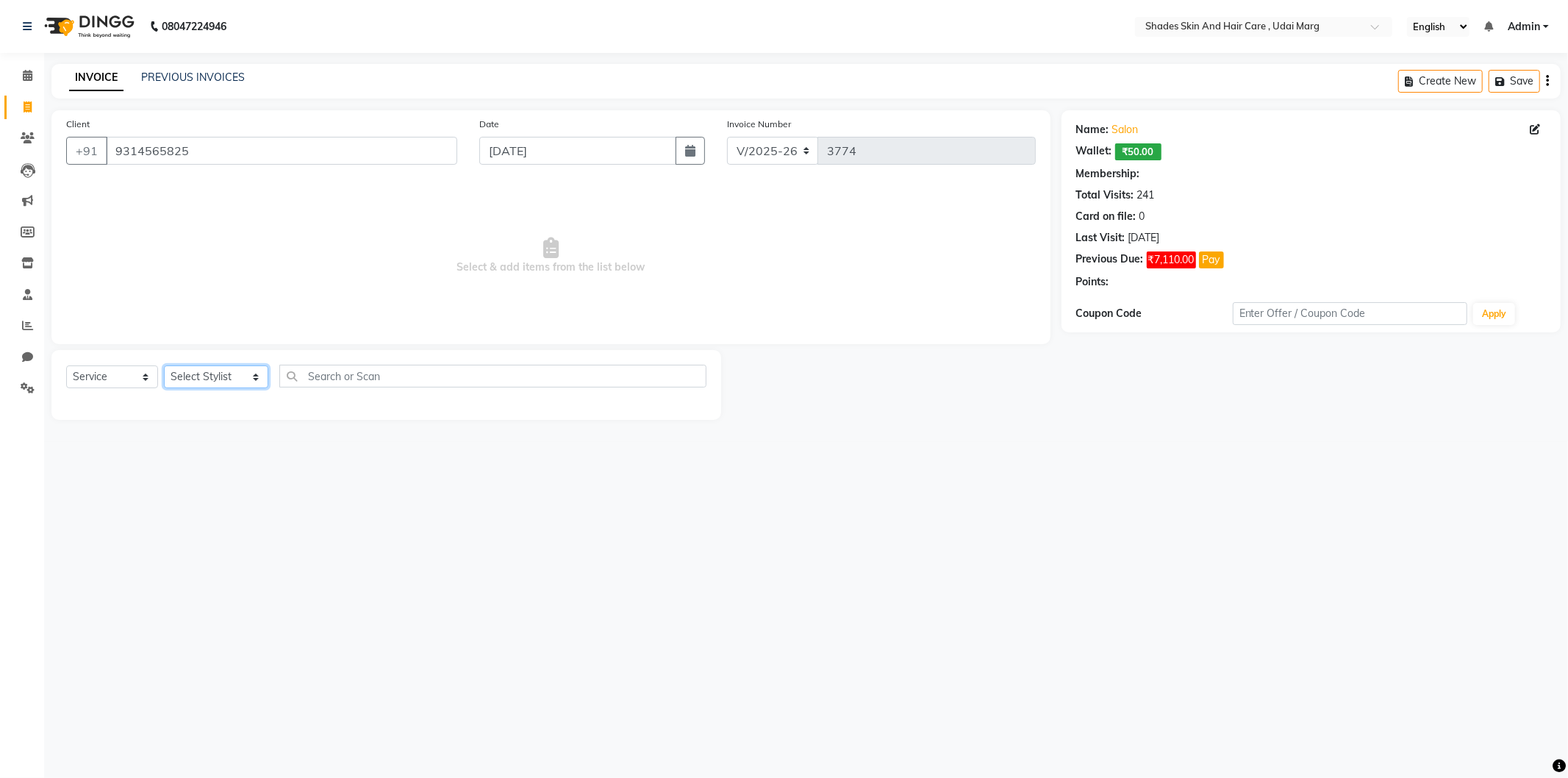
click at [207, 375] on select "Select Stylist [PERSON_NAME] ADMIN [PERSON_NAME] [PERSON_NAME] GAYATRI [PERSON_…" at bounding box center [216, 377] width 104 height 23
click at [164, 367] on select "Select Stylist [PERSON_NAME] ADMIN [PERSON_NAME] [PERSON_NAME] GAYATRI [PERSON_…" at bounding box center [216, 377] width 104 height 23
click at [376, 390] on div "Select Service Product Membership Package Voucher Prepaid Gift Card Select Styl…" at bounding box center [386, 382] width 641 height 34
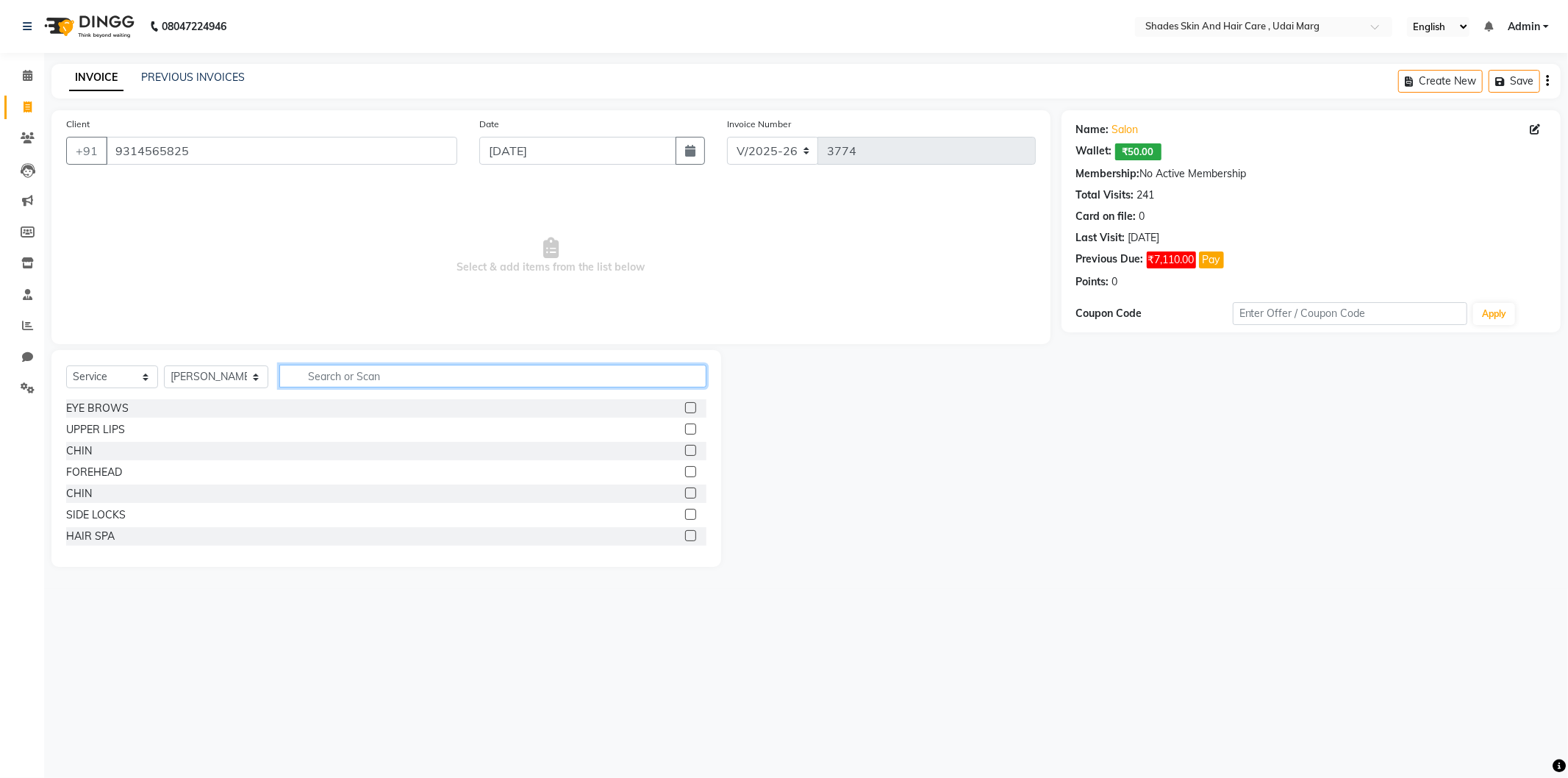
click at [380, 367] on input "text" at bounding box center [493, 376] width 427 height 23
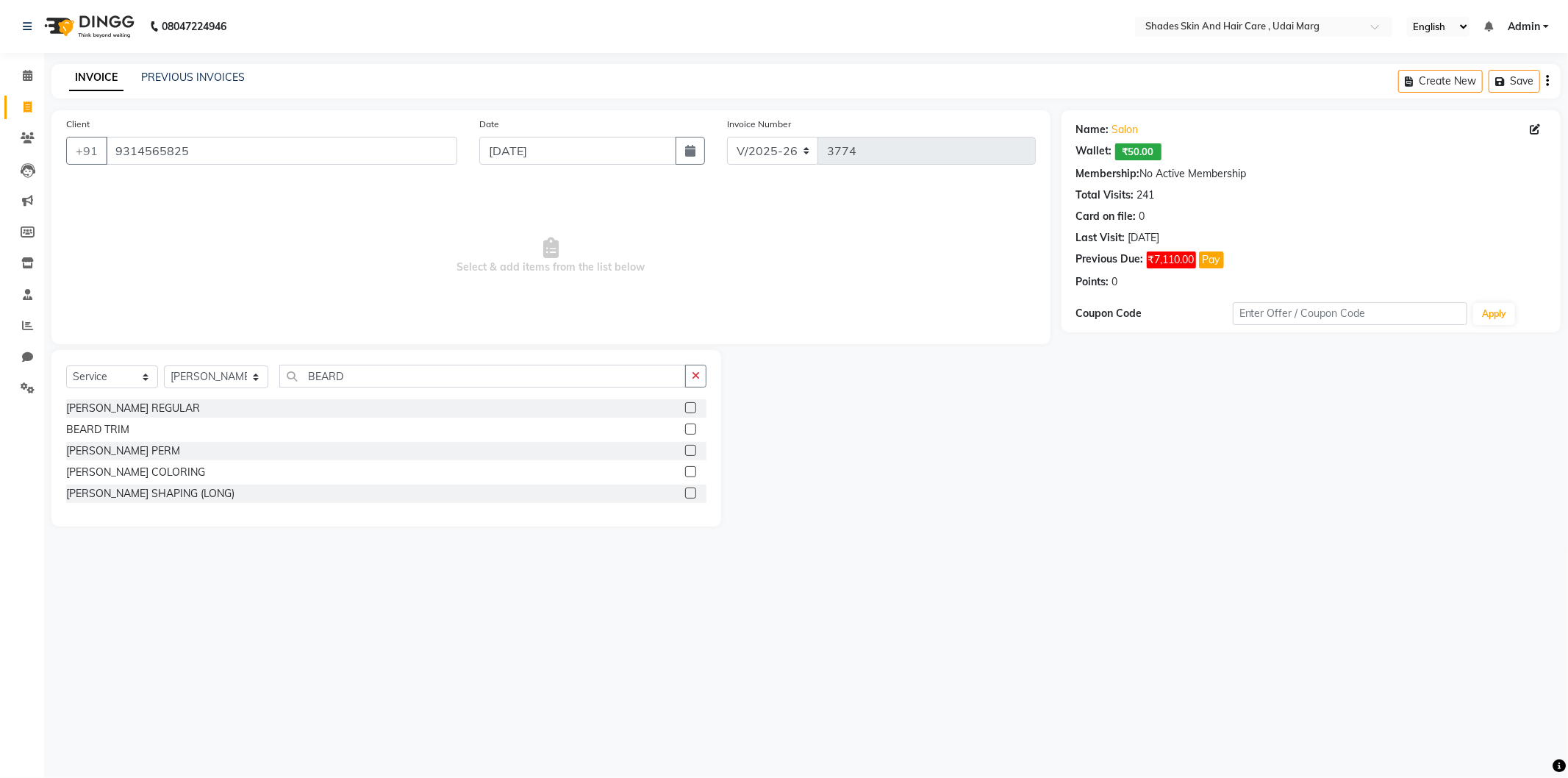
click at [132, 399] on div "[PERSON_NAME] REGULAR" at bounding box center [386, 408] width 641 height 18
click at [127, 405] on div "[PERSON_NAME] REGULAR" at bounding box center [133, 408] width 134 height 15
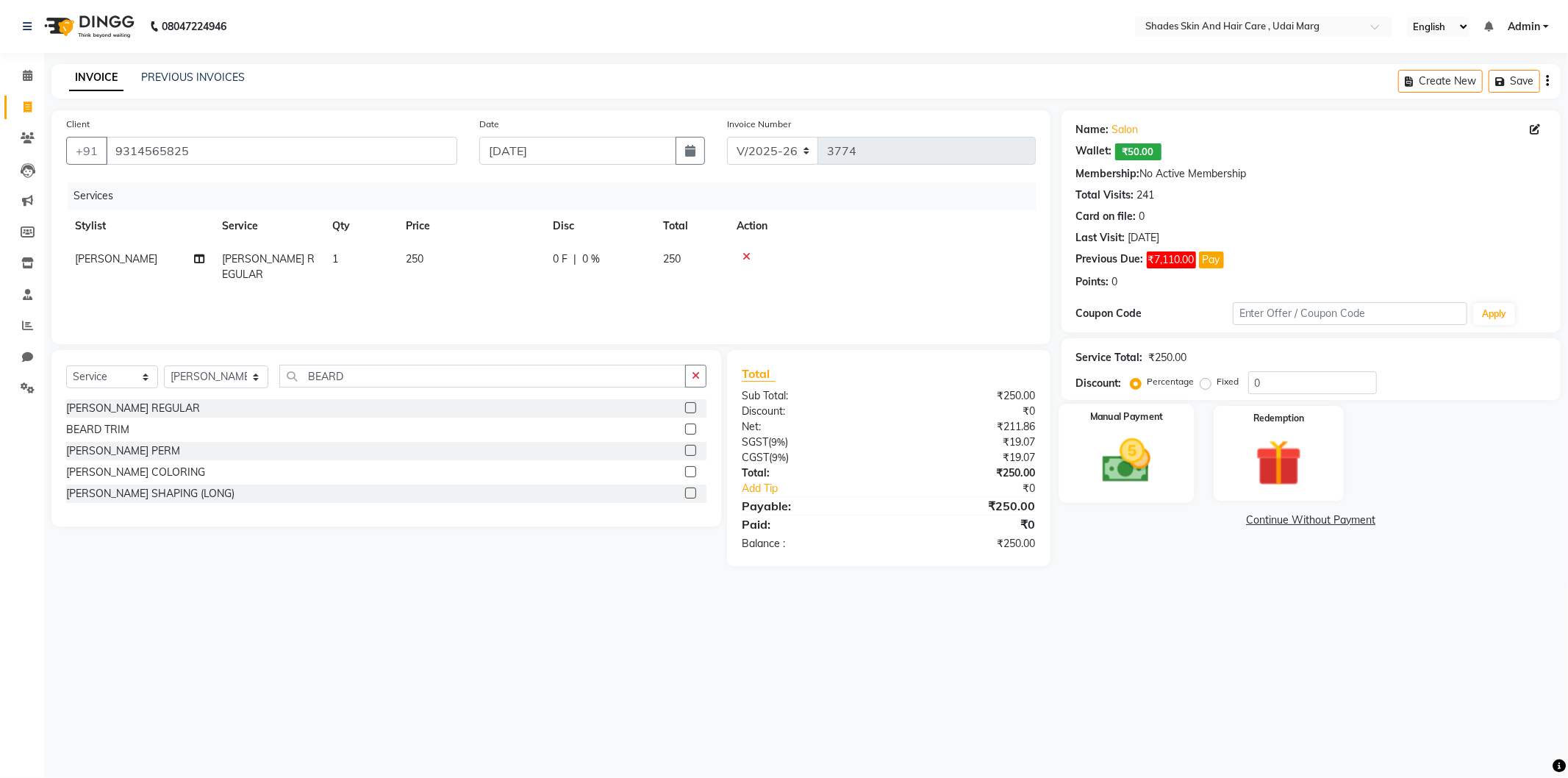
click at [1147, 470] on img at bounding box center [1127, 462] width 79 height 56
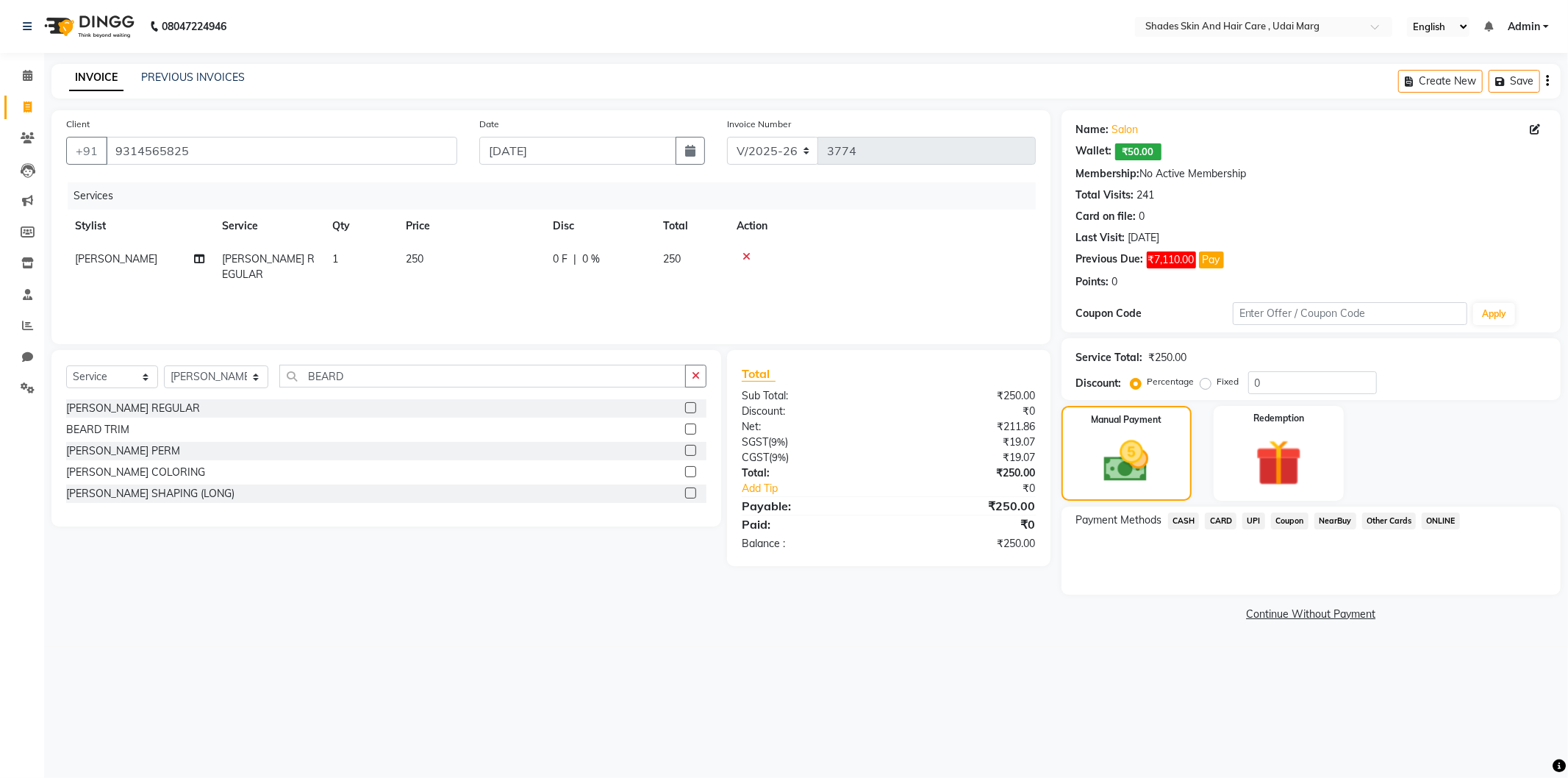
click at [1253, 519] on span "UPI" at bounding box center [1254, 521] width 23 height 17
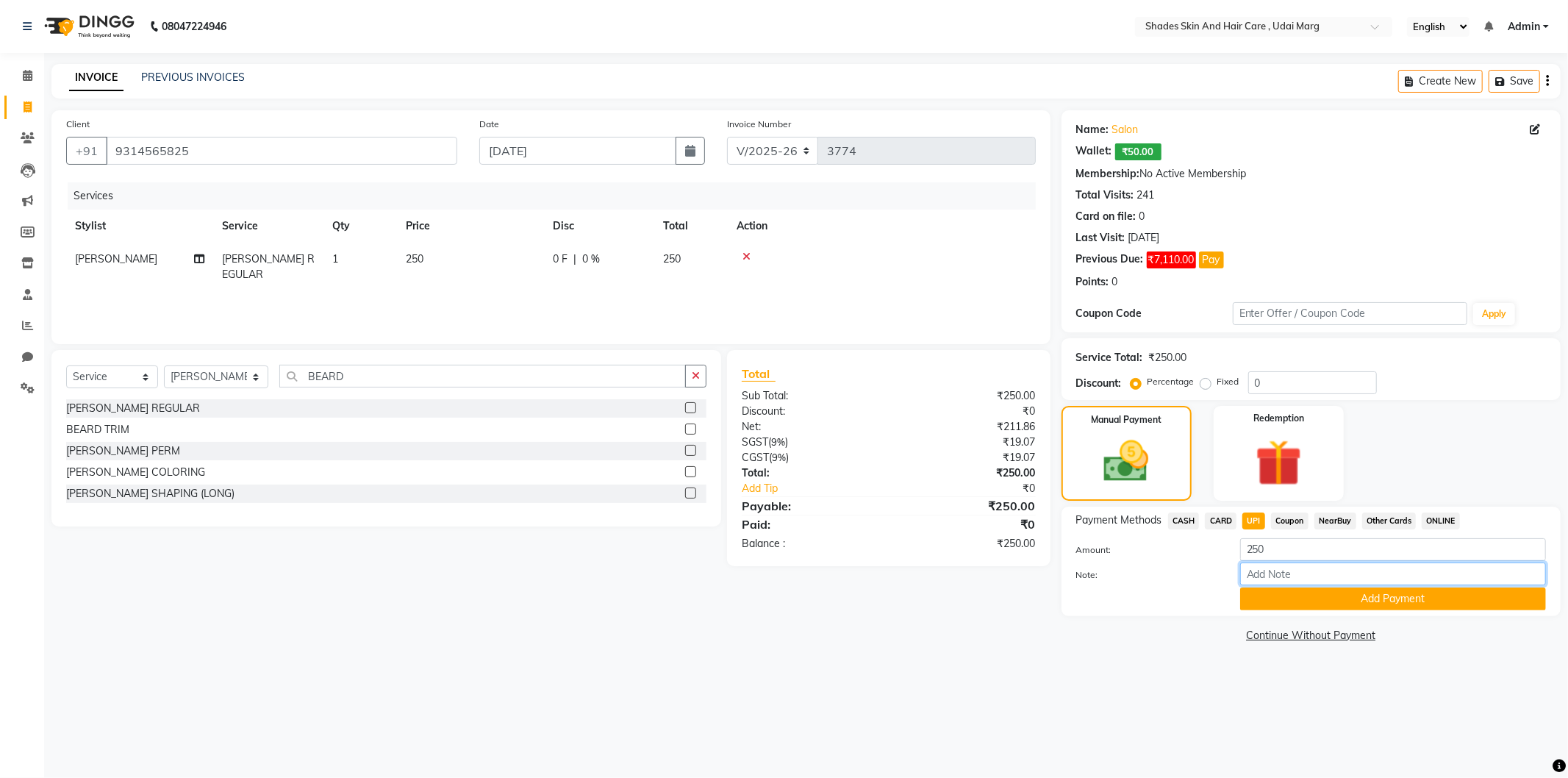
click at [1297, 584] on input "Note:" at bounding box center [1394, 574] width 306 height 23
click at [1294, 607] on button "Add Payment" at bounding box center [1394, 599] width 306 height 23
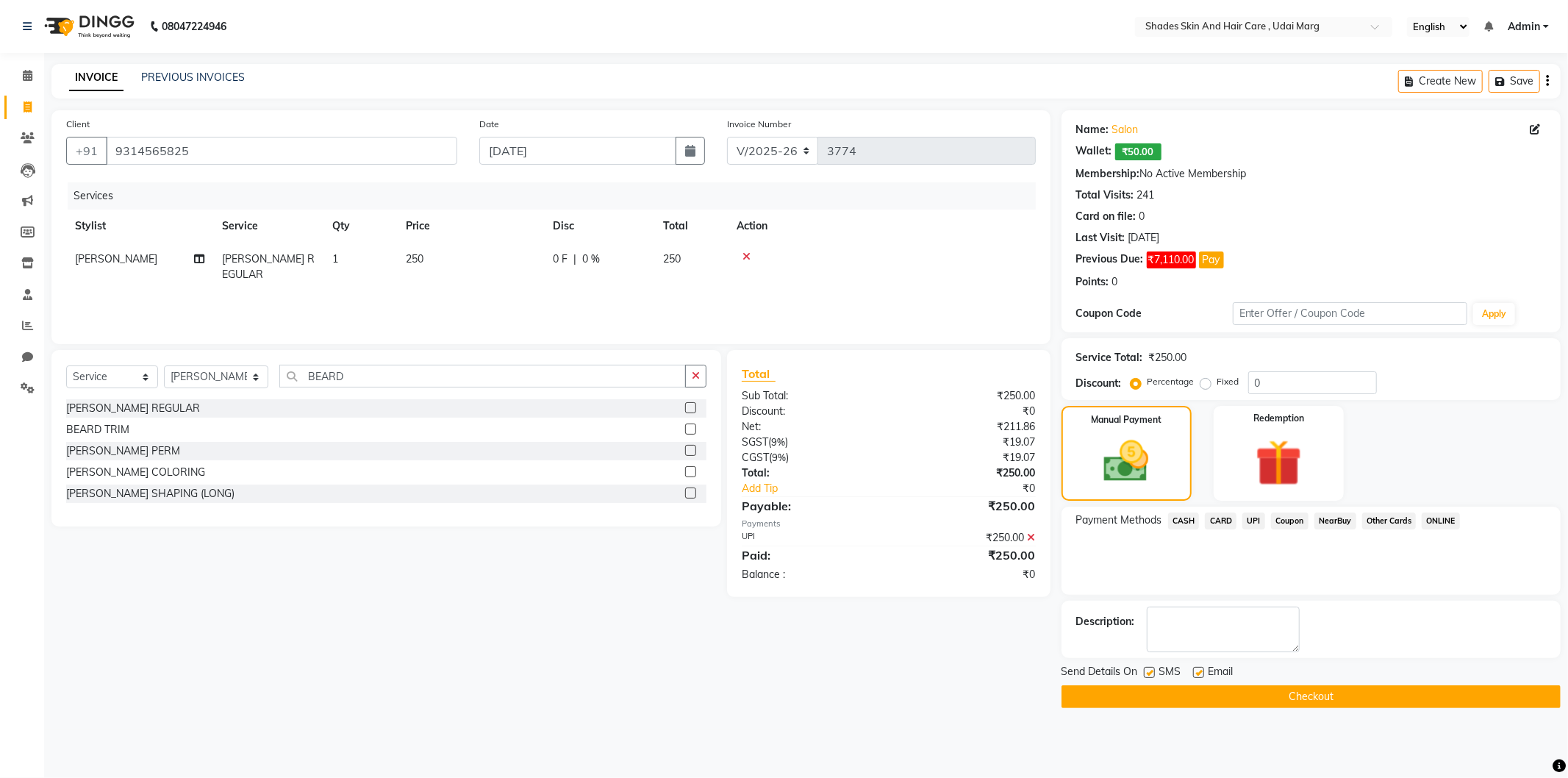
click at [1252, 711] on main "INVOICE PREVIOUS INVOICES Create New Save Client [PHONE_NUMBER] Date [DATE] Inv…" at bounding box center [806, 397] width 1524 height 666
click at [1255, 696] on button "Checkout" at bounding box center [1311, 697] width 500 height 23
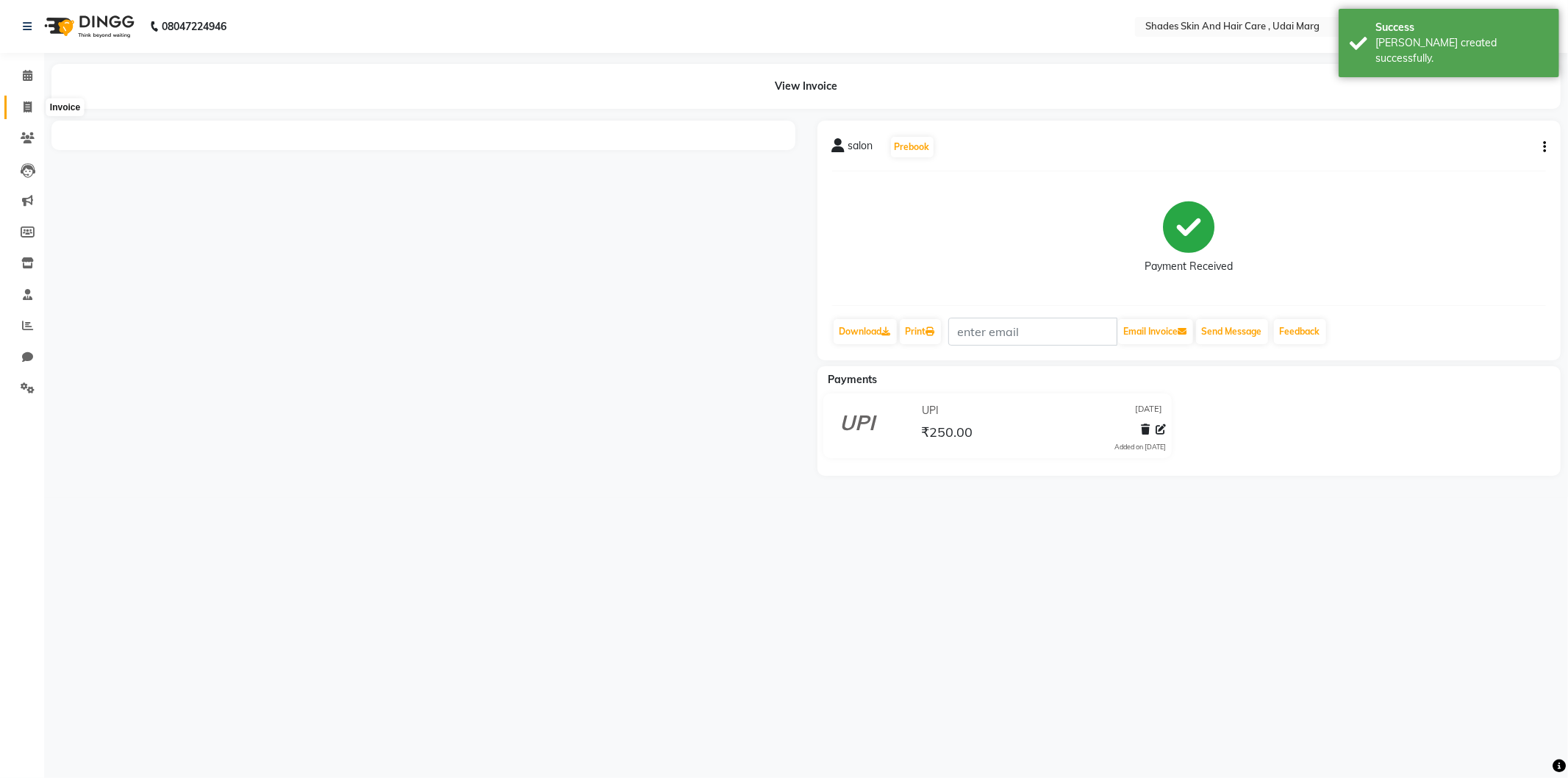
click at [24, 108] on icon at bounding box center [28, 107] width 8 height 11
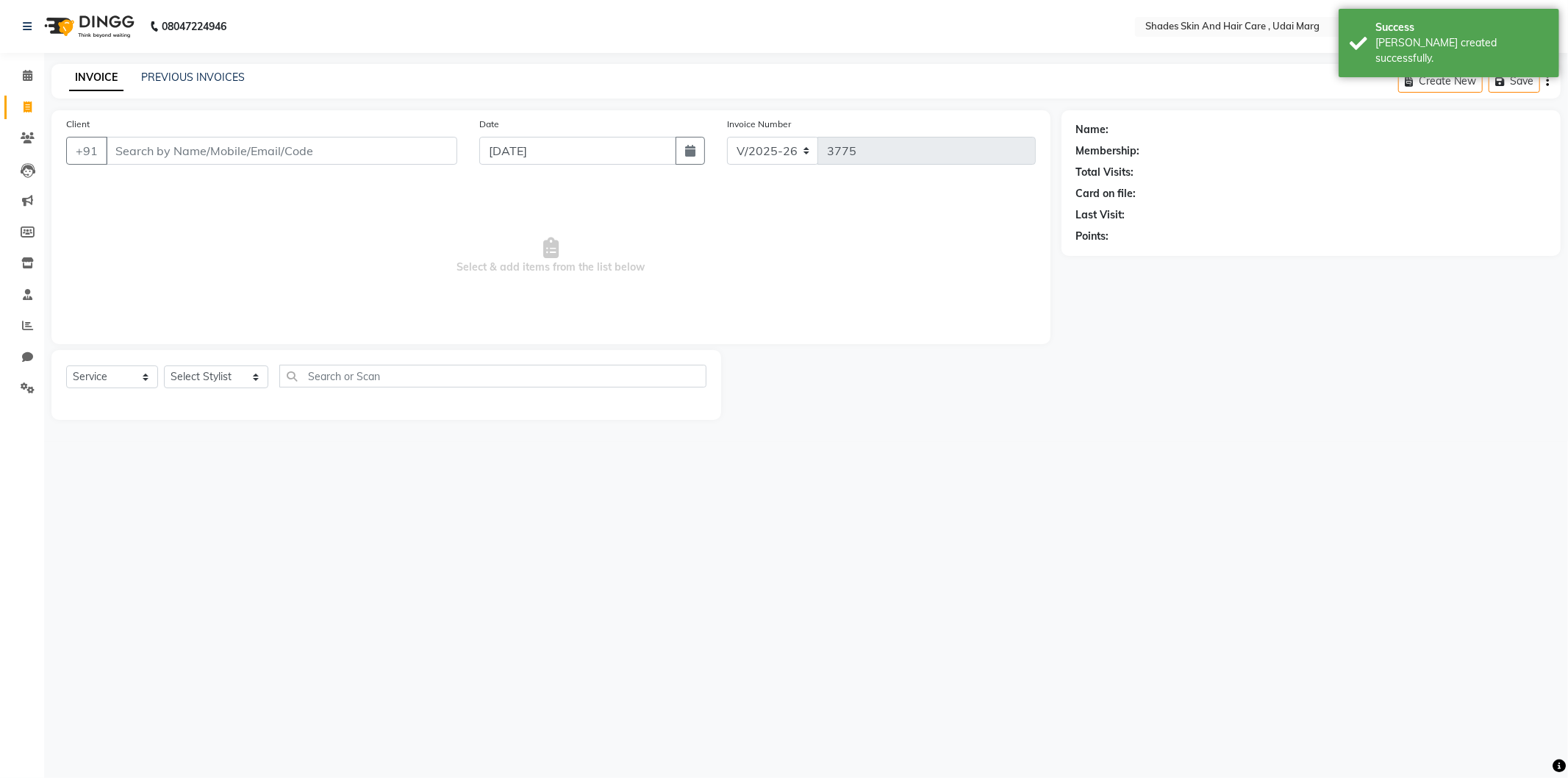
click at [166, 153] on input "Client" at bounding box center [281, 151] width 351 height 28
click at [167, 82] on link "PREVIOUS INVOICES" at bounding box center [193, 77] width 104 height 14
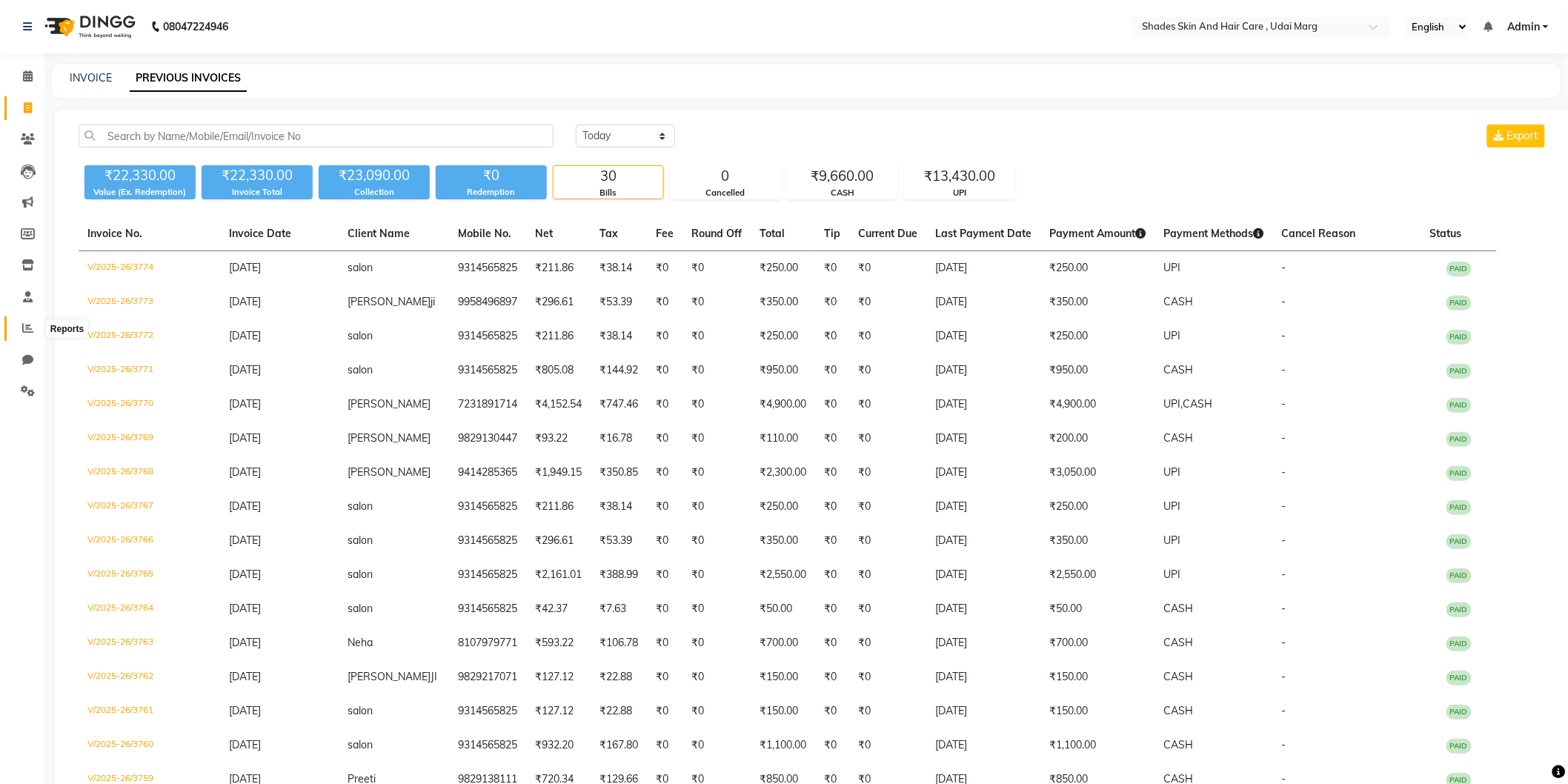
click at [16, 319] on link "Reports" at bounding box center [22, 329] width 35 height 24
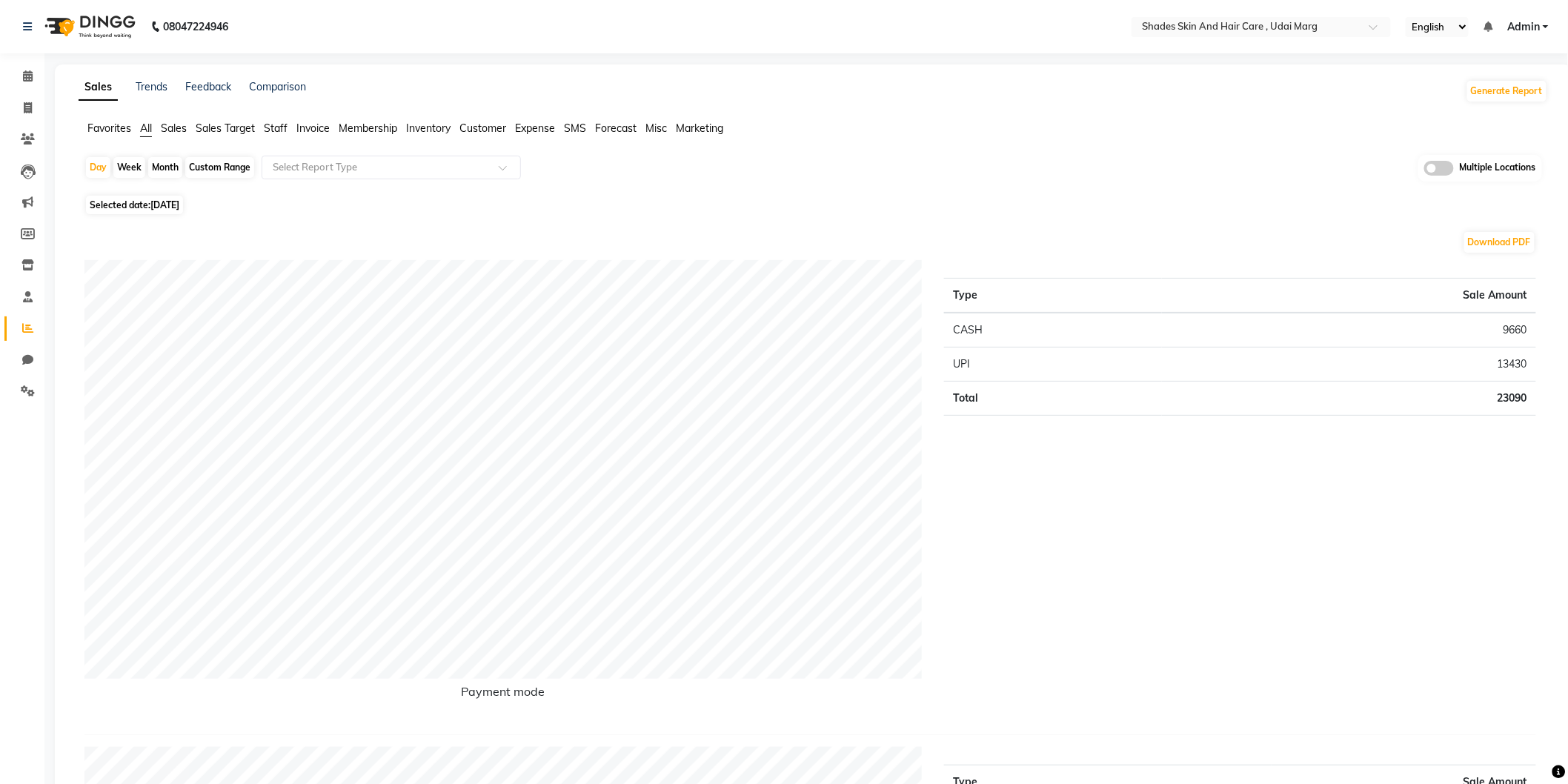
click at [1305, 493] on div "Type Sale Amount CASH 9660 UPI 13430 Total 23090" at bounding box center [1240, 492] width 614 height 463
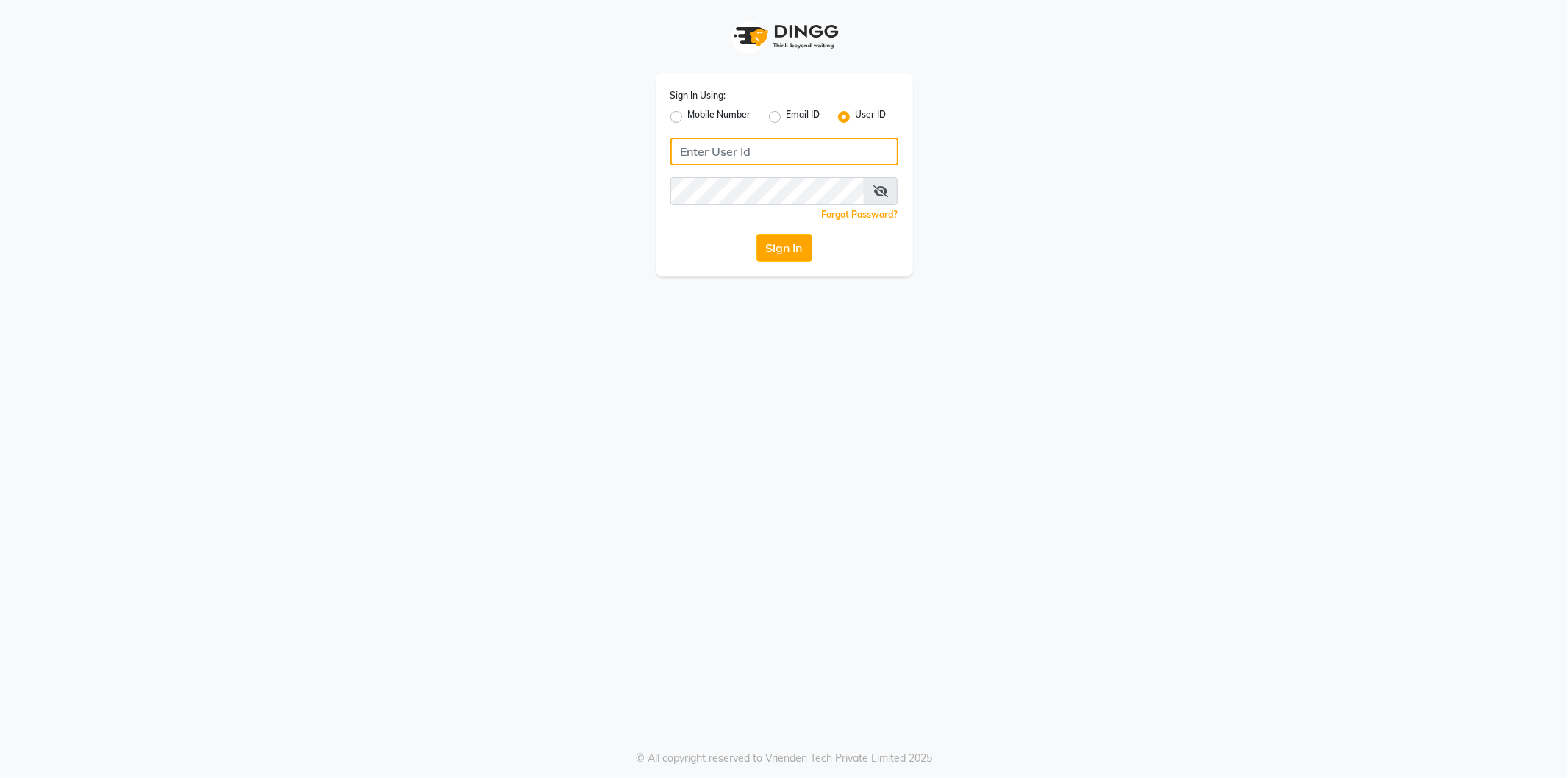
type input "shadesskin&hair"
click at [798, 233] on div "Sign In Using: Mobile Number Email ID User ID shadesskin&hair Remember me Forgo…" at bounding box center [784, 175] width 257 height 204
click at [798, 234] on button "Sign In" at bounding box center [785, 247] width 56 height 28
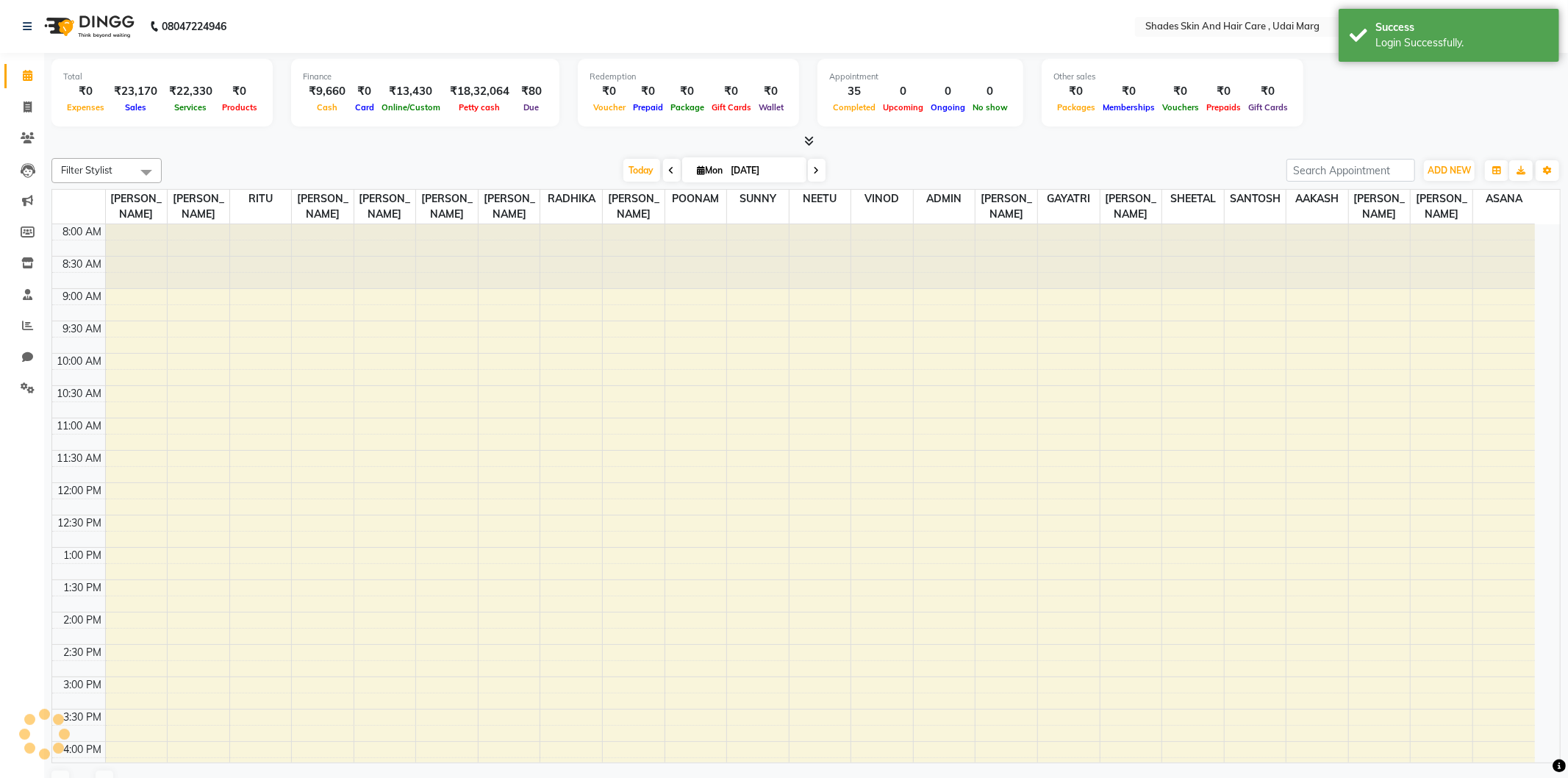
select select "en"
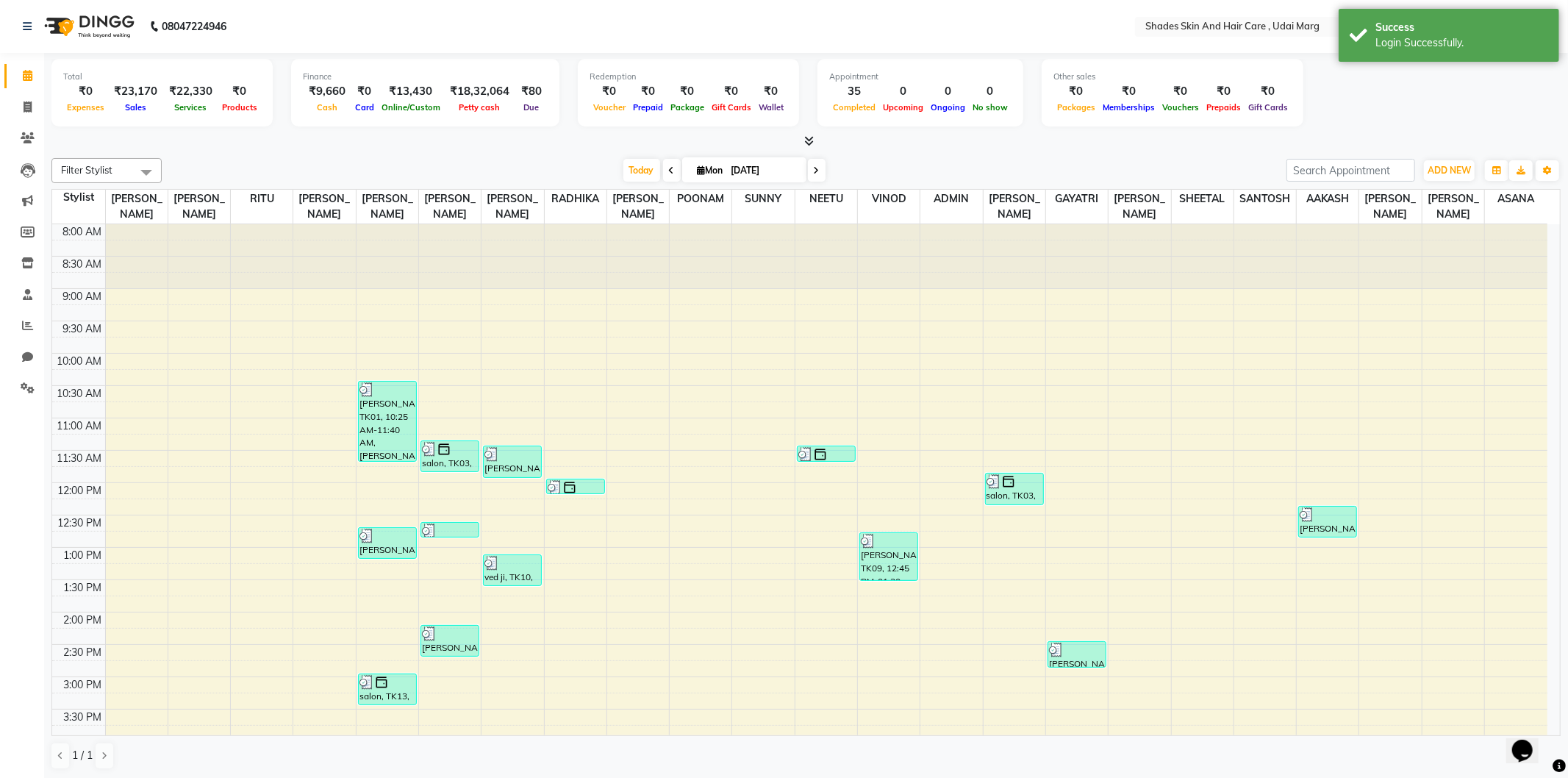
click at [0, 324] on li "Reports" at bounding box center [22, 326] width 44 height 32
click at [12, 321] on link "Reports" at bounding box center [22, 326] width 35 height 24
